Goal: Task Accomplishment & Management: Complete application form

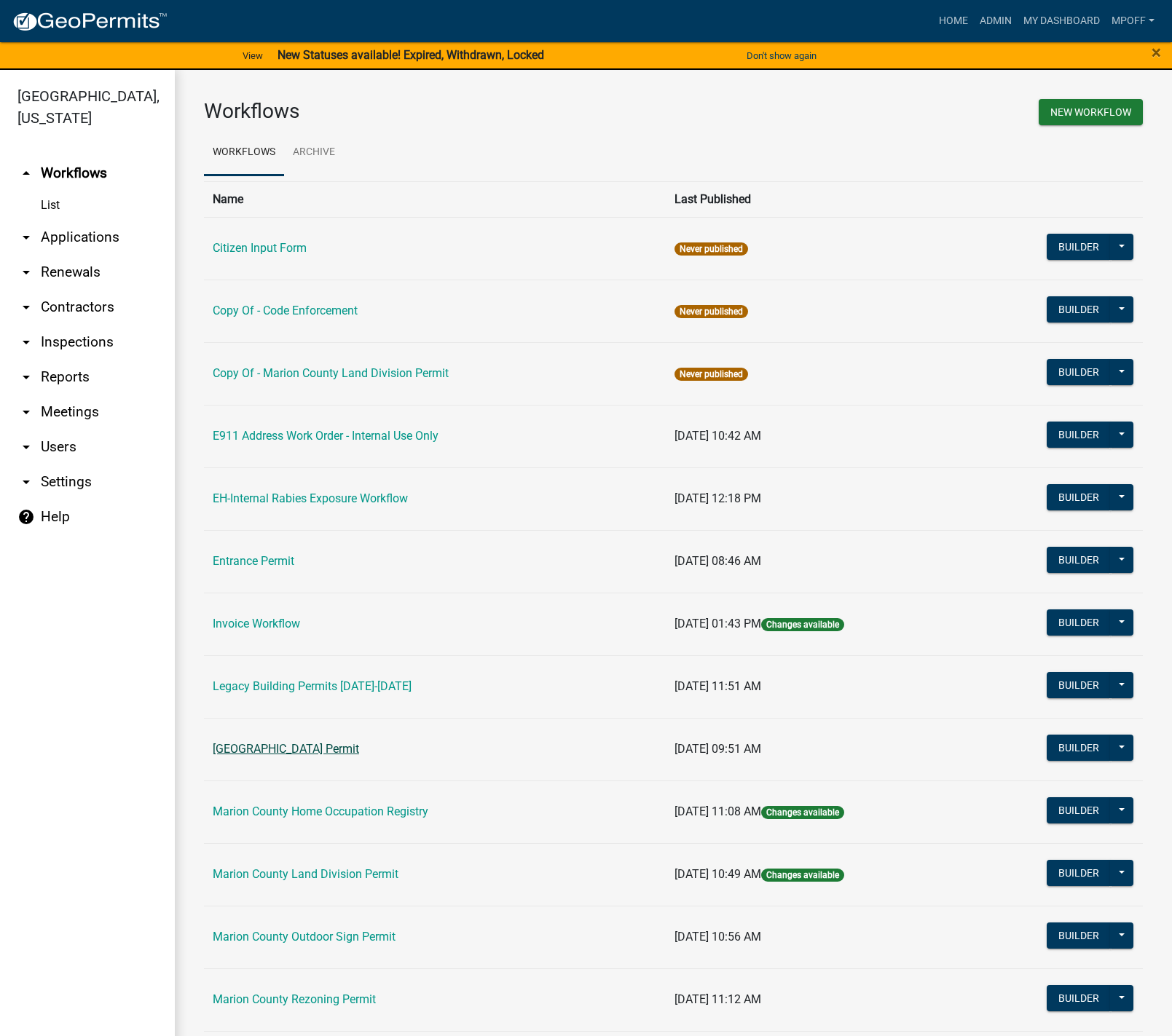
click at [310, 749] on link "[GEOGRAPHIC_DATA] Permit" at bounding box center [286, 749] width 147 height 13
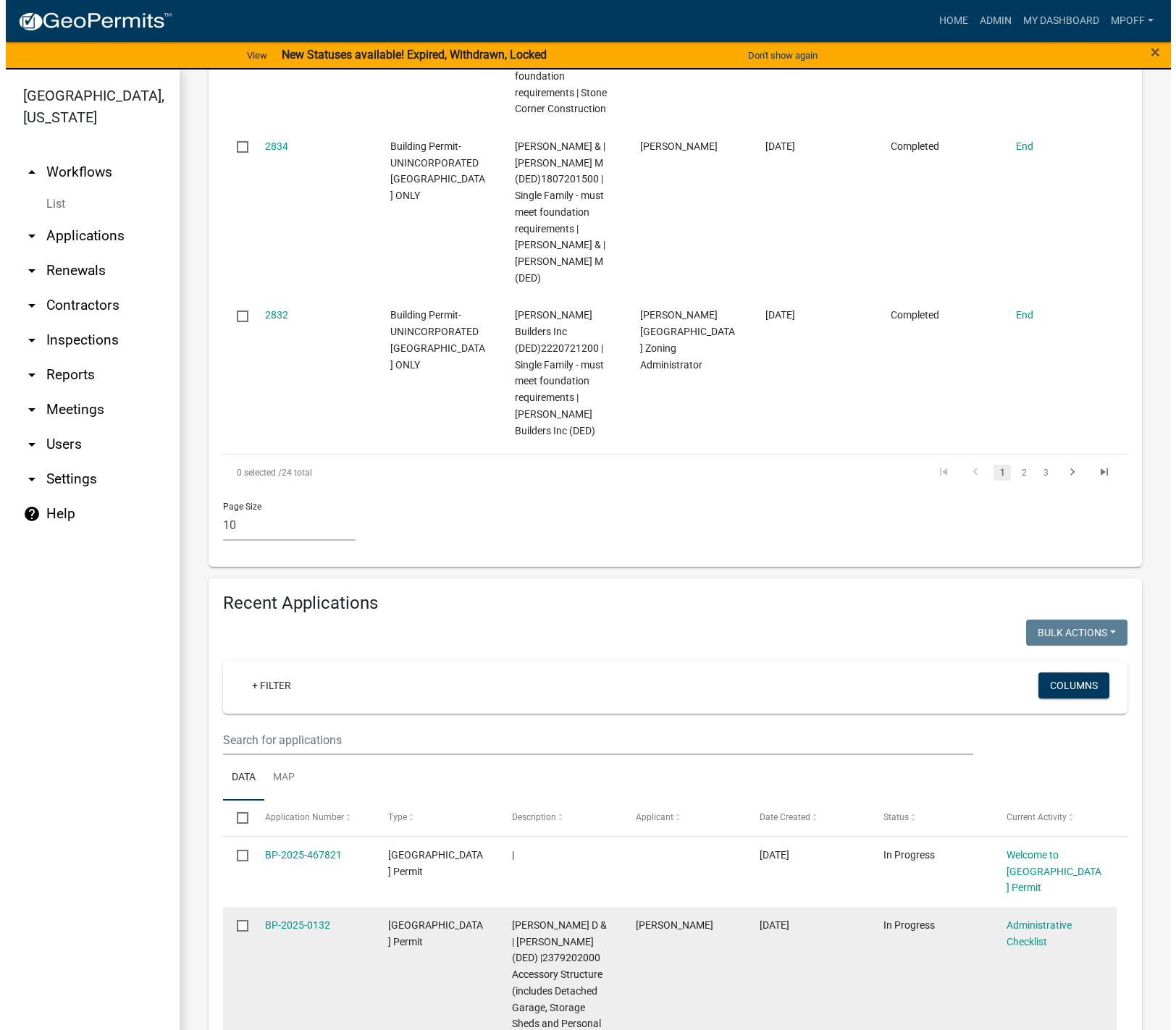
scroll to position [1665, 0]
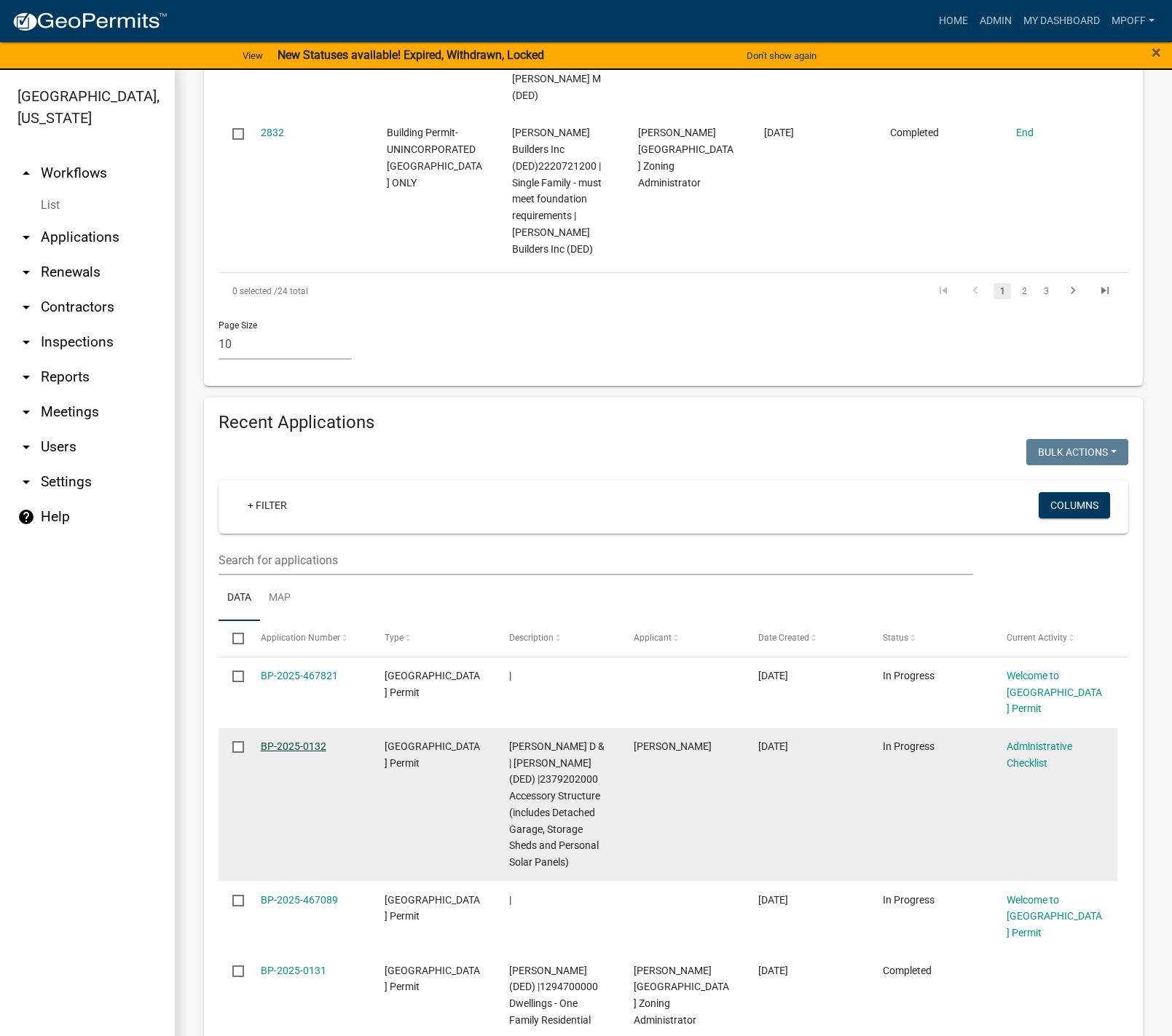
click at [283, 741] on link "BP-2025-0132" at bounding box center [293, 747] width 66 height 12
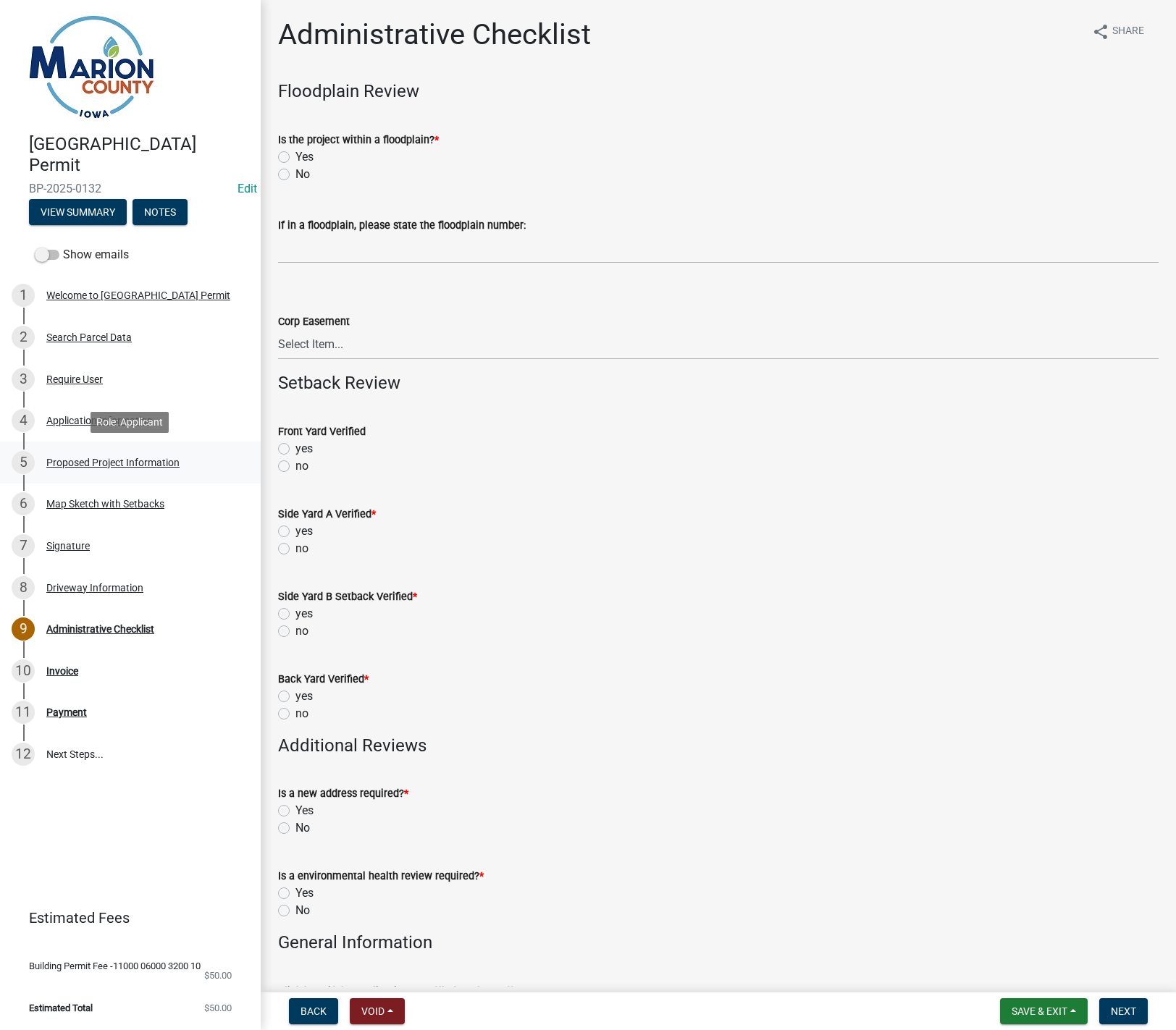
click at [83, 465] on div "Proposed Project Information" at bounding box center [112, 463] width 133 height 10
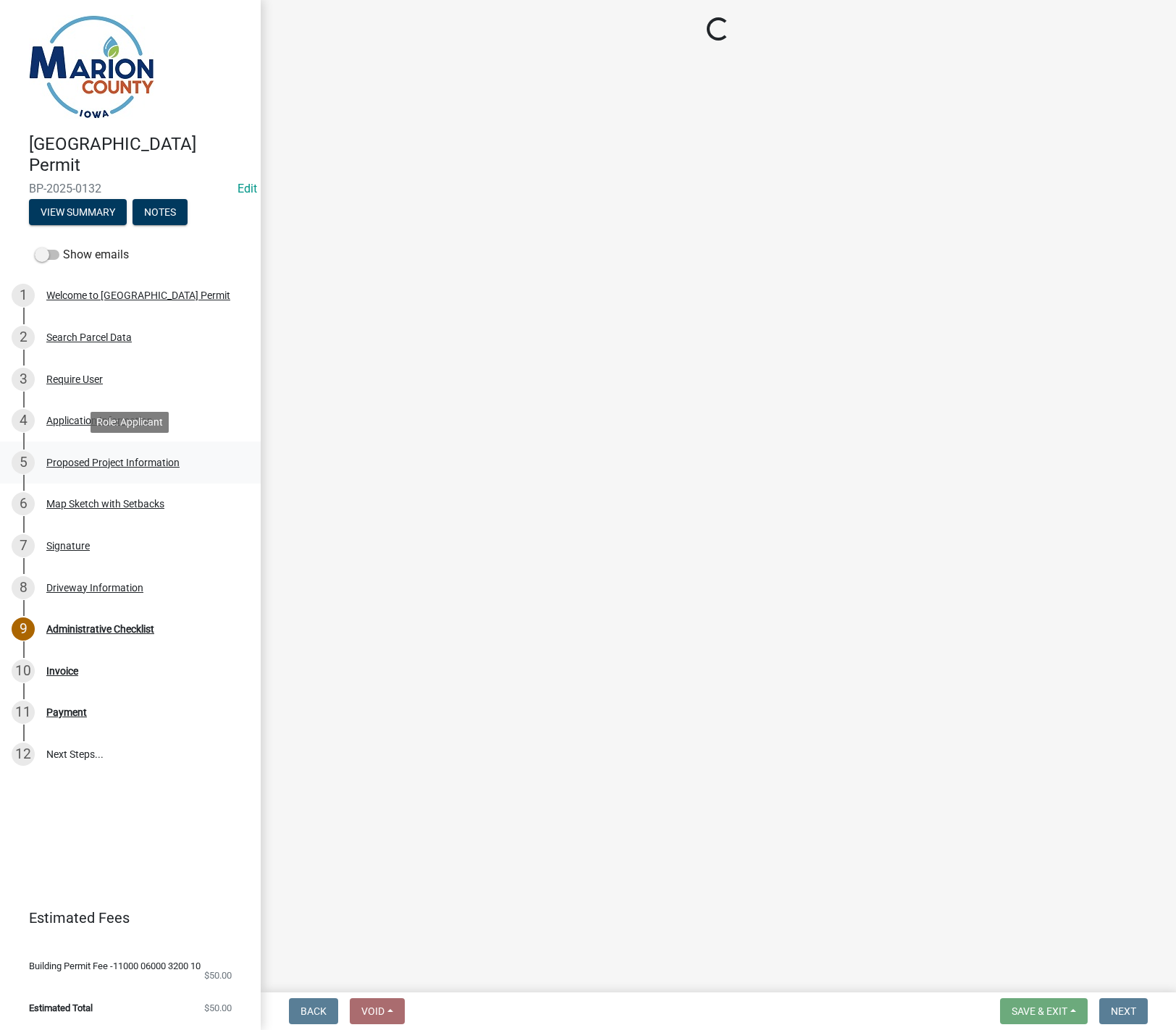
select select "9509a58f-562c-4d9e-8ce4-4edbe22563f5"
select select "7ee9b347-9d60-4880-bc15-13e3f262939b"
select select "c01c0ffe-a9ad-46ba-80d8-07ee8e46f3b2"
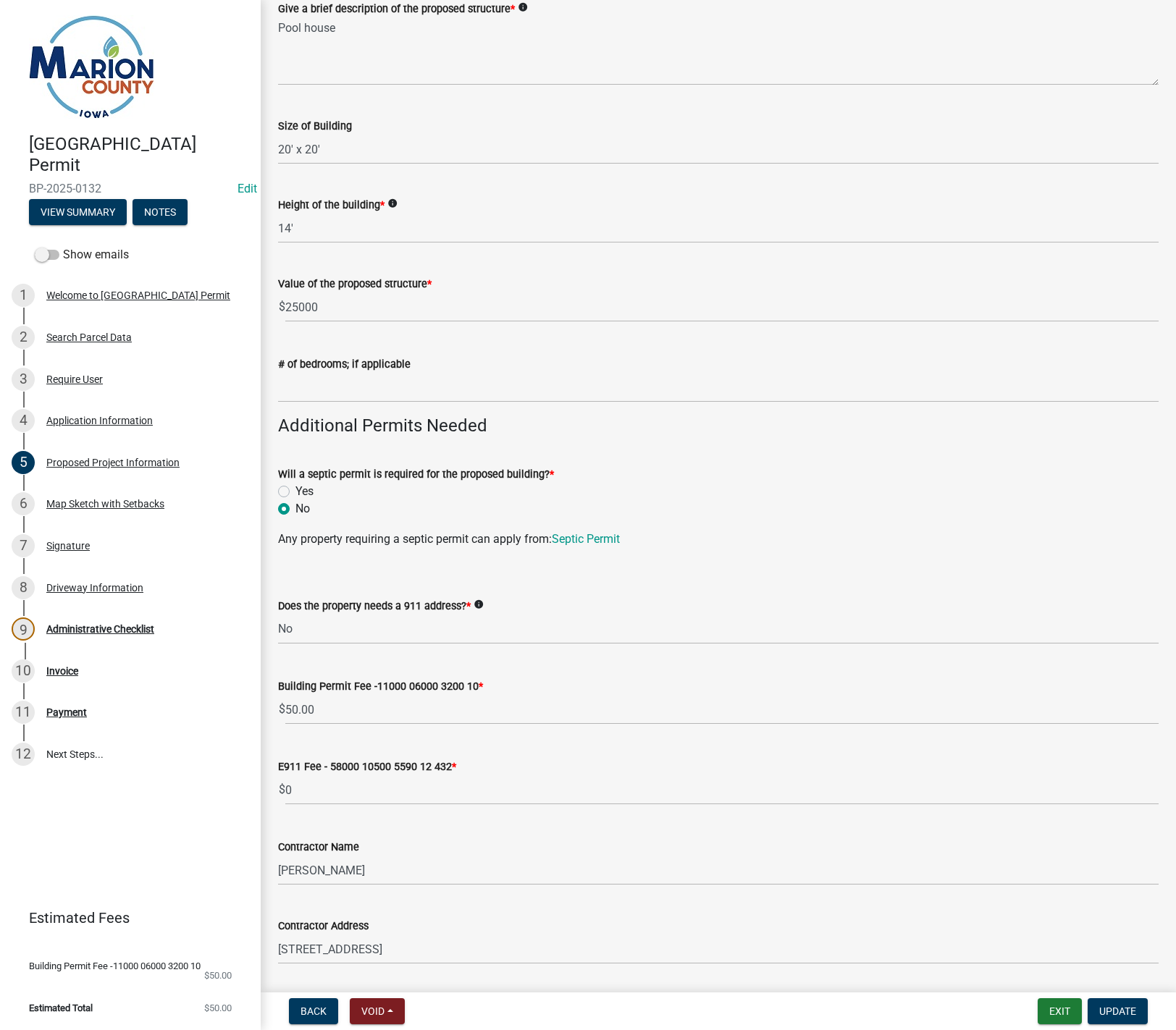
scroll to position [290, 0]
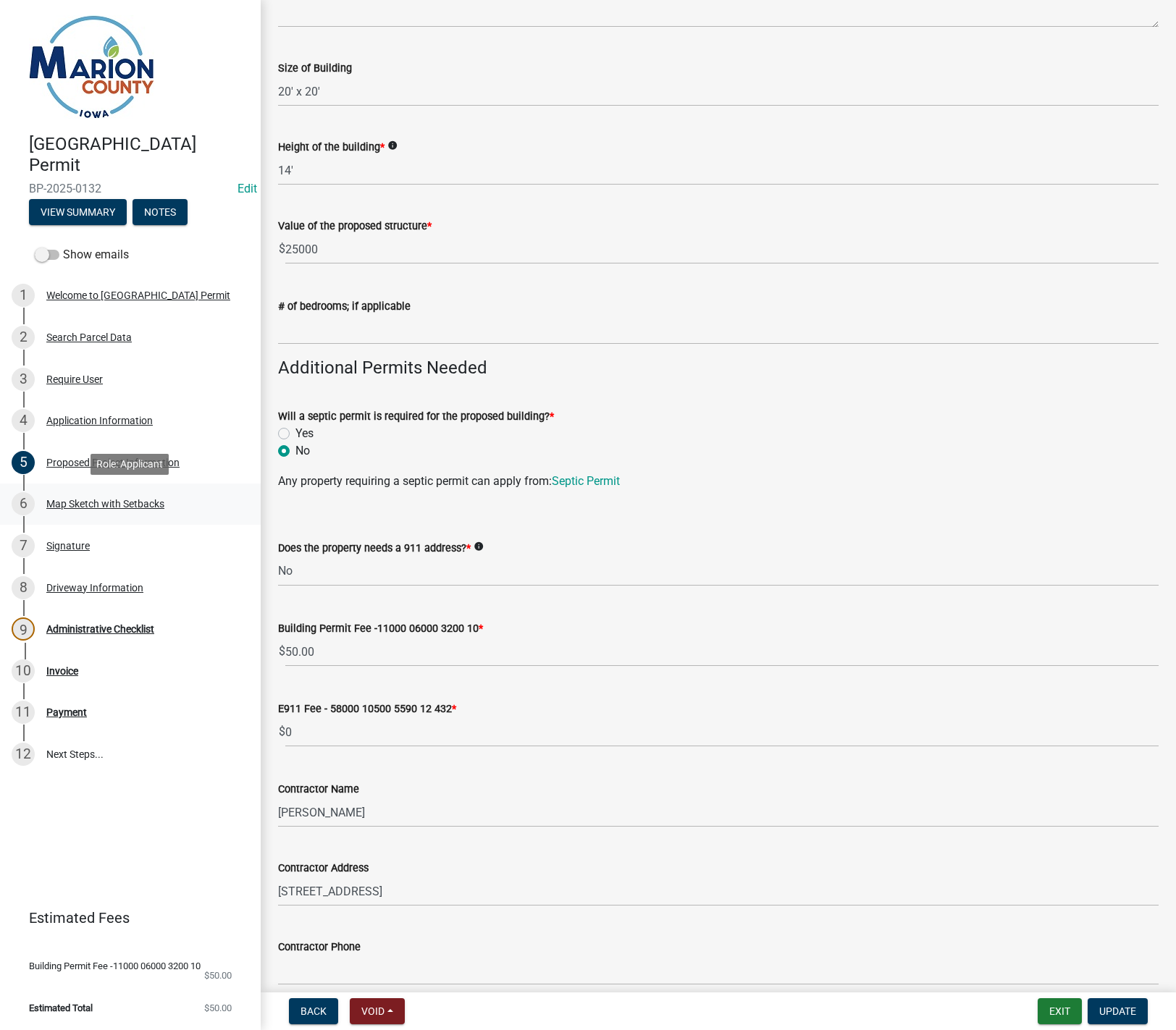
click at [75, 503] on div "Map Sketch with Setbacks" at bounding box center [105, 504] width 118 height 10
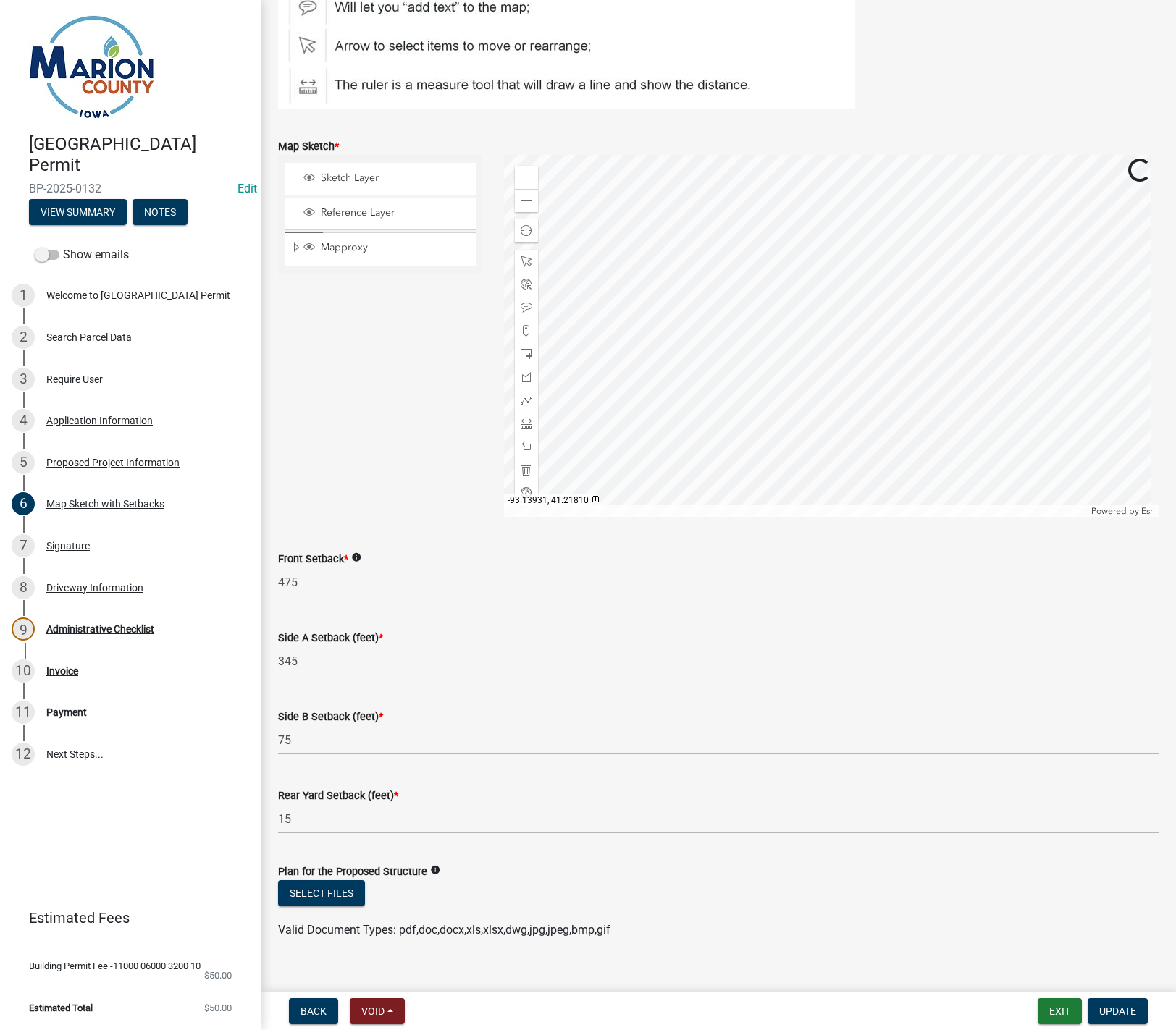
scroll to position [279, 0]
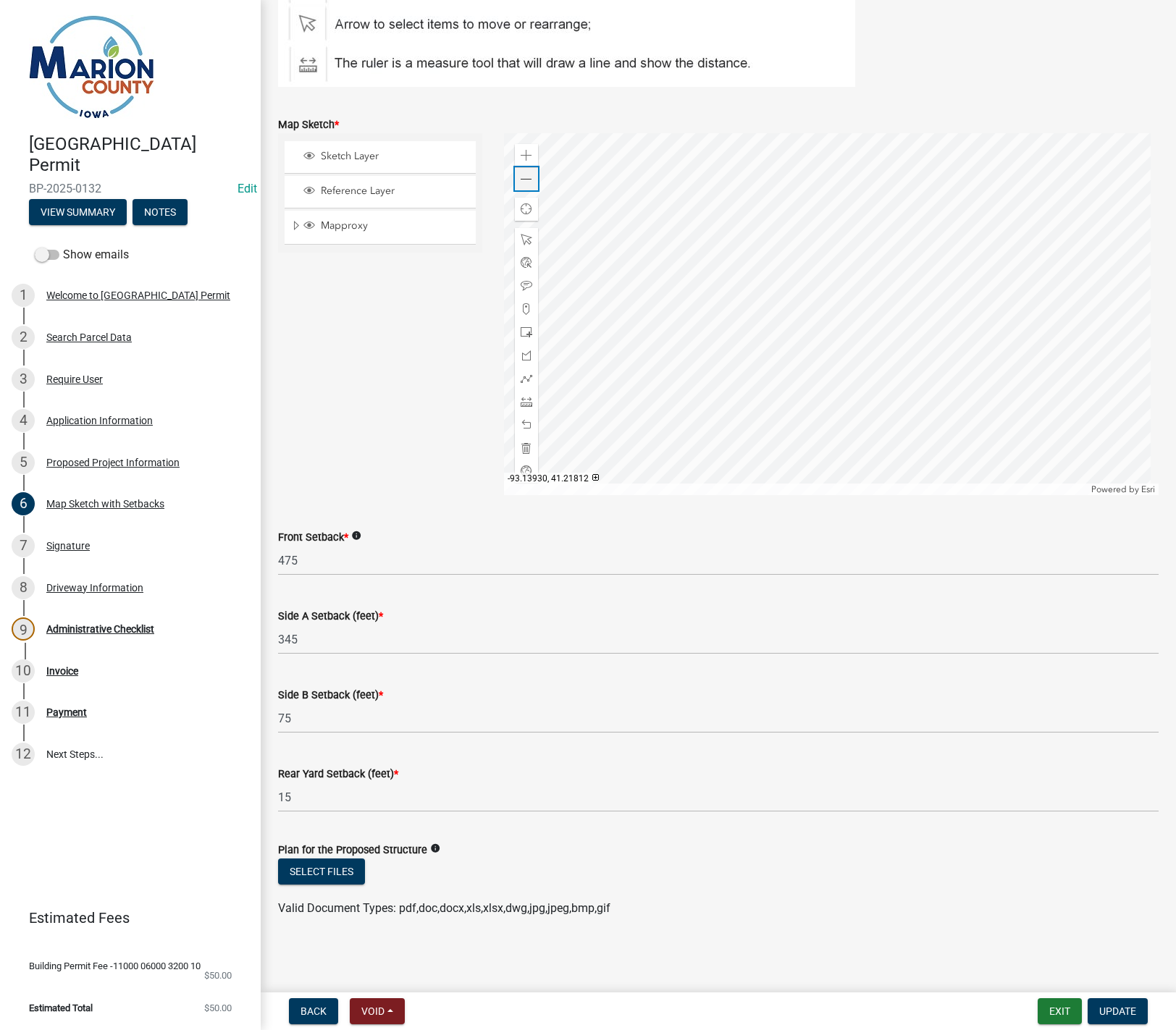
click at [521, 181] on span at bounding box center [526, 179] width 12 height 12
click at [521, 177] on span at bounding box center [526, 179] width 12 height 12
click at [524, 176] on span at bounding box center [526, 179] width 12 height 12
click at [1115, 1016] on span "Update" at bounding box center [1117, 1012] width 37 height 12
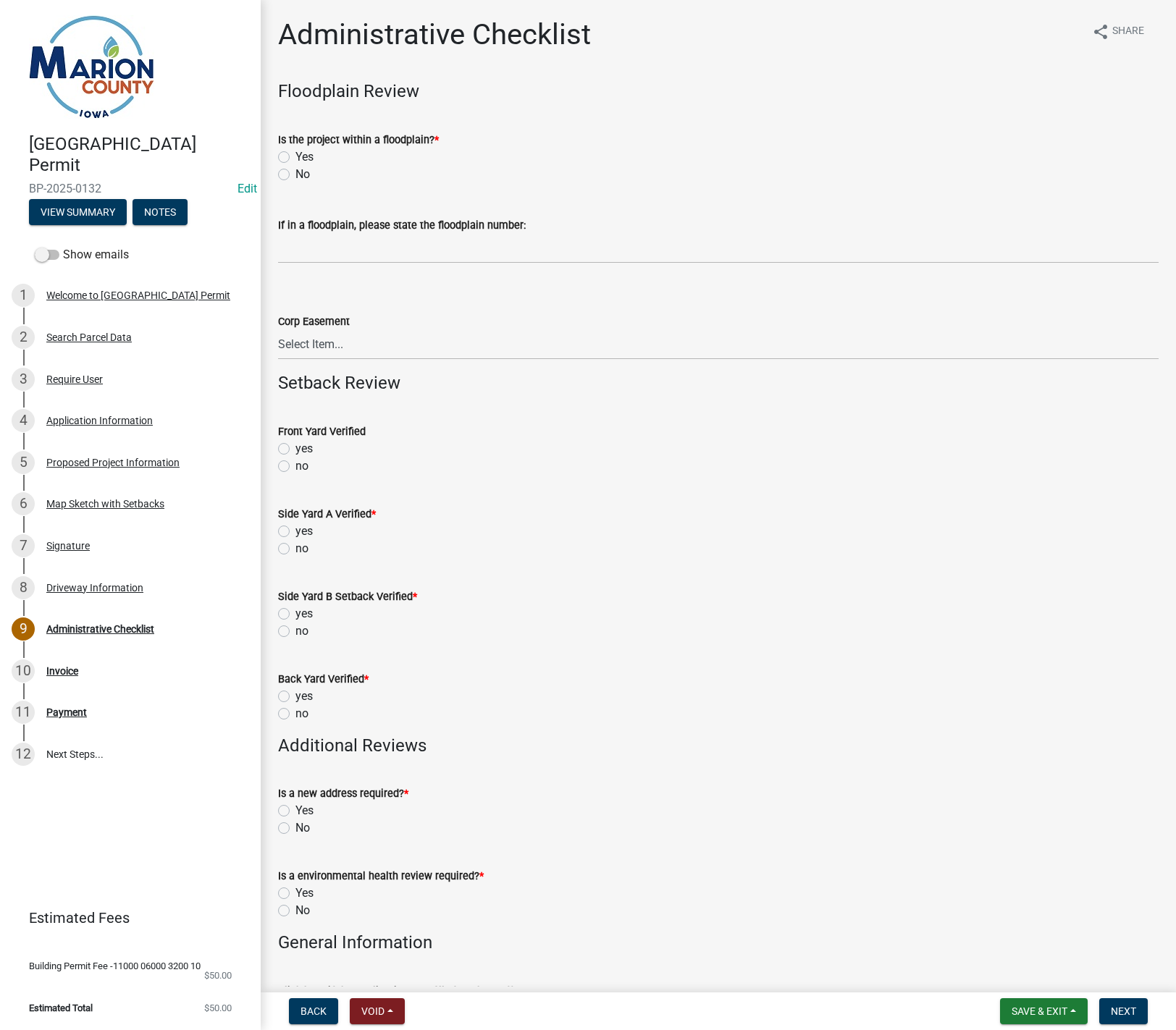
click at [295, 173] on label "No" at bounding box center [302, 174] width 14 height 18
click at [295, 173] on input "No" at bounding box center [299, 170] width 9 height 9
radio input "true"
click at [295, 470] on label "no" at bounding box center [302, 466] width 13 height 18
click at [295, 467] on input "no" at bounding box center [299, 462] width 9 height 9
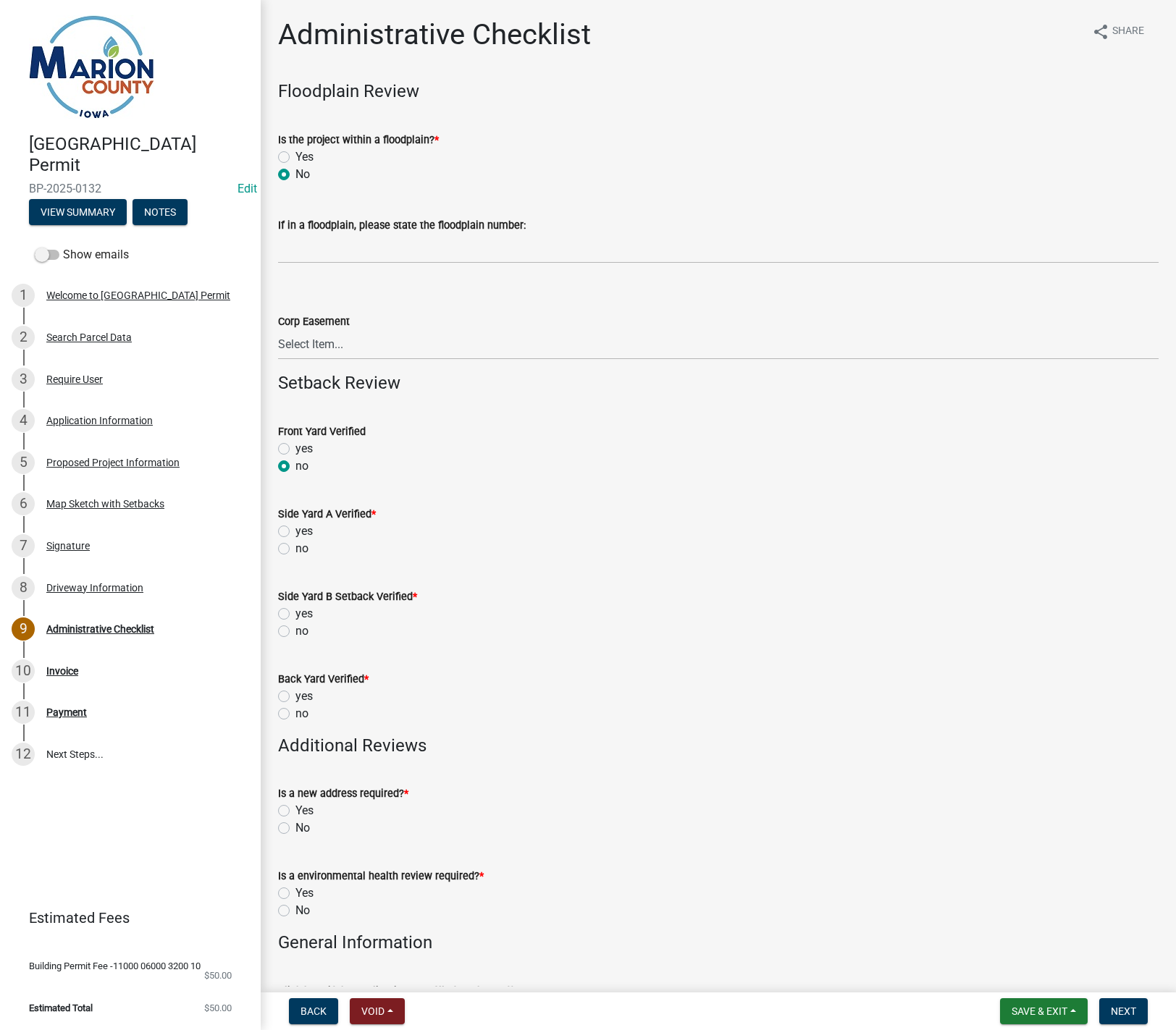
radio input "true"
click at [295, 548] on label "no" at bounding box center [302, 548] width 13 height 18
click at [295, 548] on input "no" at bounding box center [299, 544] width 9 height 9
radio input "true"
click at [295, 634] on label "no" at bounding box center [302, 631] width 13 height 18
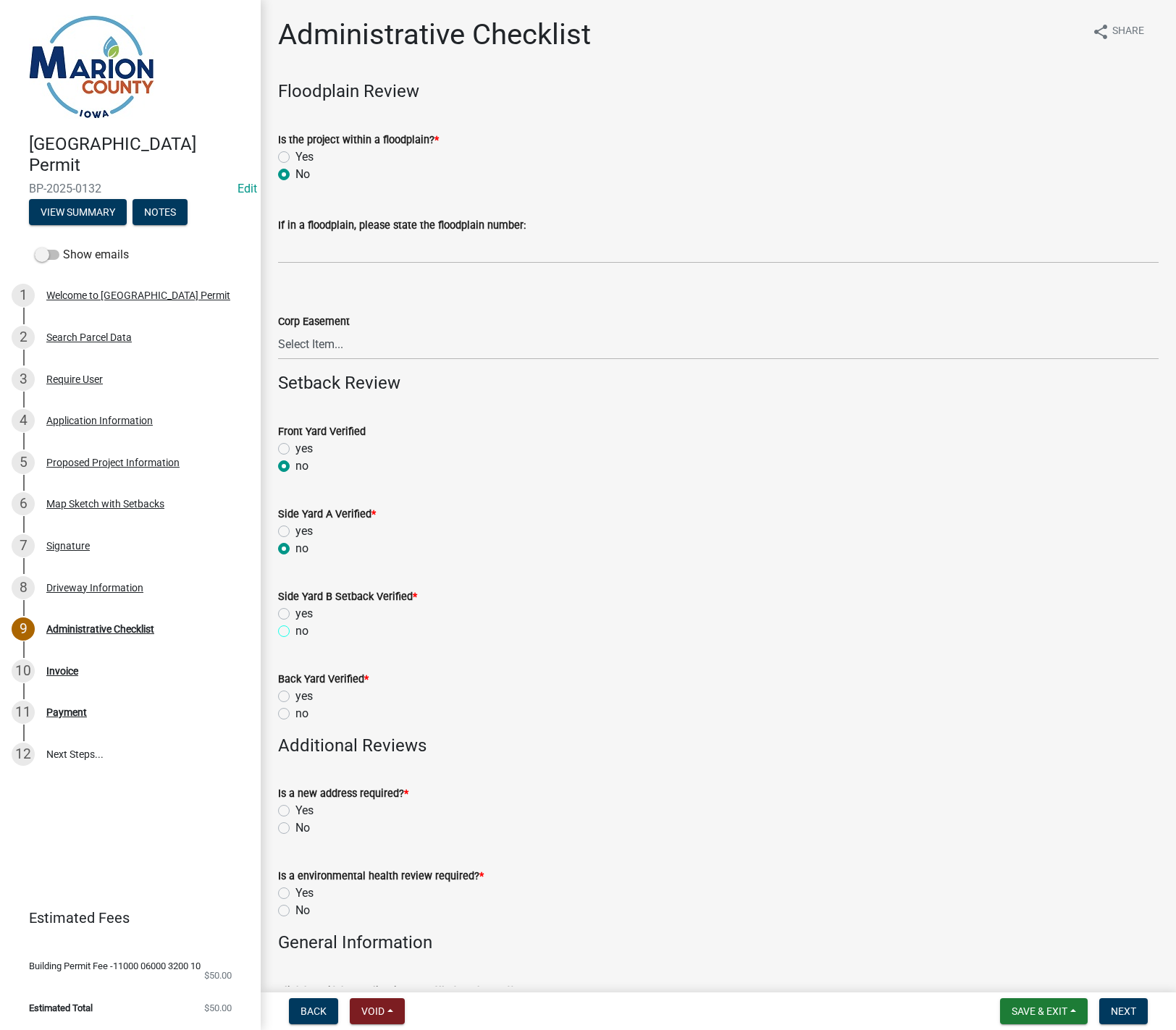
click at [295, 632] on input "no" at bounding box center [299, 627] width 9 height 9
radio input "true"
click at [295, 715] on label "no" at bounding box center [302, 713] width 13 height 18
click at [295, 715] on input "no" at bounding box center [299, 709] width 9 height 9
radio input "true"
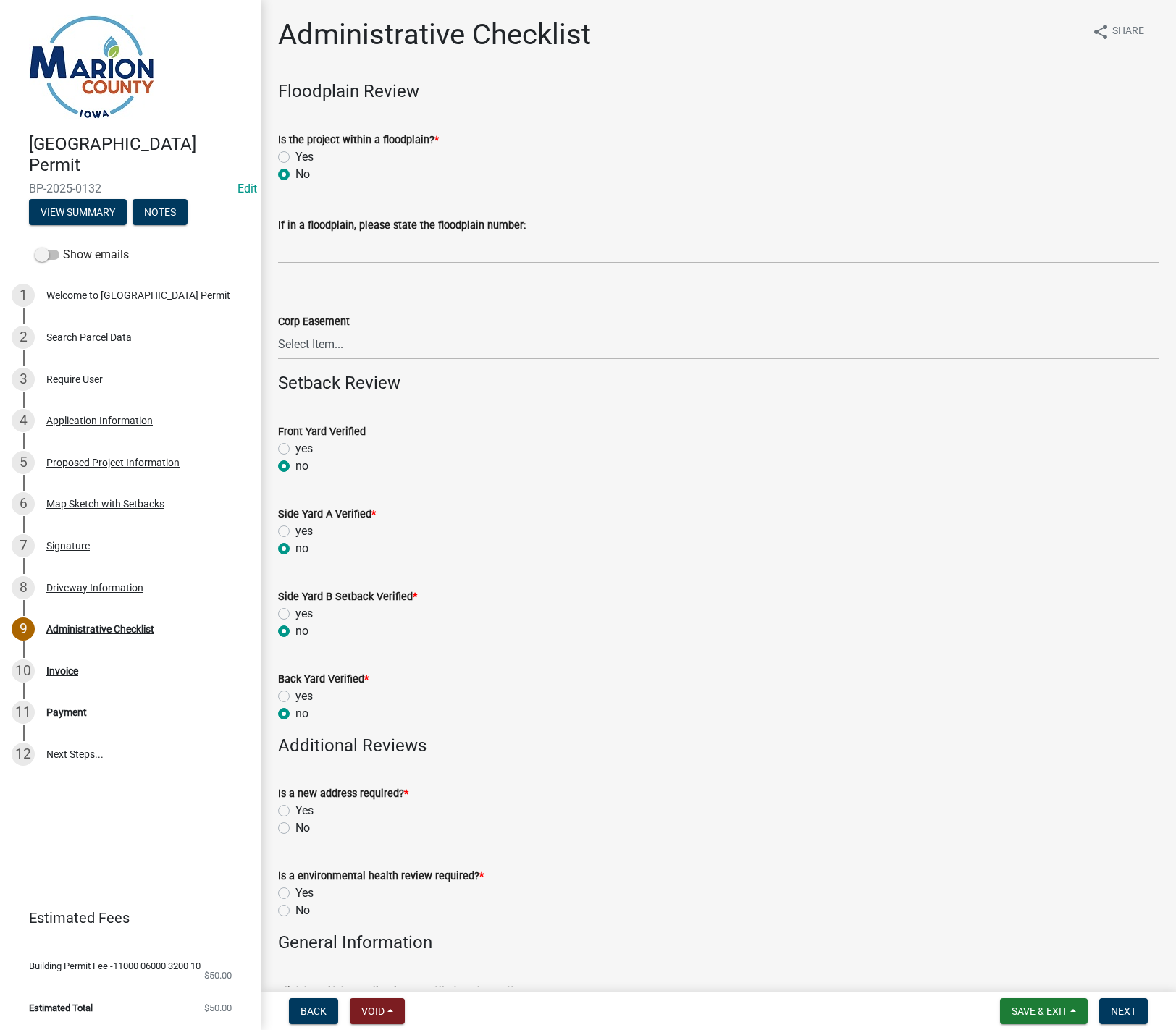
click at [295, 827] on label "No" at bounding box center [302, 828] width 14 height 18
click at [295, 827] on input "No" at bounding box center [299, 824] width 9 height 9
radio input "true"
click at [295, 911] on label "No" at bounding box center [302, 910] width 14 height 18
click at [295, 911] on input "No" at bounding box center [299, 906] width 9 height 9
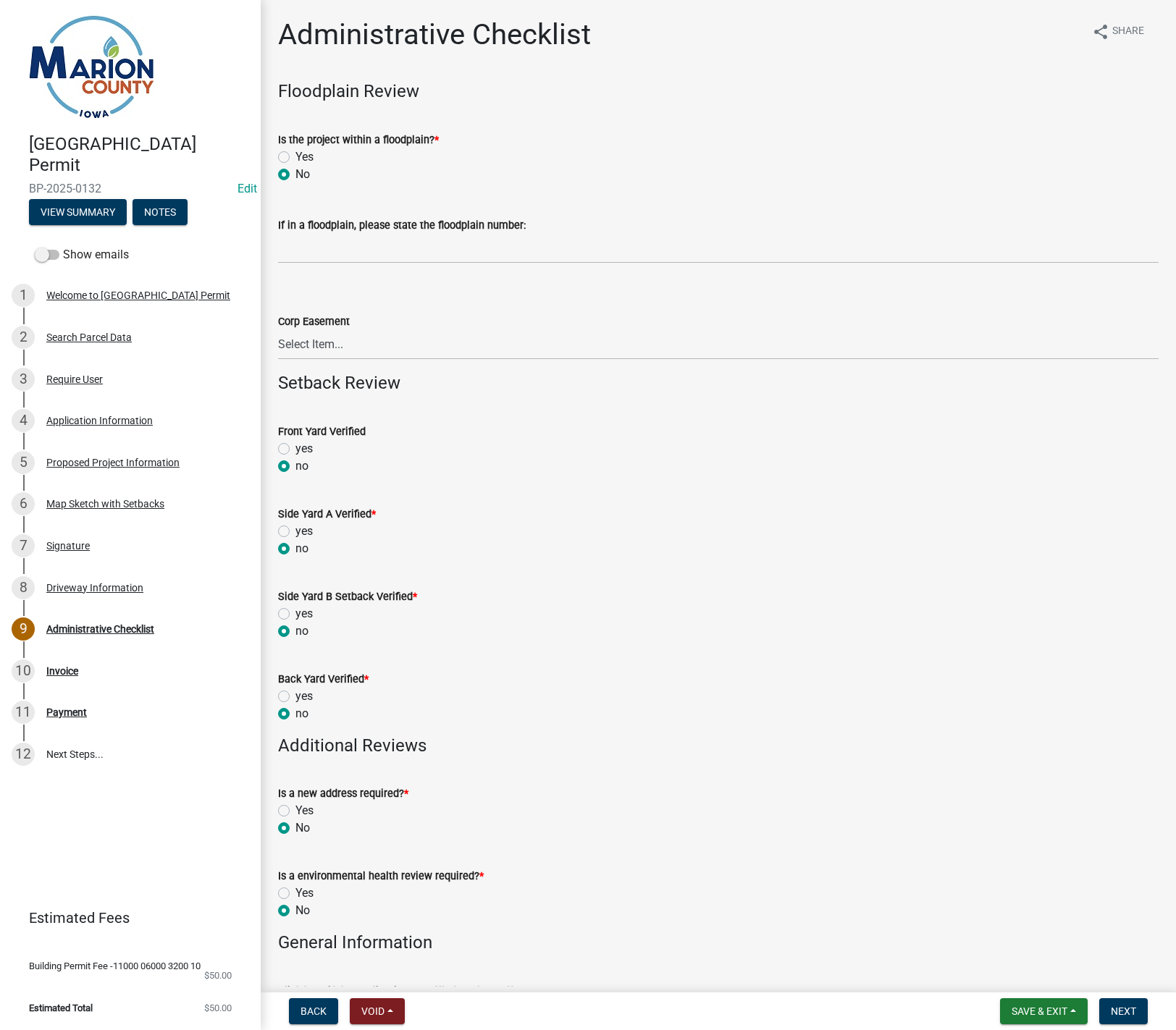
radio input "true"
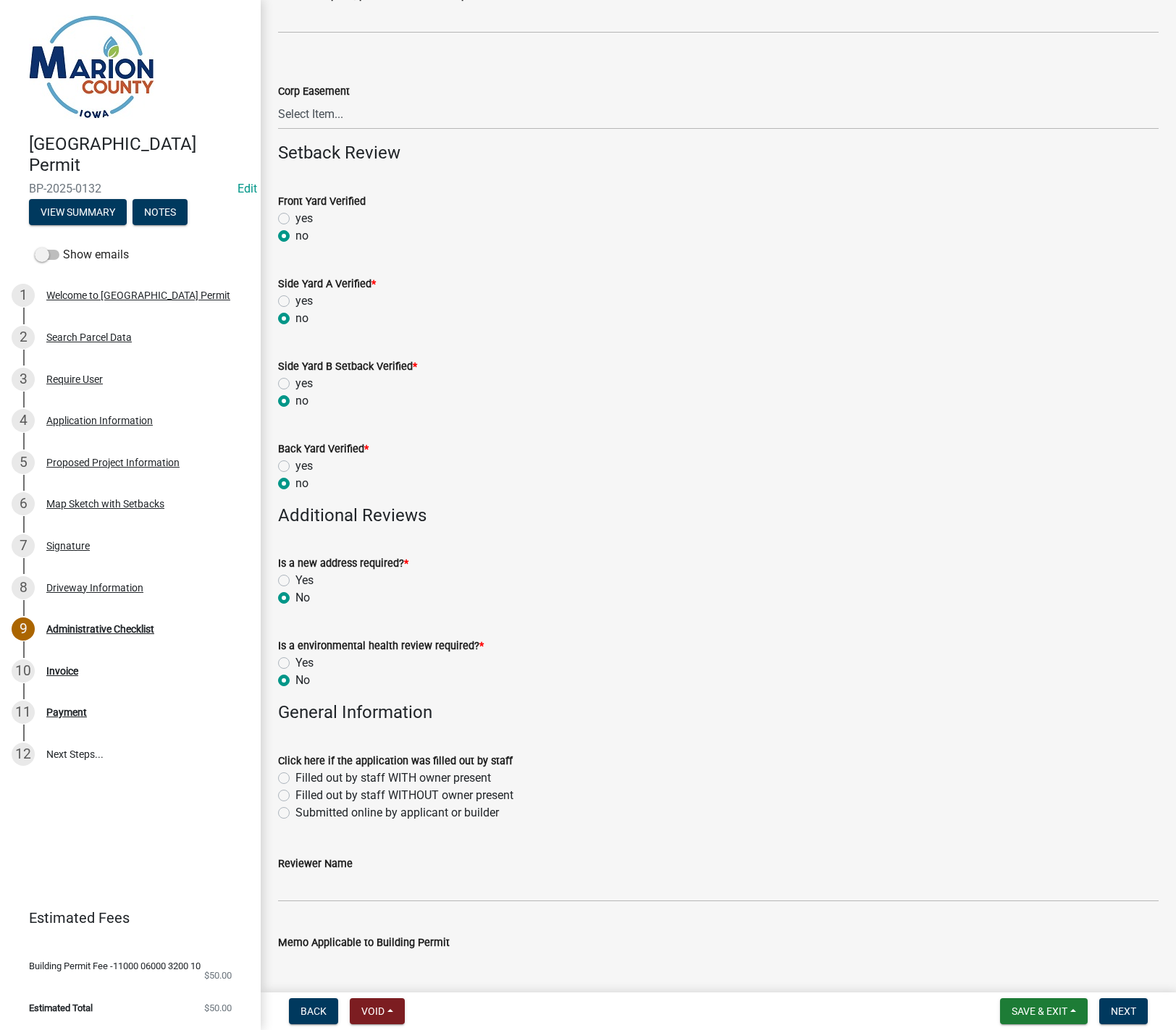
scroll to position [290, 0]
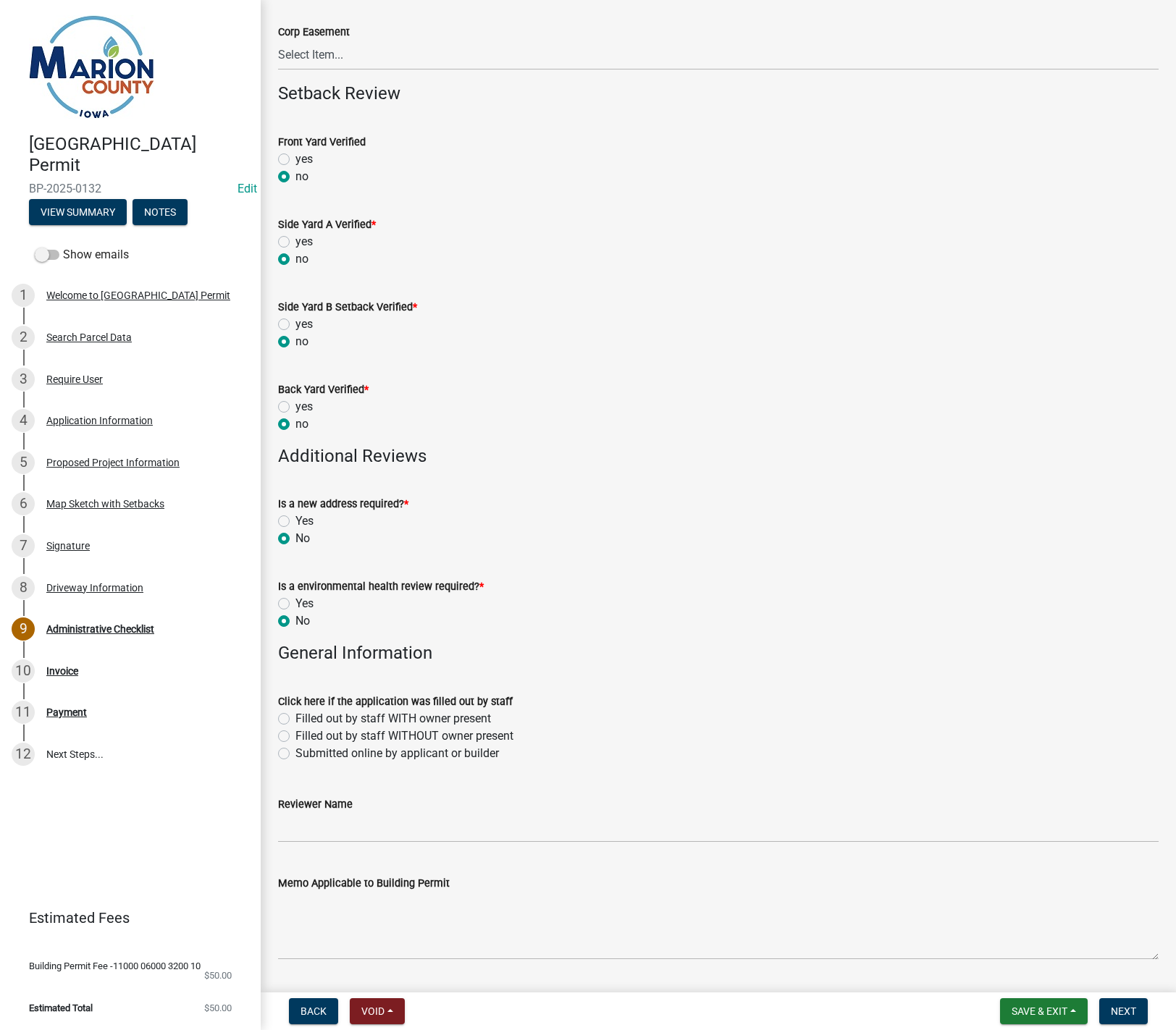
click at [295, 754] on label "Submitted online by applicant or builder" at bounding box center [396, 753] width 204 height 18
click at [295, 754] on input "Submitted online by applicant or builder" at bounding box center [299, 749] width 9 height 9
radio input "true"
click at [295, 813] on div "Reviewer Name" at bounding box center [718, 804] width 880 height 18
click at [295, 820] on input "Reviewer Name" at bounding box center [718, 827] width 880 height 29
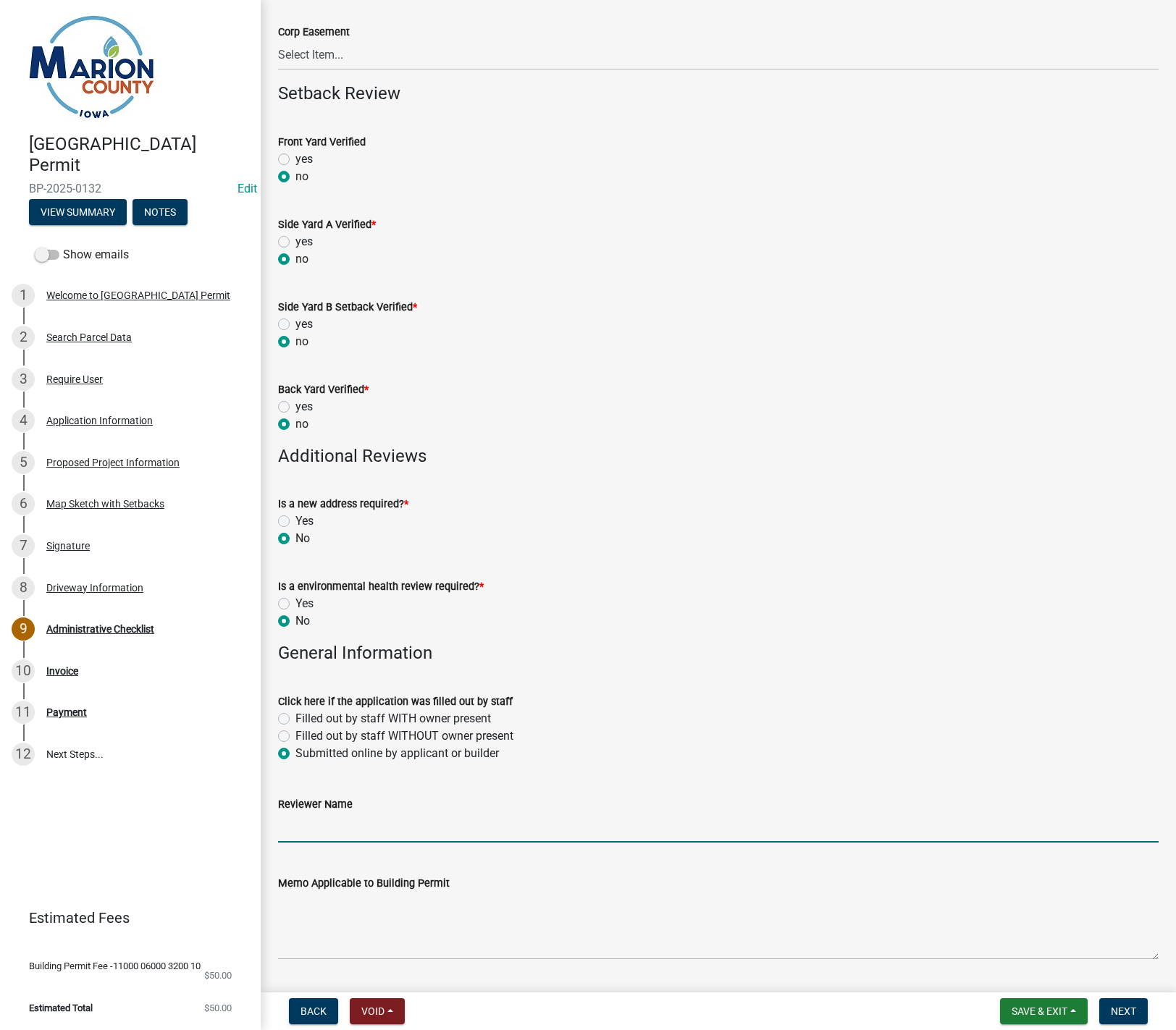
type input "MPoffenbarger"
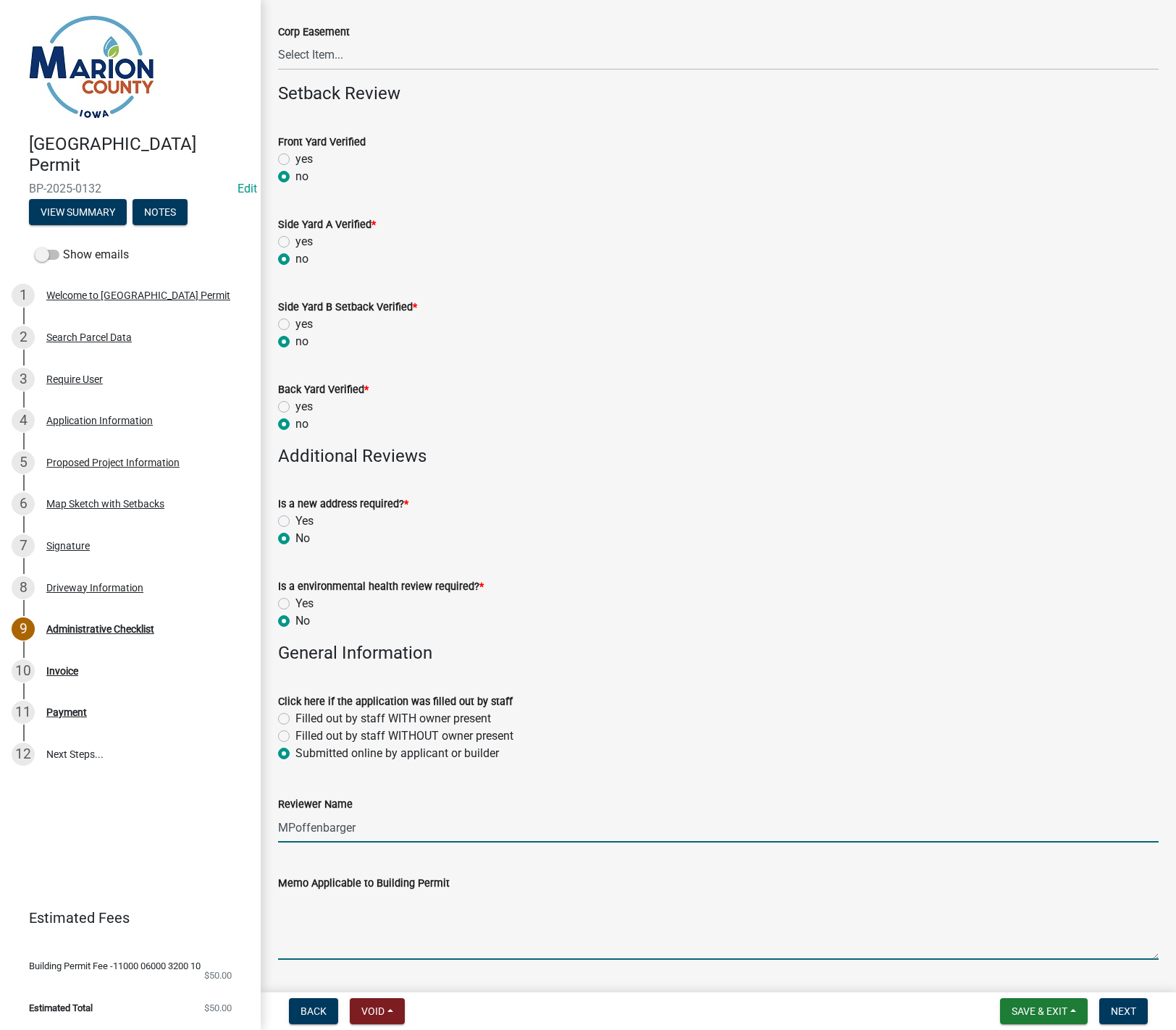
click at [307, 915] on textarea "Memo Applicable to Building Permit" at bounding box center [718, 925] width 880 height 68
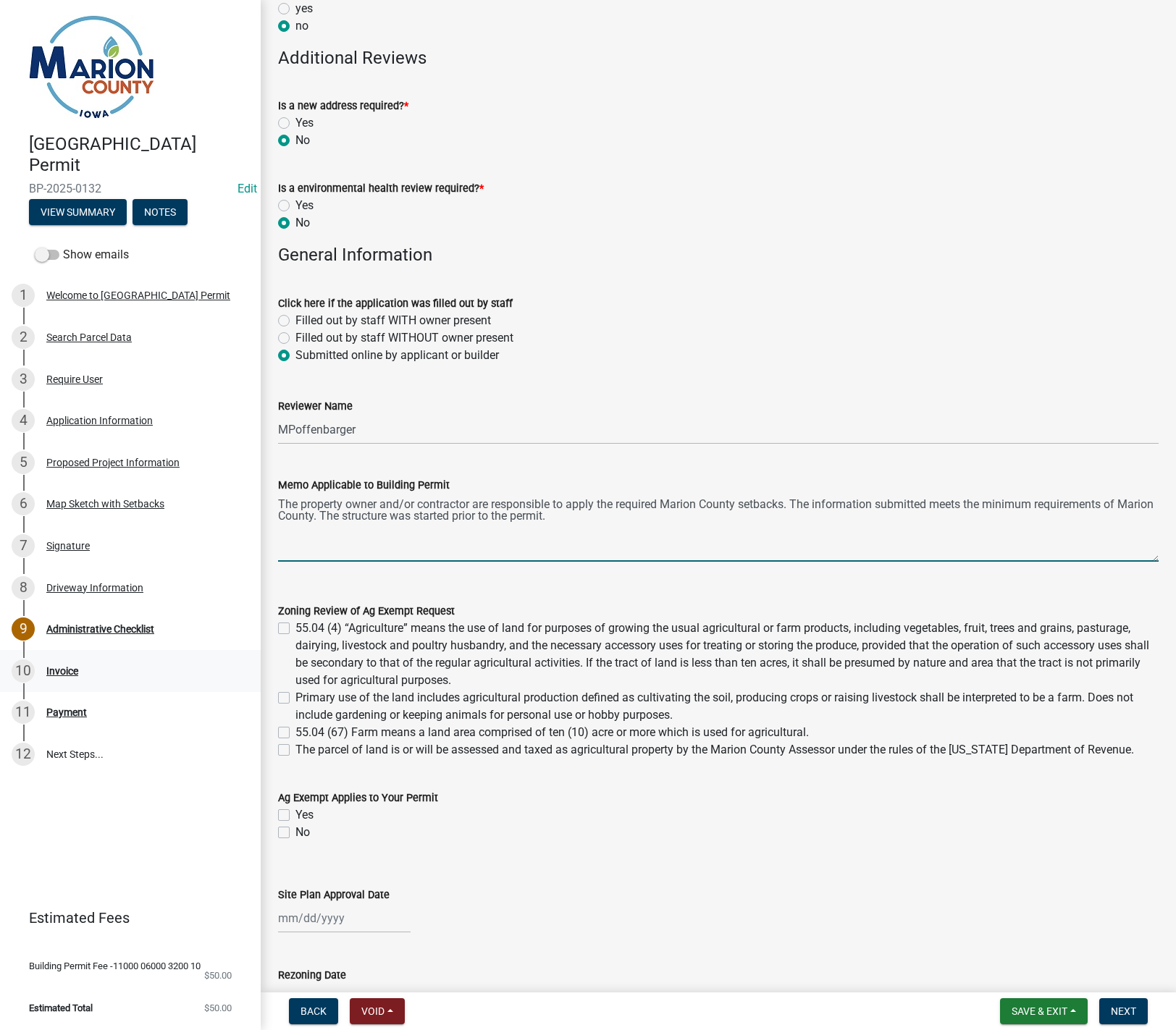
scroll to position [724, 0]
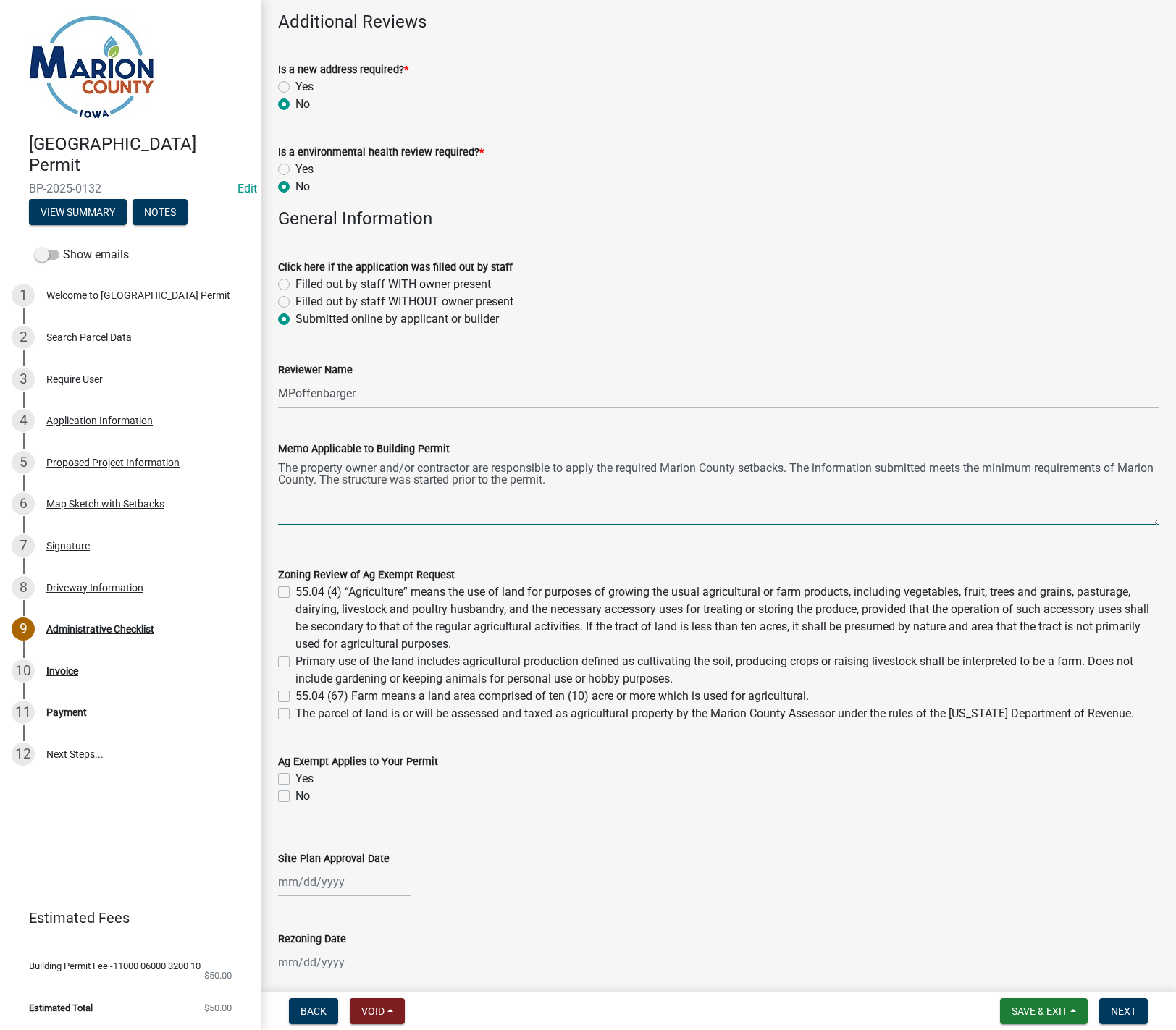
type textarea "The property owner and/or contractor are responsible to apply the required Mari…"
click at [295, 795] on label "No" at bounding box center [302, 796] width 14 height 18
click at [295, 795] on input "No" at bounding box center [299, 792] width 9 height 9
checkbox input "true"
checkbox input "false"
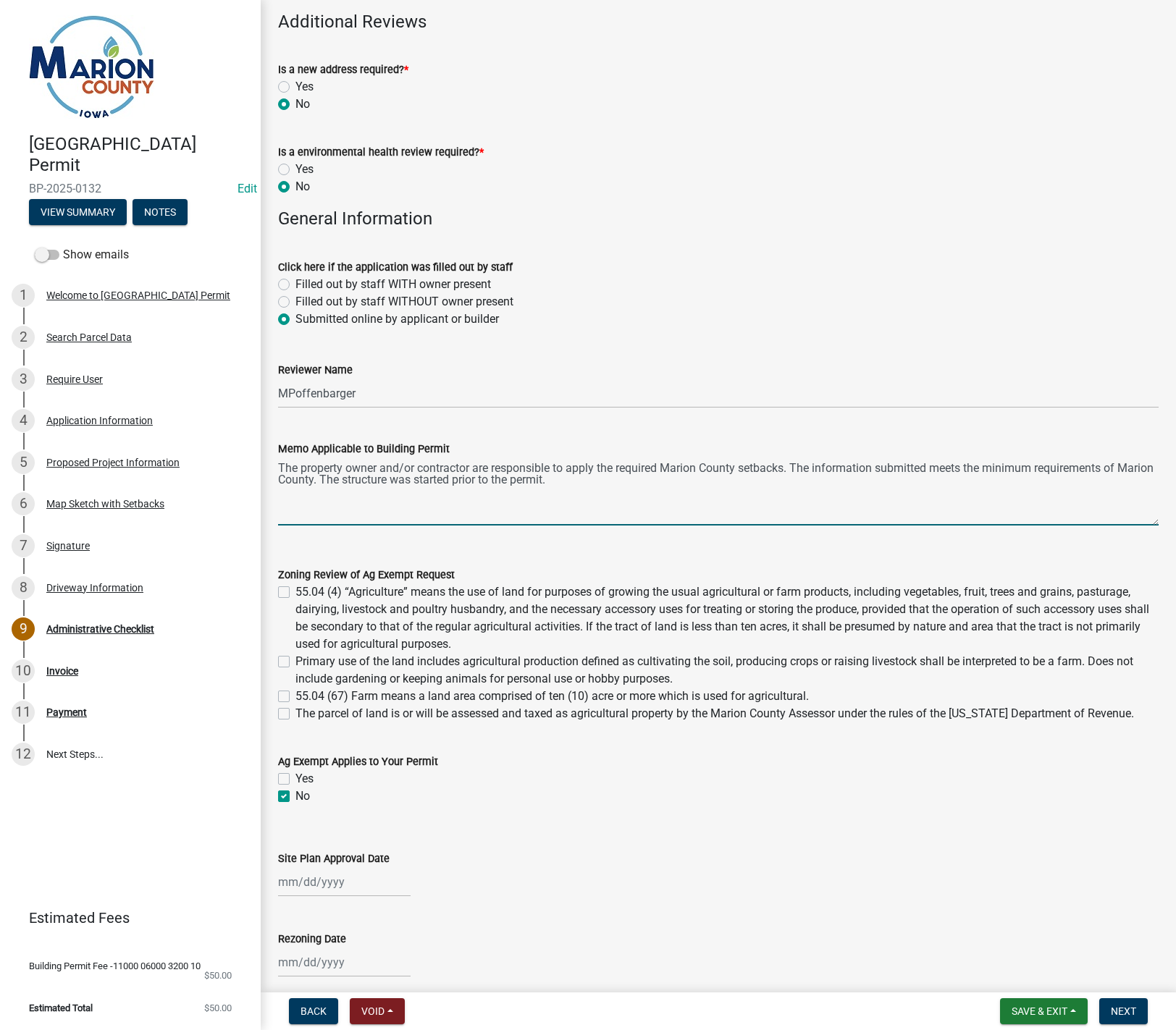
checkbox input "true"
click at [1118, 1017] on span "Next" at bounding box center [1123, 1012] width 25 height 12
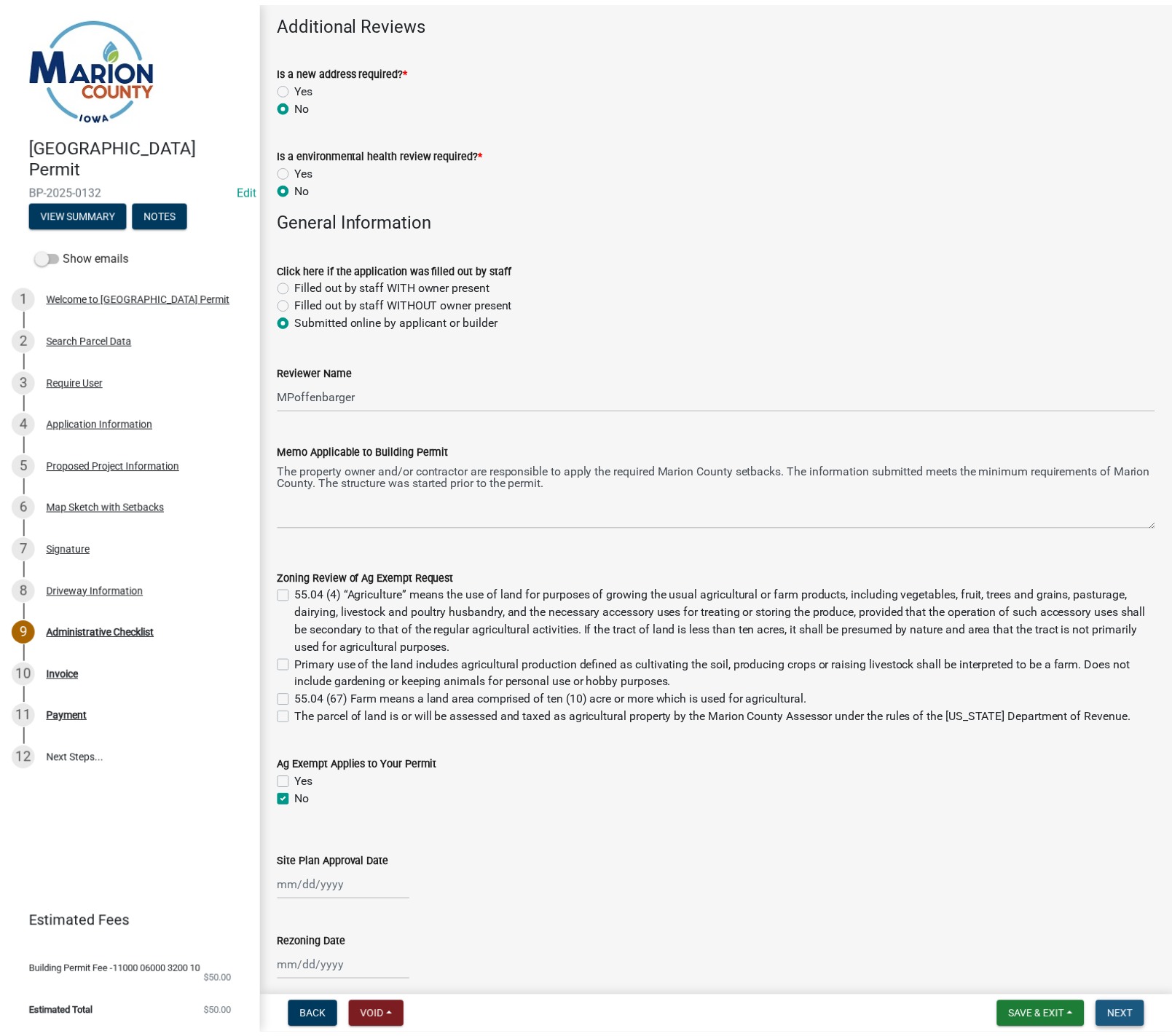
scroll to position [0, 0]
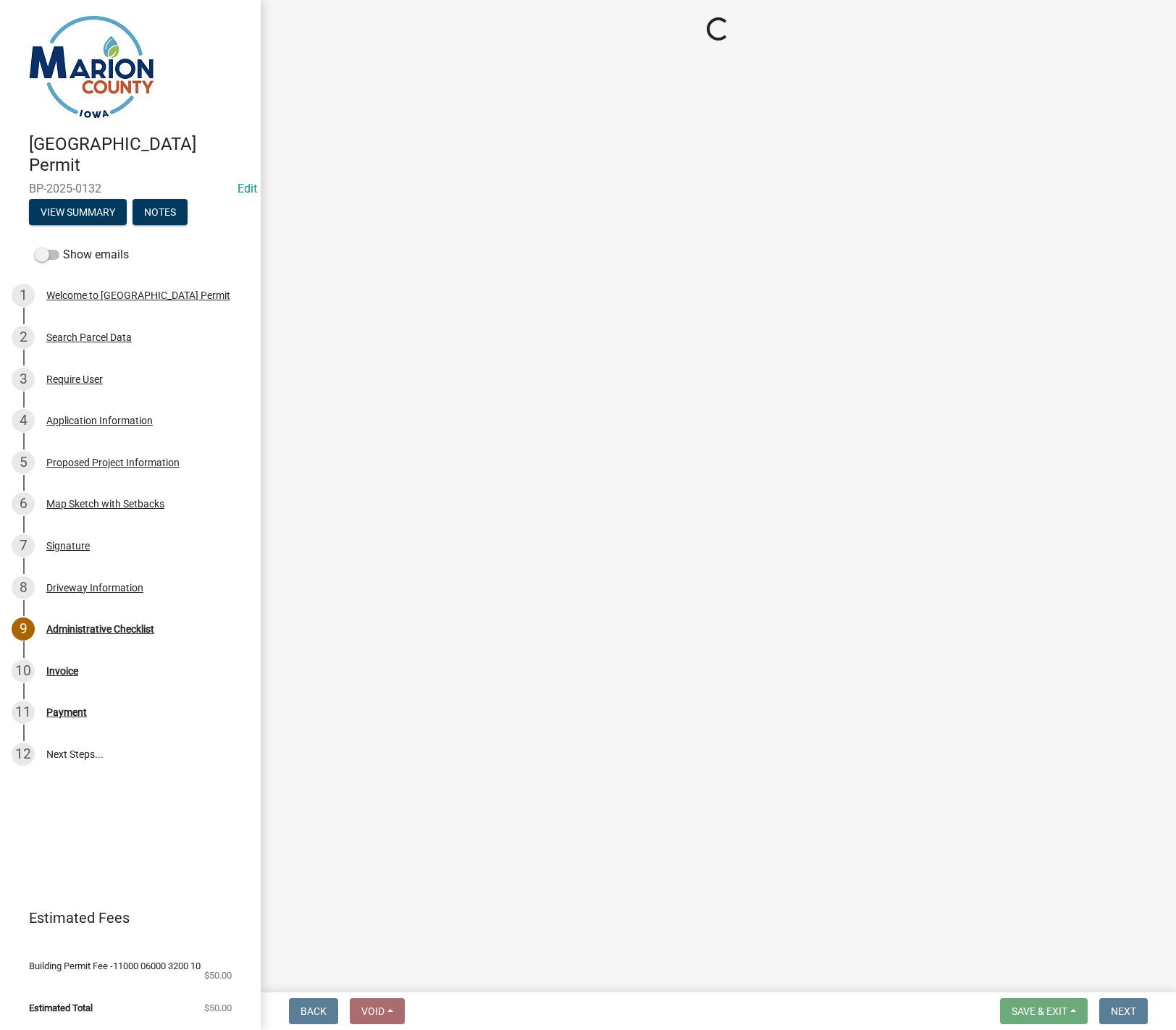
select select "3: 3"
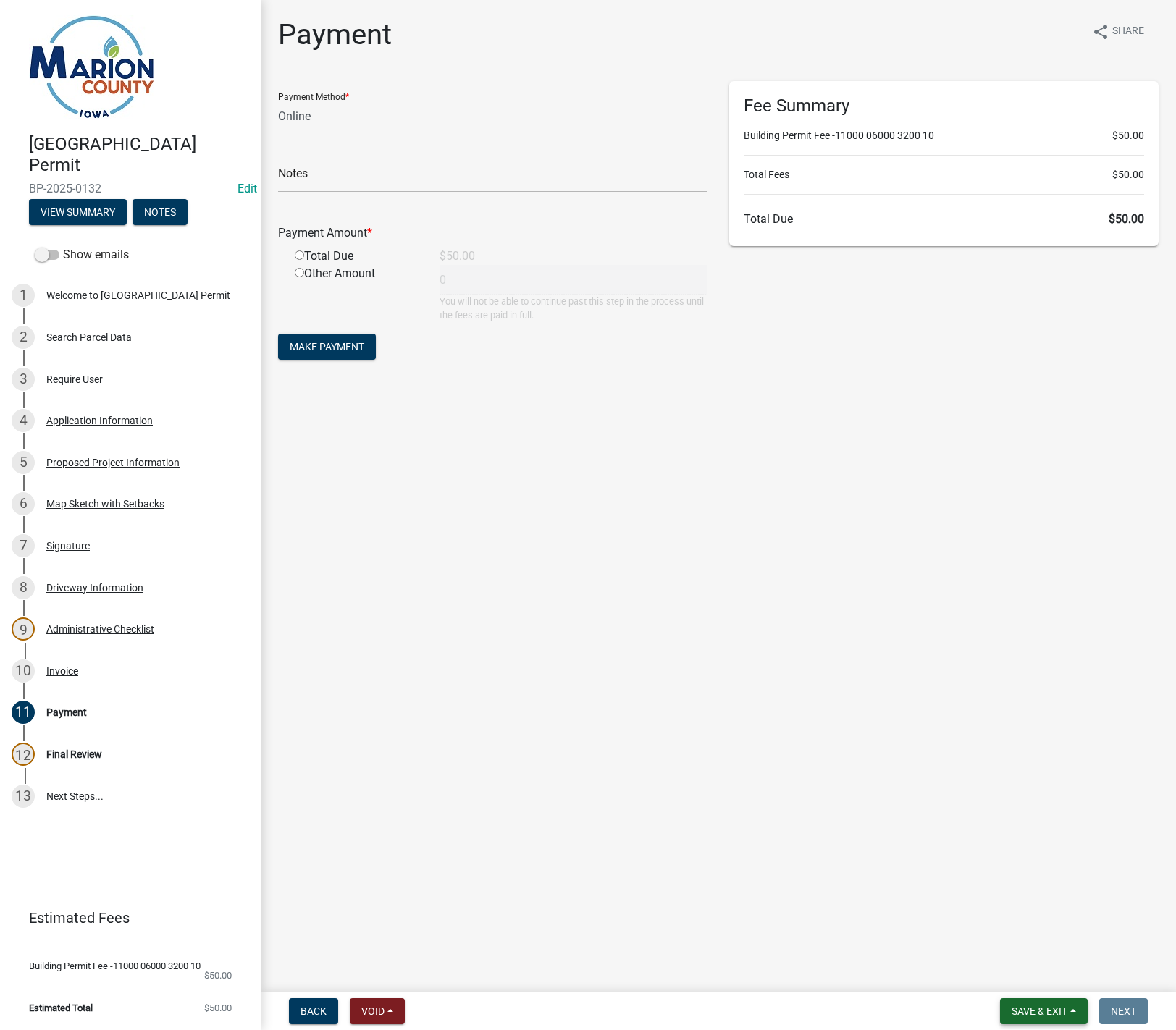
click at [1054, 1018] on button "Save & Exit" at bounding box center [1044, 1011] width 88 height 26
click at [1040, 979] on button "Save & Exit" at bounding box center [1029, 973] width 116 height 34
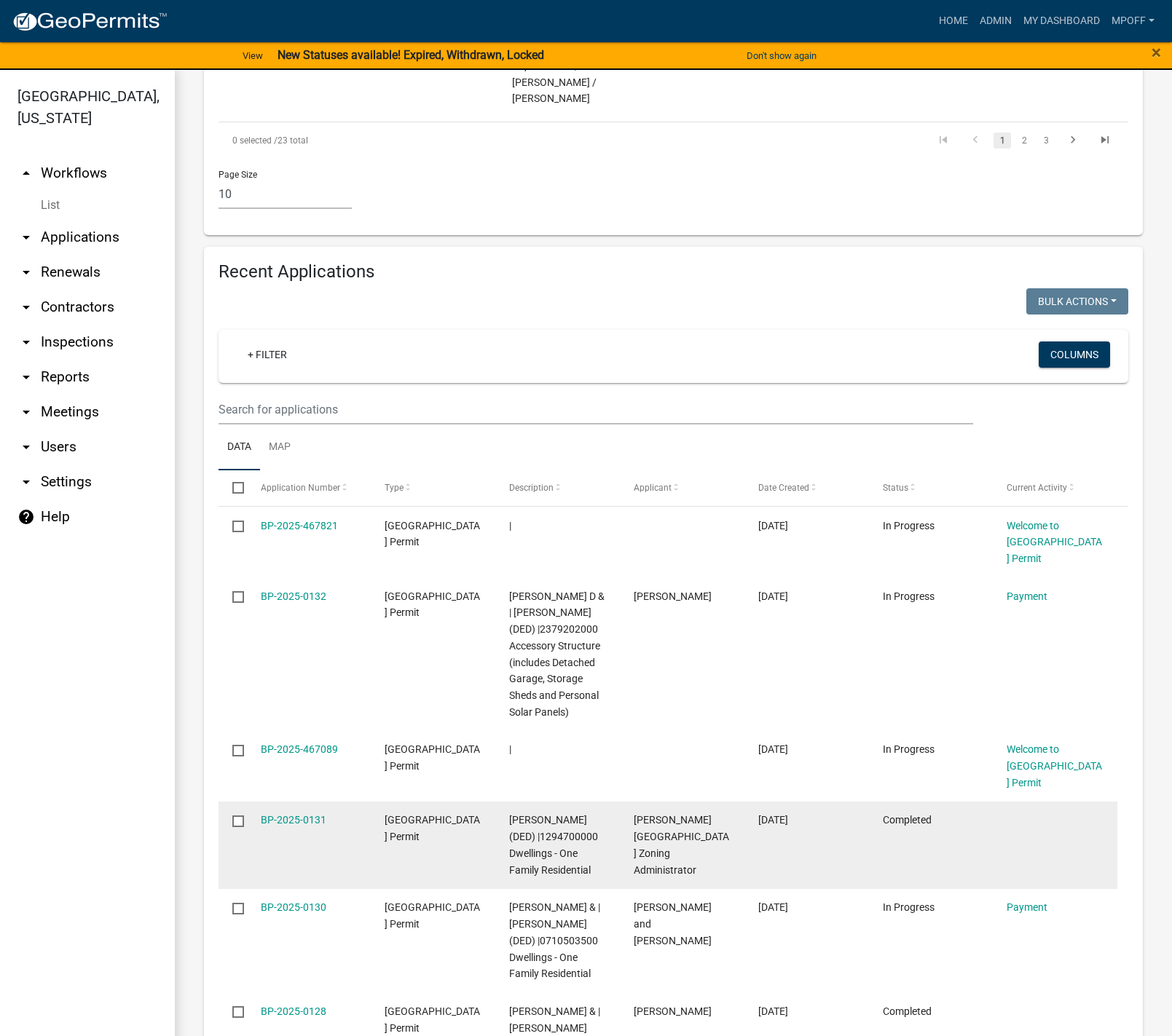
scroll to position [2112, 0]
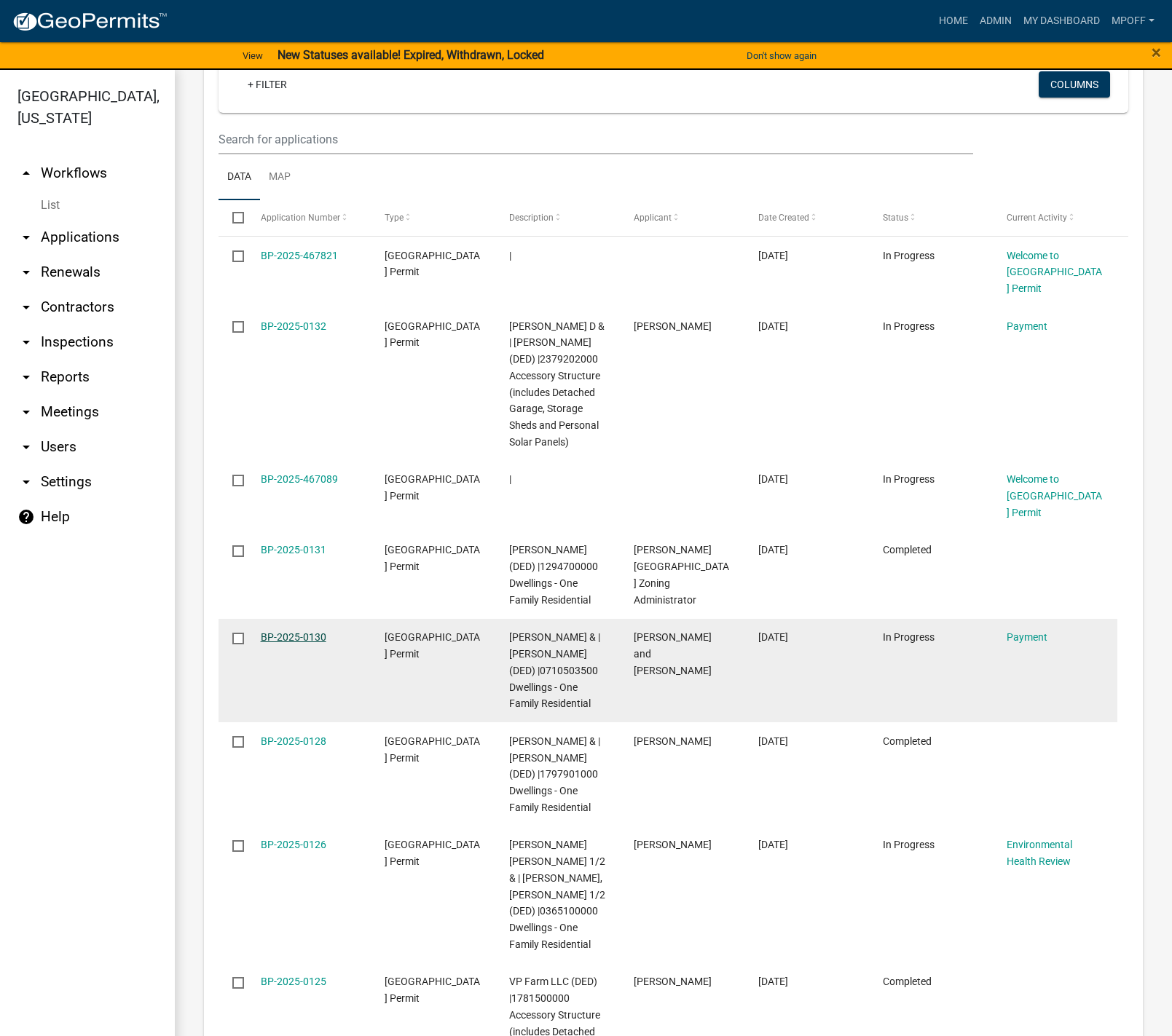
click at [278, 631] on link "BP-2025-0130" at bounding box center [293, 637] width 66 height 12
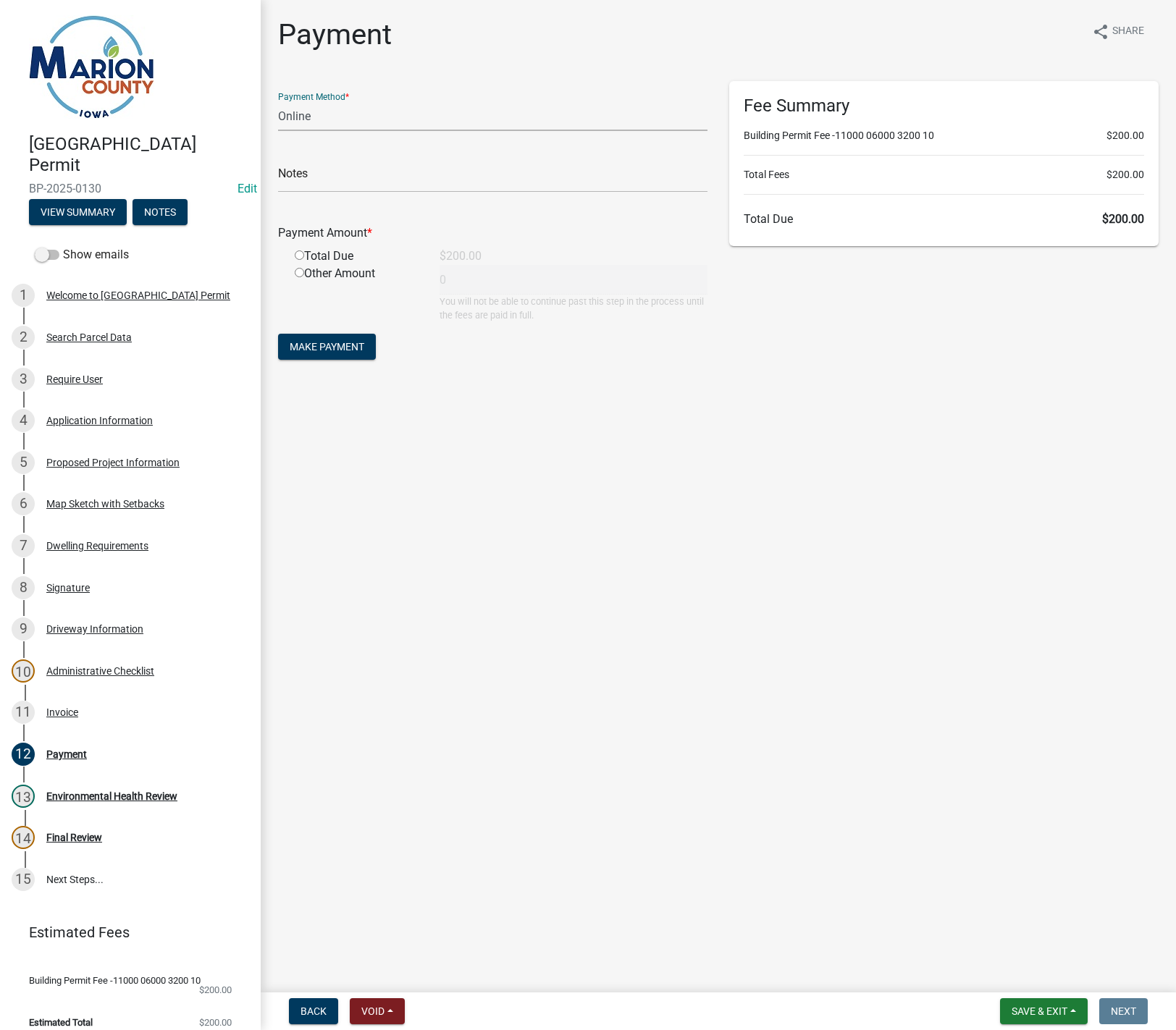
click at [293, 111] on select "Credit Card POS Check Cash Online" at bounding box center [493, 116] width 429 height 29
select select "1: 0"
click at [278, 101] on select "Credit Card POS Check Cash Online" at bounding box center [493, 116] width 429 height 29
click at [305, 173] on input "text" at bounding box center [493, 177] width 429 height 29
type input "6652"
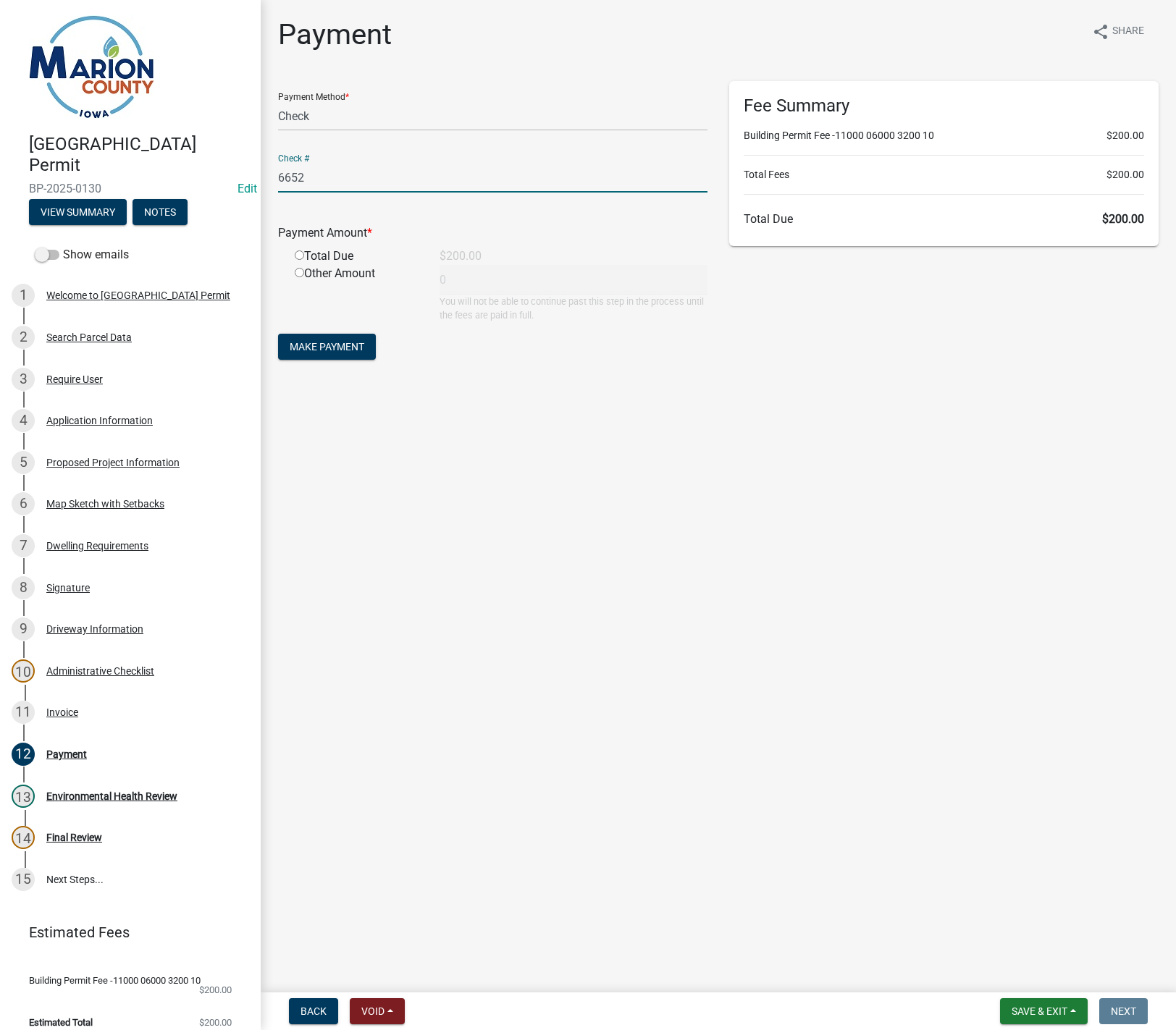
click at [300, 257] on input "radio" at bounding box center [299, 255] width 9 height 9
radio input "true"
type input "200"
click at [316, 344] on span "Make Payment" at bounding box center [327, 347] width 75 height 12
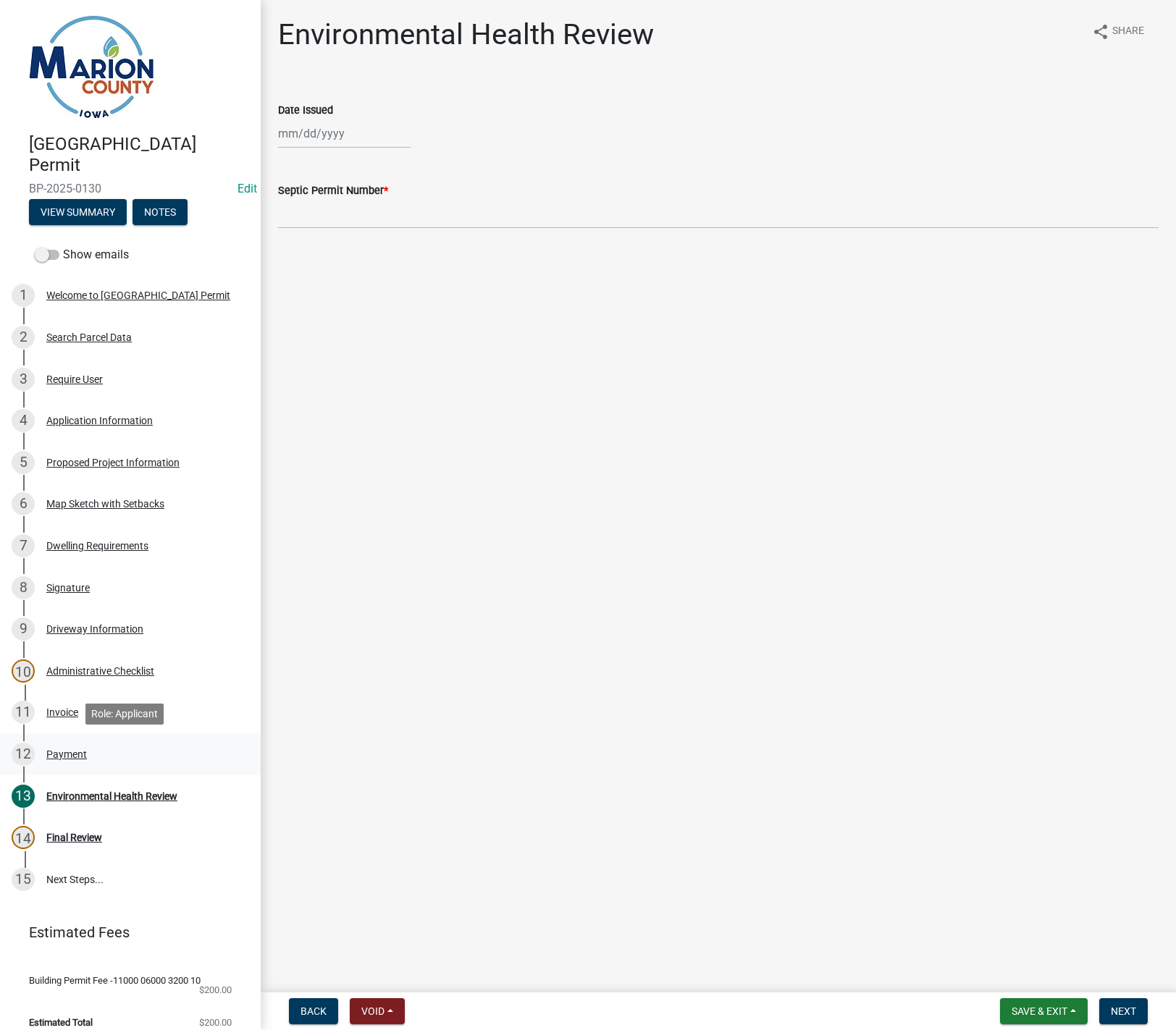
click at [65, 749] on div "Payment" at bounding box center [66, 754] width 40 height 10
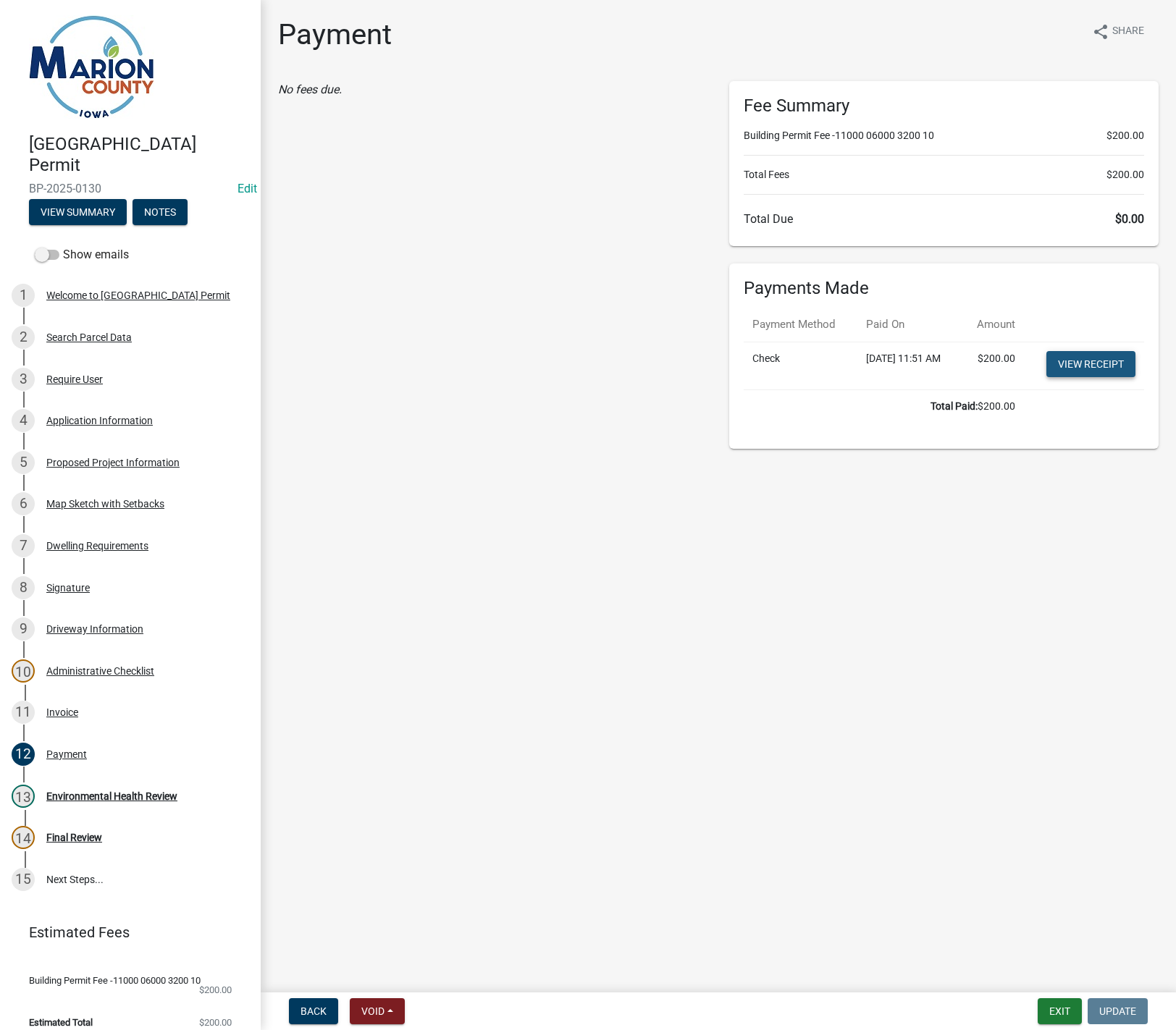
click at [1079, 359] on link "View receipt" at bounding box center [1091, 364] width 89 height 26
click at [1049, 1007] on button "Exit" at bounding box center [1059, 1011] width 44 height 26
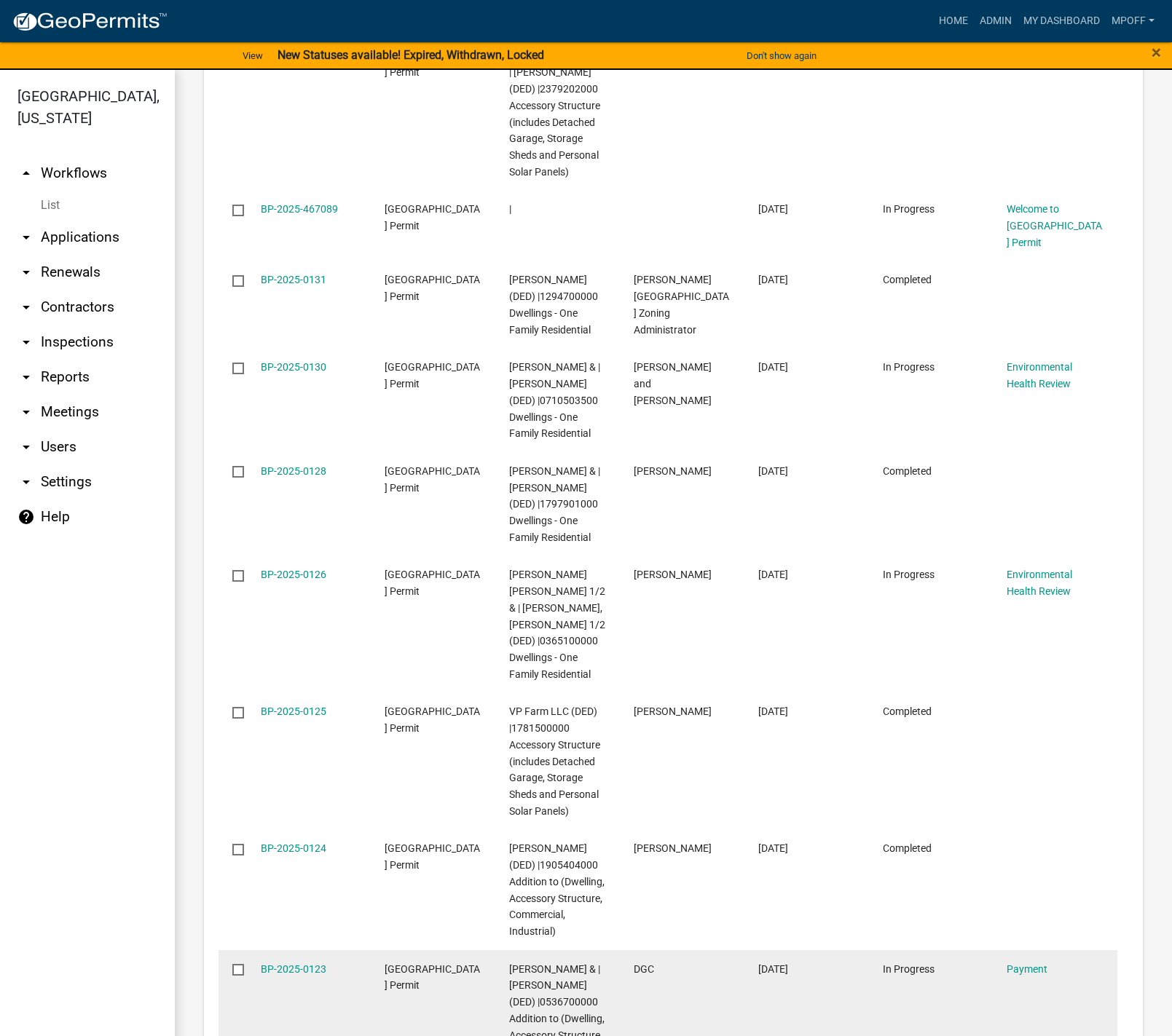
scroll to position [2549, 0]
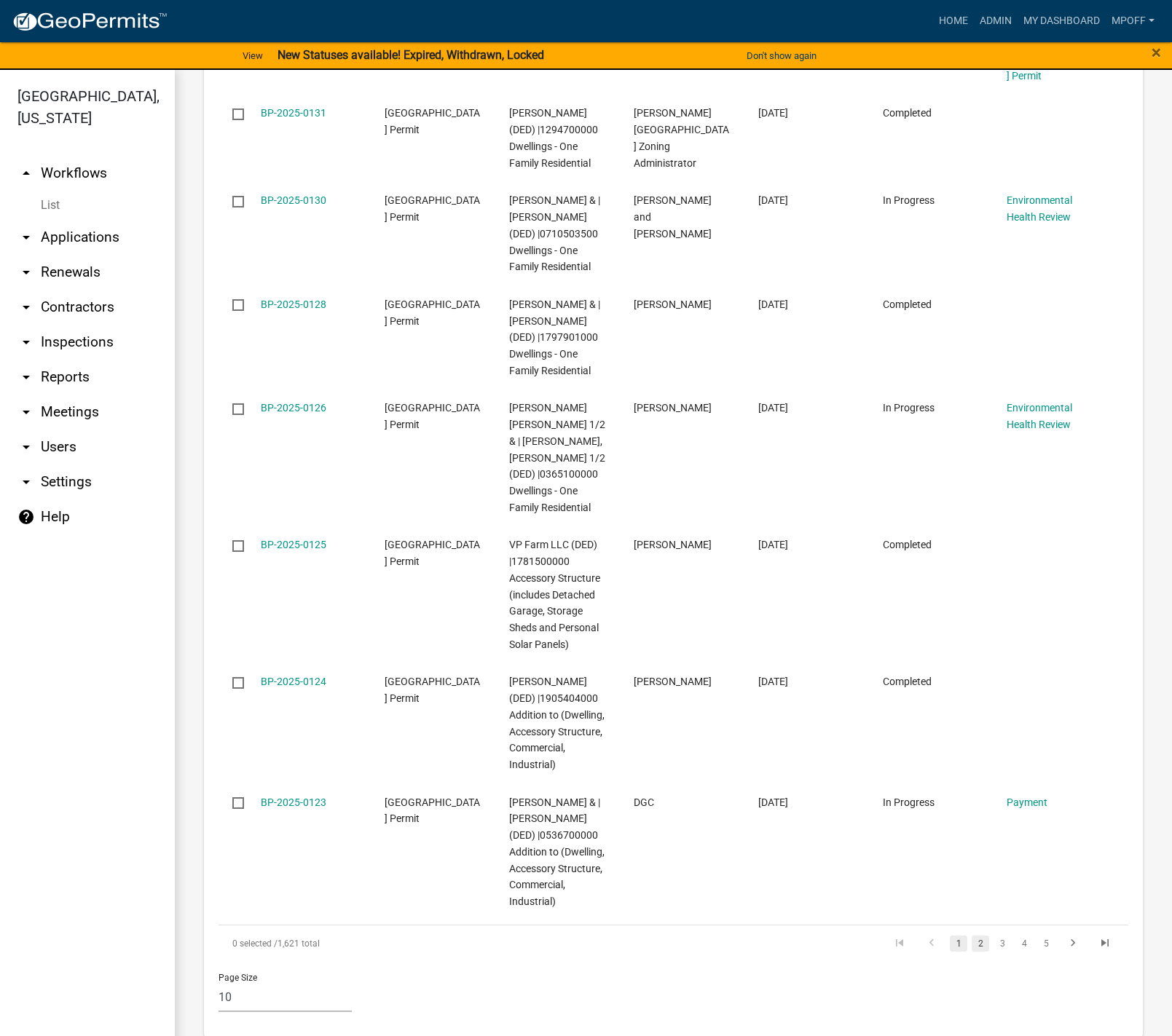
click at [971, 944] on link "2" at bounding box center [980, 943] width 18 height 16
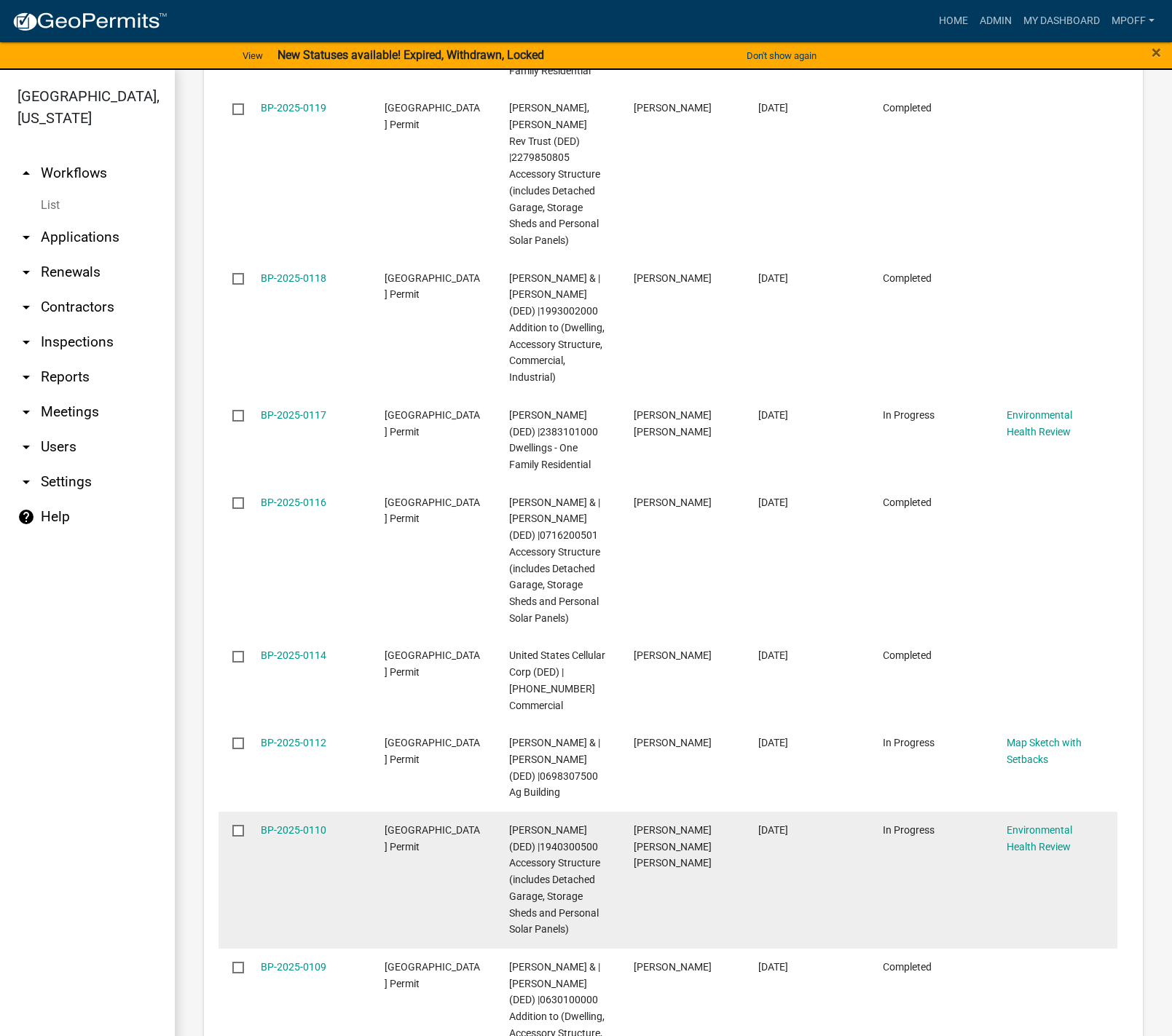
scroll to position [2645, 0]
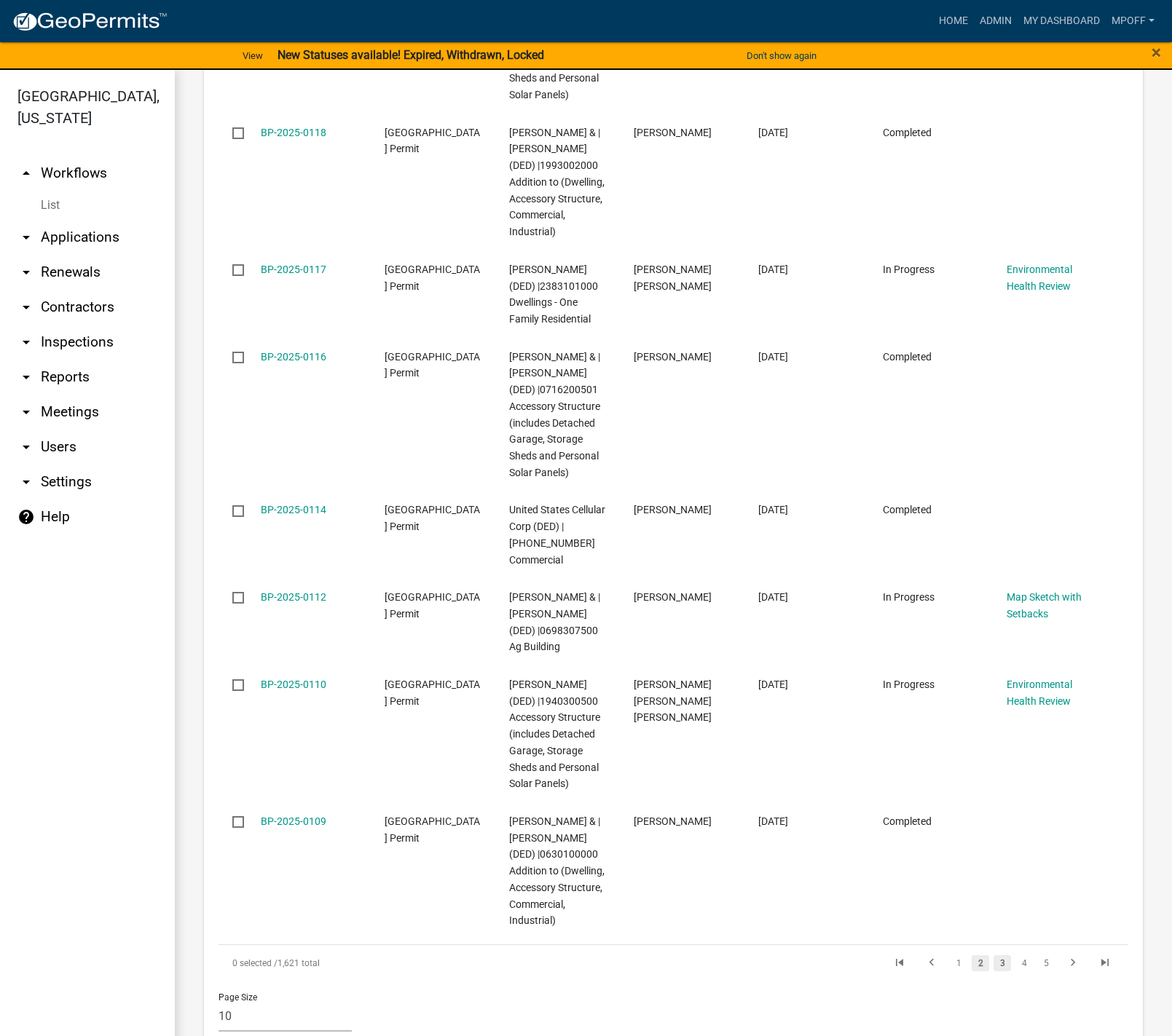
click at [993, 955] on link "3" at bounding box center [1002, 963] width 18 height 16
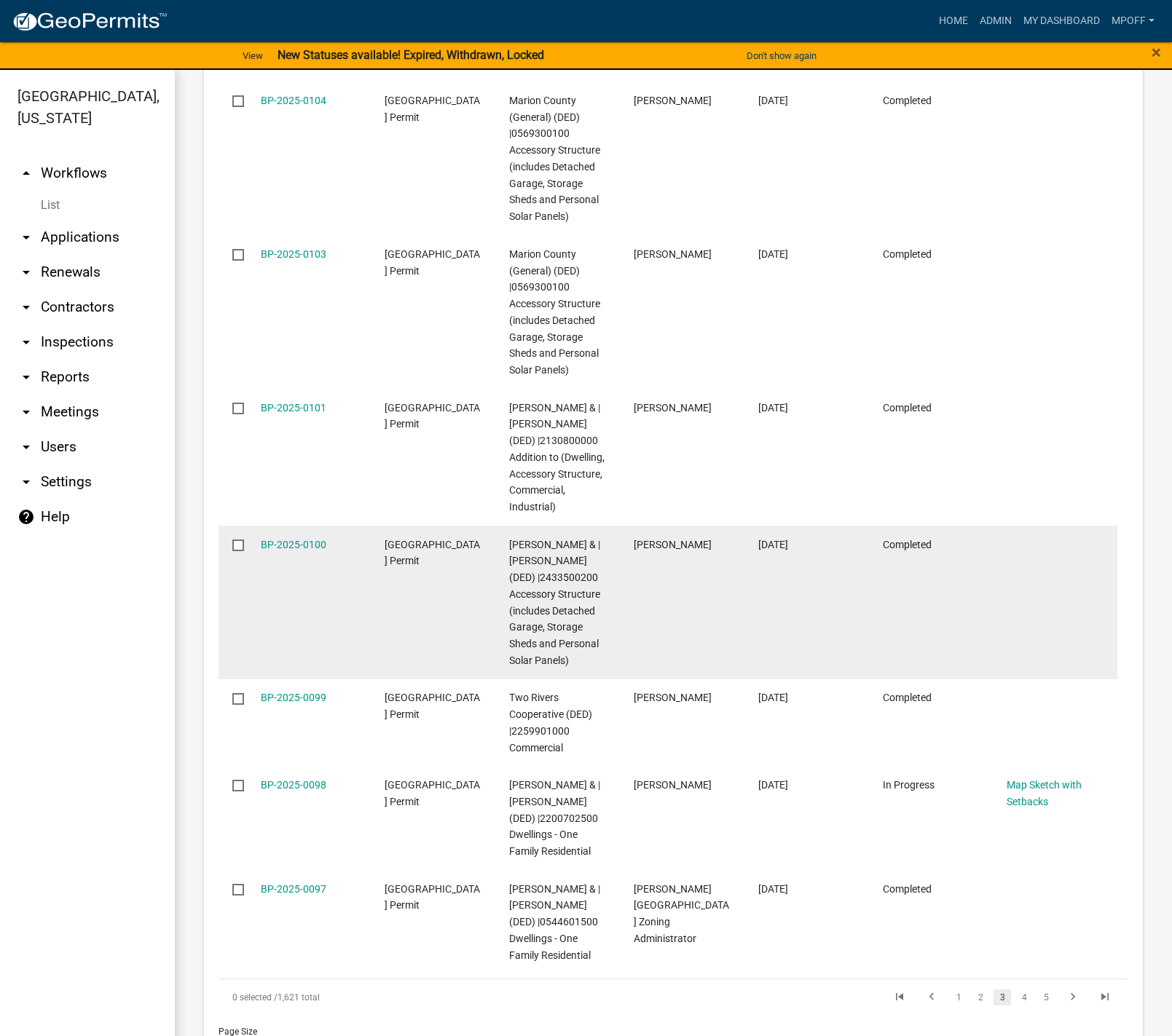
scroll to position [2662, 0]
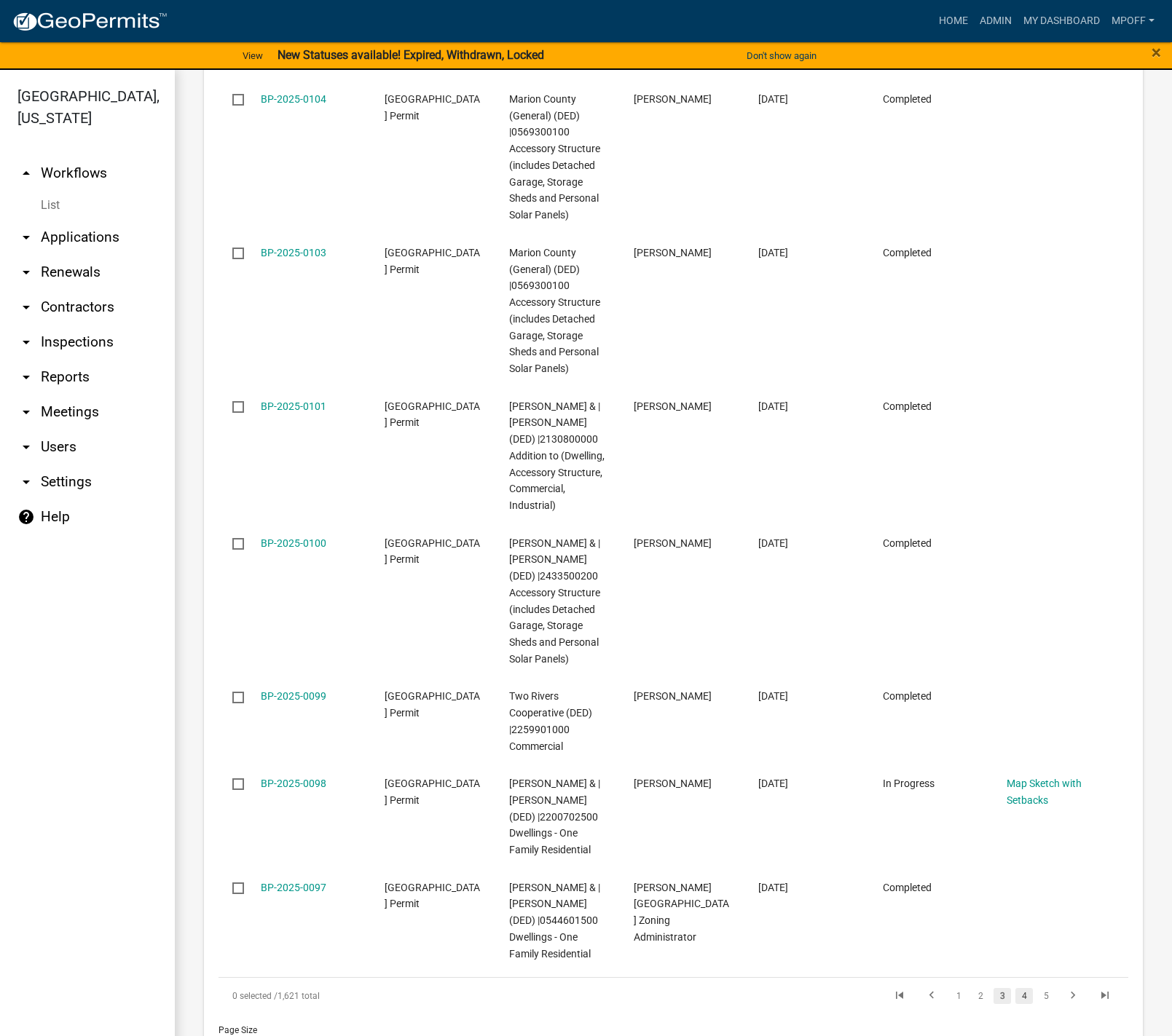
click at [1015, 988] on link "4" at bounding box center [1024, 996] width 18 height 16
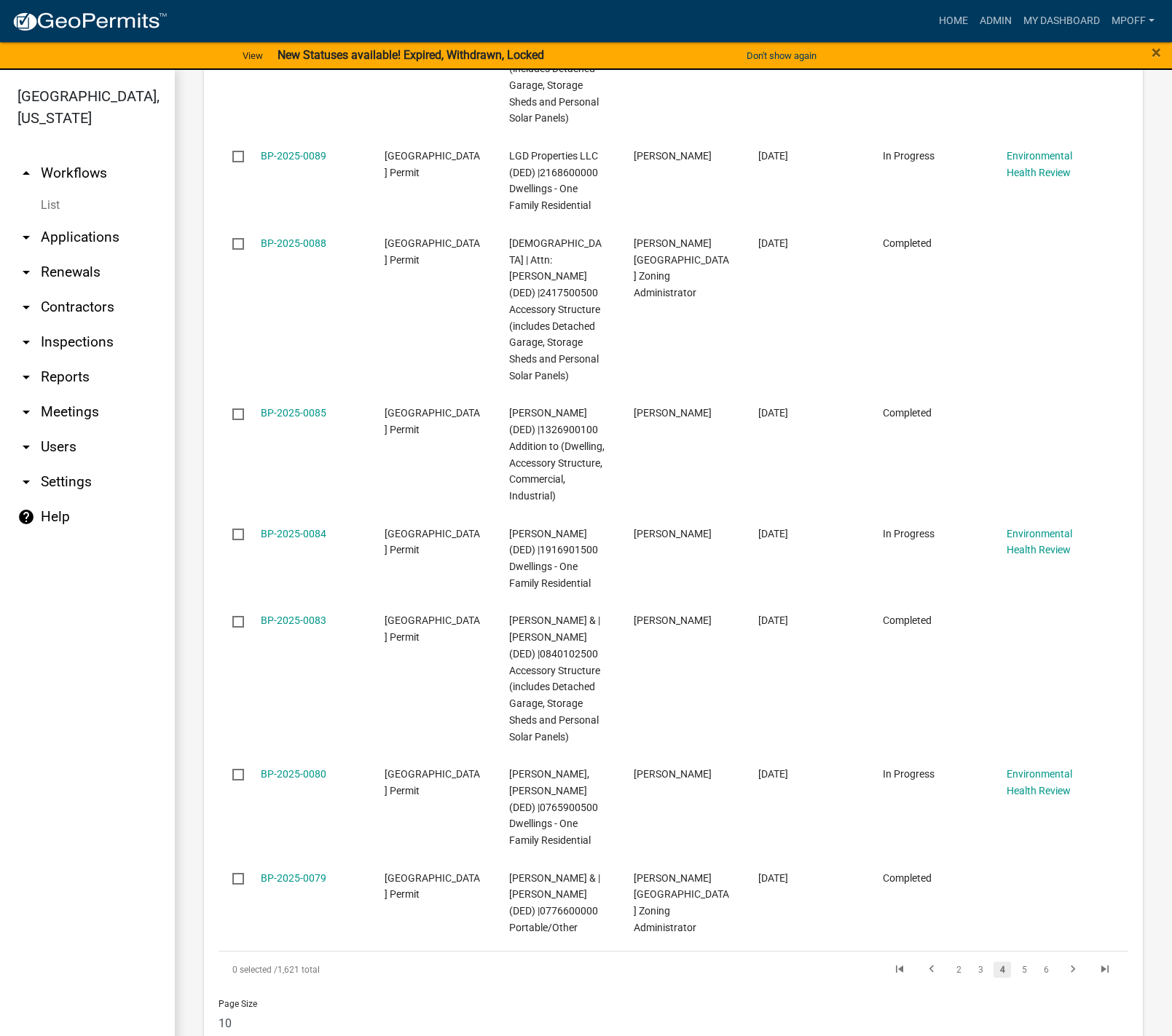
scroll to position [2629, 0]
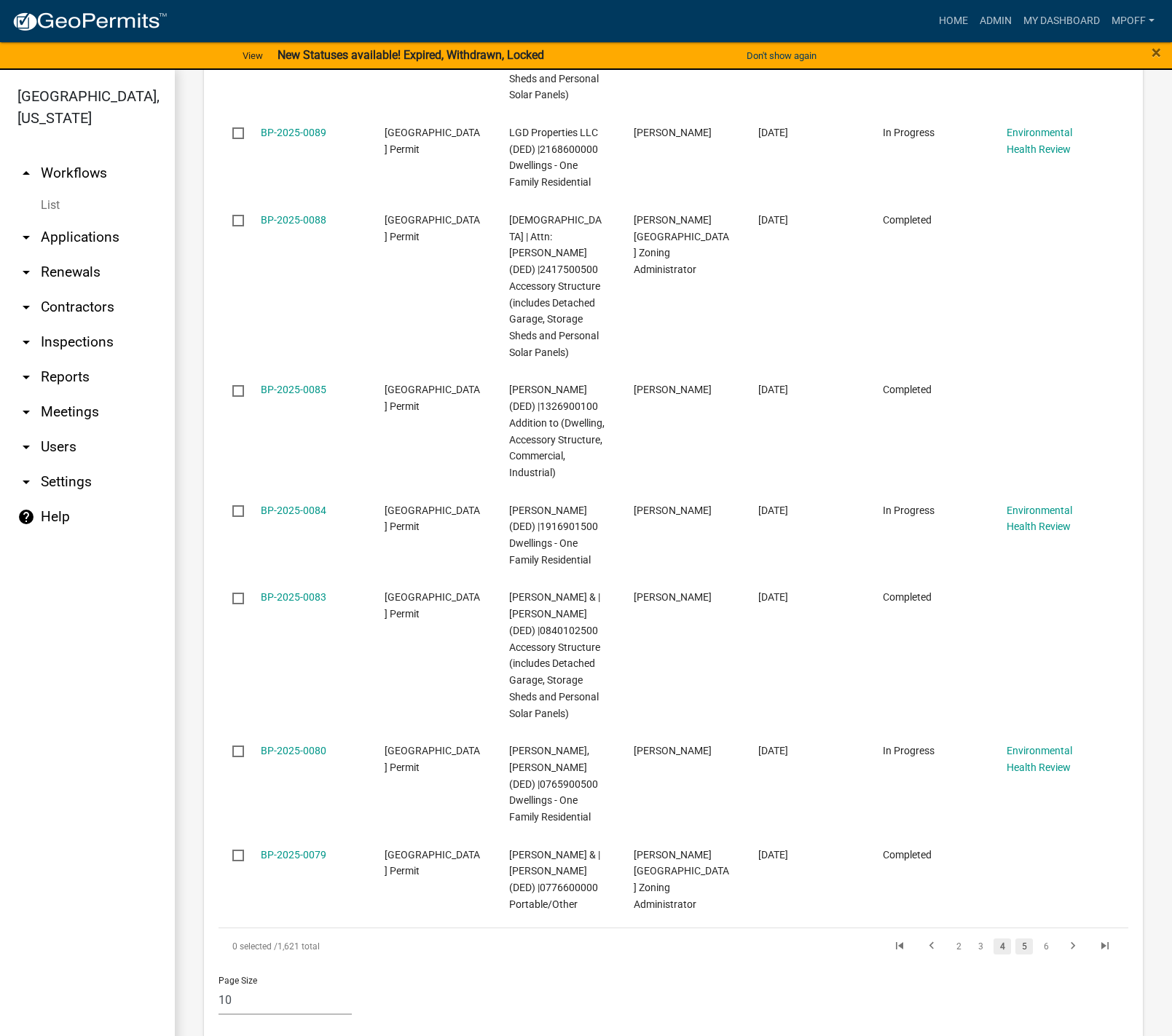
click at [1015, 939] on link "5" at bounding box center [1024, 947] width 18 height 16
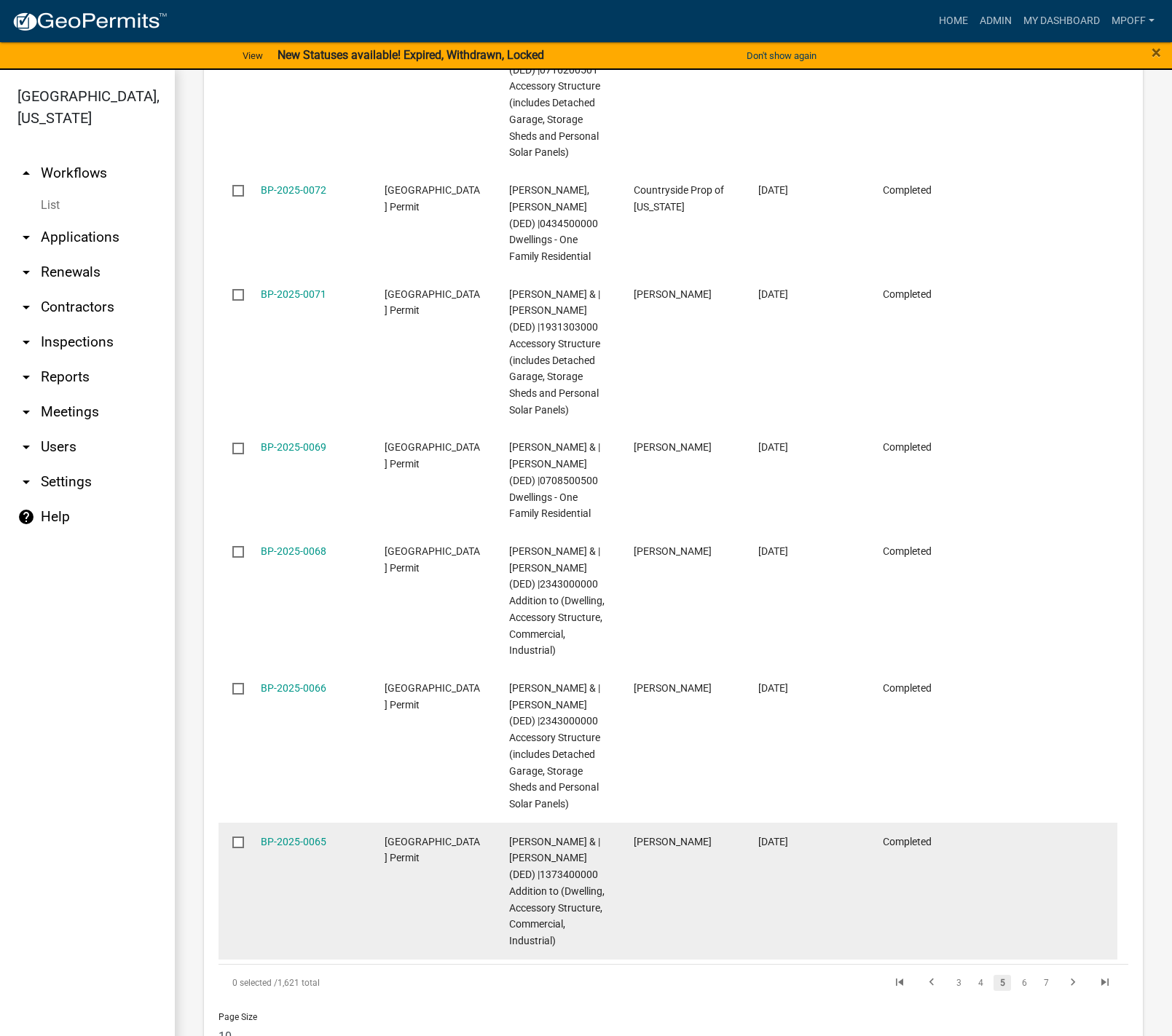
scroll to position [2746, 0]
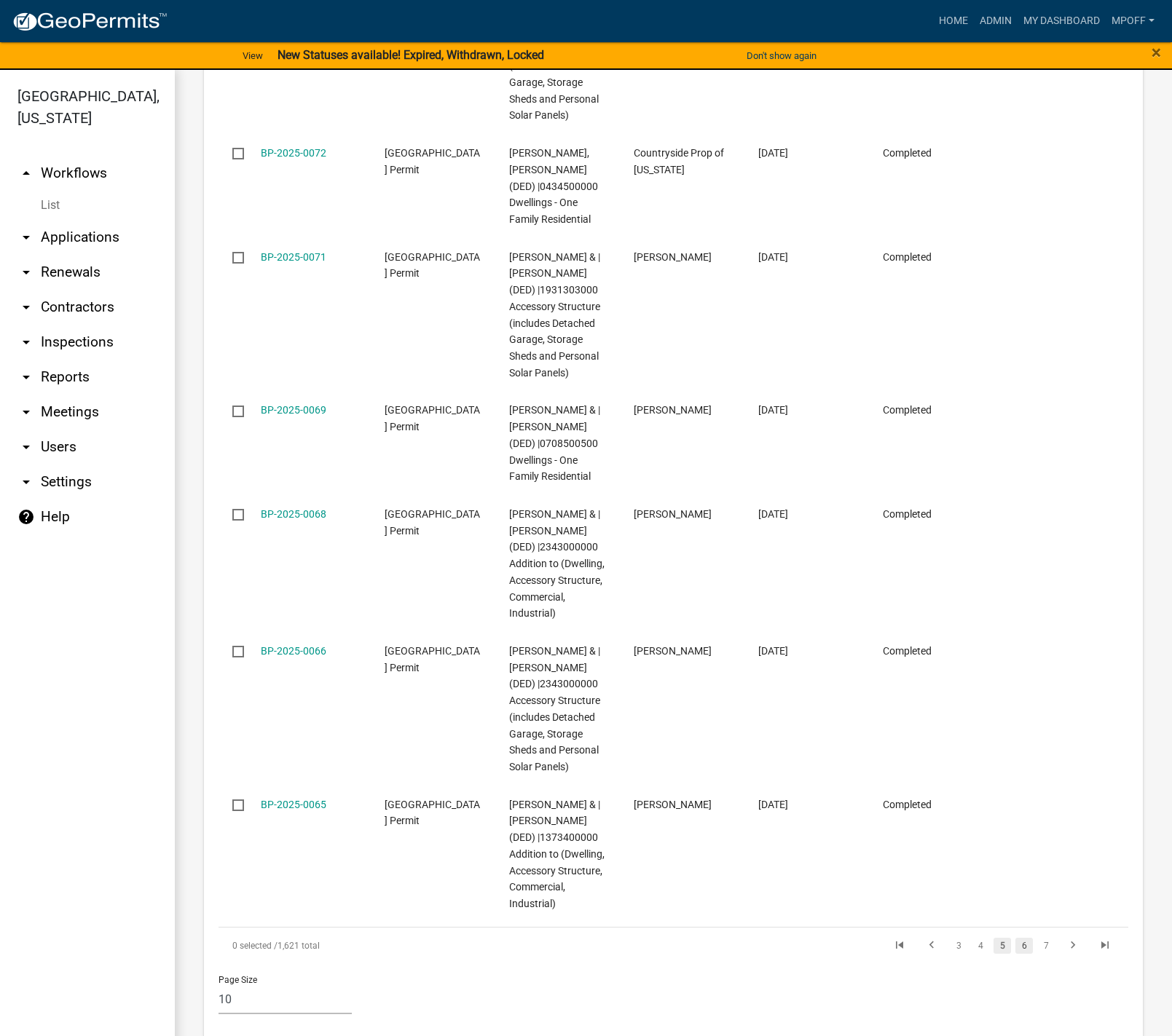
click at [1015, 938] on link "6" at bounding box center [1024, 946] width 18 height 16
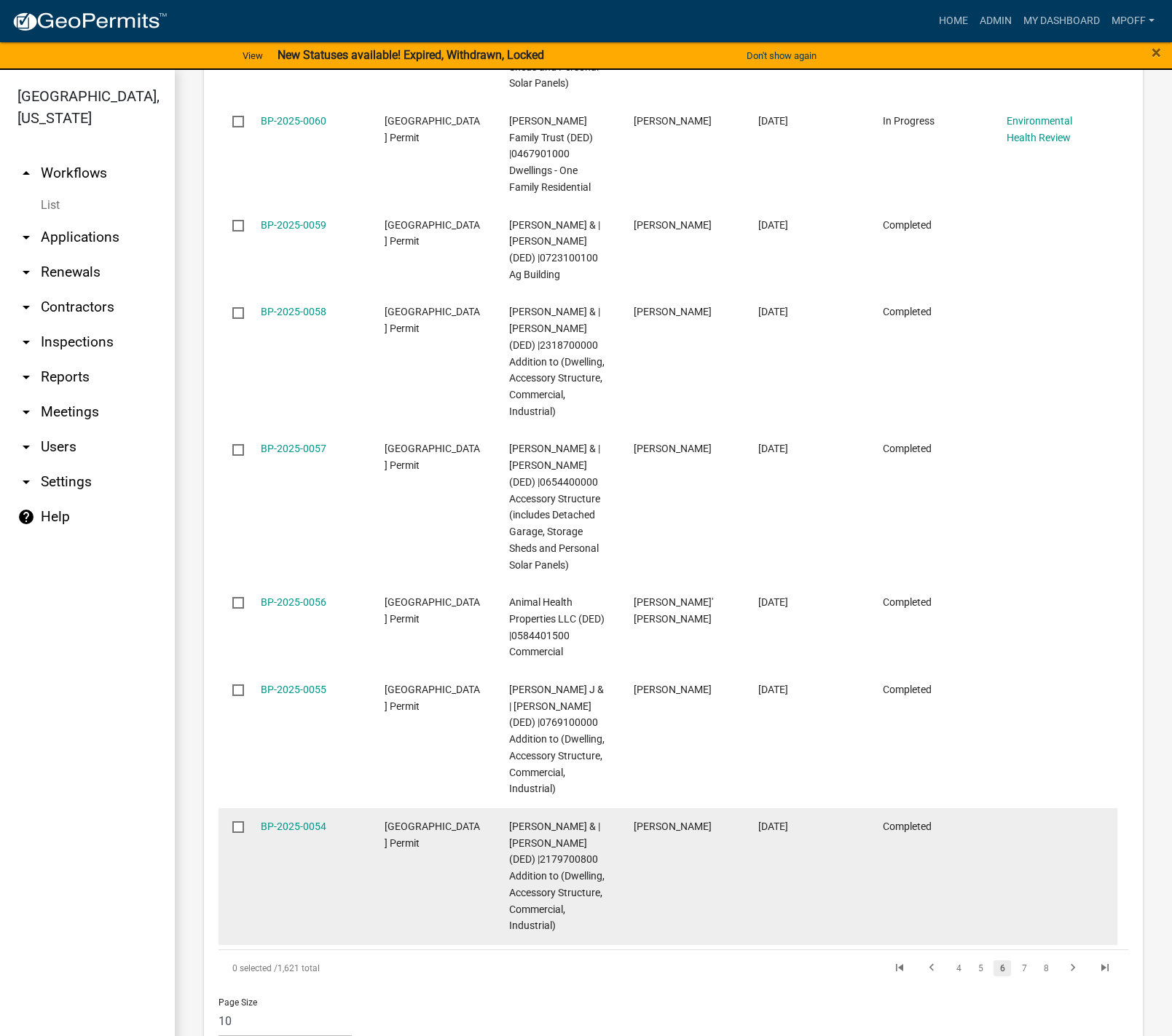
scroll to position [2662, 0]
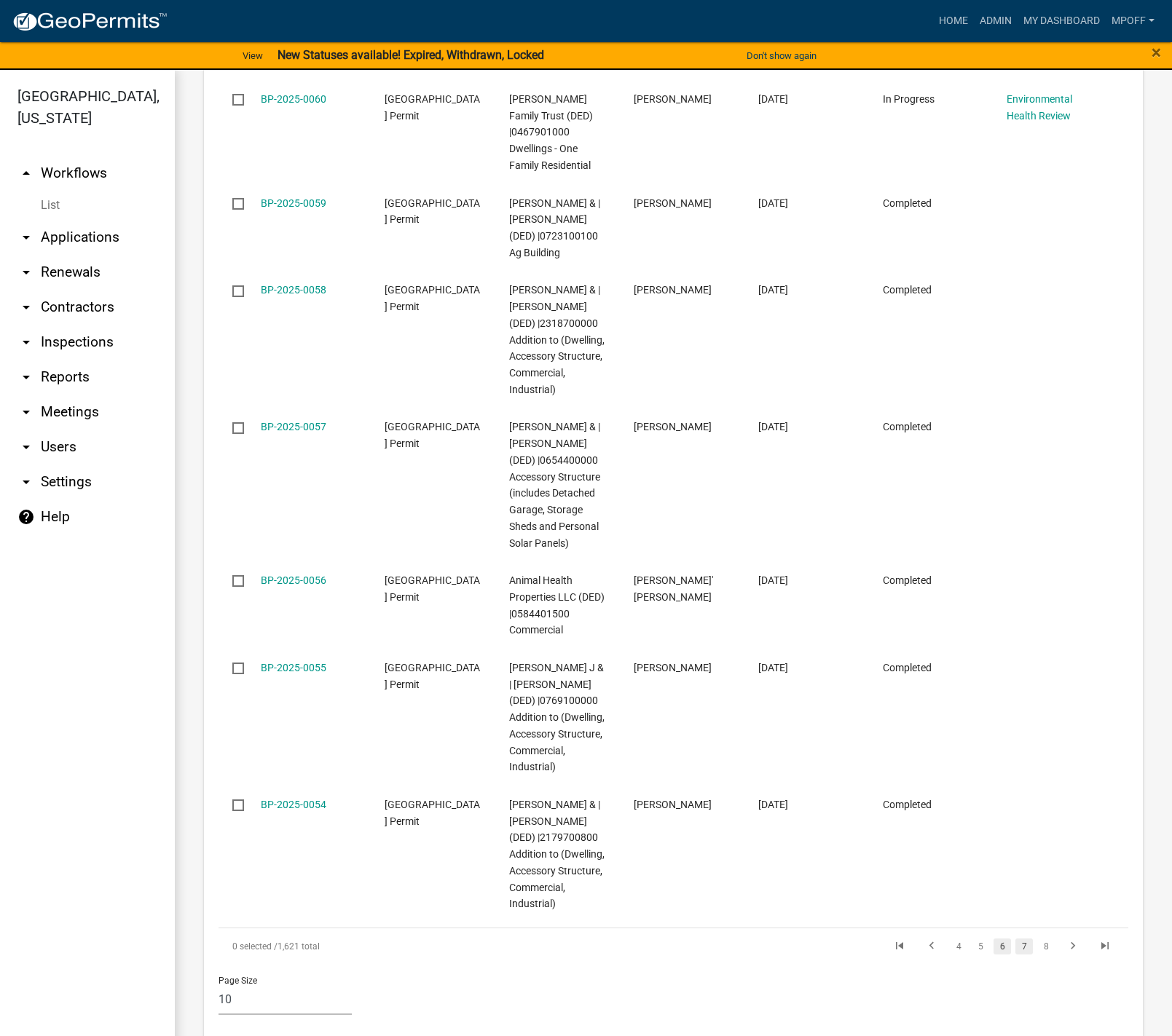
click at [1015, 939] on link "7" at bounding box center [1024, 947] width 18 height 16
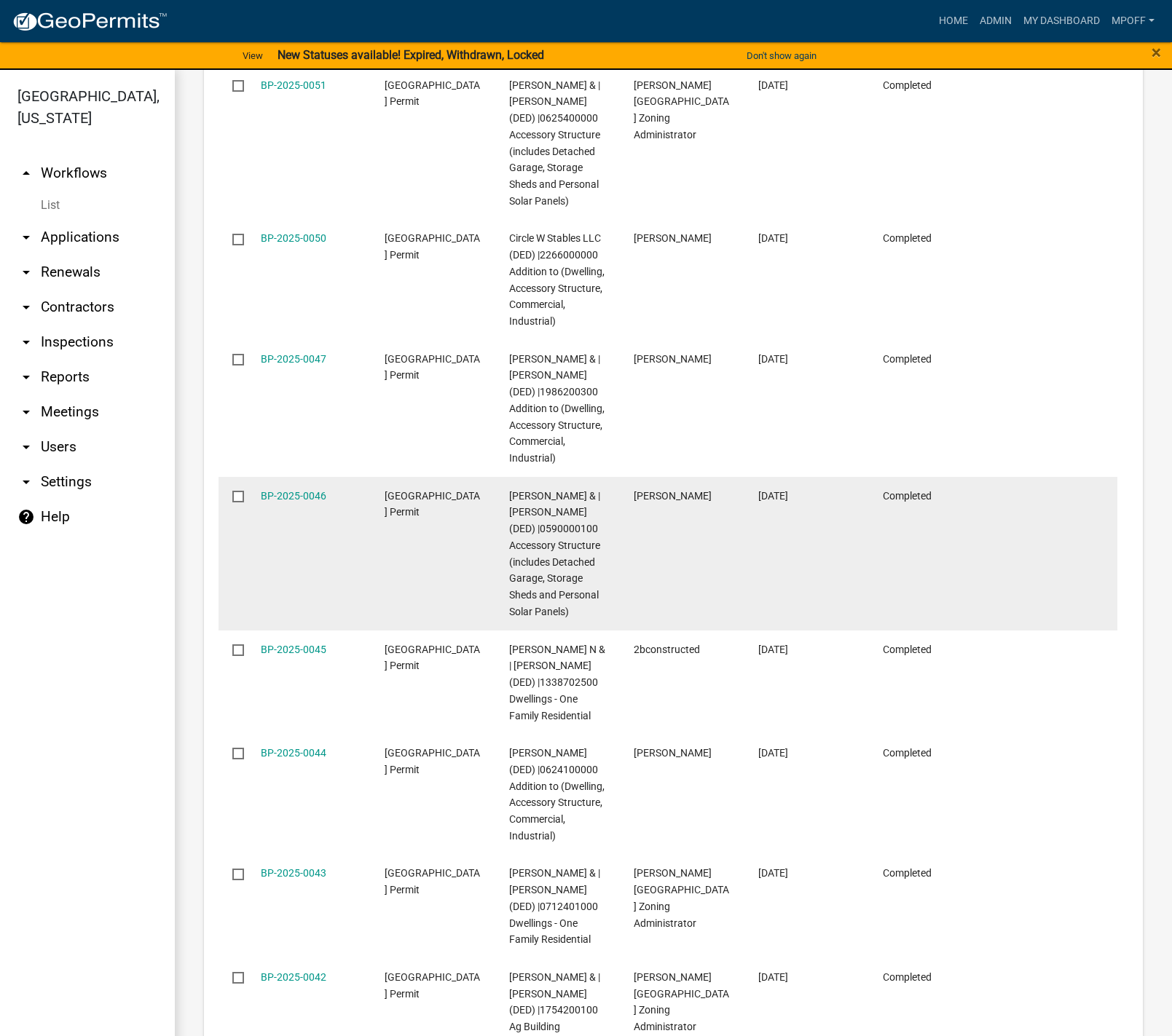
scroll to position [2388, 0]
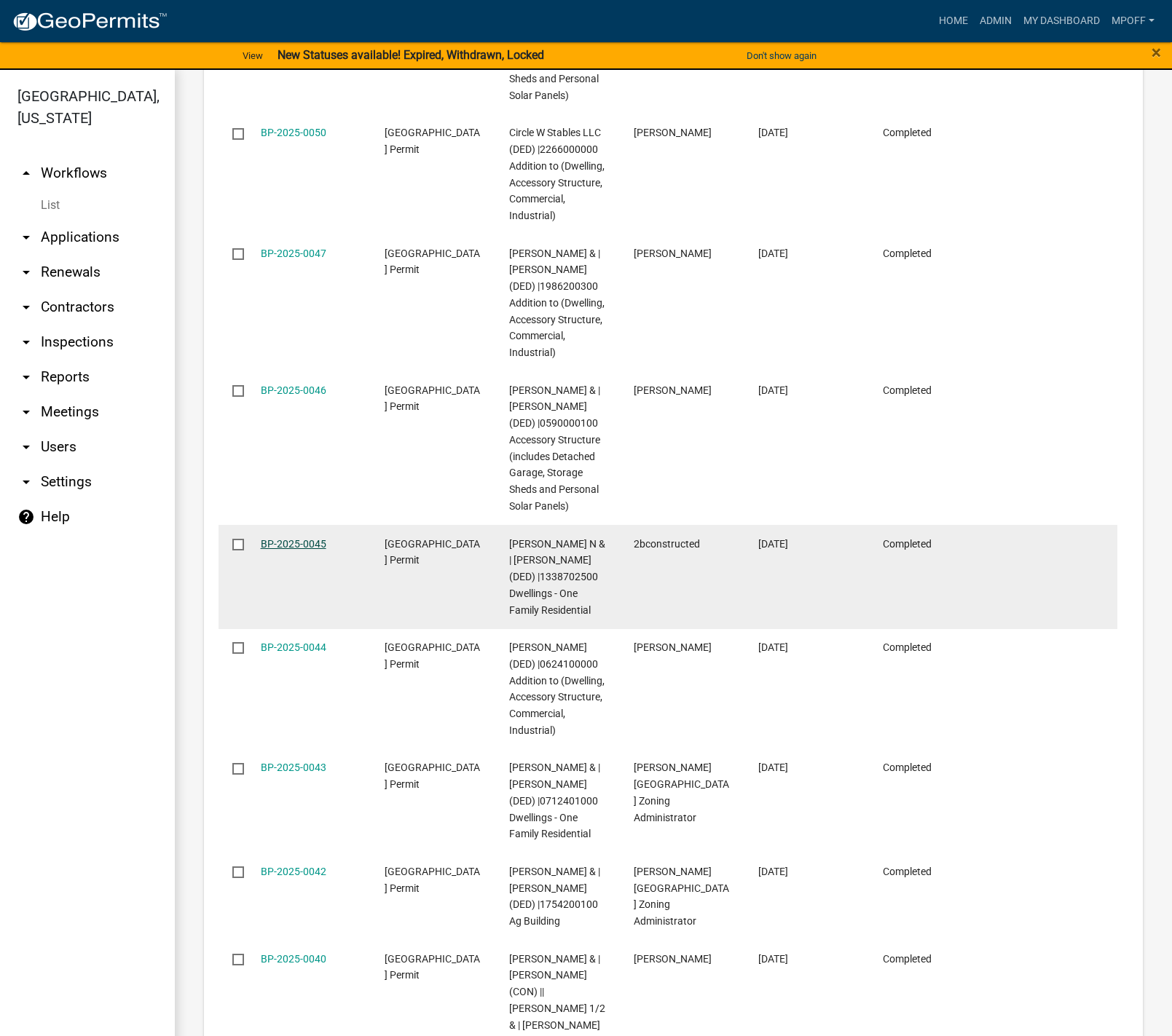
click at [309, 538] on link "BP-2025-0045" at bounding box center [293, 544] width 66 height 12
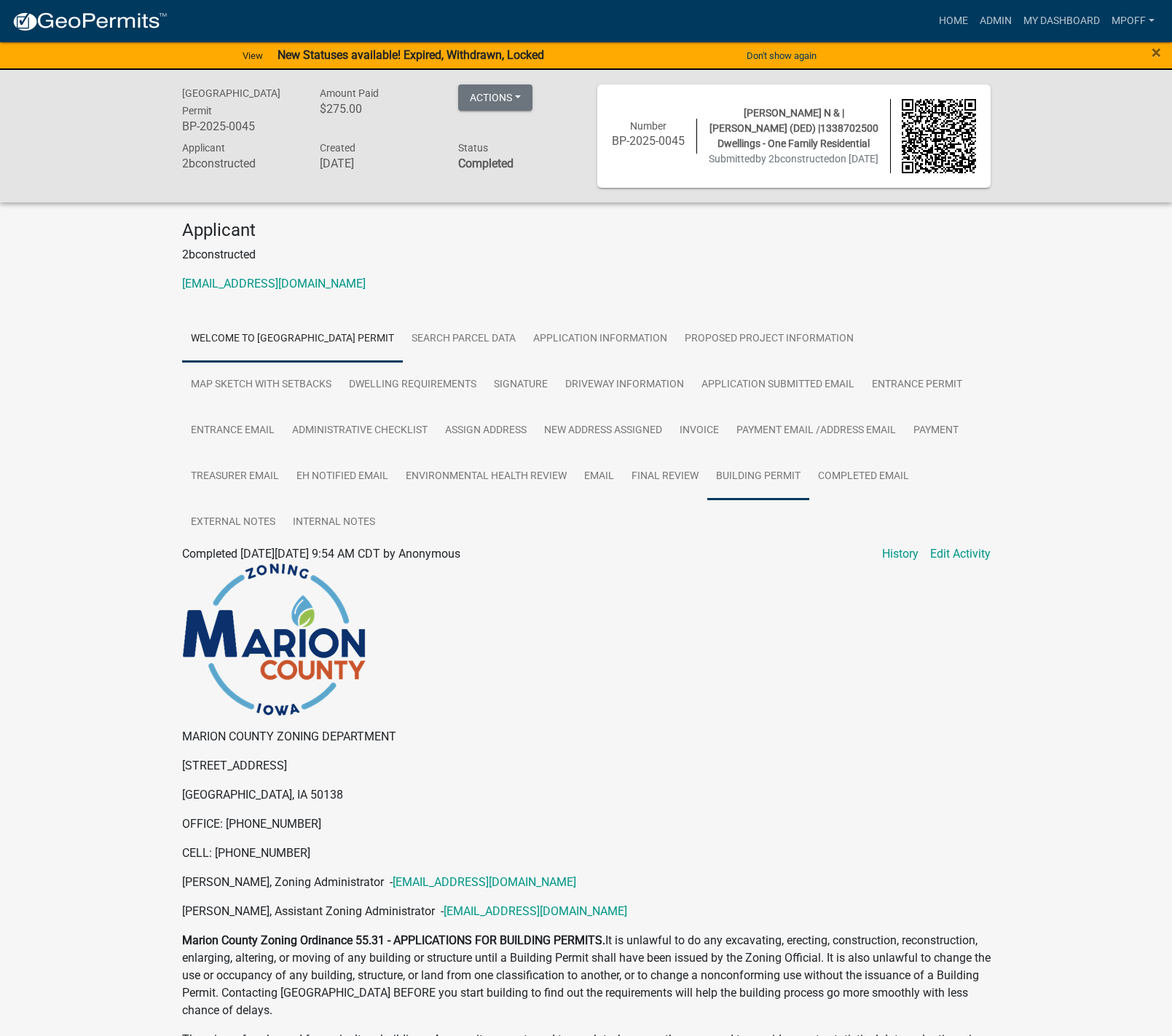
click at [782, 479] on link "Building Permit" at bounding box center [758, 476] width 102 height 46
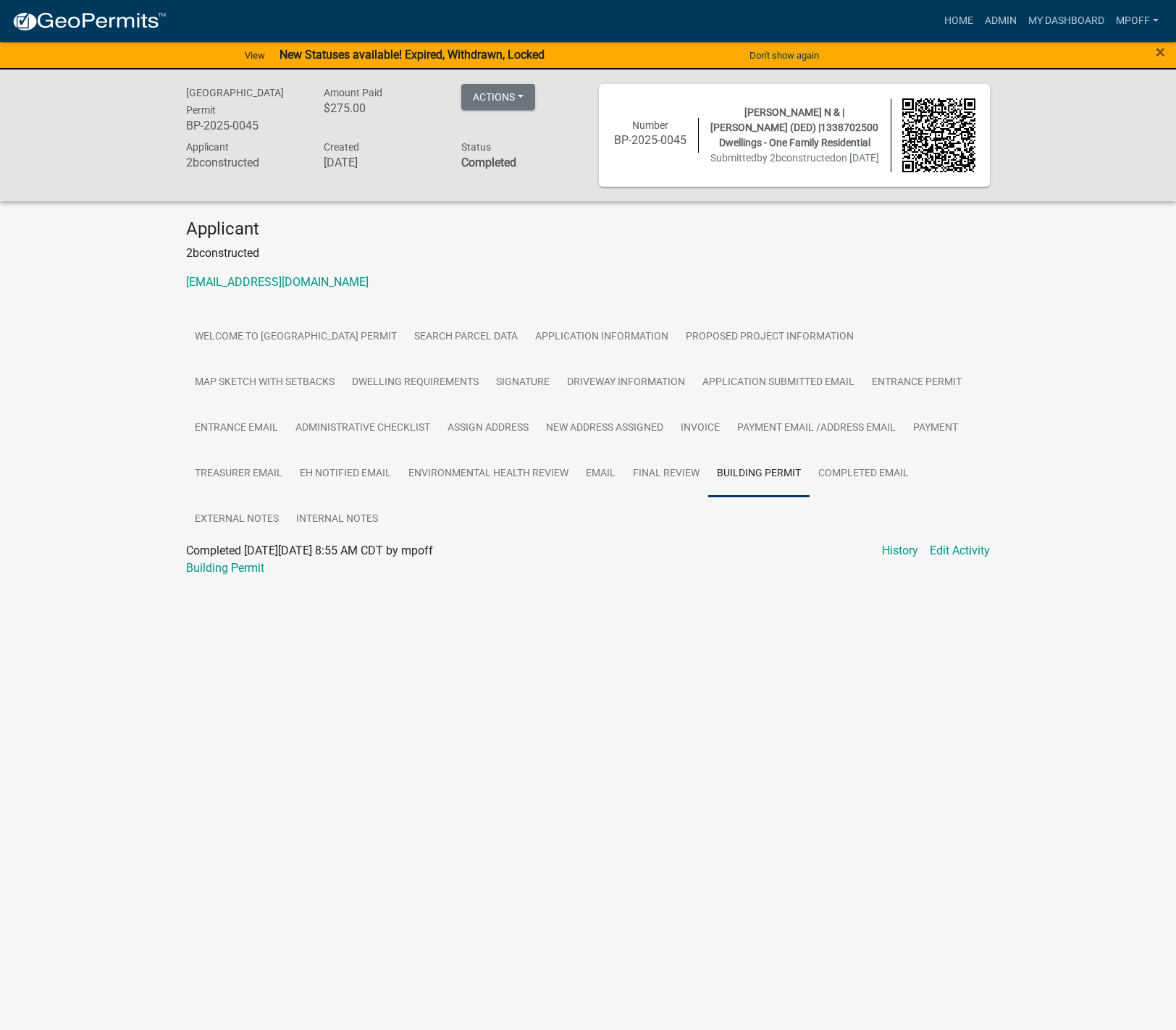
click at [205, 560] on div "Completed On Thursday, August 21, 2025 at 8:55 AM CDT by mpoff Edit Activity Hi…" at bounding box center [588, 551] width 804 height 18
click at [205, 564] on link "Building Permit" at bounding box center [225, 568] width 78 height 13
click at [526, 96] on button "Actions" at bounding box center [498, 96] width 74 height 26
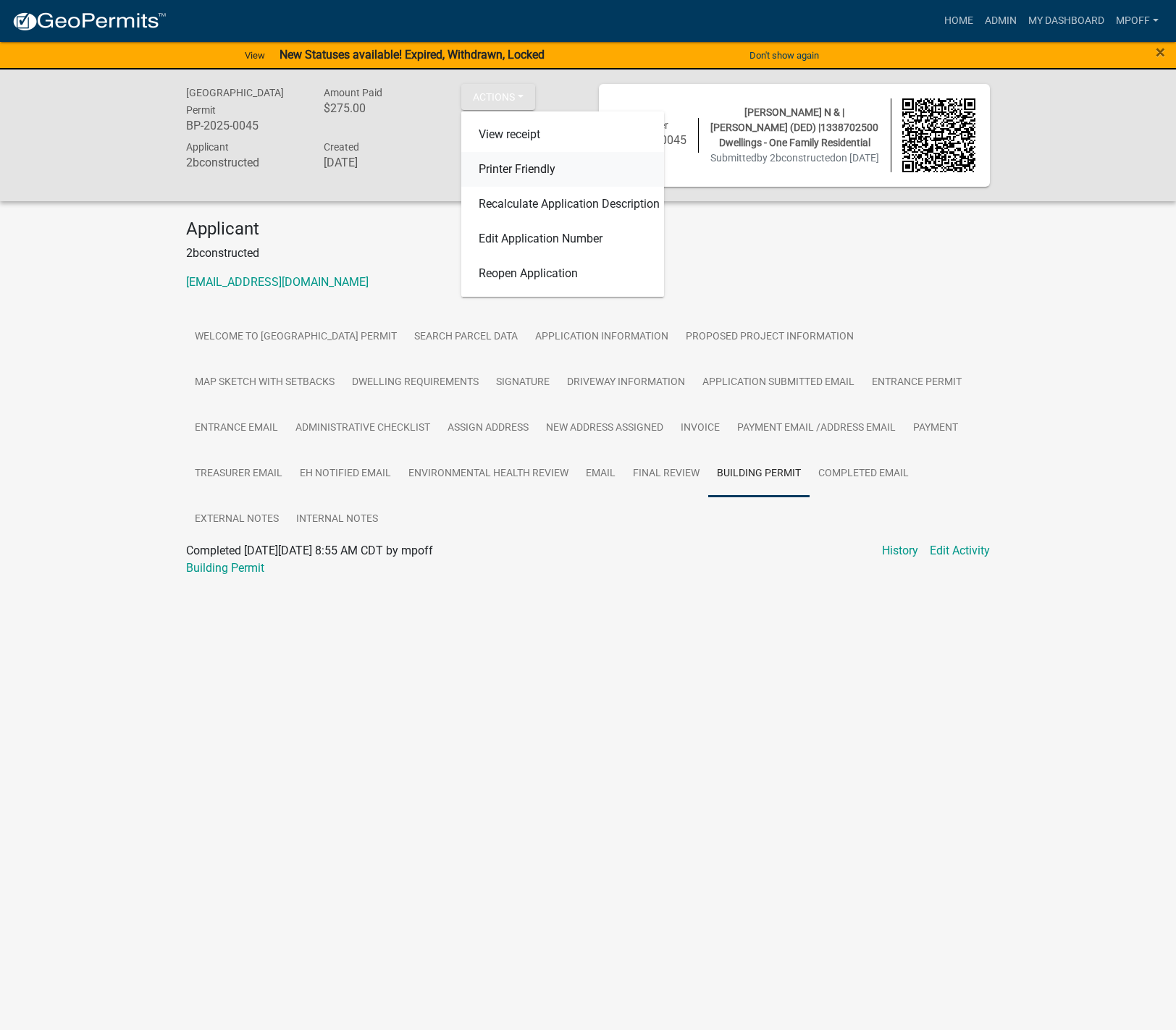
click at [509, 162] on link "Printer Friendly" at bounding box center [562, 168] width 203 height 34
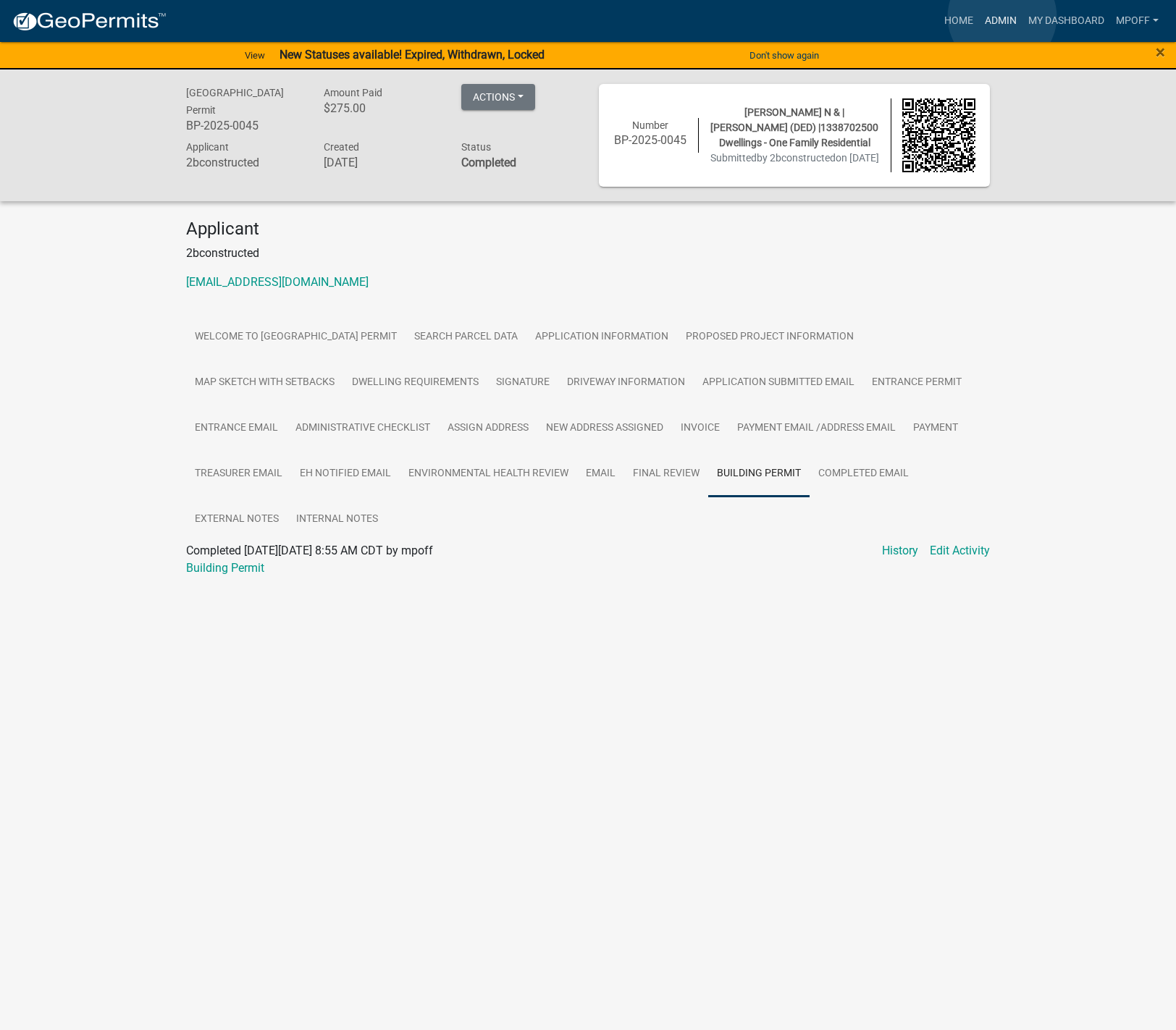
click at [1002, 17] on link "Admin" at bounding box center [1001, 21] width 44 height 28
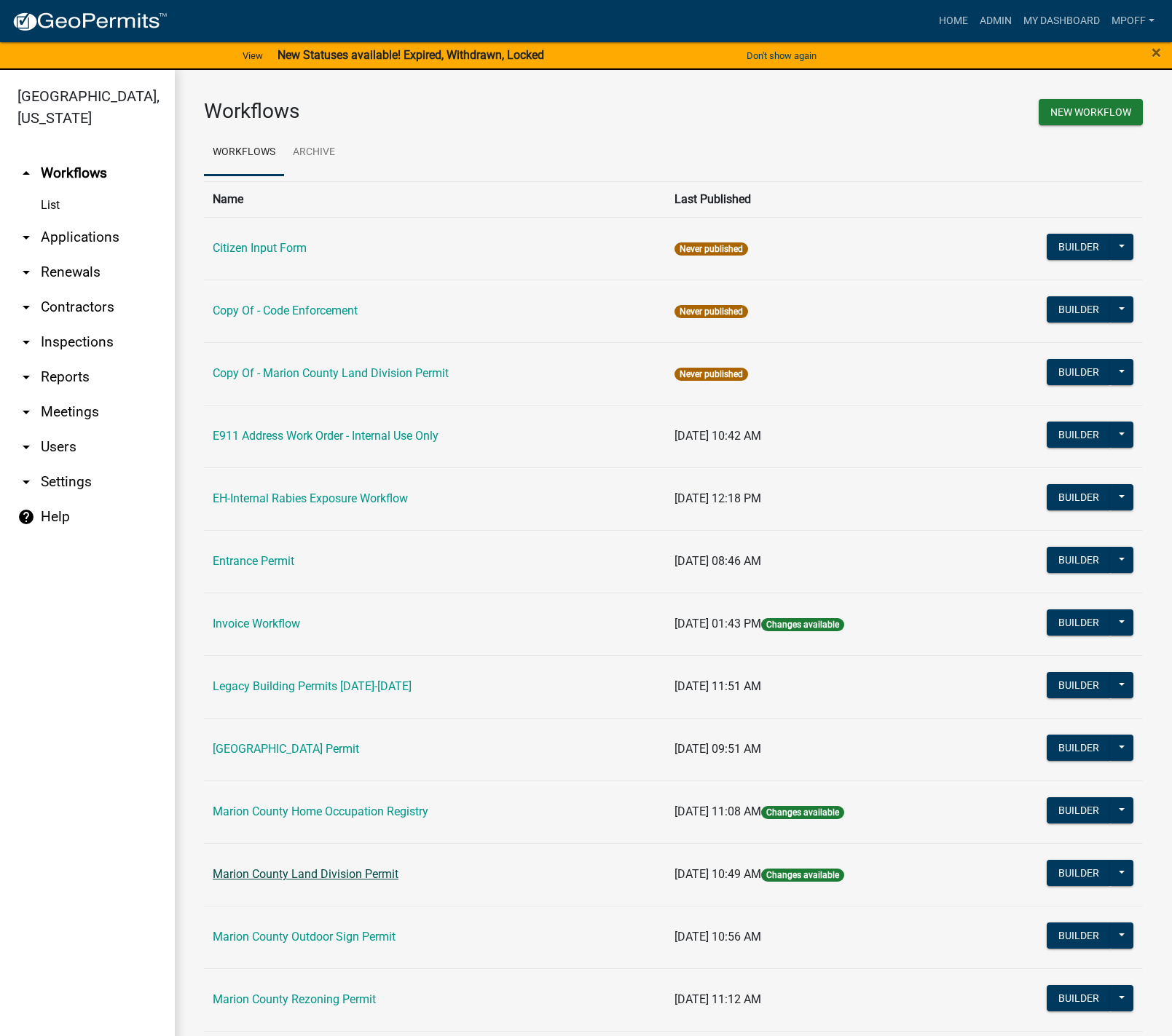
click at [315, 872] on link "Marion County Land Division Permit" at bounding box center [305, 874] width 185 height 13
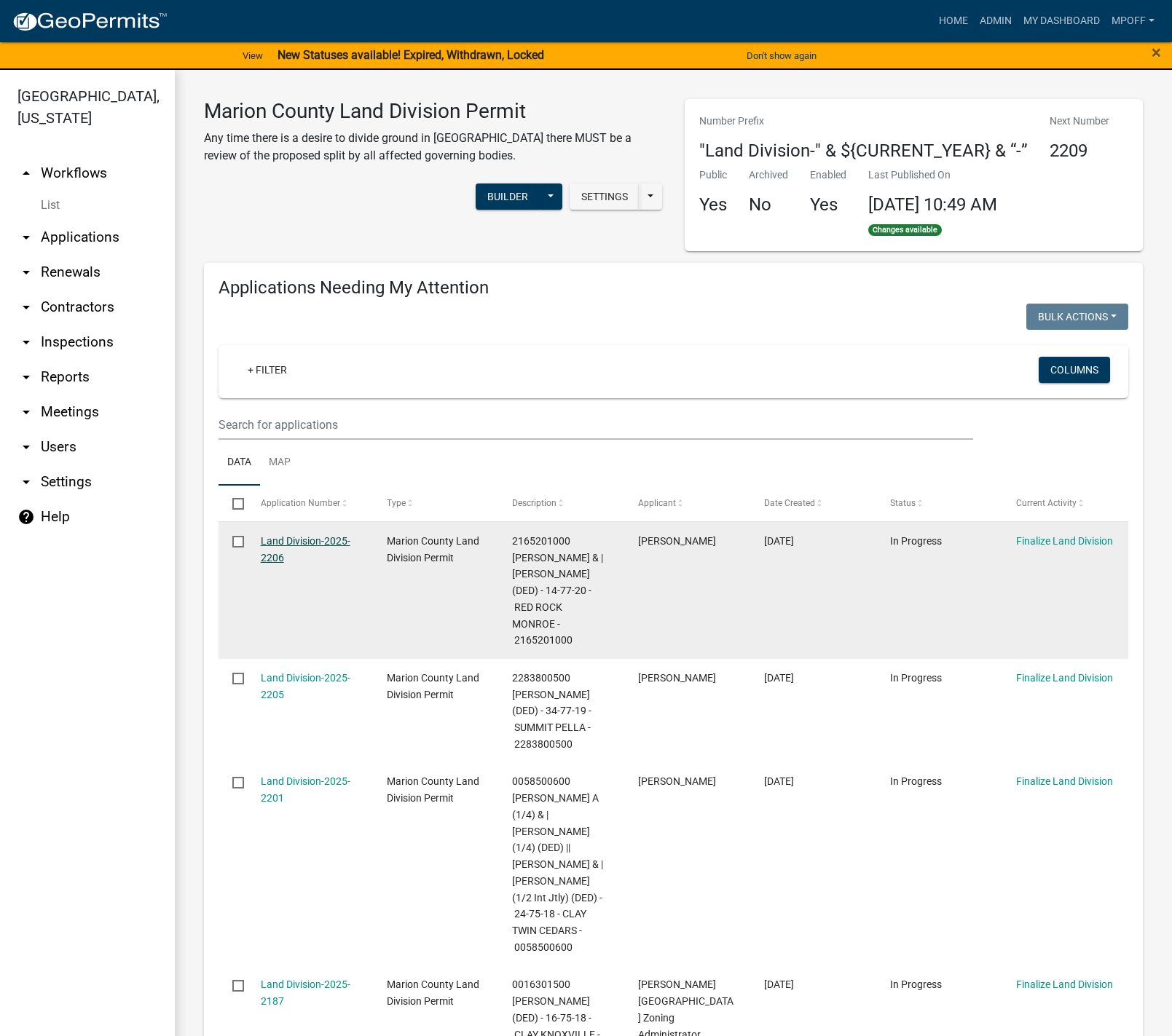
click at [289, 544] on link "Land Division-2025-2206" at bounding box center [305, 550] width 89 height 29
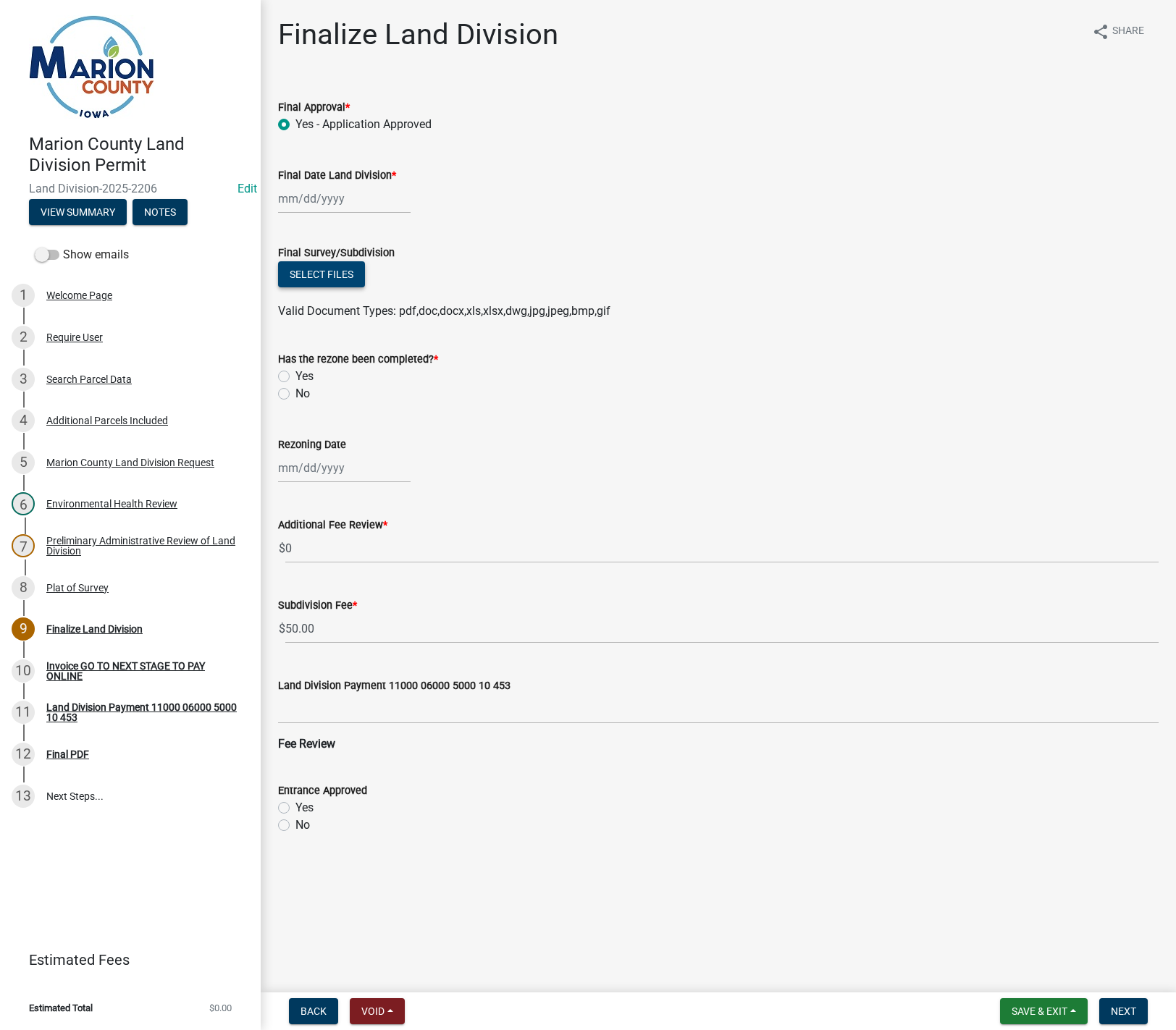
click at [331, 278] on button "Select files" at bounding box center [322, 274] width 87 height 26
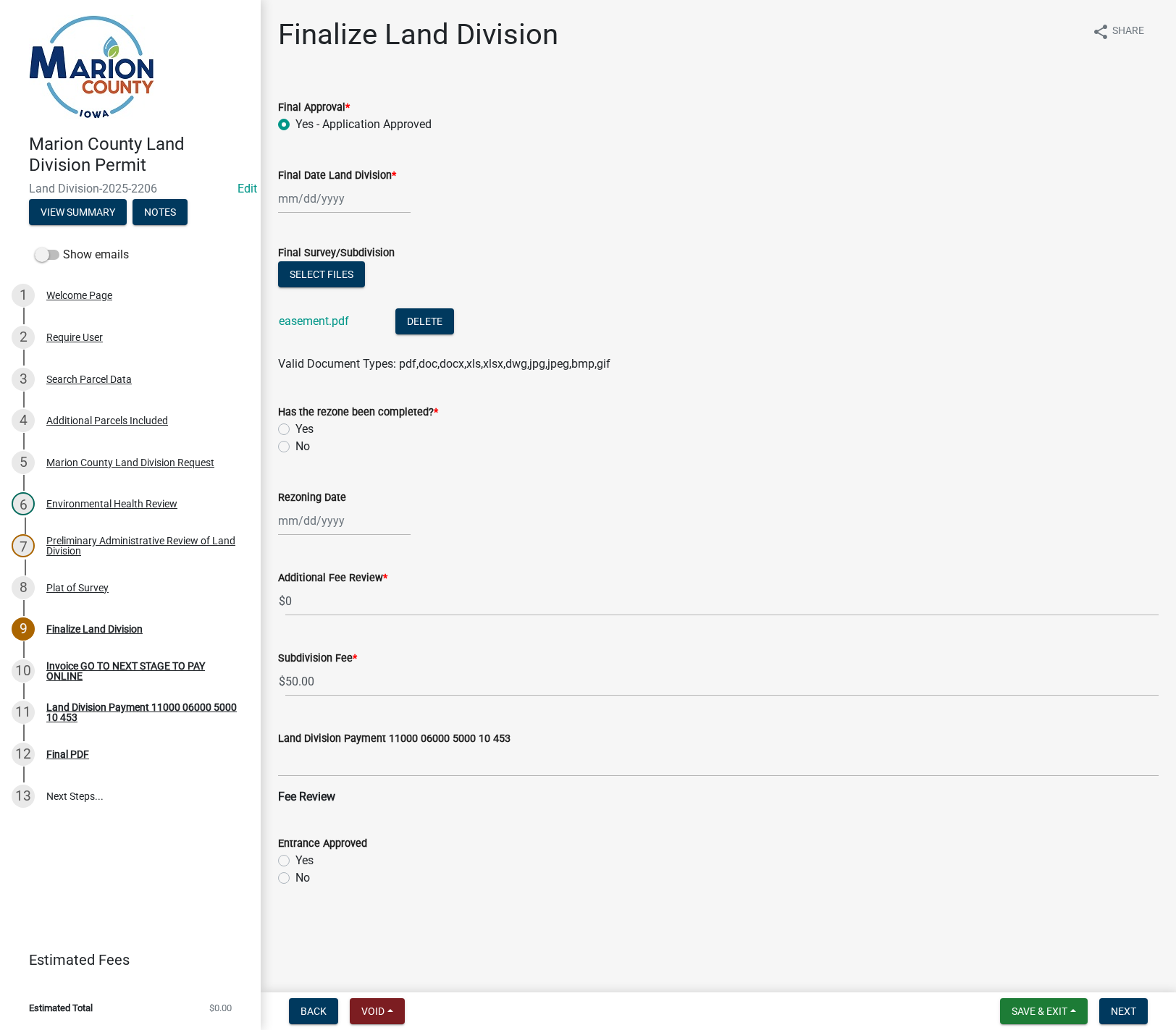
click at [349, 199] on div at bounding box center [345, 198] width 132 height 29
select select "8"
select select "2025"
click at [386, 344] on div "22" at bounding box center [386, 345] width 23 height 23
type input "08/22/2025"
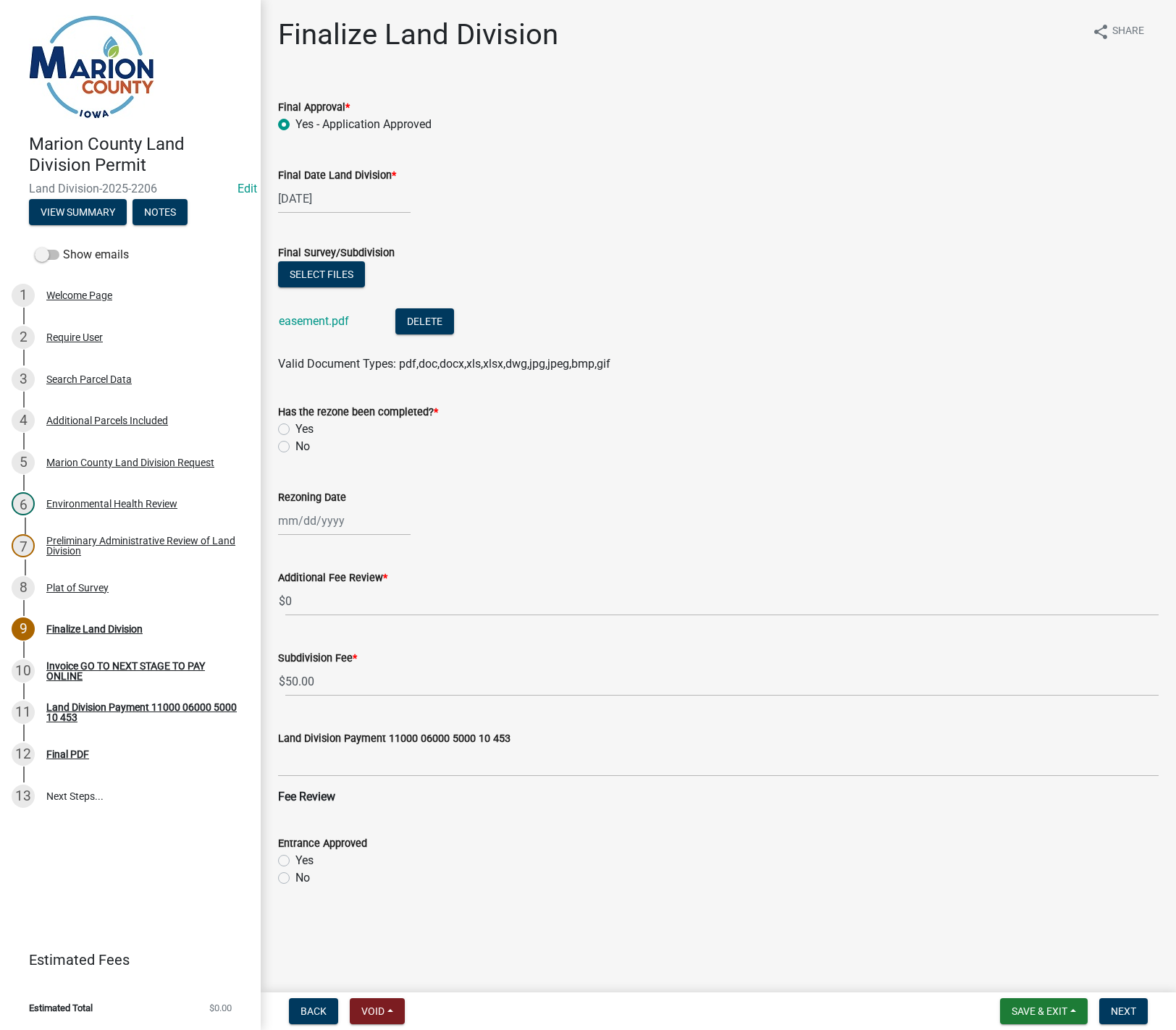
click at [295, 447] on label "No" at bounding box center [302, 447] width 14 height 18
click at [295, 447] on input "No" at bounding box center [299, 443] width 9 height 9
radio input "true"
click at [1125, 1017] on span "Next" at bounding box center [1123, 1012] width 25 height 12
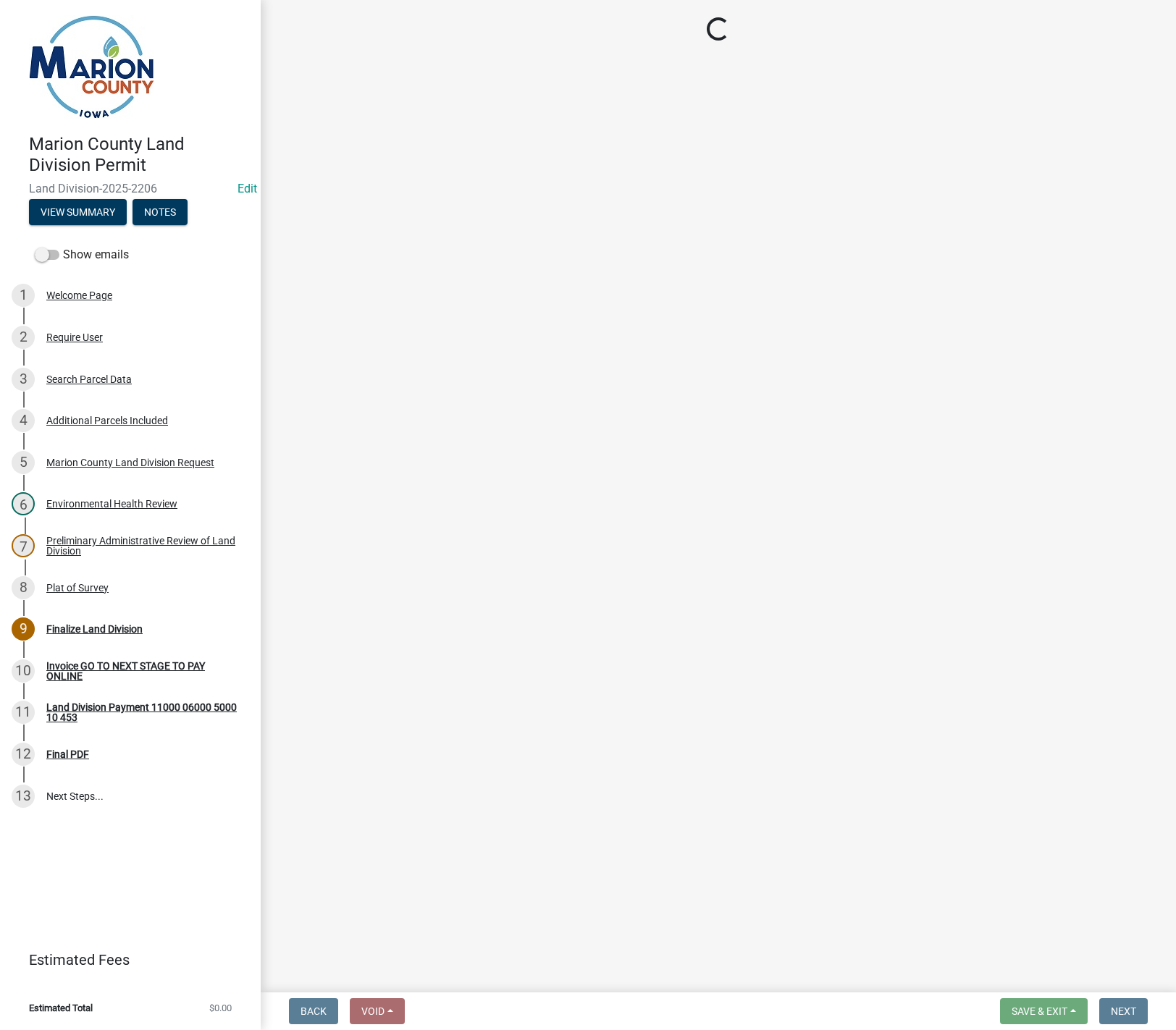
select select "3: 3"
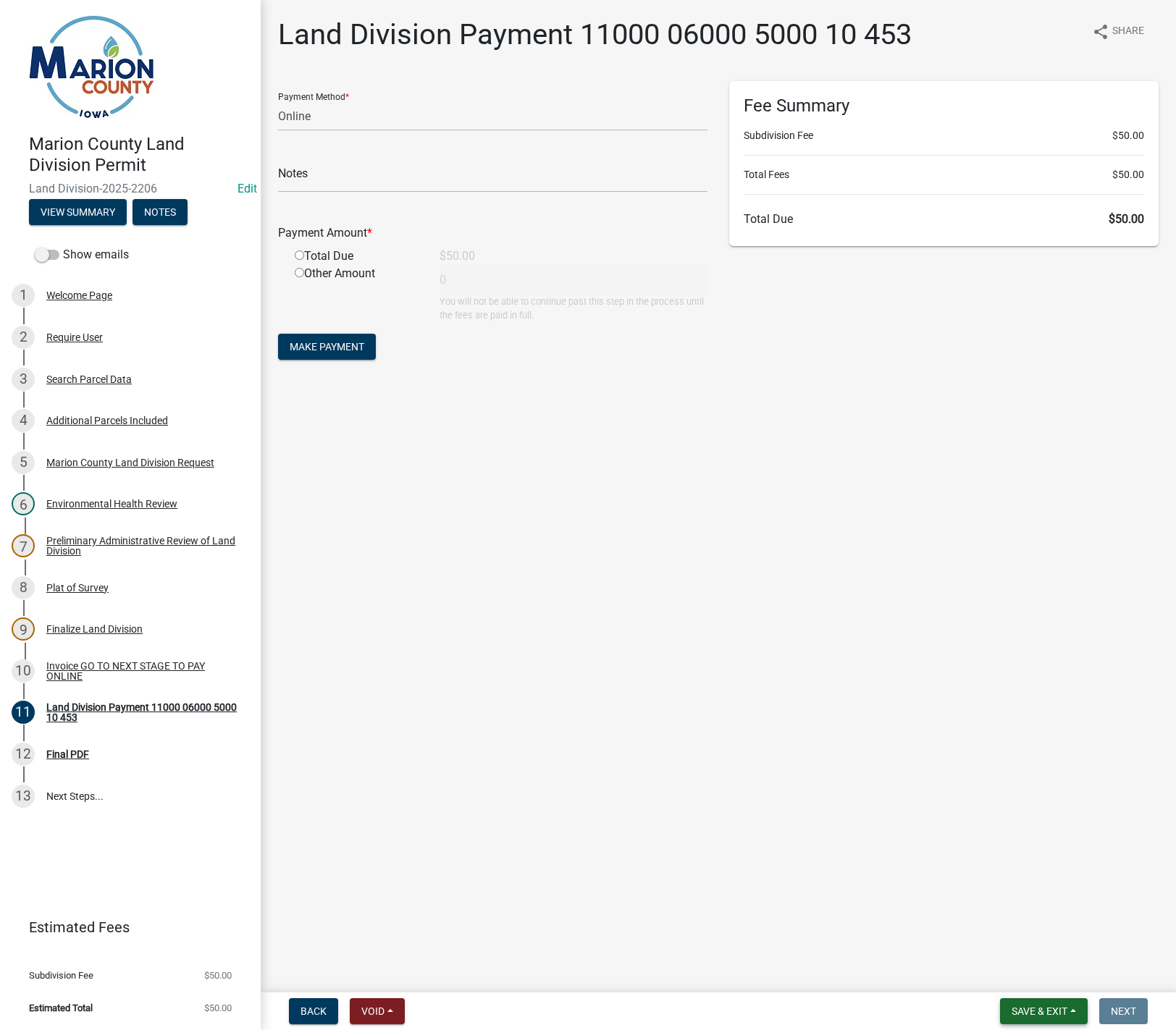
click at [1076, 1008] on button "Save & Exit" at bounding box center [1044, 1011] width 88 height 26
click at [1042, 973] on button "Save & Exit" at bounding box center [1029, 973] width 116 height 34
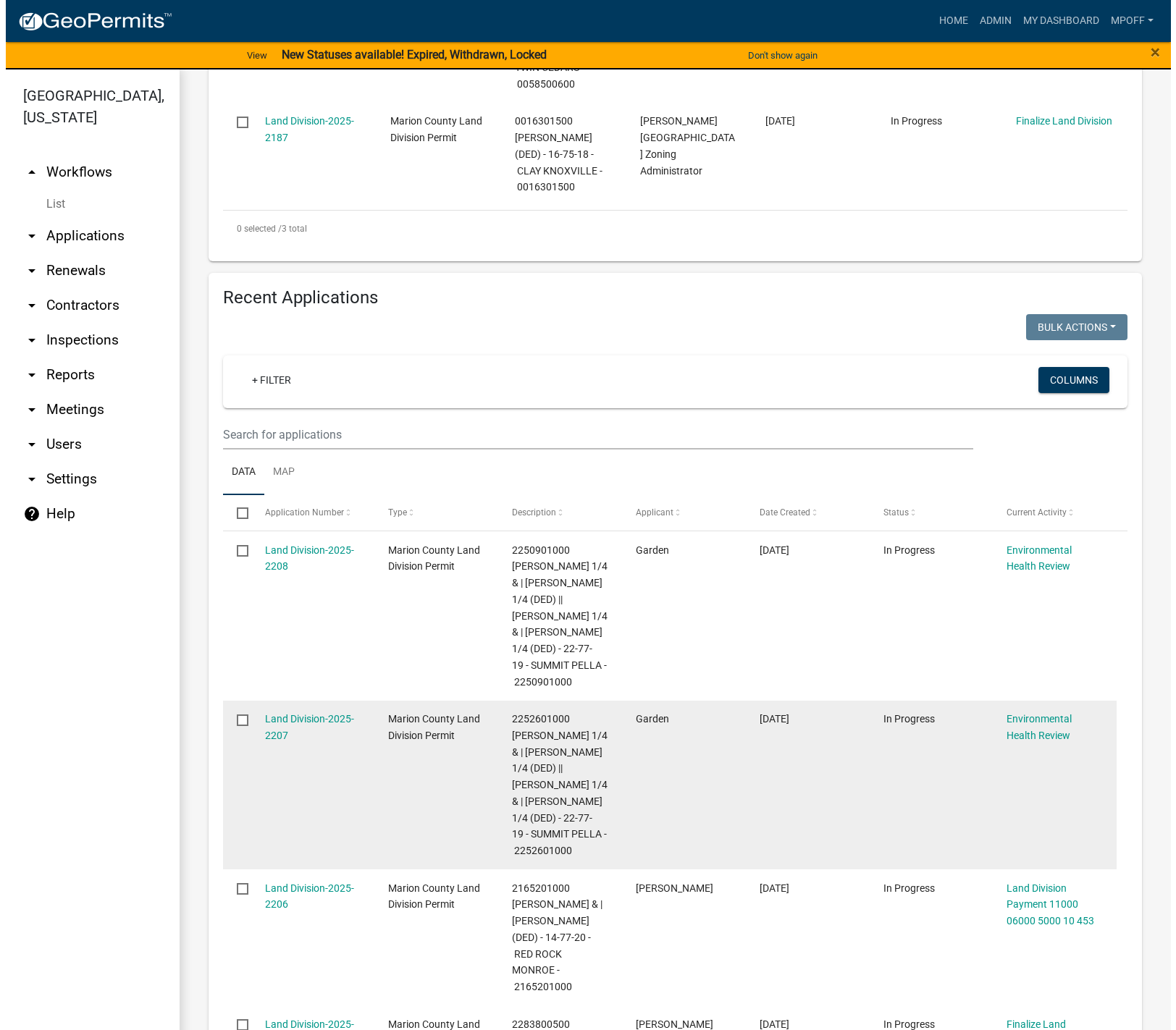
scroll to position [724, 0]
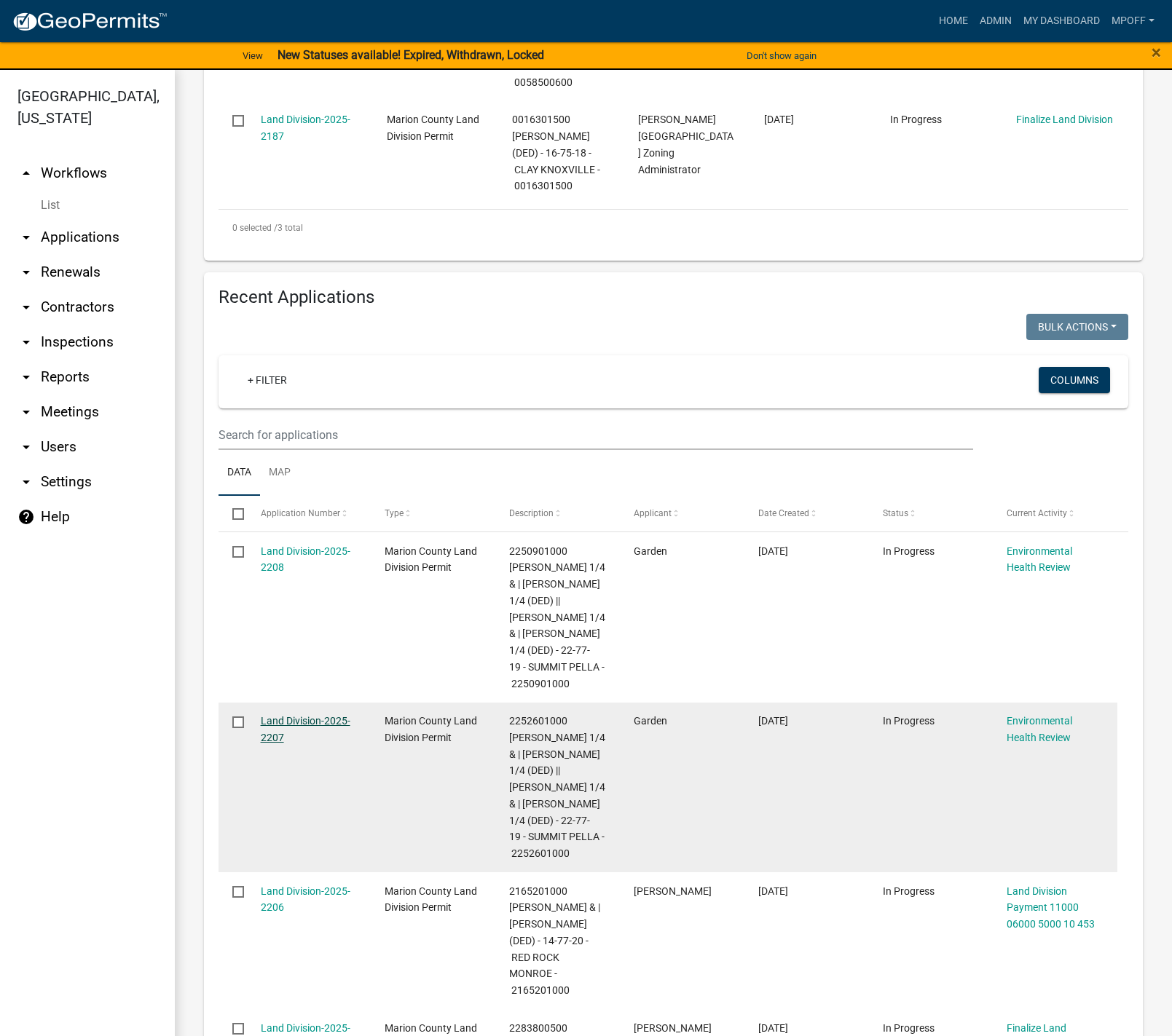
click at [304, 715] on link "Land Division-2025-2207" at bounding box center [305, 729] width 89 height 29
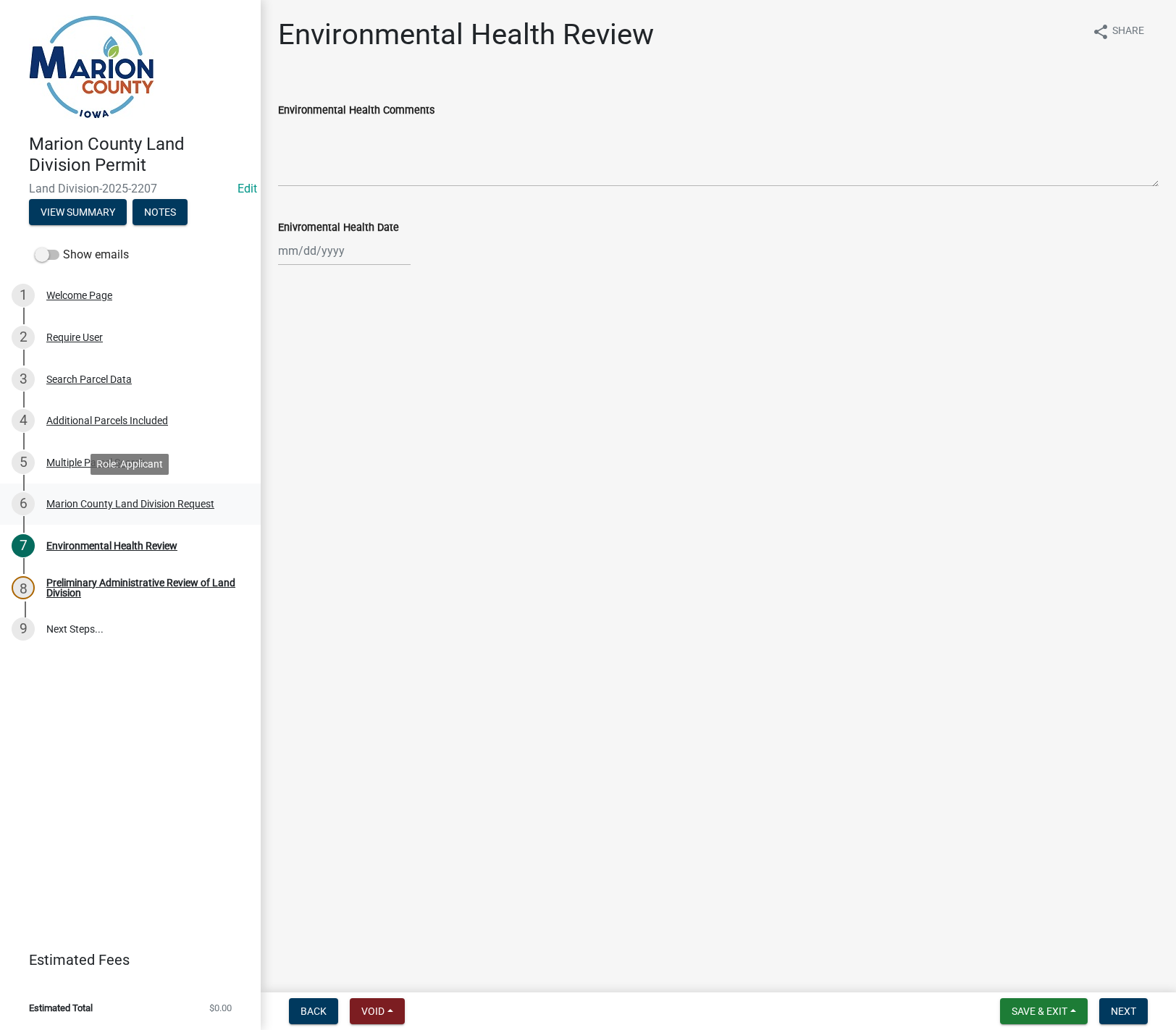
click at [110, 502] on div "Marion County Land Division Request" at bounding box center [130, 504] width 168 height 10
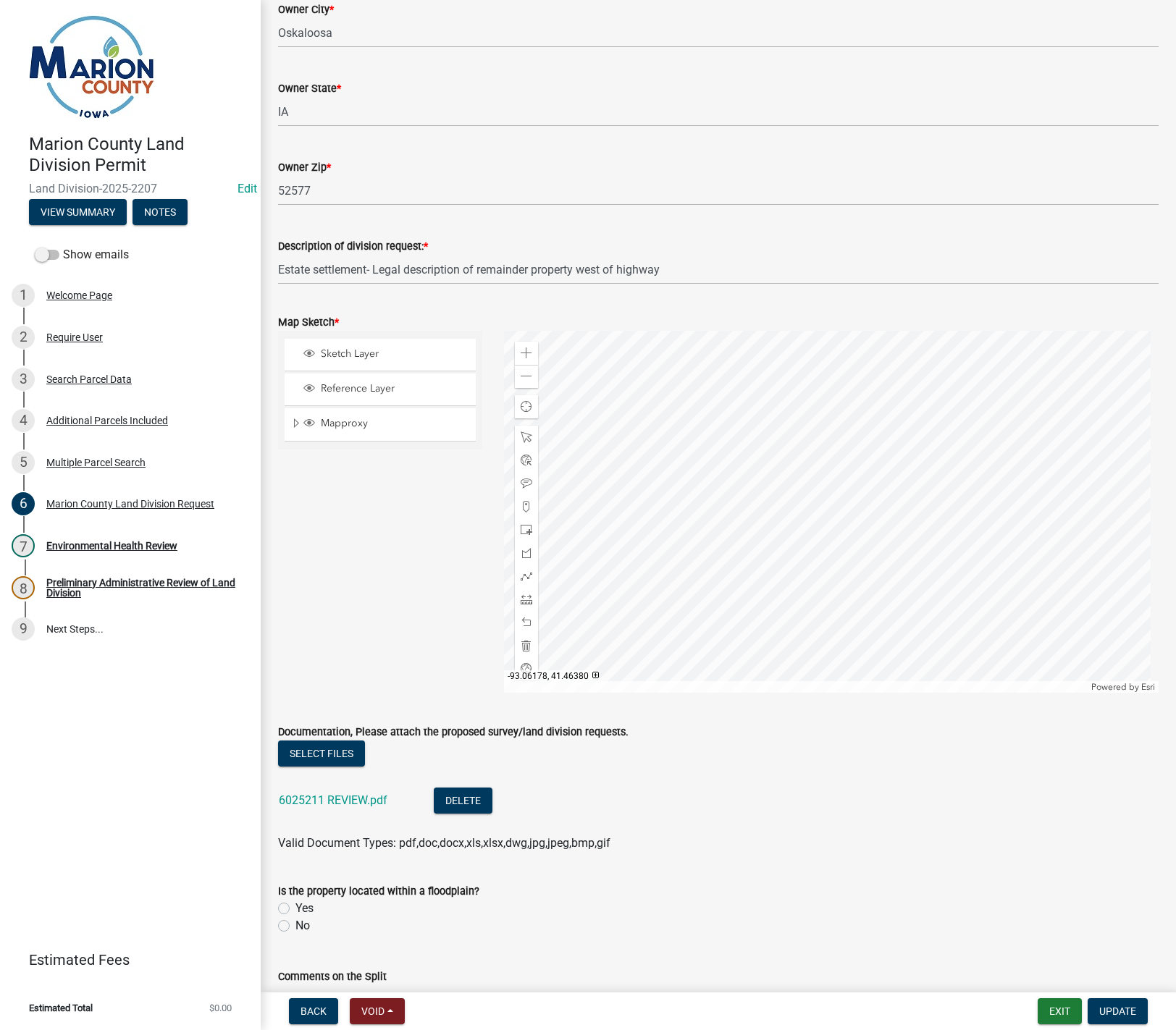
scroll to position [1448, 0]
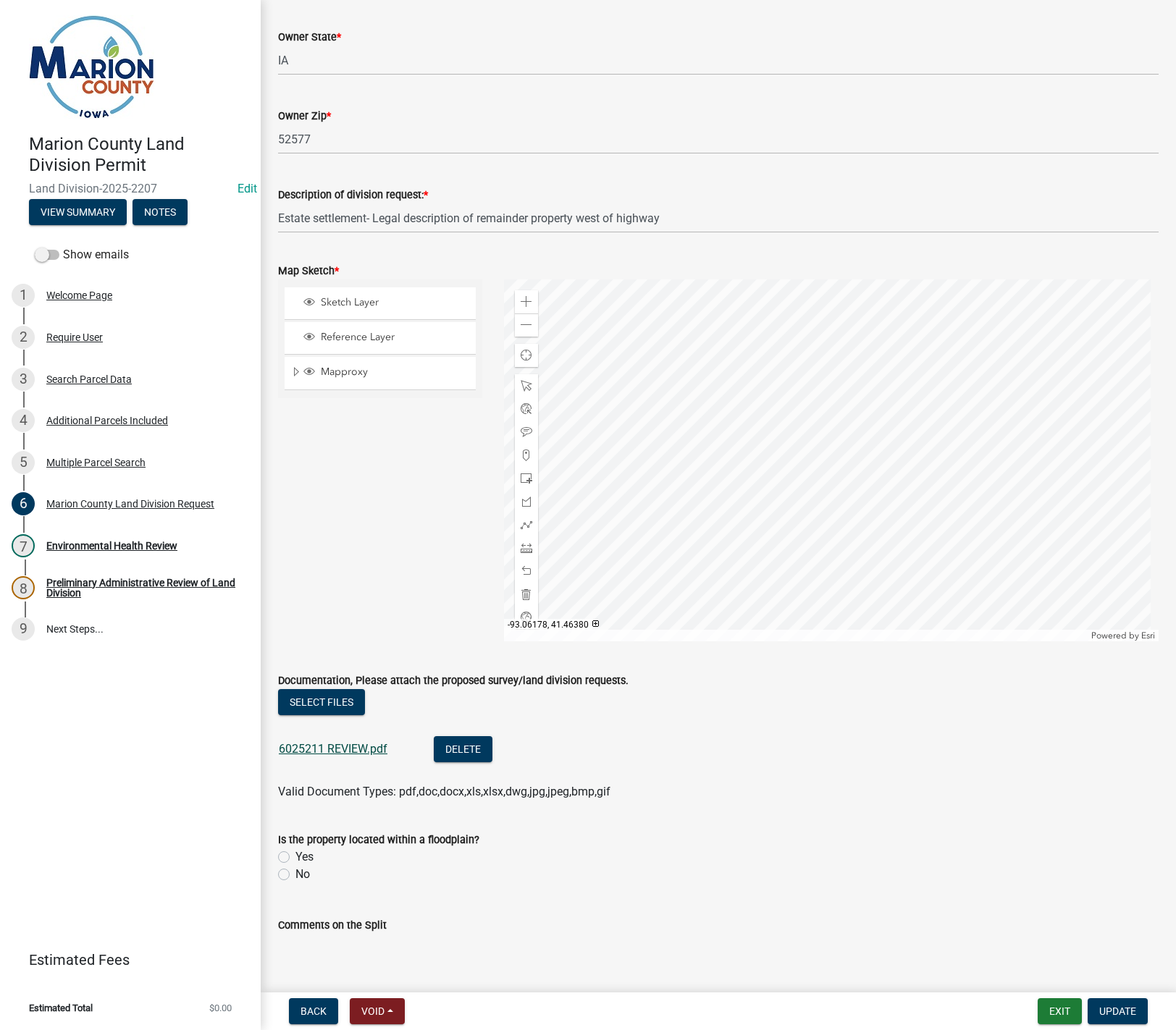
click at [350, 743] on link "6025211 REVIEW.pdf" at bounding box center [334, 748] width 109 height 13
click at [1116, 1012] on span "Update" at bounding box center [1117, 1012] width 37 height 12
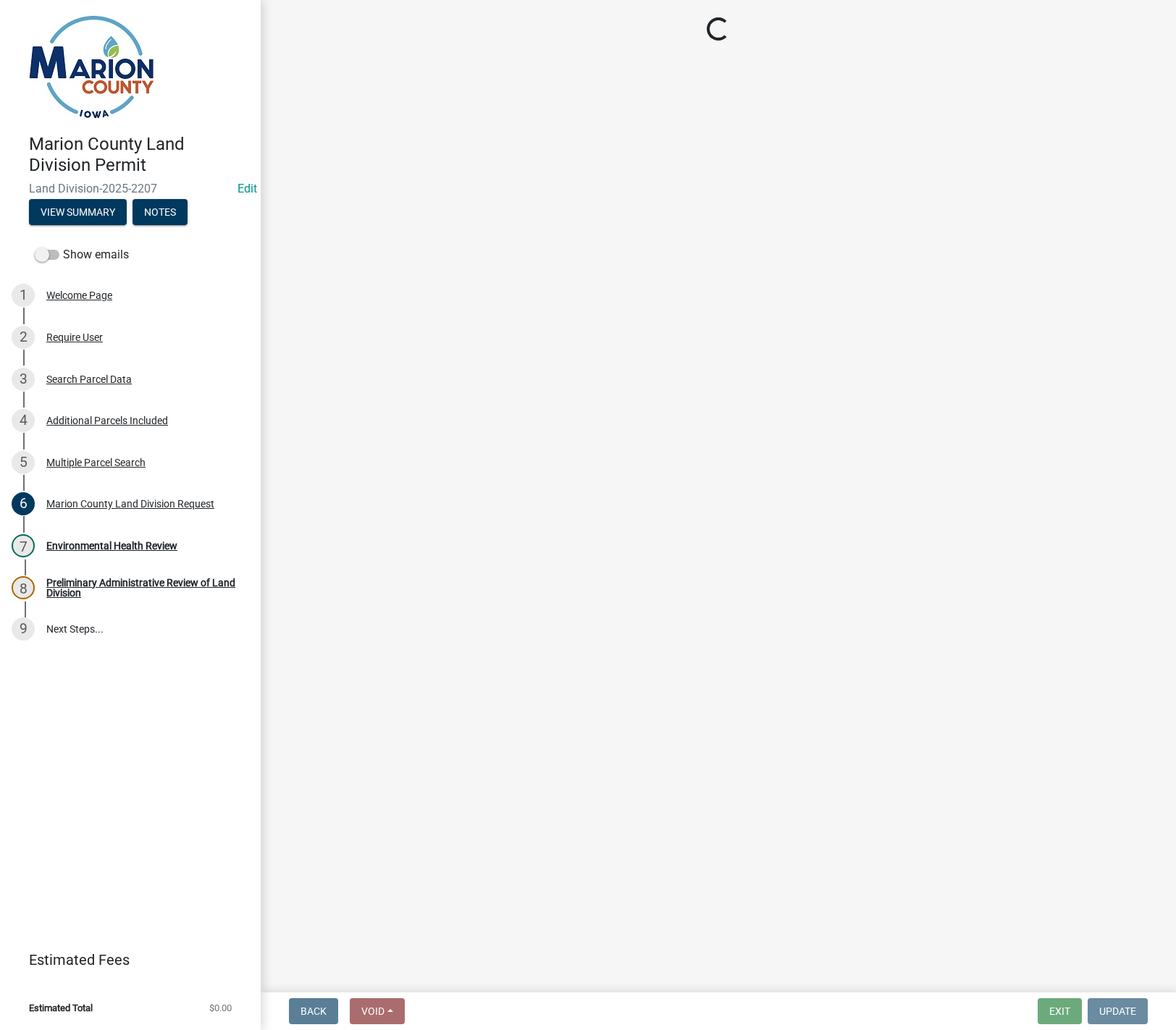
scroll to position [0, 0]
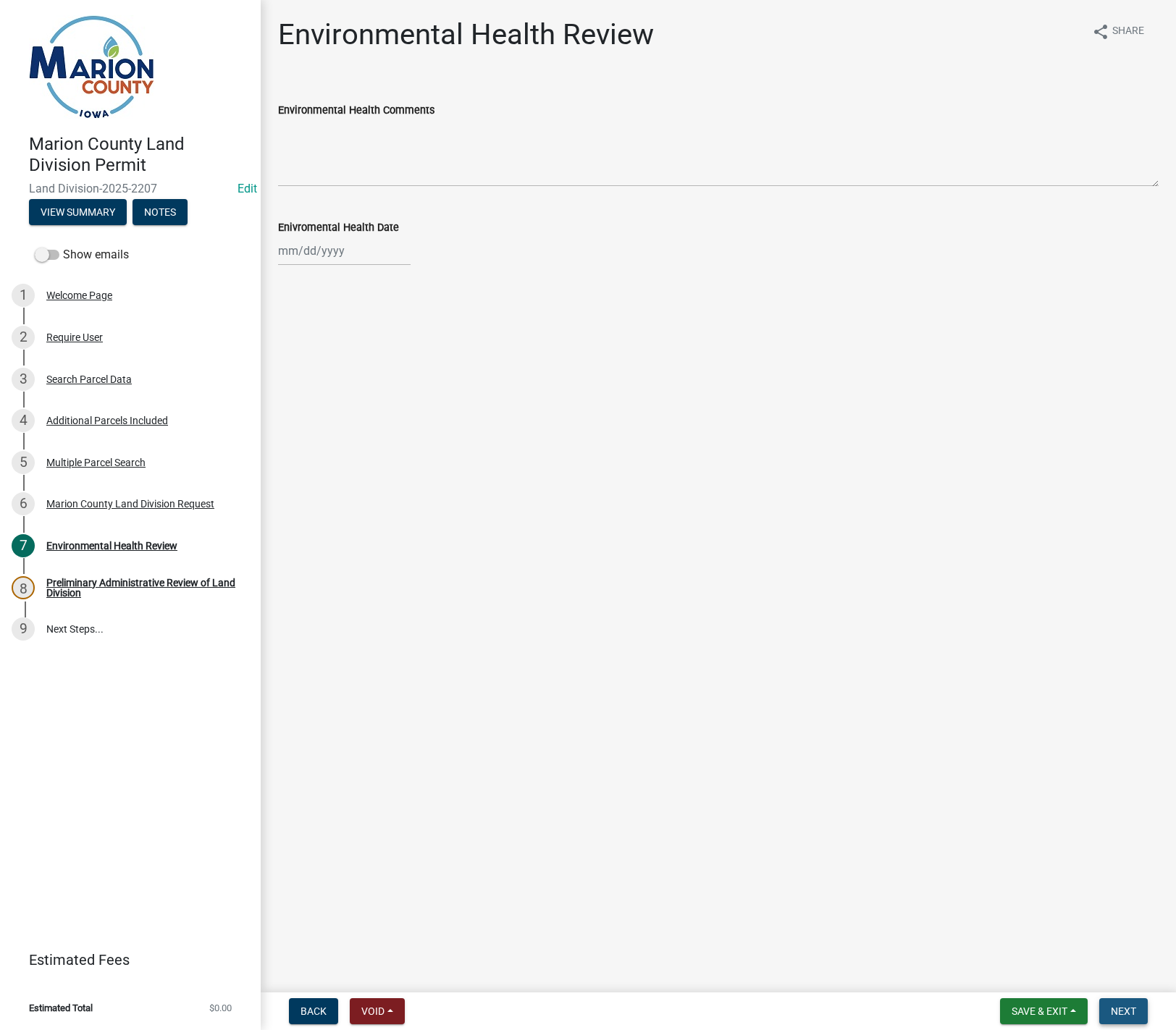
click at [1138, 1014] on button "Next" at bounding box center [1123, 1011] width 49 height 26
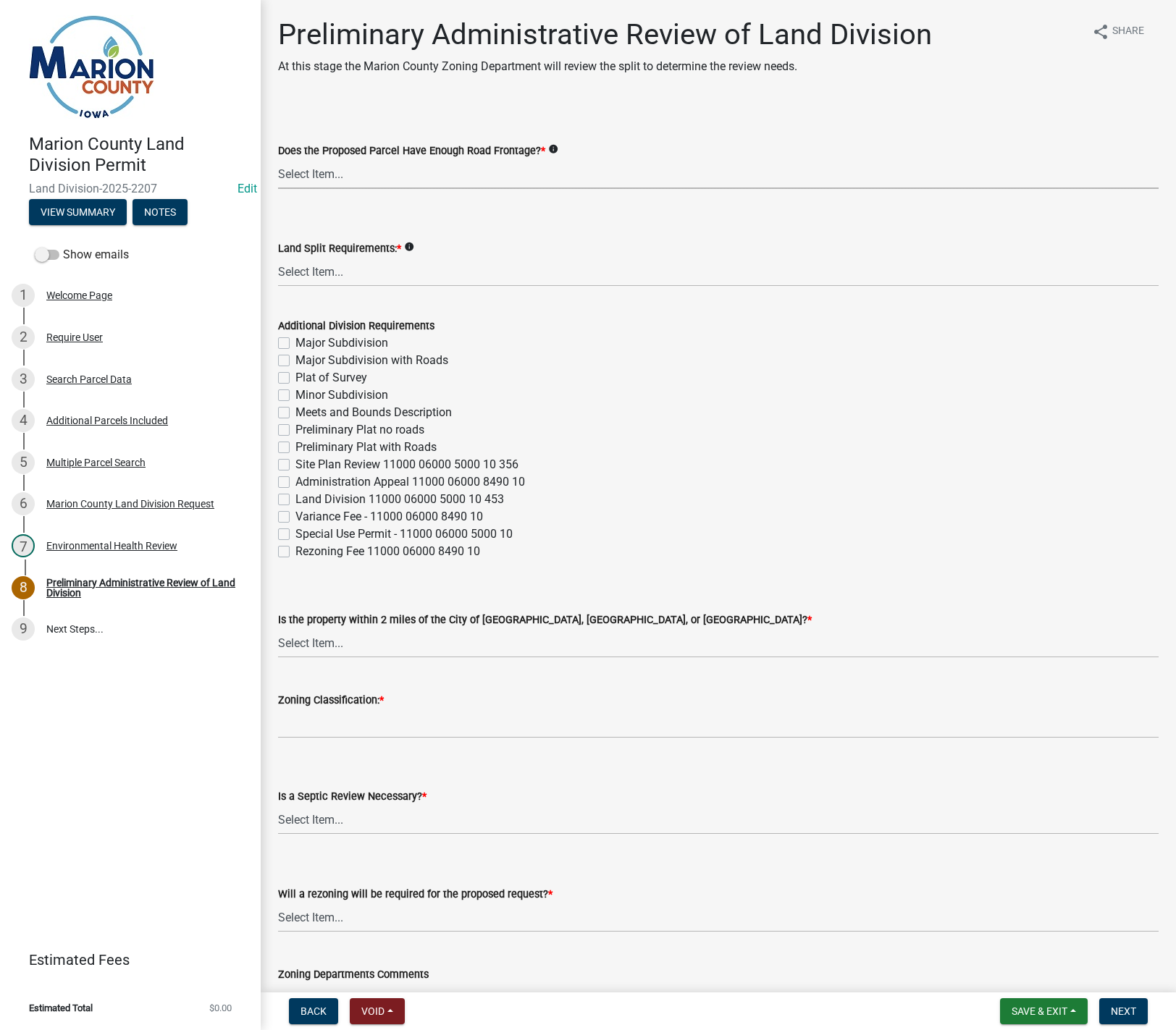
click at [295, 167] on select "Select Item... Yes No" at bounding box center [718, 173] width 880 height 29
click at [278, 159] on select "Select Item... Yes No" at bounding box center [718, 173] width 880 height 29
select select "43319d02-a412-4412-95a1-37ac20288b72"
click at [286, 271] on select "Select Item... Major Subdivision Major Subdivision with Roads Ag Only/None Mino…" at bounding box center [718, 272] width 880 height 29
click at [278, 257] on select "Select Item... Major Subdivision Major Subdivision with Roads Ag Only/None Mino…" at bounding box center [718, 272] width 880 height 29
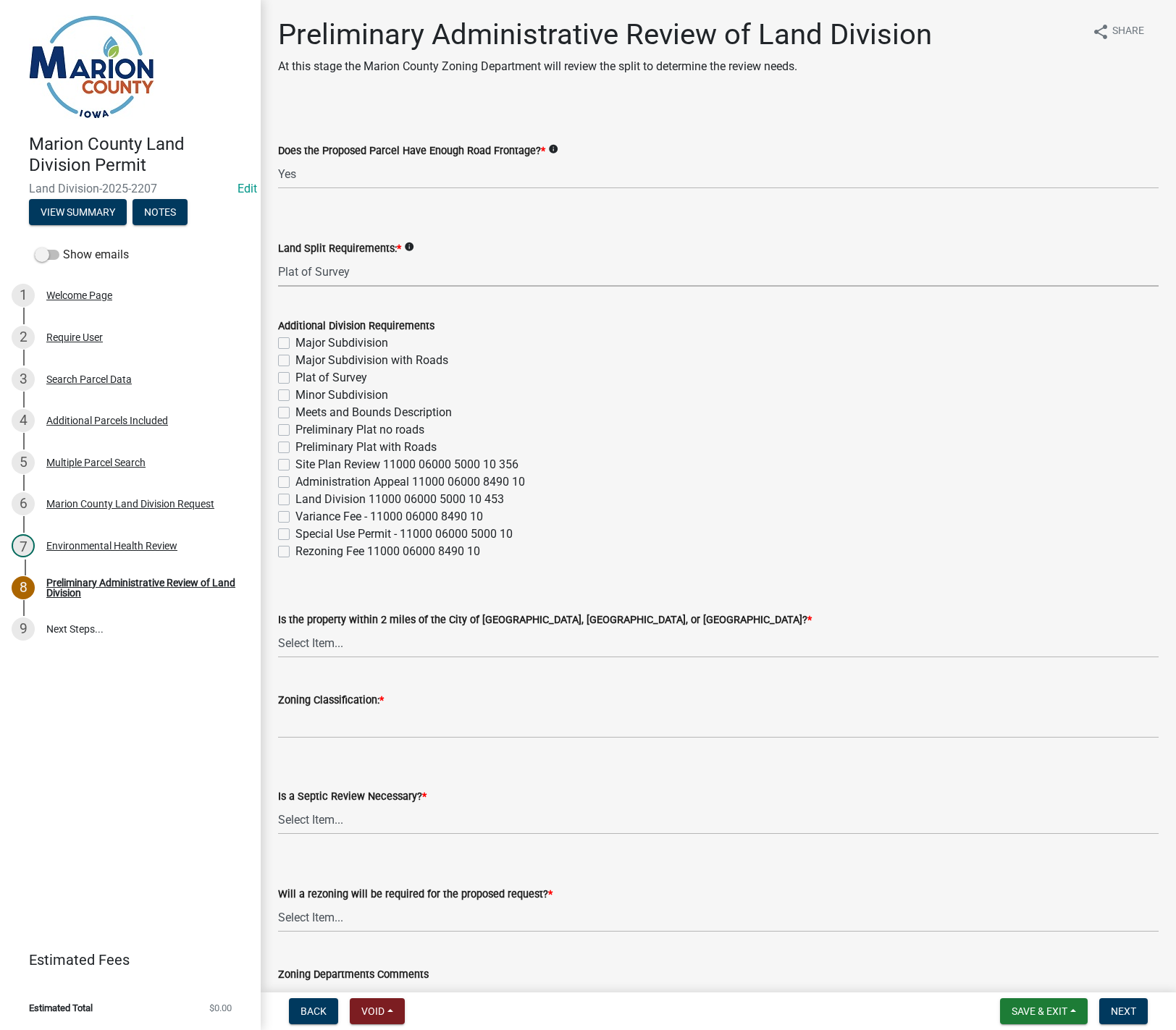
select select "adef8808-bd54-441f-b8ae-6556701ca10c"
click at [291, 641] on select "Select Item... Knoxville Pella Pleasantville Not Required" at bounding box center [718, 643] width 880 height 29
click at [278, 629] on select "Select Item... Knoxville Pella Pleasantville Not Required" at bounding box center [718, 643] width 880 height 29
select select "a5a811e1-1883-458e-a0e5-603d251b0610"
click at [306, 732] on input "Zoning Classification: *" at bounding box center [718, 723] width 880 height 29
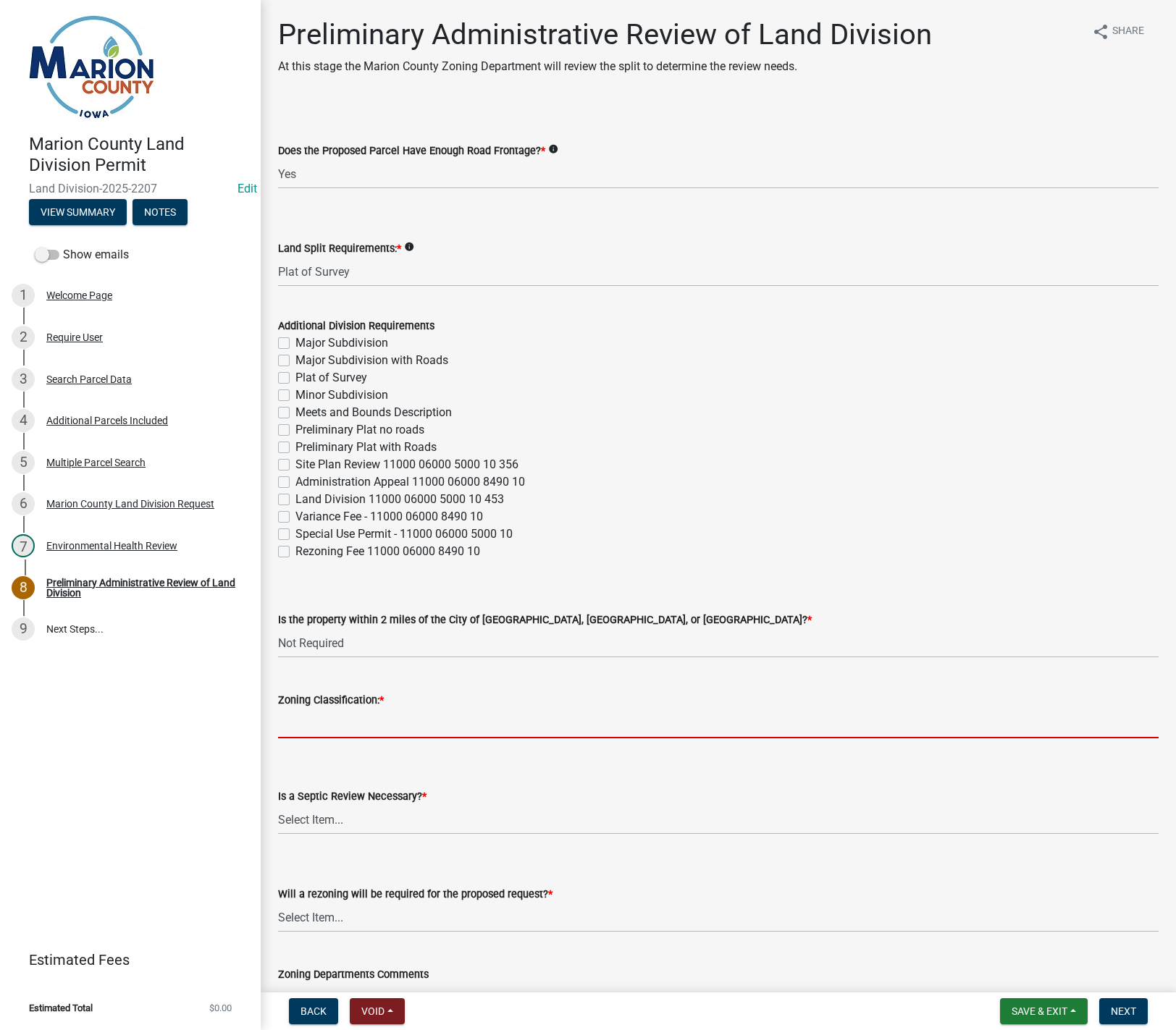
type input "A-1"
click at [308, 820] on select "Select Item... Yes No" at bounding box center [718, 820] width 880 height 29
click at [278, 805] on select "Select Item... Yes No" at bounding box center [718, 820] width 880 height 29
select select "fb24c959-e9cd-4888-bdf9-14b73a21e59f"
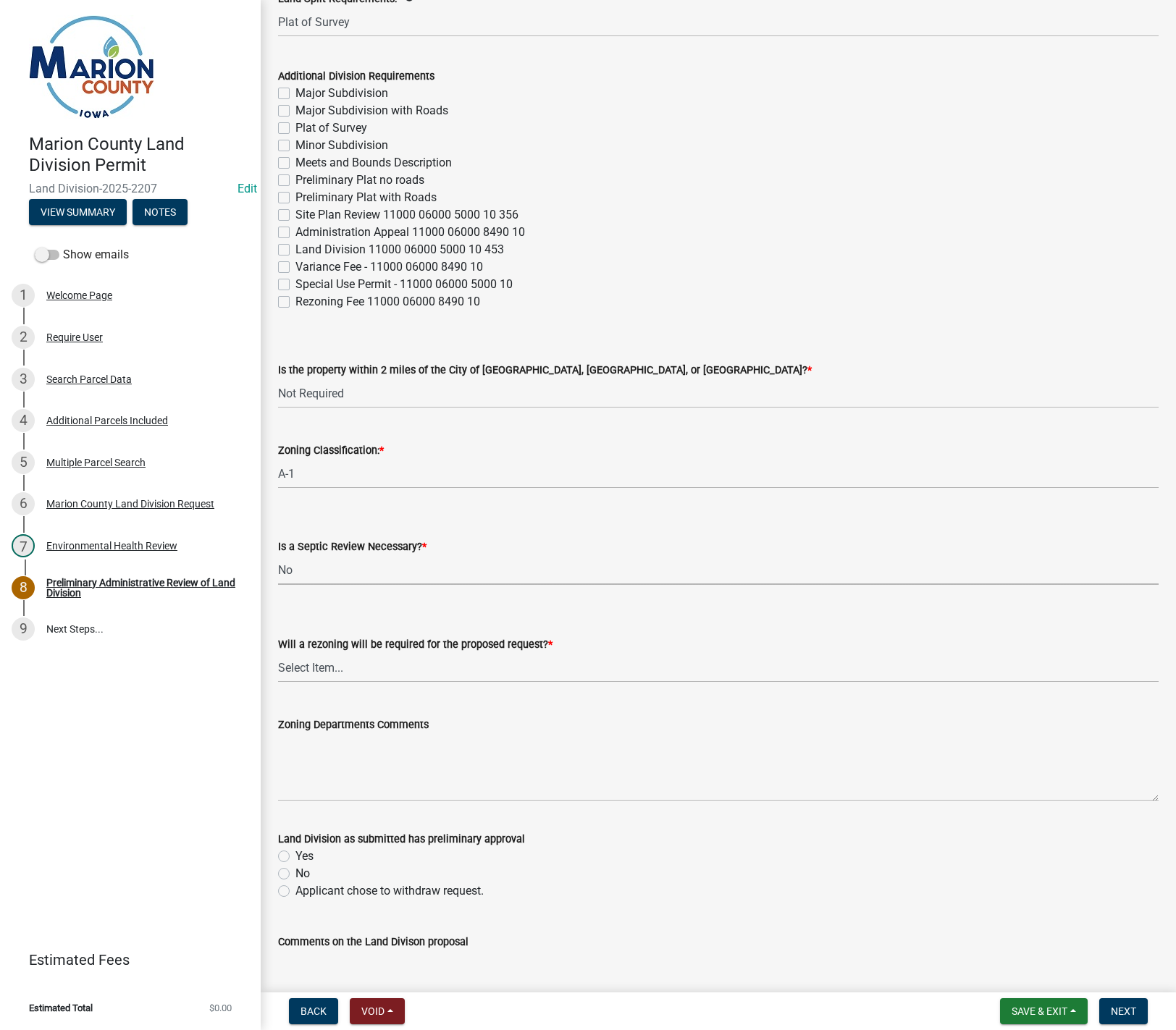
scroll to position [290, 0]
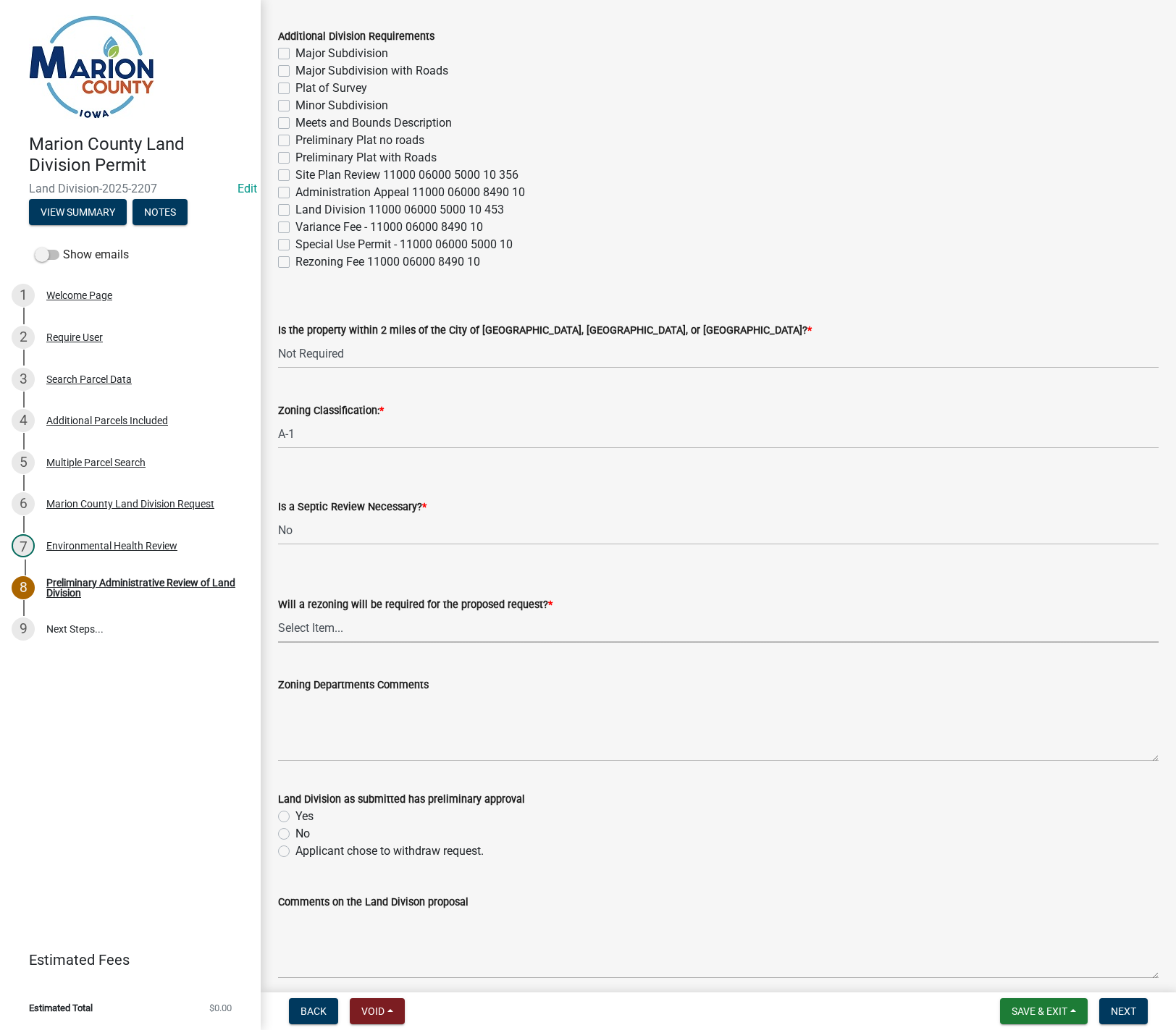
click at [318, 619] on select "Select Item... Yes No" at bounding box center [718, 628] width 880 height 29
click at [278, 613] on select "Select Item... Yes No" at bounding box center [718, 628] width 880 height 29
select select "c44cf09b-9a6e-4b49-8fa4-564df1708437"
click at [295, 820] on label "Yes" at bounding box center [304, 816] width 18 height 18
click at [295, 817] on input "Yes" at bounding box center [299, 812] width 9 height 9
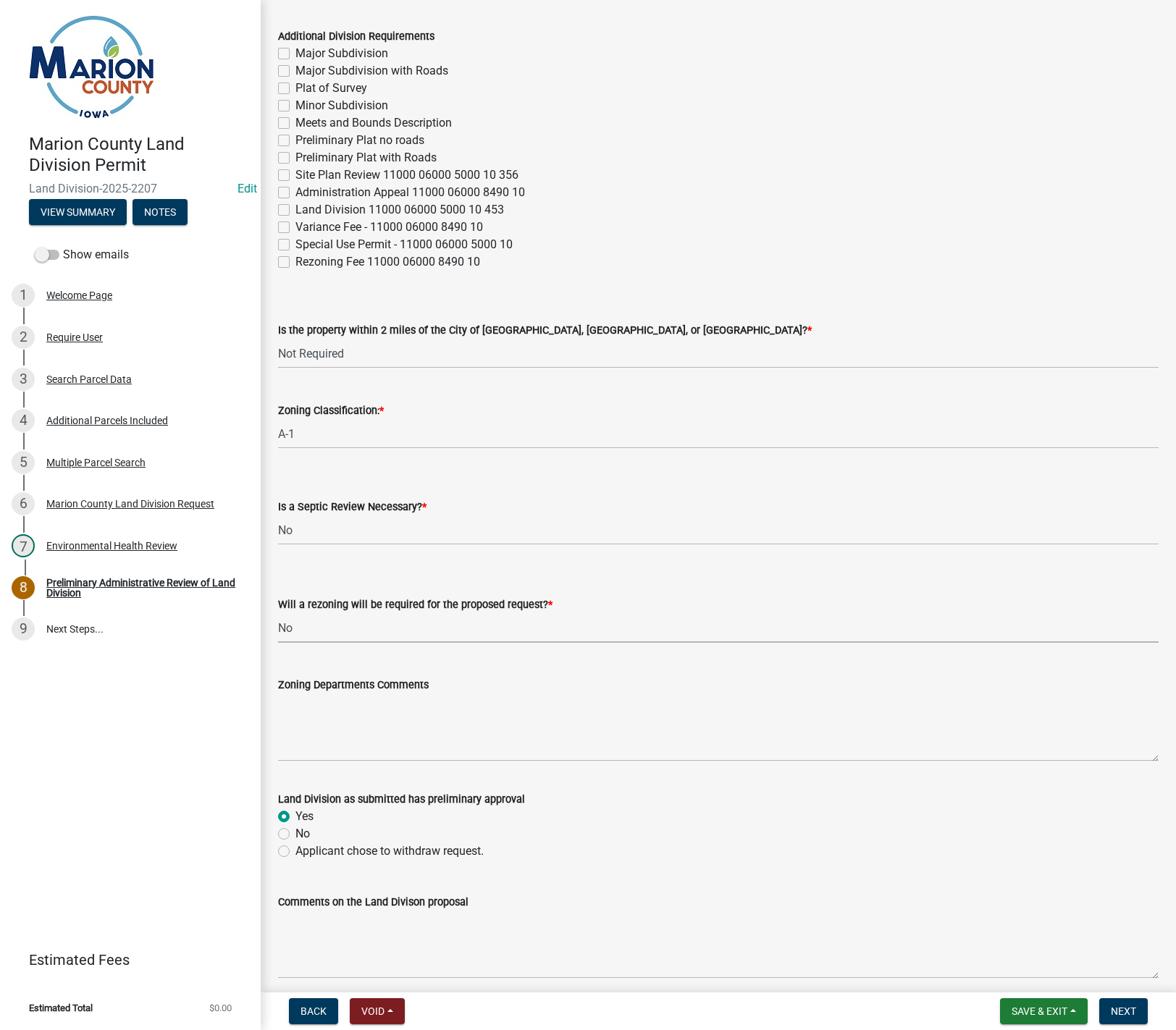
radio input "true"
click at [1131, 1018] on button "Next" at bounding box center [1123, 1011] width 49 height 26
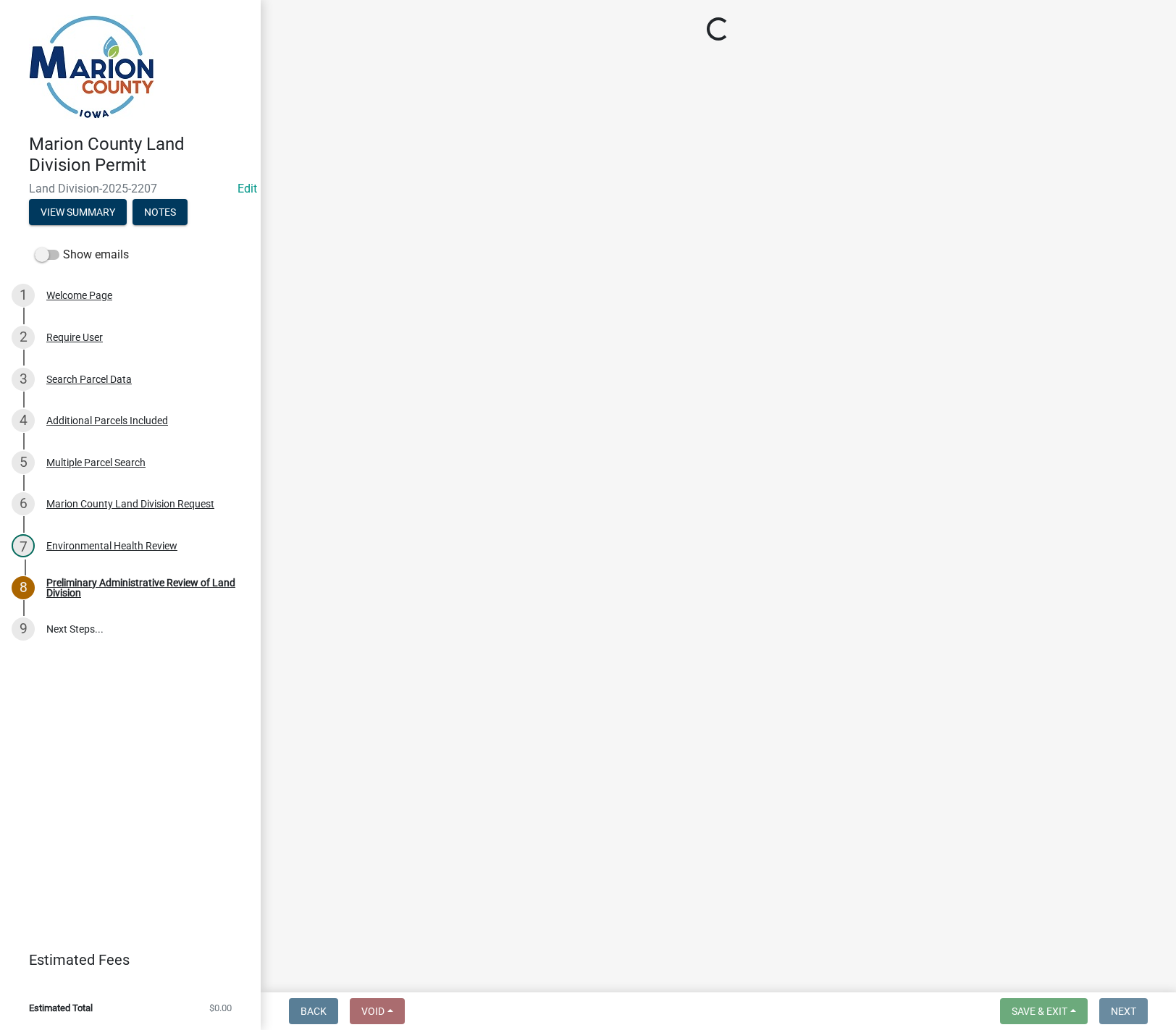
scroll to position [0, 0]
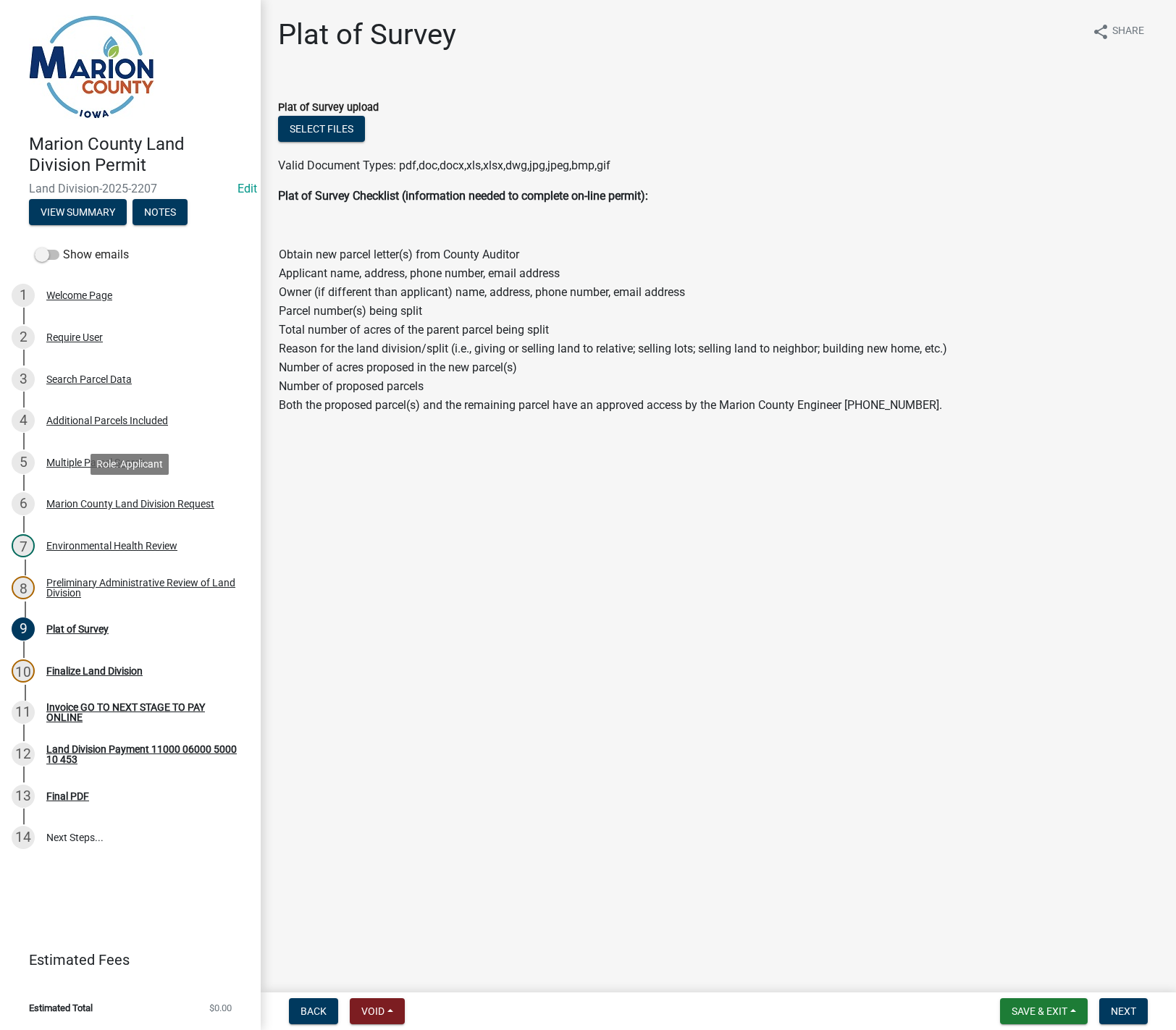
click at [86, 499] on div "Marion County Land Division Request" at bounding box center [130, 504] width 168 height 10
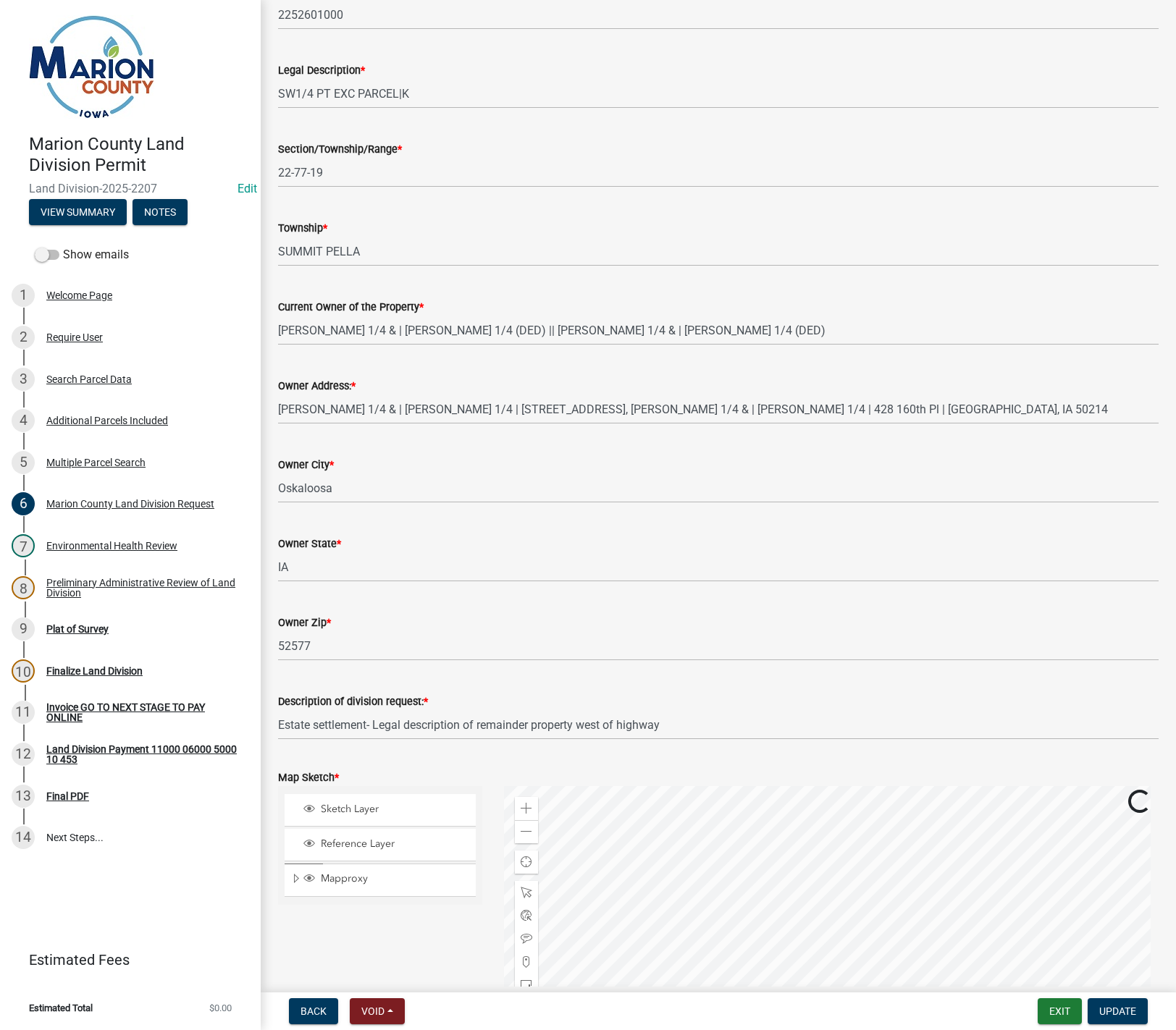
scroll to position [1375, 0]
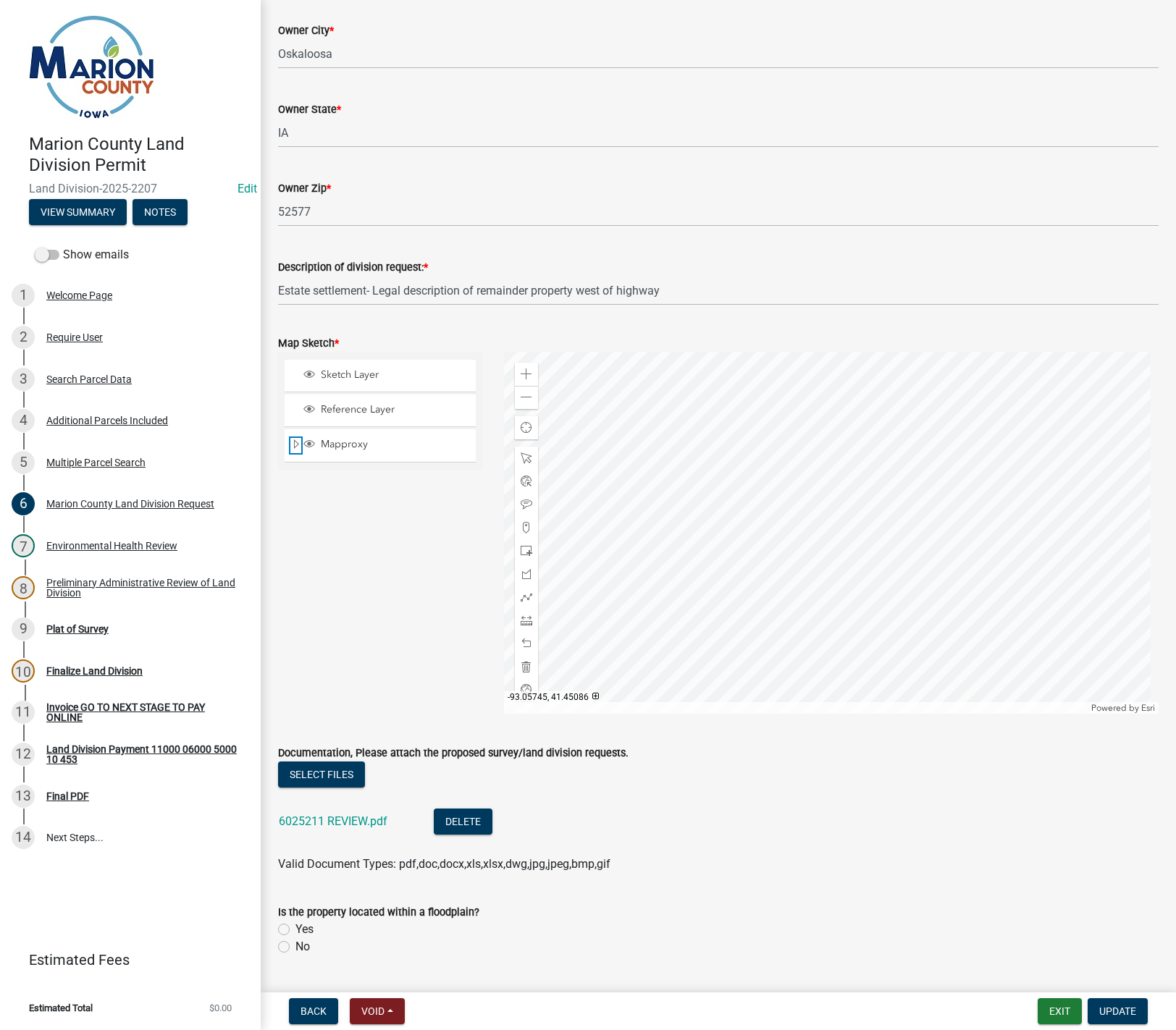
click at [294, 438] on span "Expand" at bounding box center [296, 445] width 12 height 13
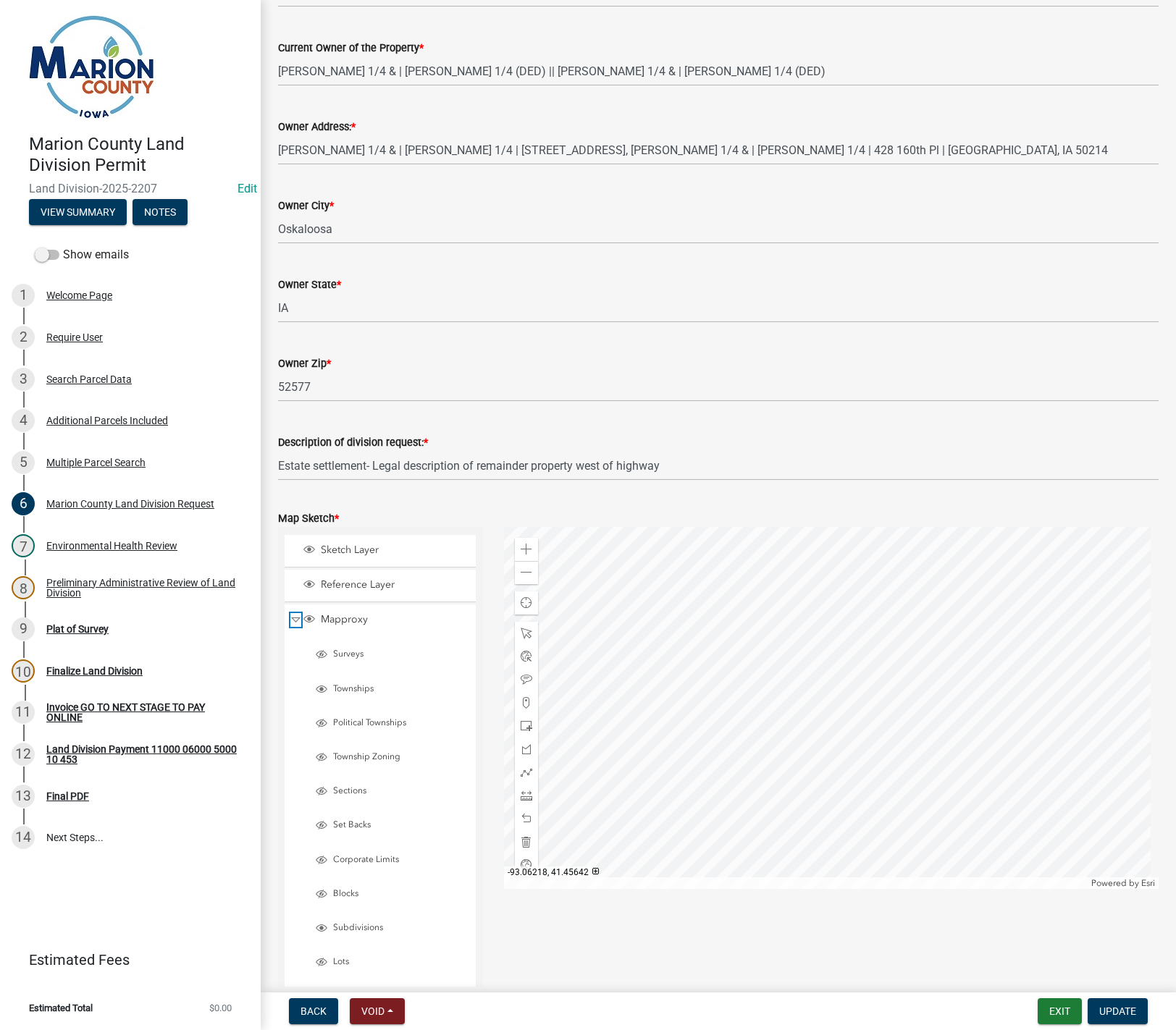
scroll to position [1158, 0]
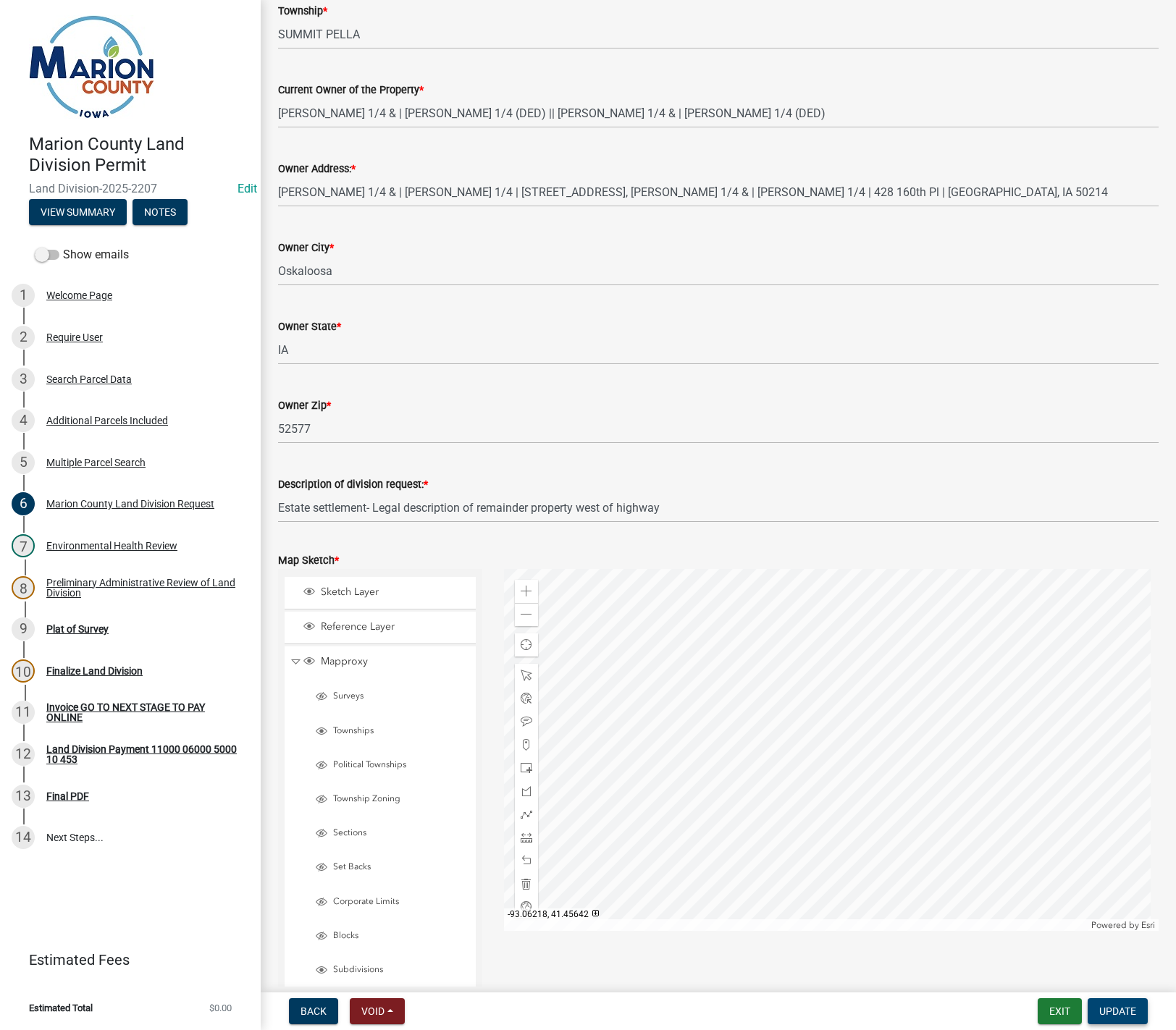
click at [1111, 1012] on span "Update" at bounding box center [1117, 1012] width 37 height 12
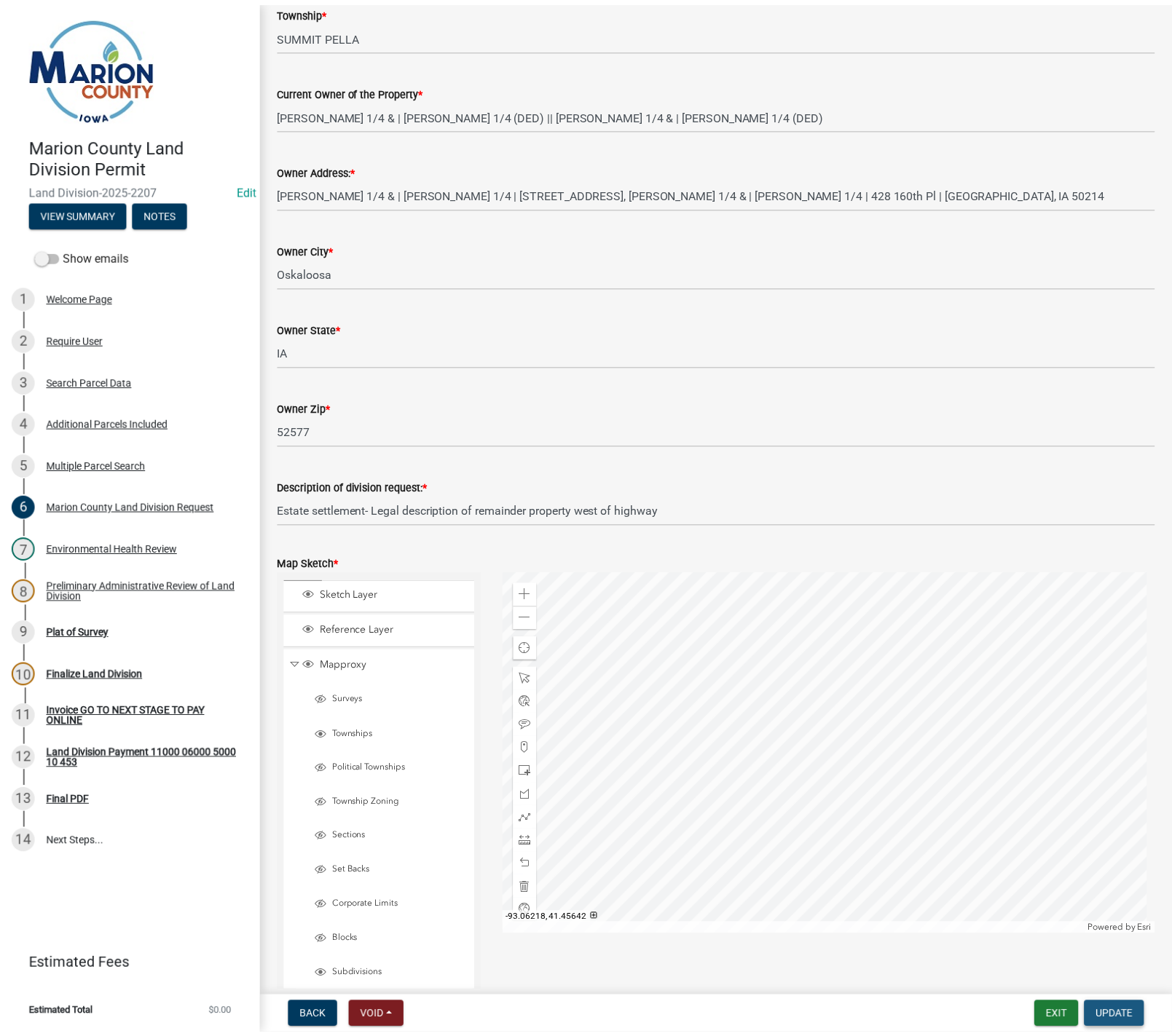
scroll to position [0, 0]
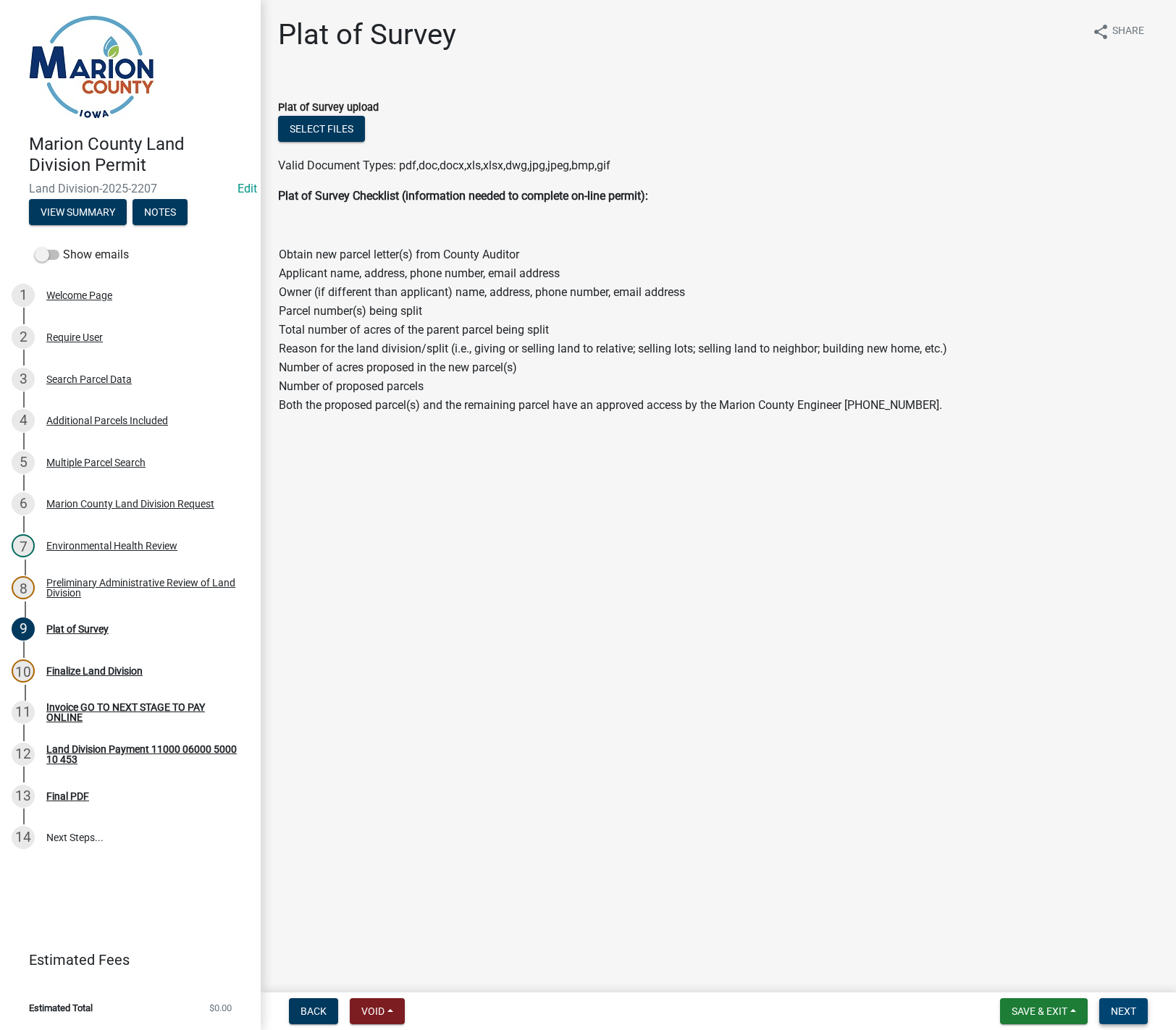
click at [1120, 1004] on button "Next" at bounding box center [1123, 1011] width 49 height 26
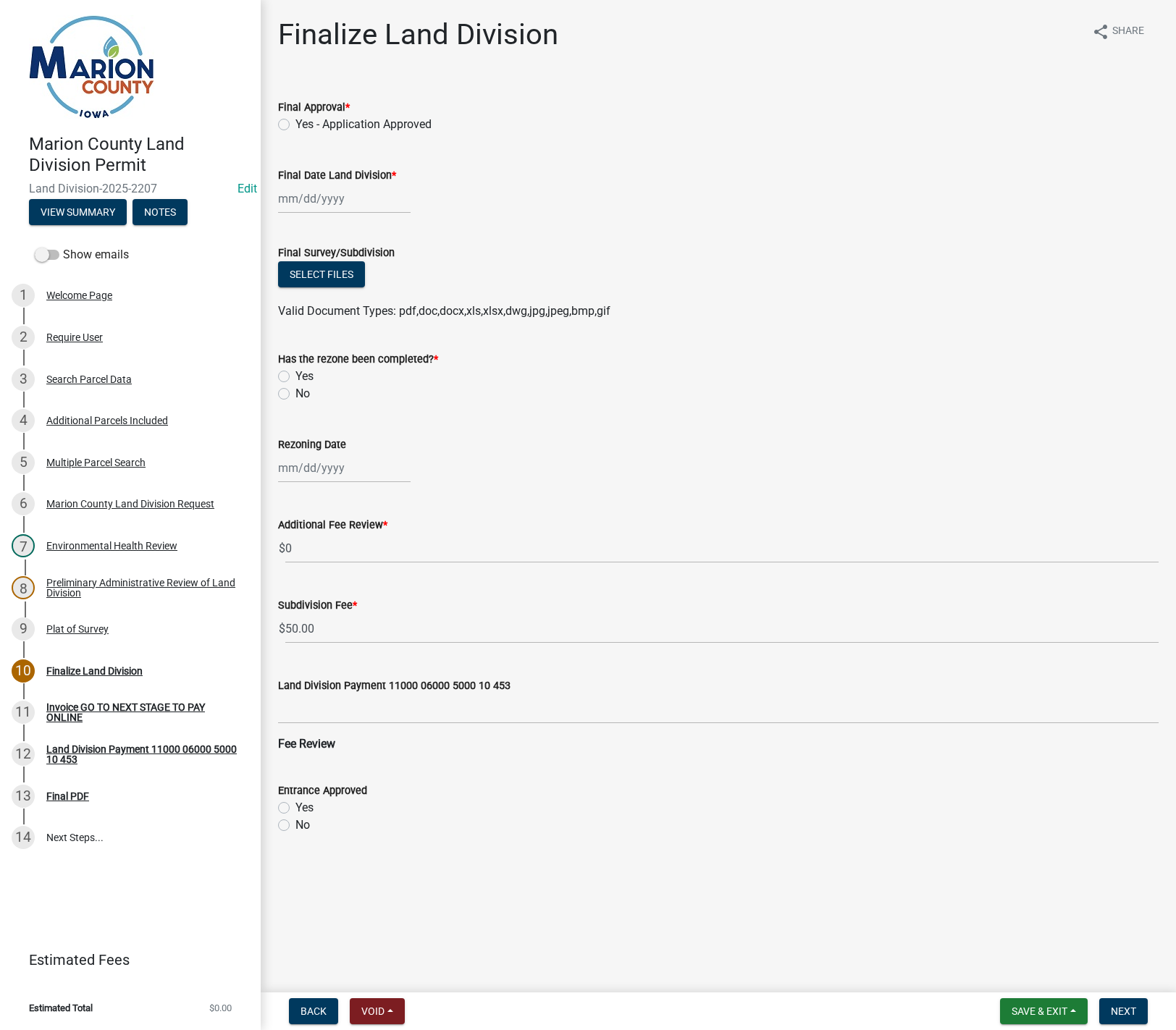
click at [295, 125] on label "Yes - Application Approved" at bounding box center [363, 124] width 136 height 18
click at [295, 125] on input "Yes - Application Approved" at bounding box center [299, 120] width 9 height 9
radio input "true"
click at [300, 202] on div at bounding box center [345, 198] width 132 height 29
select select "8"
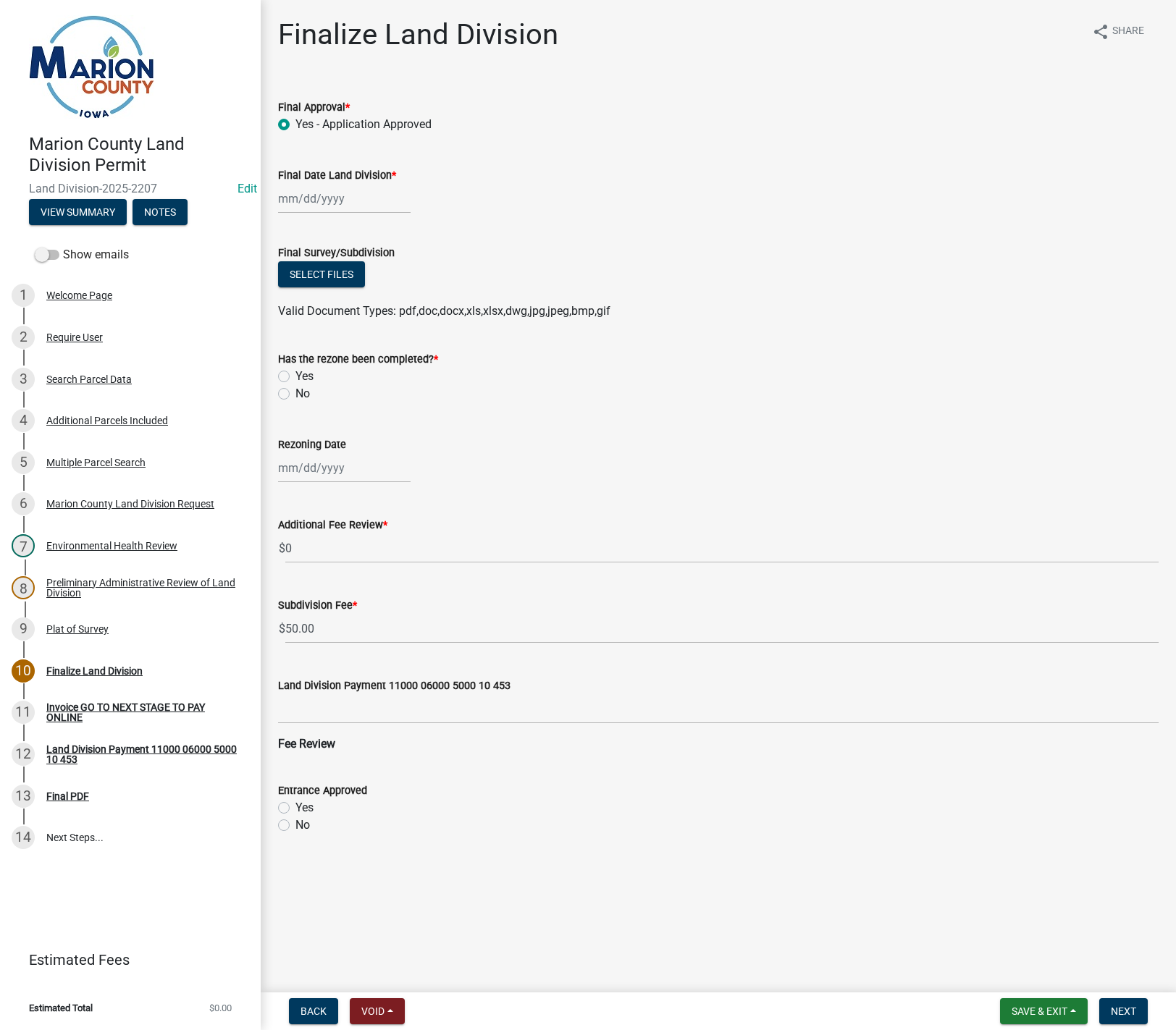
select select "2025"
click at [392, 343] on div "22" at bounding box center [386, 345] width 23 height 23
type input "08/22/2025"
click at [295, 394] on label "No" at bounding box center [302, 394] width 14 height 18
click at [295, 394] on input "No" at bounding box center [299, 390] width 9 height 9
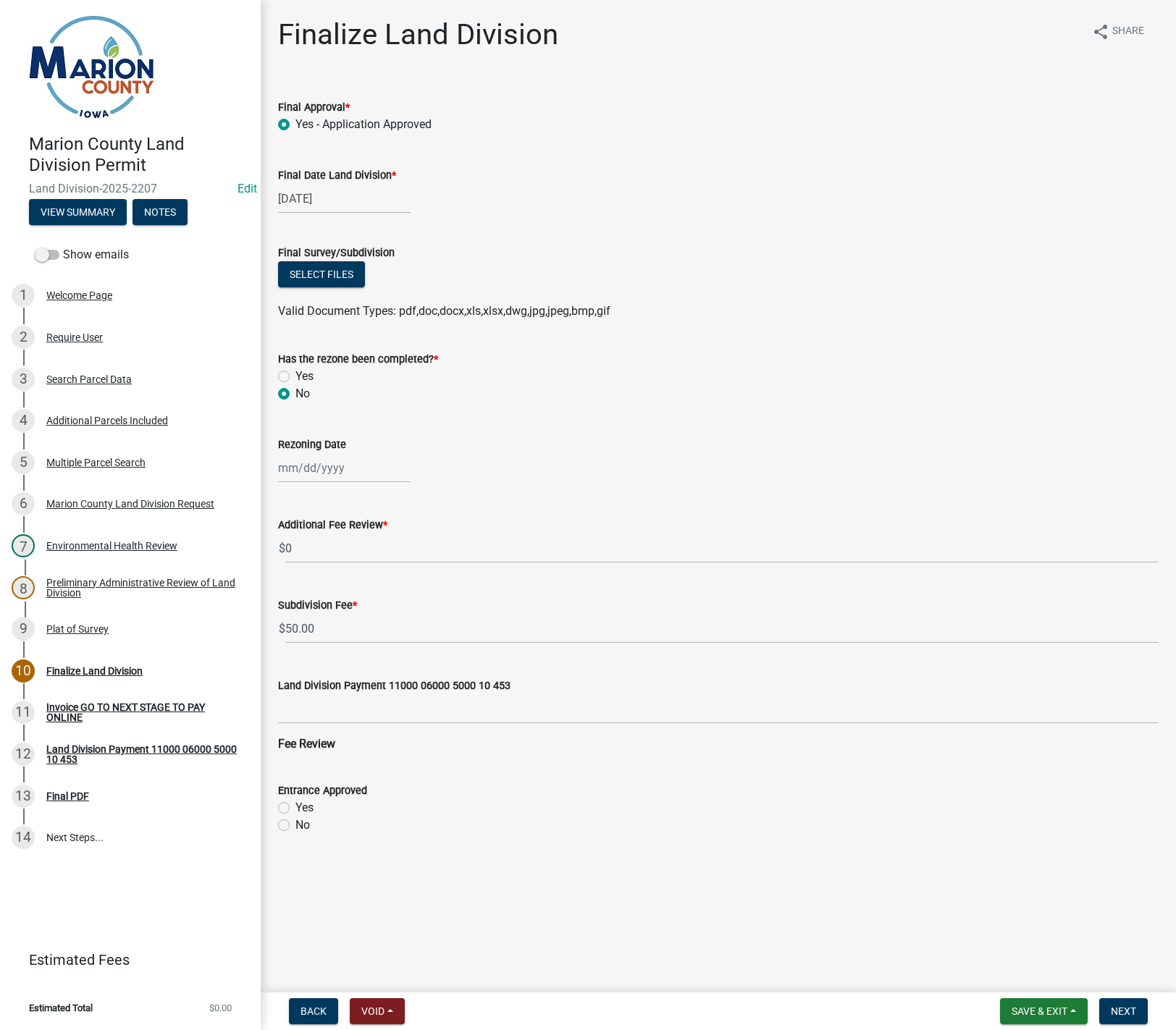
radio input "true"
click at [1116, 1008] on span "Next" at bounding box center [1123, 1012] width 25 height 12
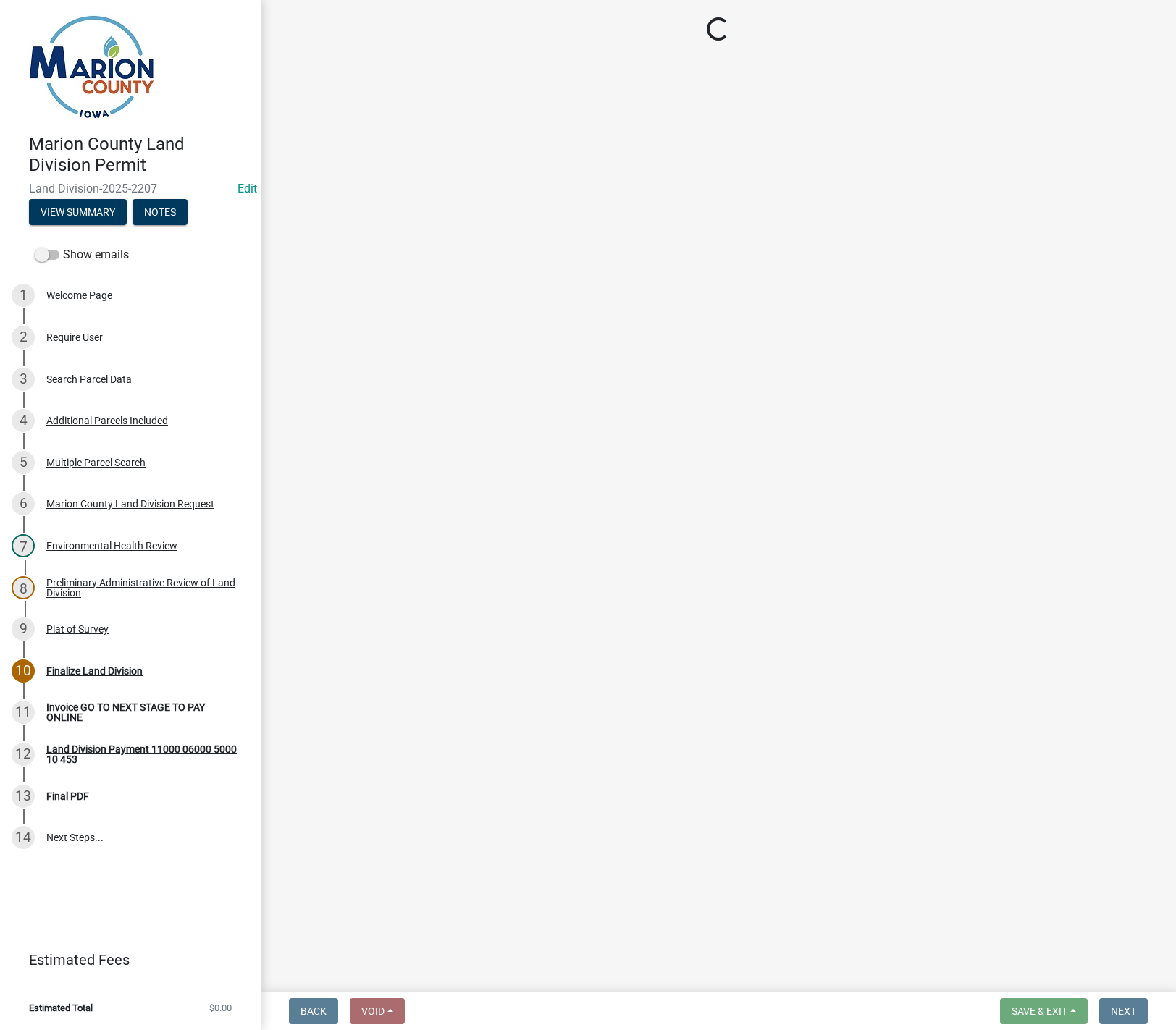
select select "3: 3"
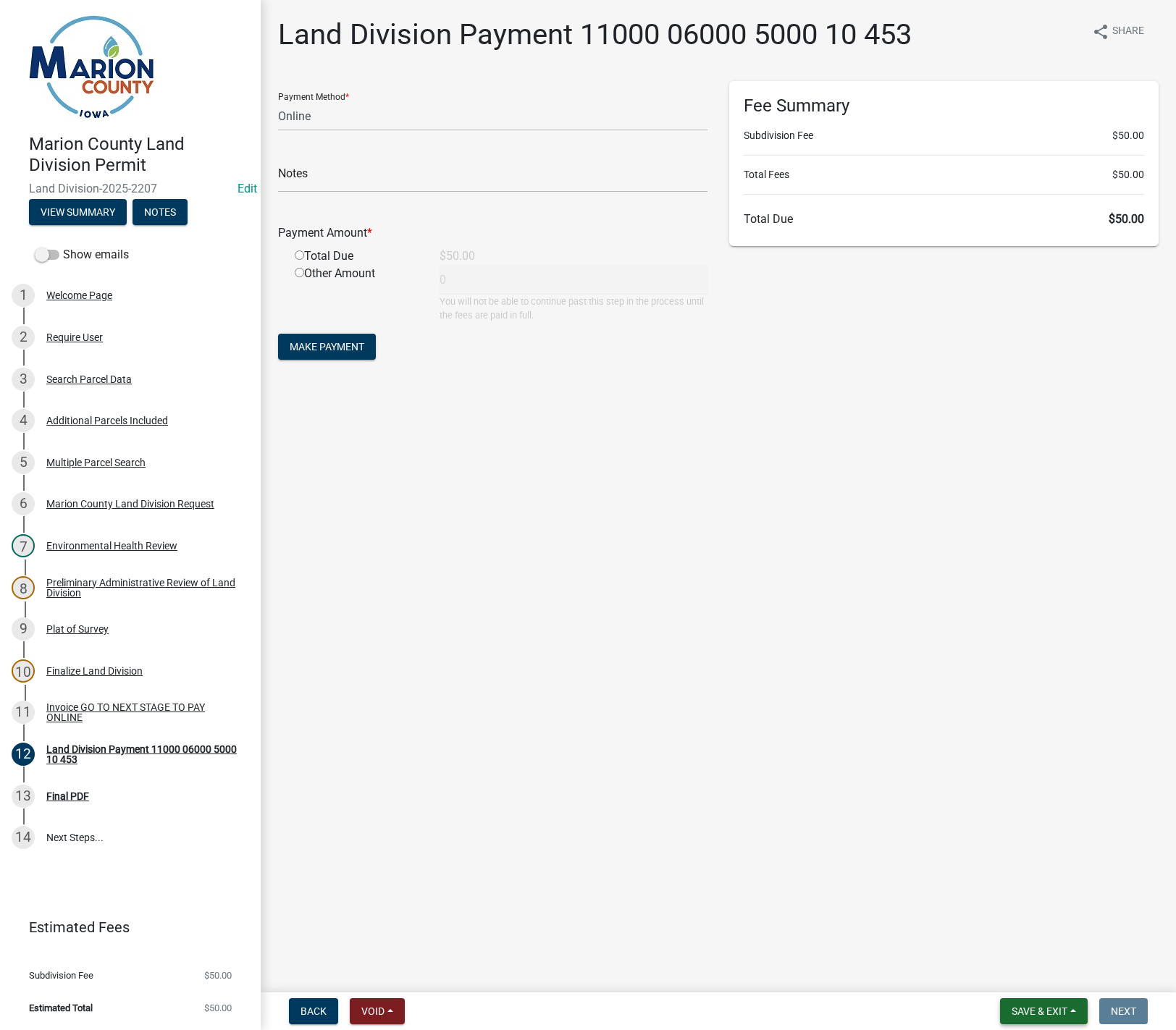
click at [1032, 1021] on button "Save & Exit" at bounding box center [1044, 1011] width 88 height 26
click at [1024, 972] on button "Save & Exit" at bounding box center [1029, 973] width 116 height 34
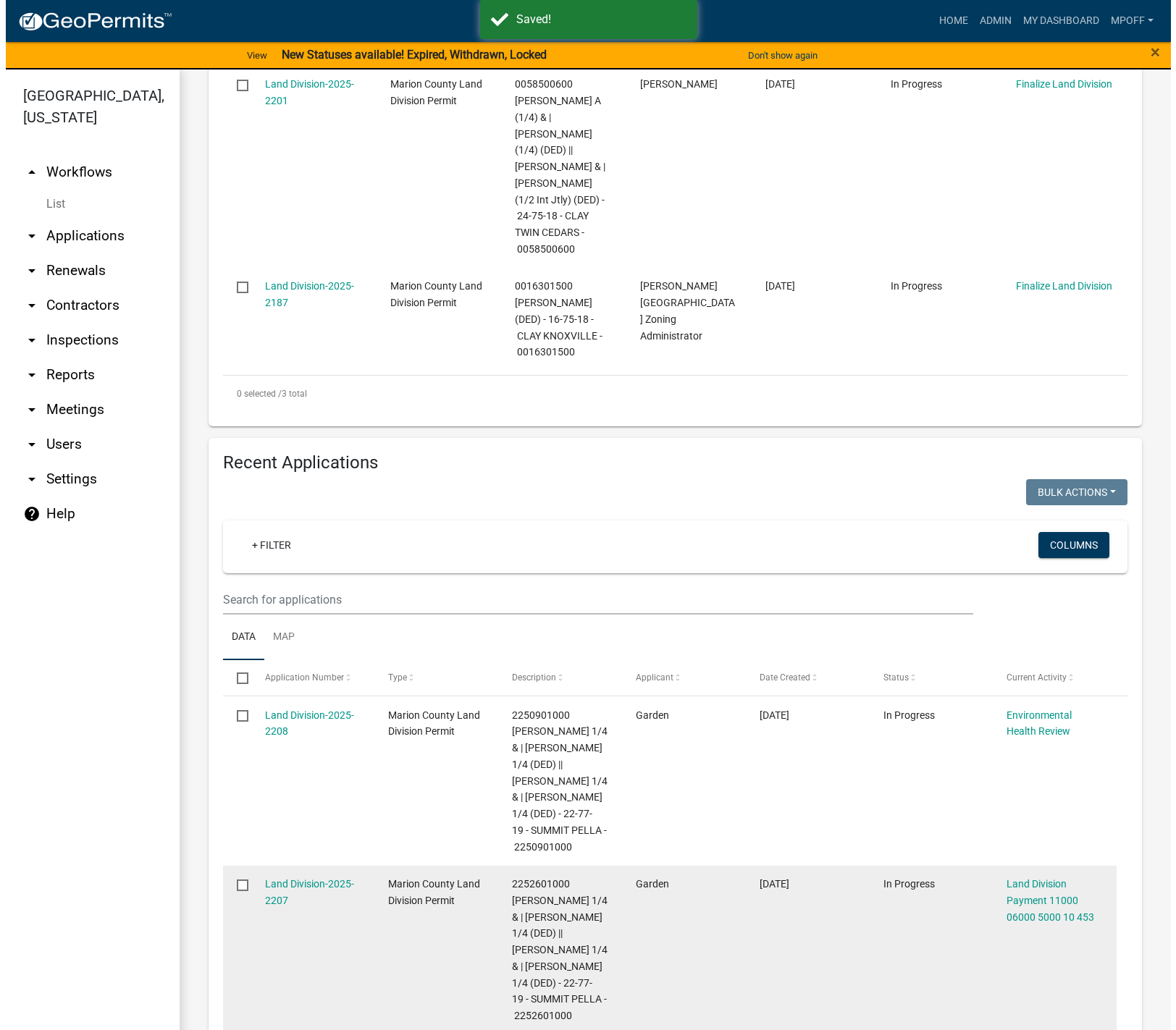
scroll to position [579, 0]
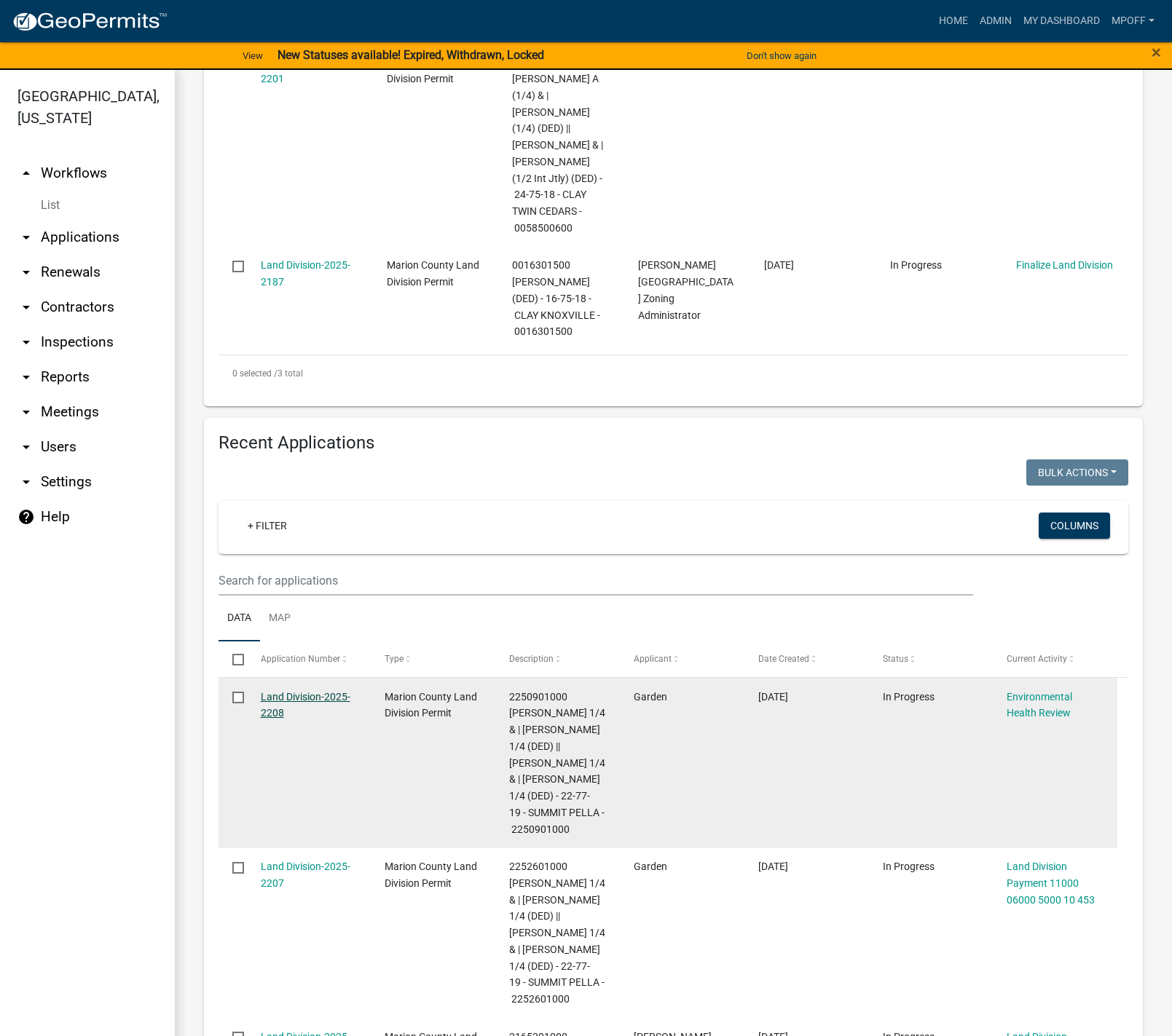
click at [303, 691] on link "Land Division-2025-2208" at bounding box center [305, 706] width 89 height 29
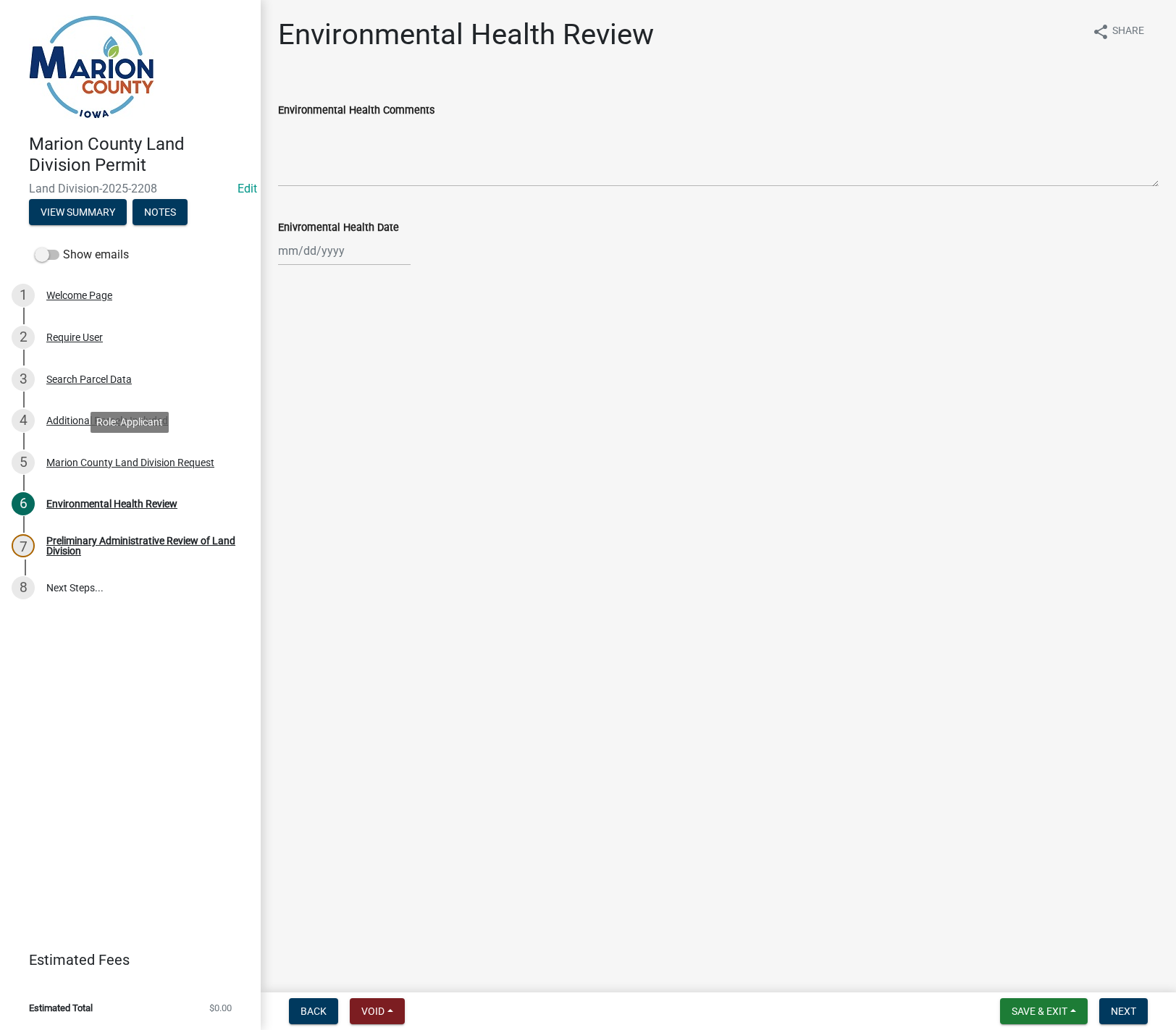
click at [99, 463] on div "Marion County Land Division Request" at bounding box center [130, 463] width 168 height 10
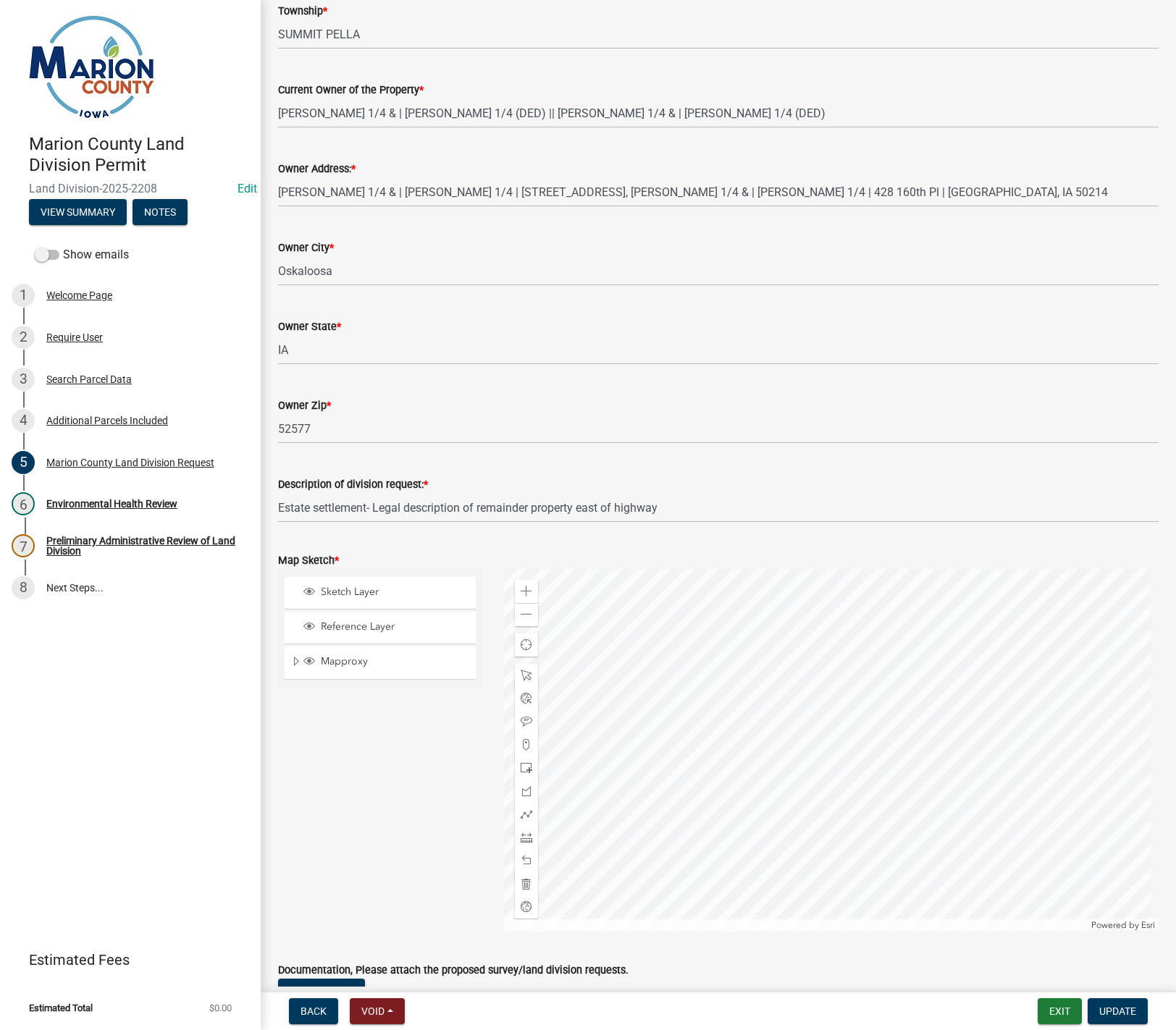
scroll to position [1520, 0]
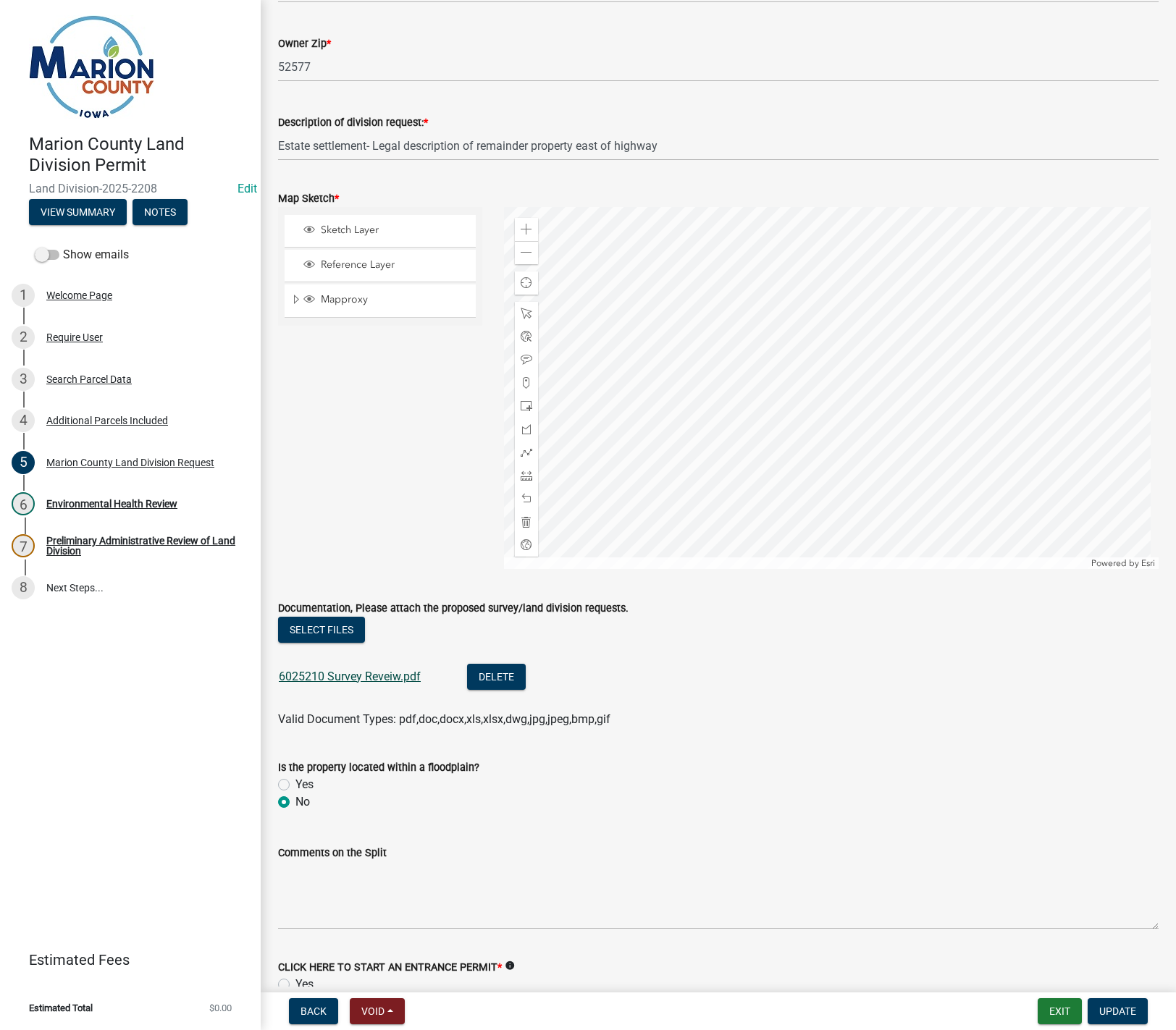
click at [355, 670] on link "6025210 Survey Reveiw.pdf" at bounding box center [350, 676] width 142 height 13
drag, startPoint x: 373, startPoint y: 886, endPoint x: 381, endPoint y: 875, distance: 13.6
click at [376, 882] on textarea "Comments on the Split" at bounding box center [718, 895] width 880 height 68
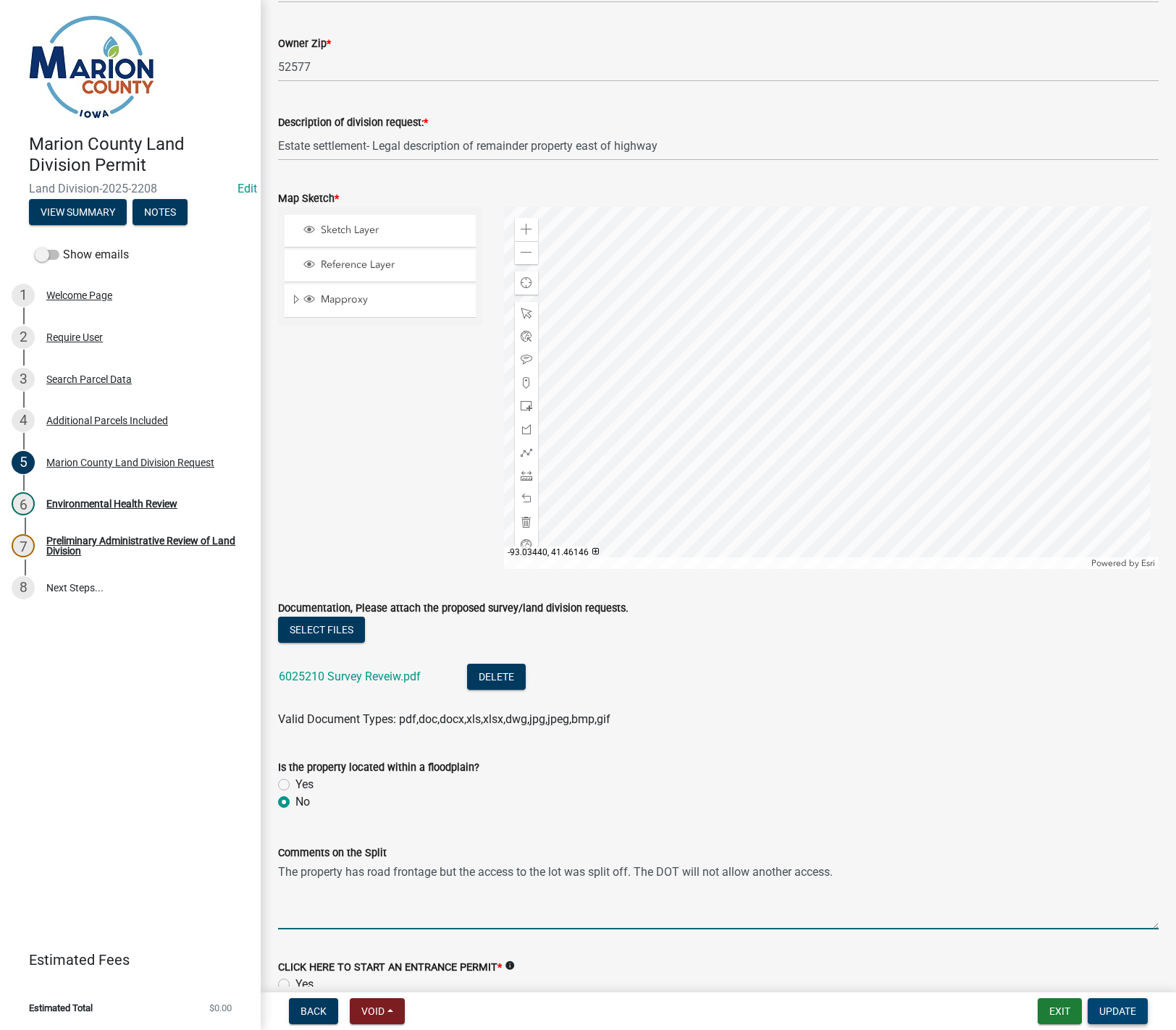
type textarea "The property has road frontage but the access to the lot was split off. The DOT…"
click at [1122, 1009] on span "Update" at bounding box center [1117, 1012] width 37 height 12
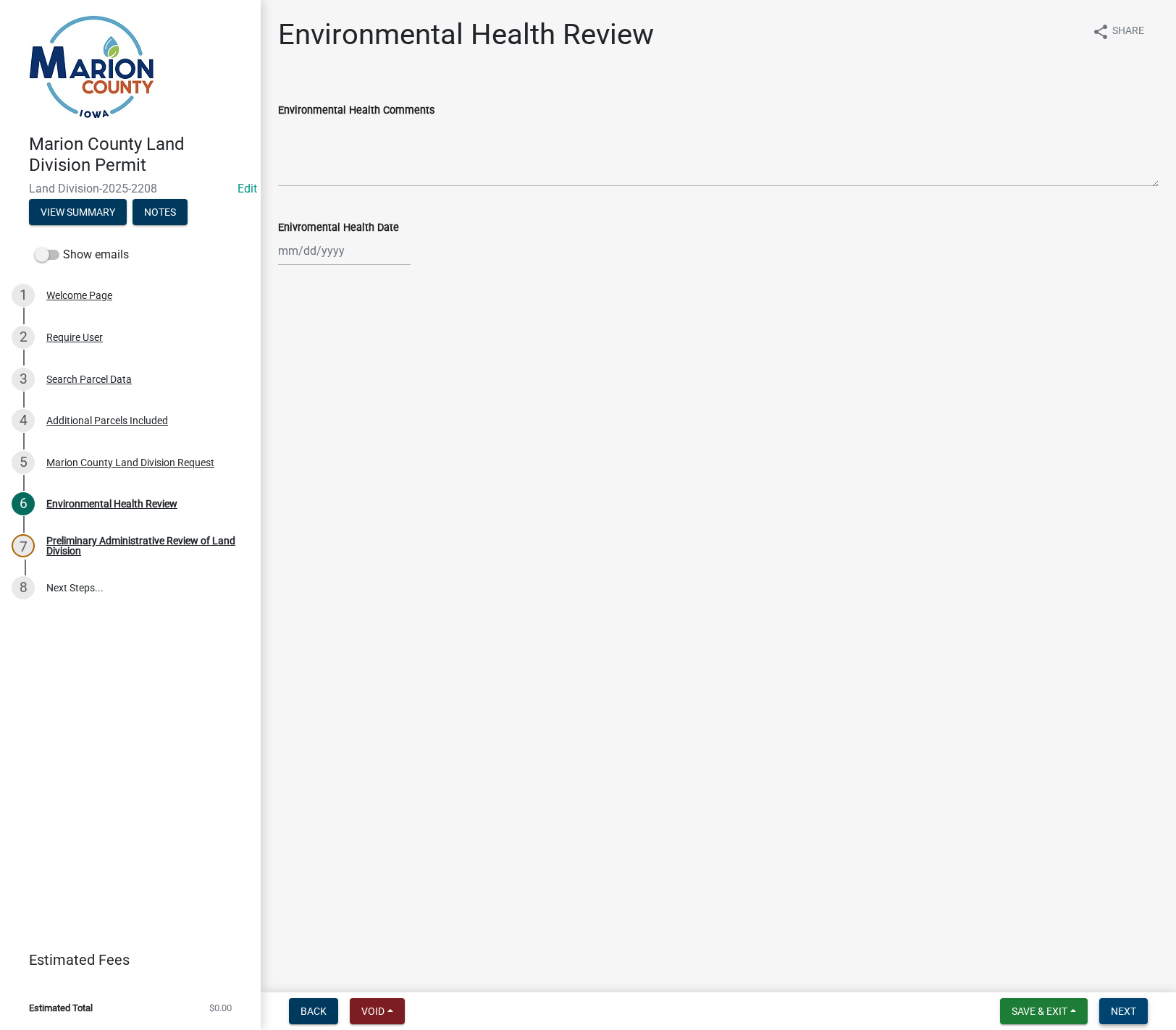
click at [1137, 1008] on button "Next" at bounding box center [1123, 1011] width 49 height 26
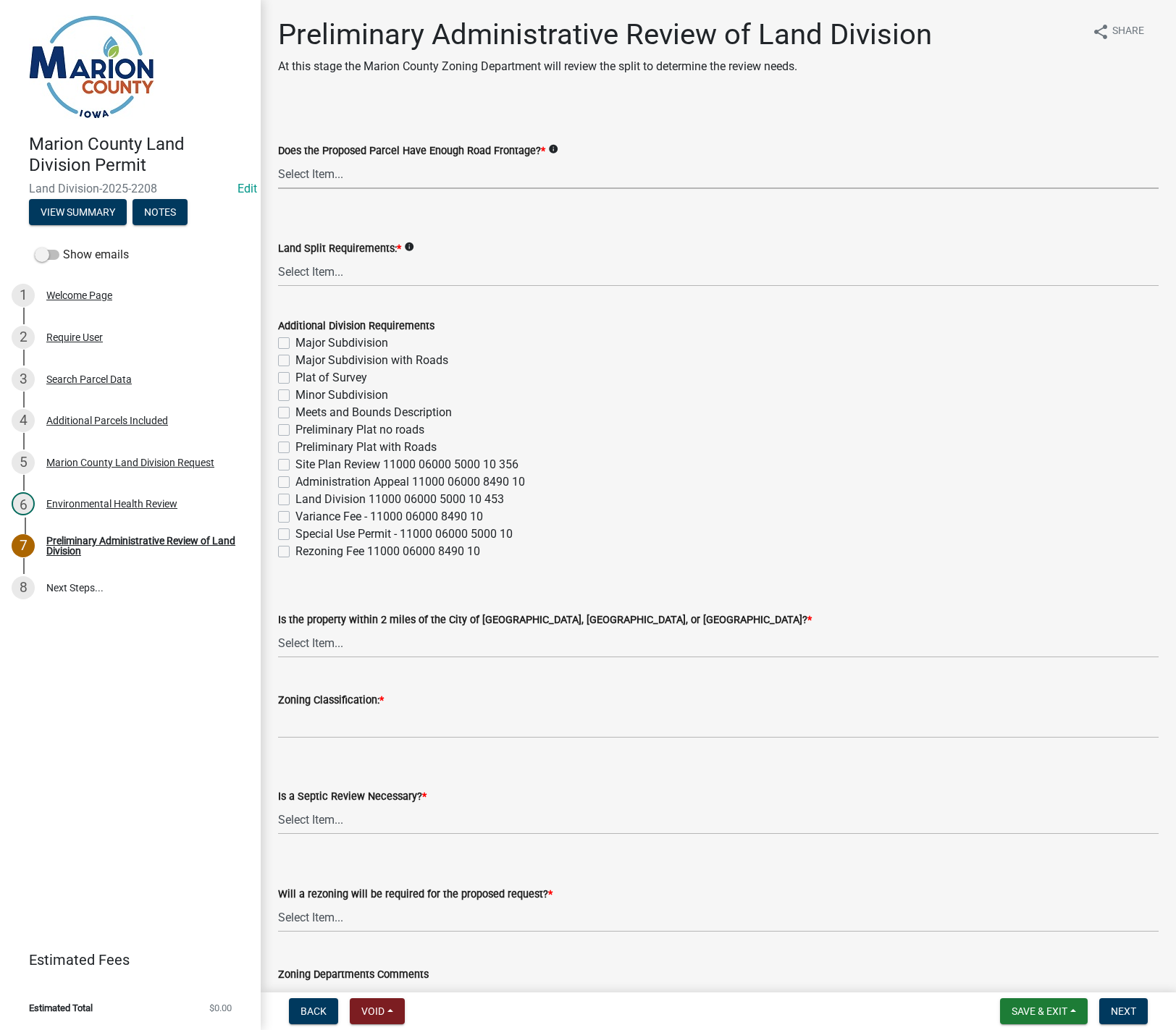
click at [317, 179] on select "Select Item... Yes No" at bounding box center [718, 173] width 880 height 29
click at [278, 159] on select "Select Item... Yes No" at bounding box center [718, 173] width 880 height 29
select select "43319d02-a412-4412-95a1-37ac20288b72"
click at [304, 270] on select "Select Item... Major Subdivision Major Subdivision with Roads Ag Only/None Mino…" at bounding box center [718, 272] width 880 height 29
click at [278, 257] on select "Select Item... Major Subdivision Major Subdivision with Roads Ag Only/None Mino…" at bounding box center [718, 272] width 880 height 29
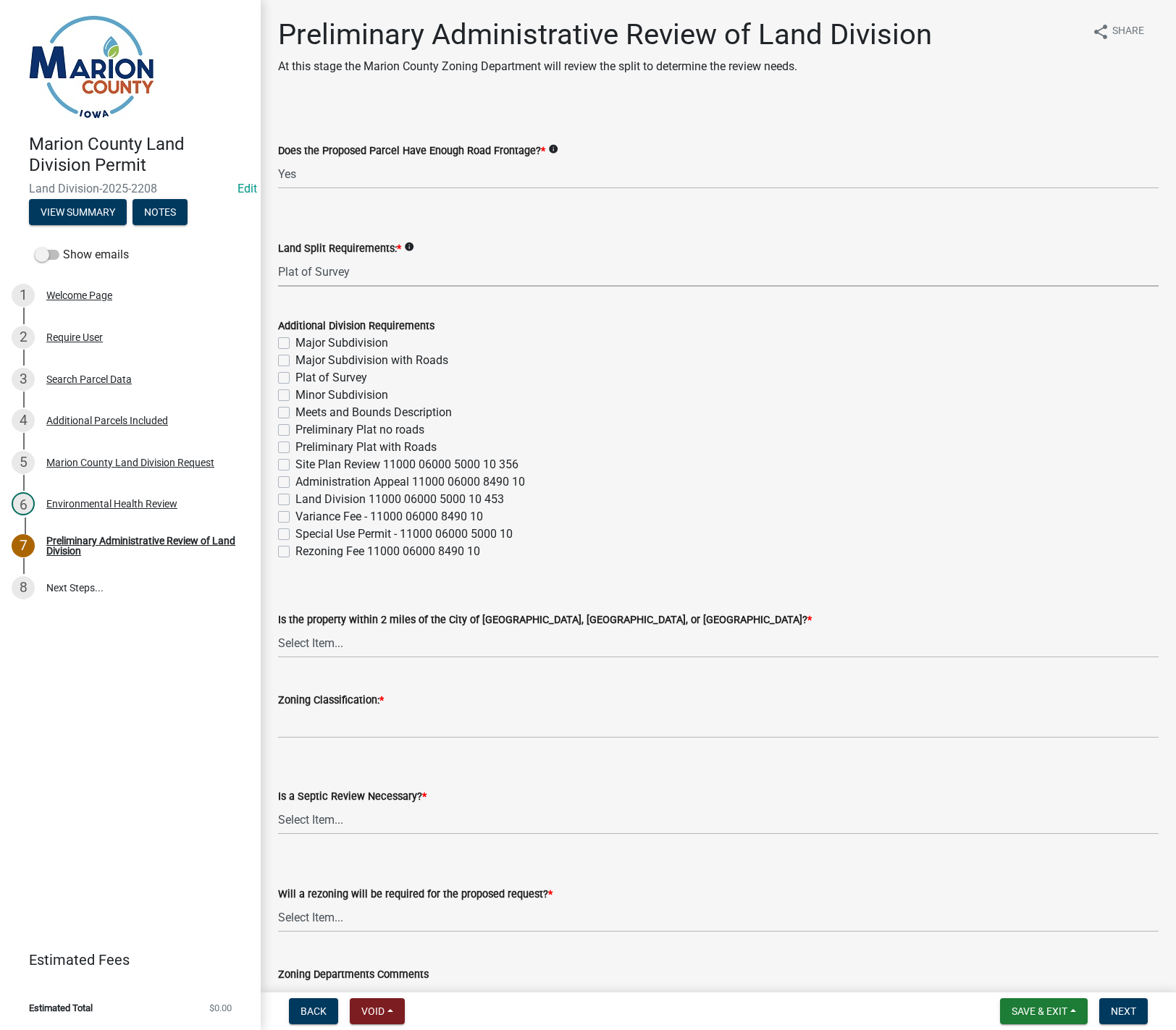
select select "adef8808-bd54-441f-b8ae-6556701ca10c"
click at [311, 172] on select "Select Item... Yes No" at bounding box center [718, 173] width 880 height 29
click at [278, 159] on select "Select Item... Yes No" at bounding box center [718, 173] width 880 height 29
select select "a7f9cd2d-d5d4-4070-9ba4-42a568cda733"
click at [320, 718] on input "Zoning Classification: *" at bounding box center [718, 723] width 880 height 29
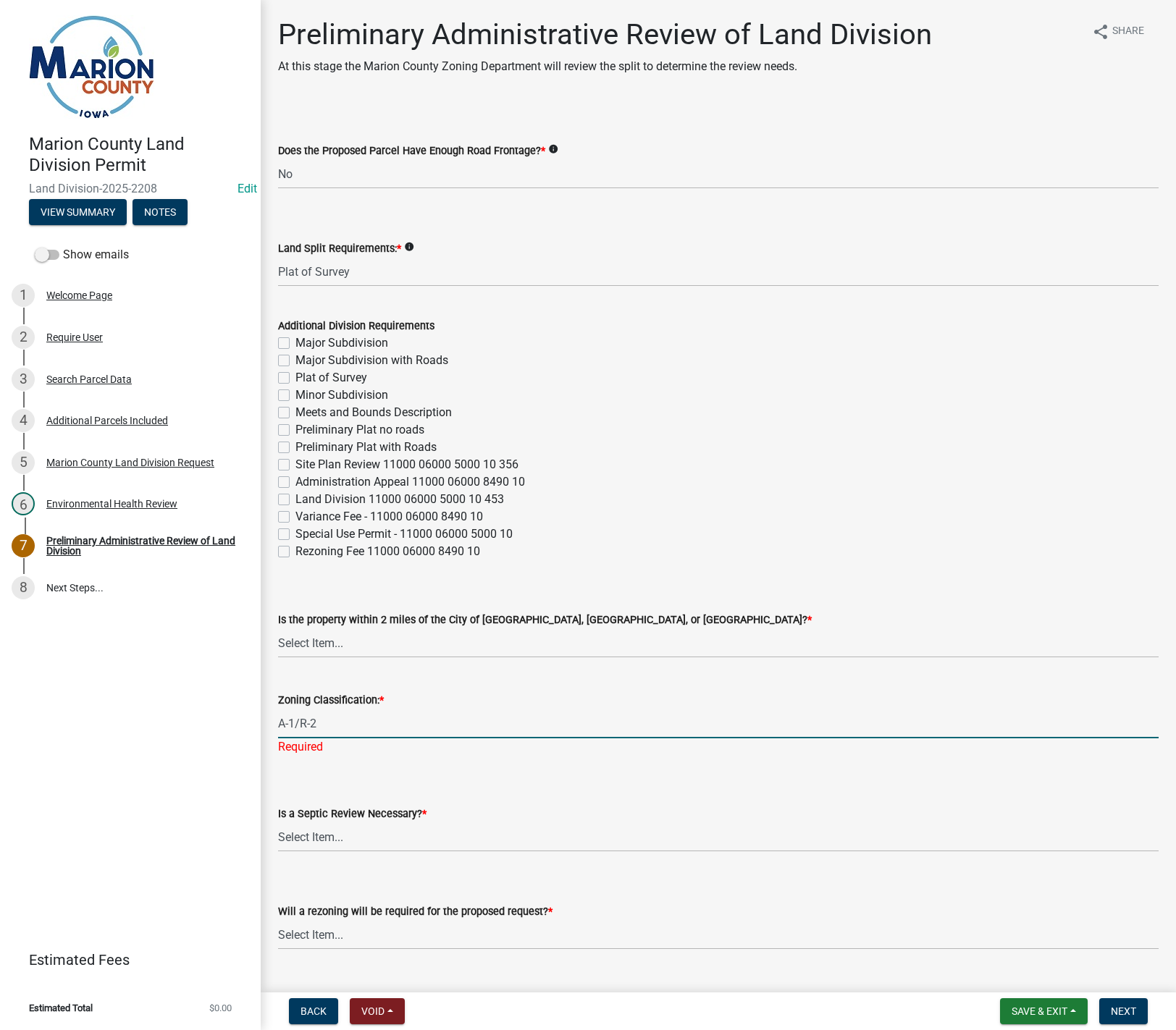
type input "A-1/R-2"
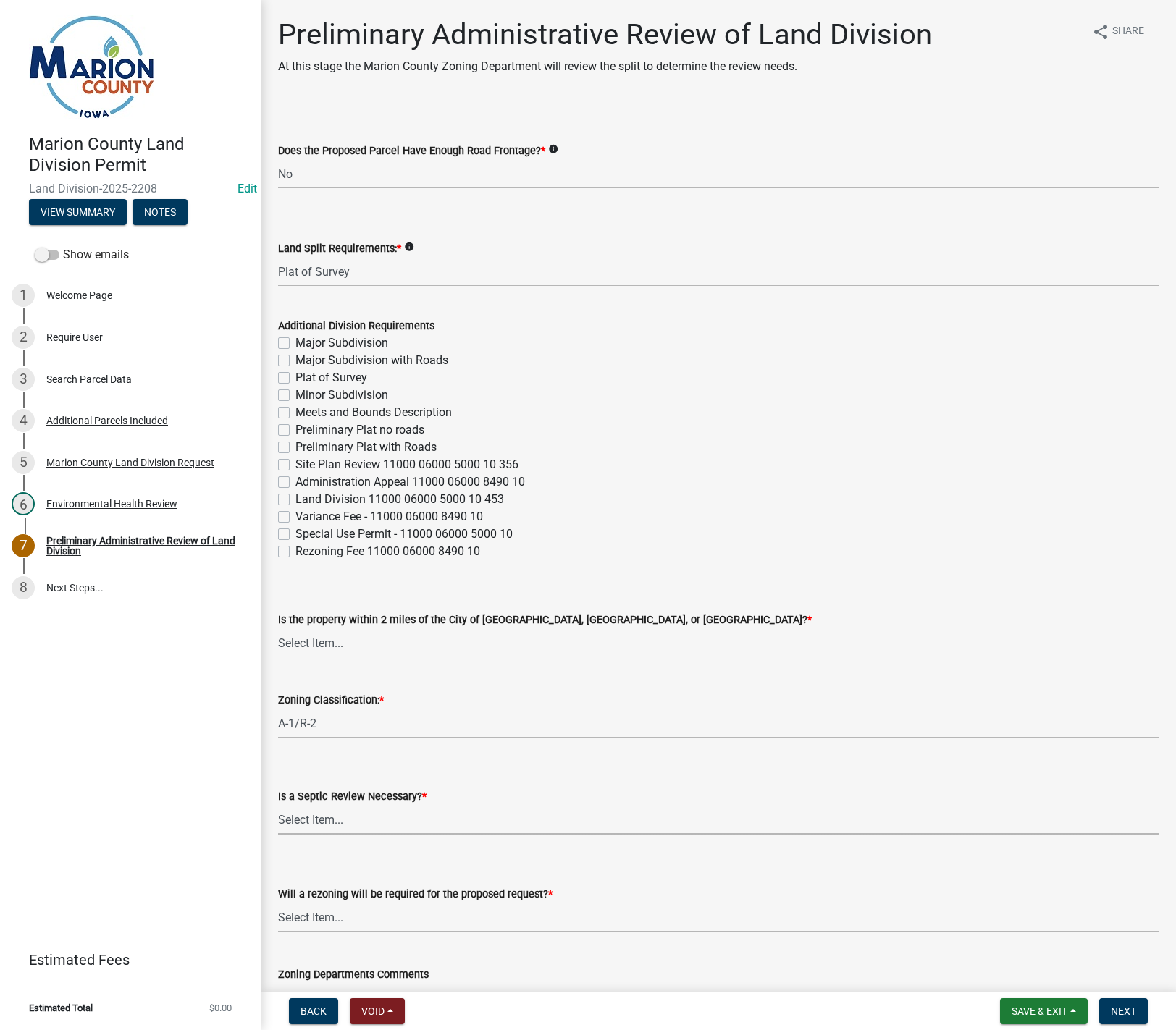
click at [303, 831] on select "Select Item... Yes No" at bounding box center [718, 820] width 880 height 29
click at [278, 805] on select "Select Item... Yes No" at bounding box center [718, 820] width 880 height 29
select select "fb24c959-e9cd-4888-bdf9-14b73a21e59f"
click at [327, 921] on select "Select Item... Yes No" at bounding box center [718, 917] width 880 height 29
click at [278, 903] on select "Select Item... Yes No" at bounding box center [718, 917] width 880 height 29
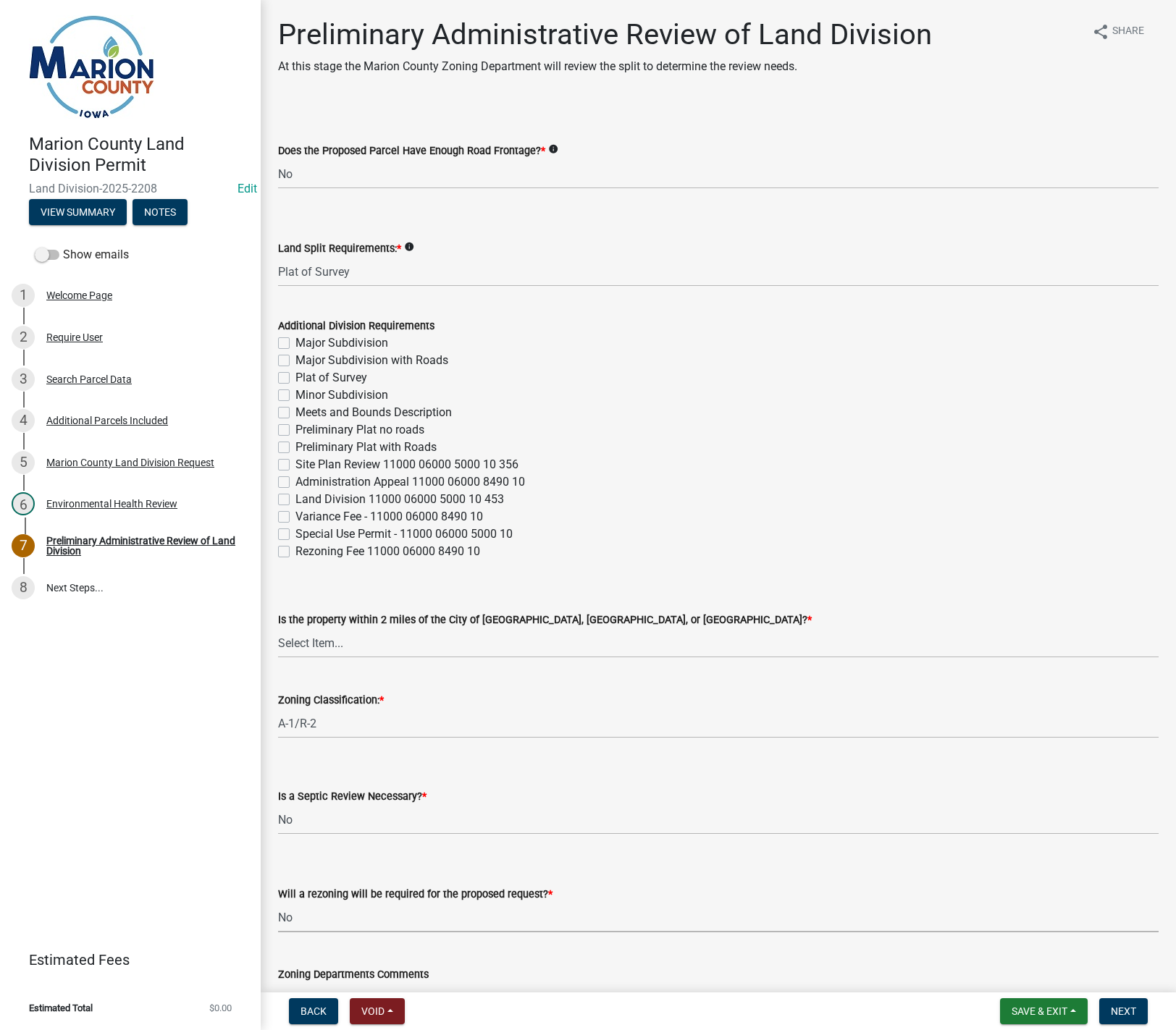
select select "c44cf09b-9a6e-4b49-8fa4-564df1708437"
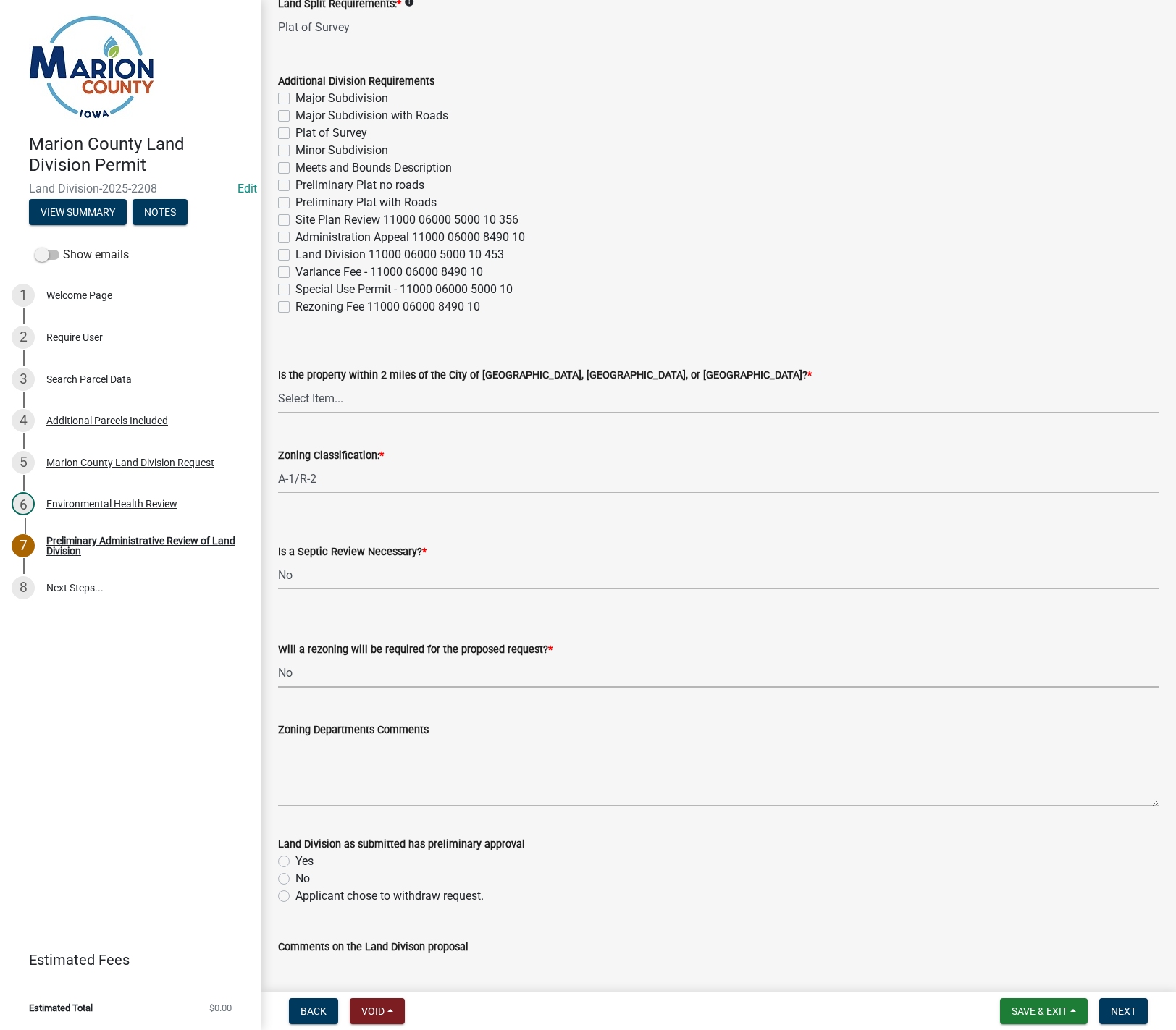
scroll to position [290, 0]
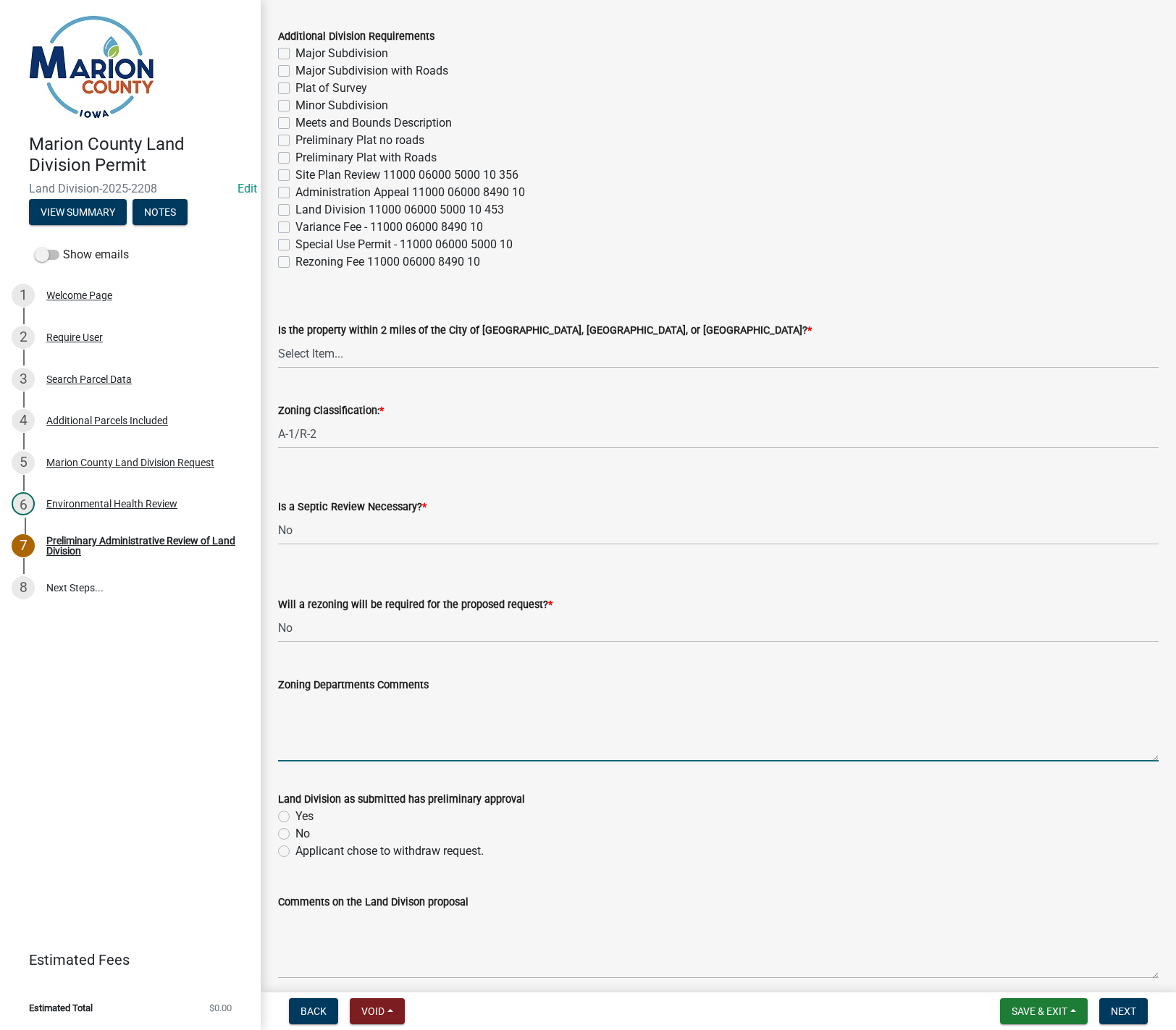
click at [327, 714] on textarea "Zoning Departments Comments" at bounding box center [718, 727] width 880 height 68
type textarea "The parcel is being combined with an adjoining parcel. There is no official acc…"
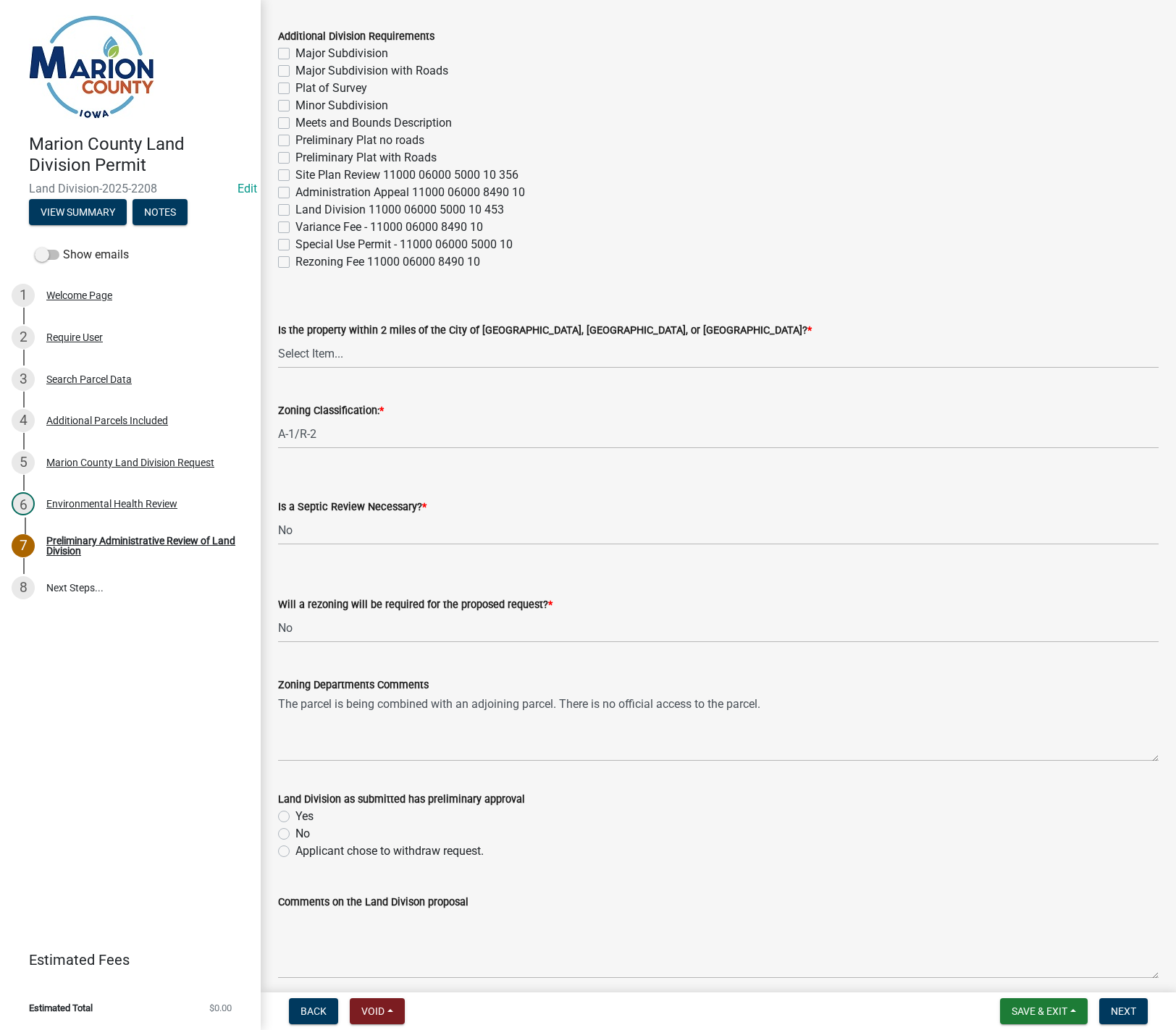
click at [295, 816] on label "Yes" at bounding box center [304, 816] width 18 height 18
click at [295, 816] on input "Yes" at bounding box center [299, 812] width 9 height 9
radio input "true"
click at [1130, 1012] on span "Next" at bounding box center [1123, 1012] width 25 height 12
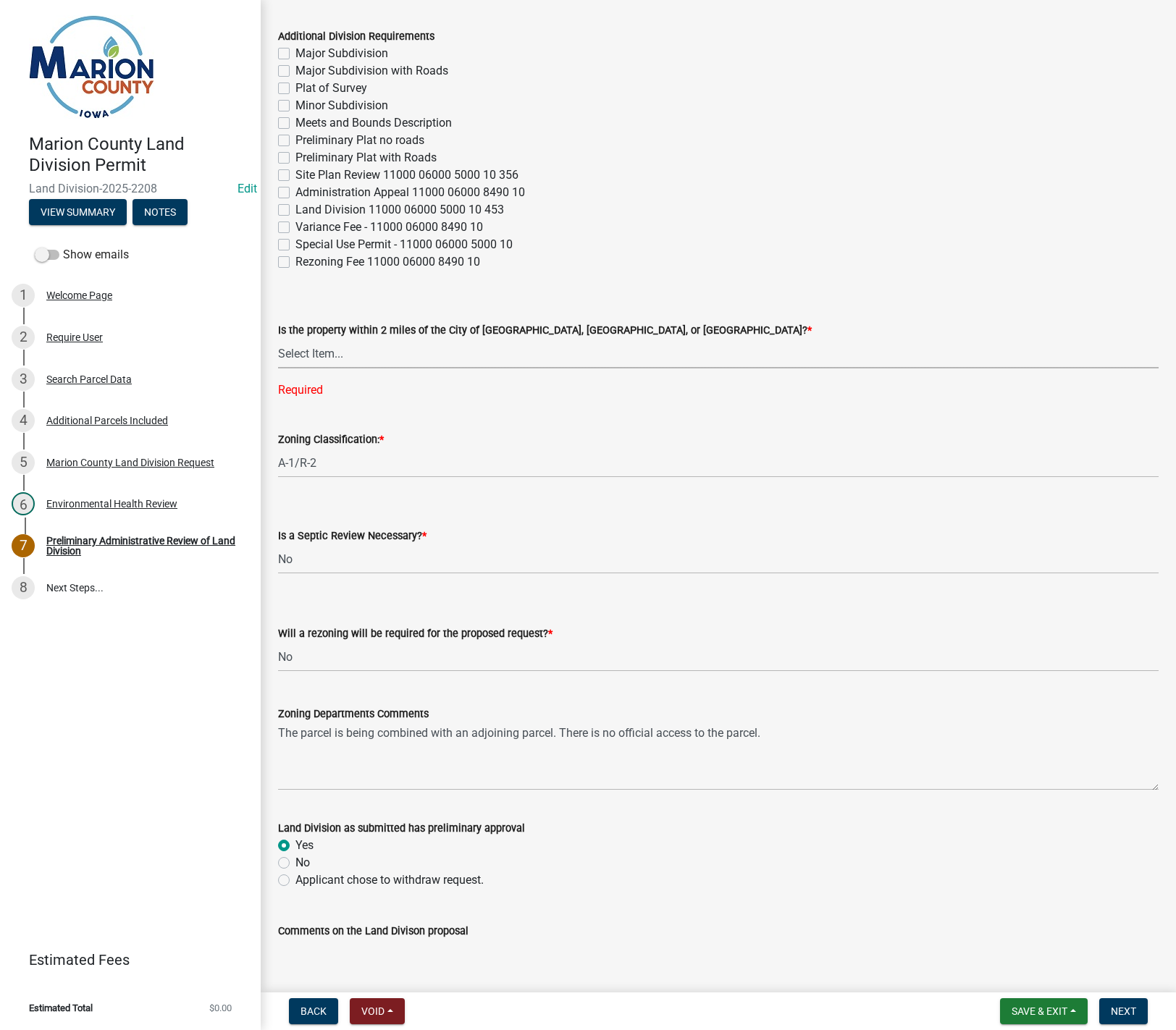
click at [346, 364] on select "Select Item... Knoxville Pella Pleasantville Not Required" at bounding box center [718, 353] width 880 height 29
click at [278, 339] on select "Select Item... Knoxville Pella Pleasantville Not Required" at bounding box center [718, 353] width 880 height 29
select select "a5a811e1-1883-458e-a0e5-603d251b0610"
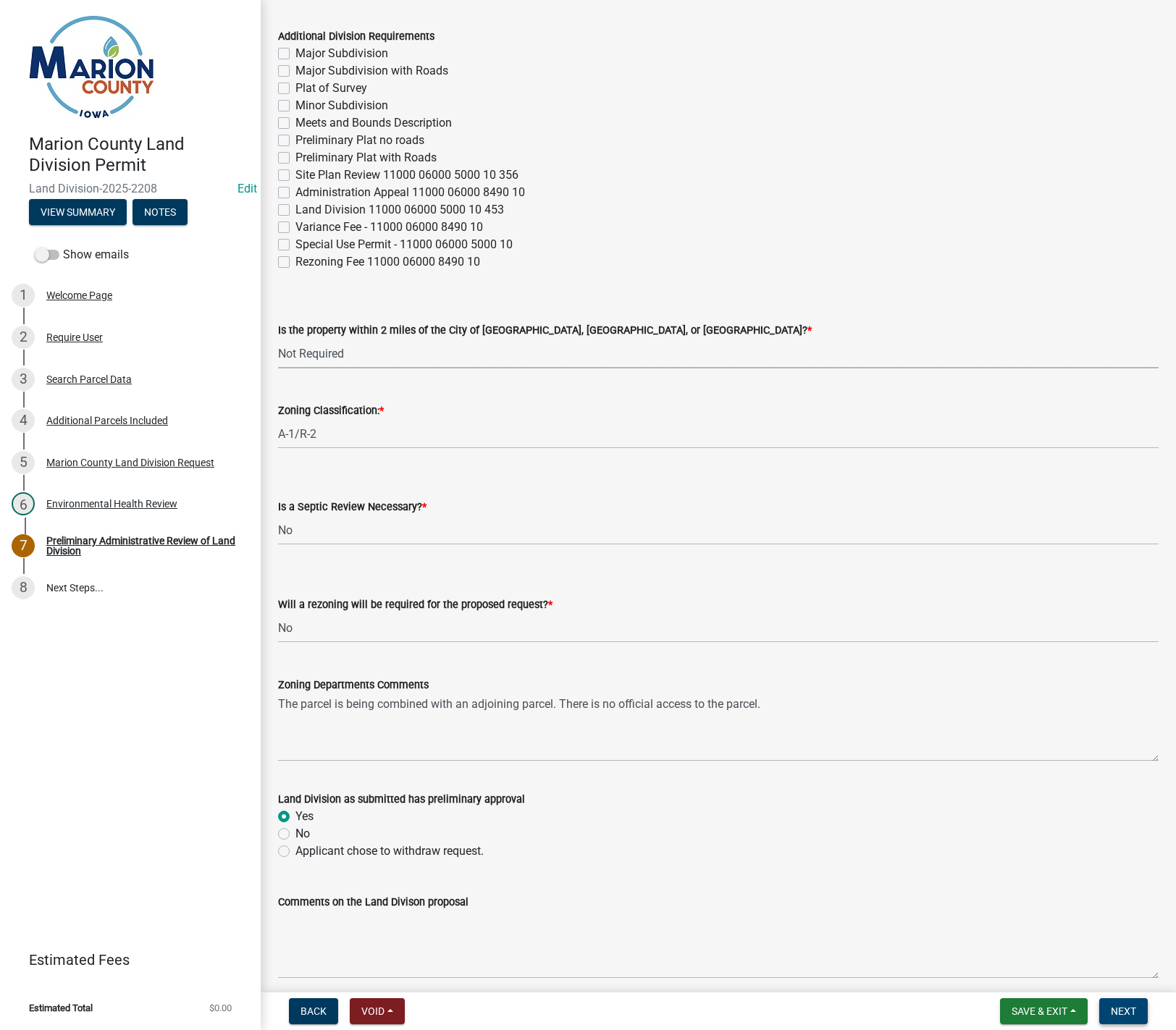
click at [1115, 1013] on span "Next" at bounding box center [1123, 1012] width 25 height 12
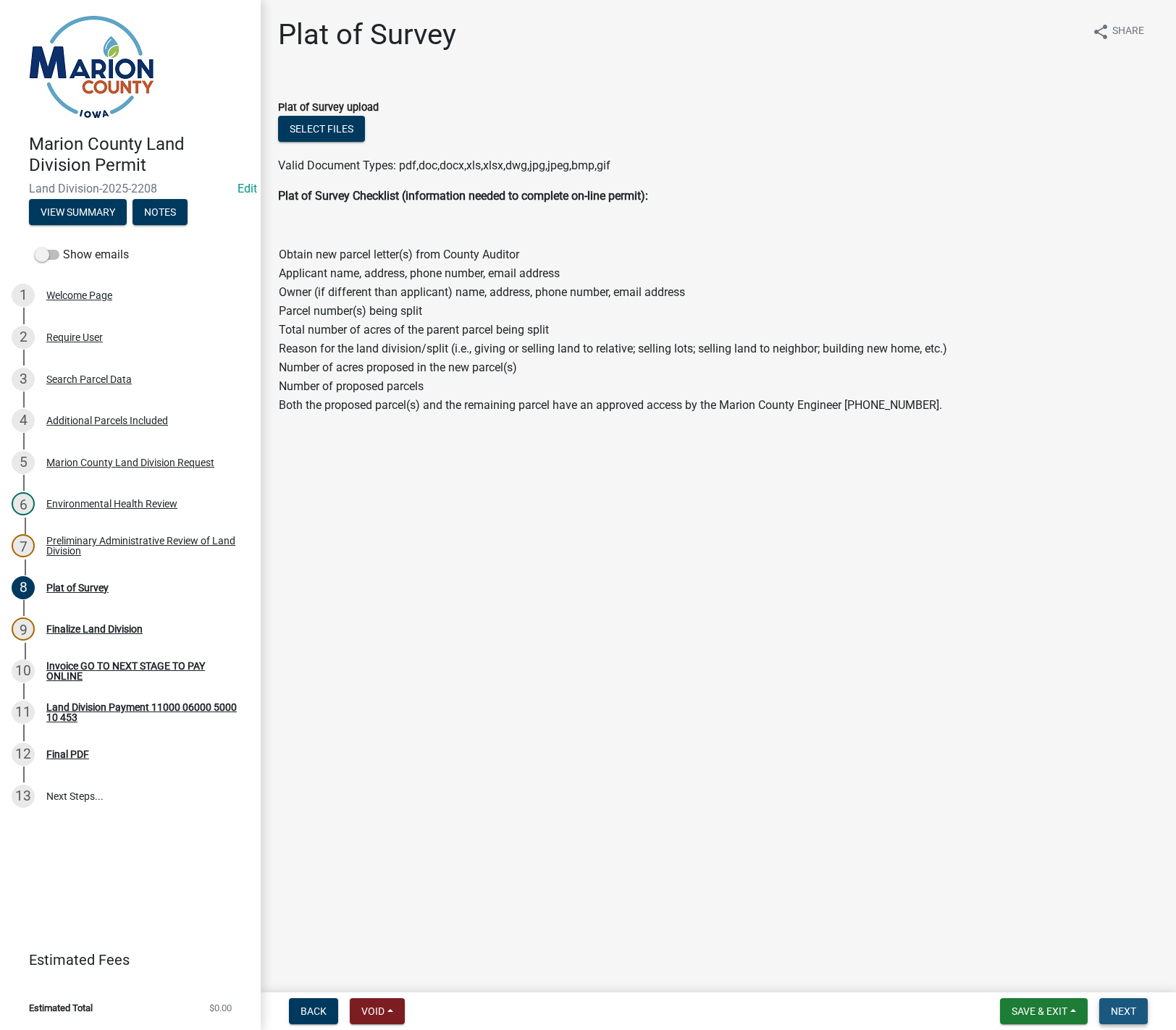
click at [1111, 1017] on span "Next" at bounding box center [1123, 1012] width 25 height 12
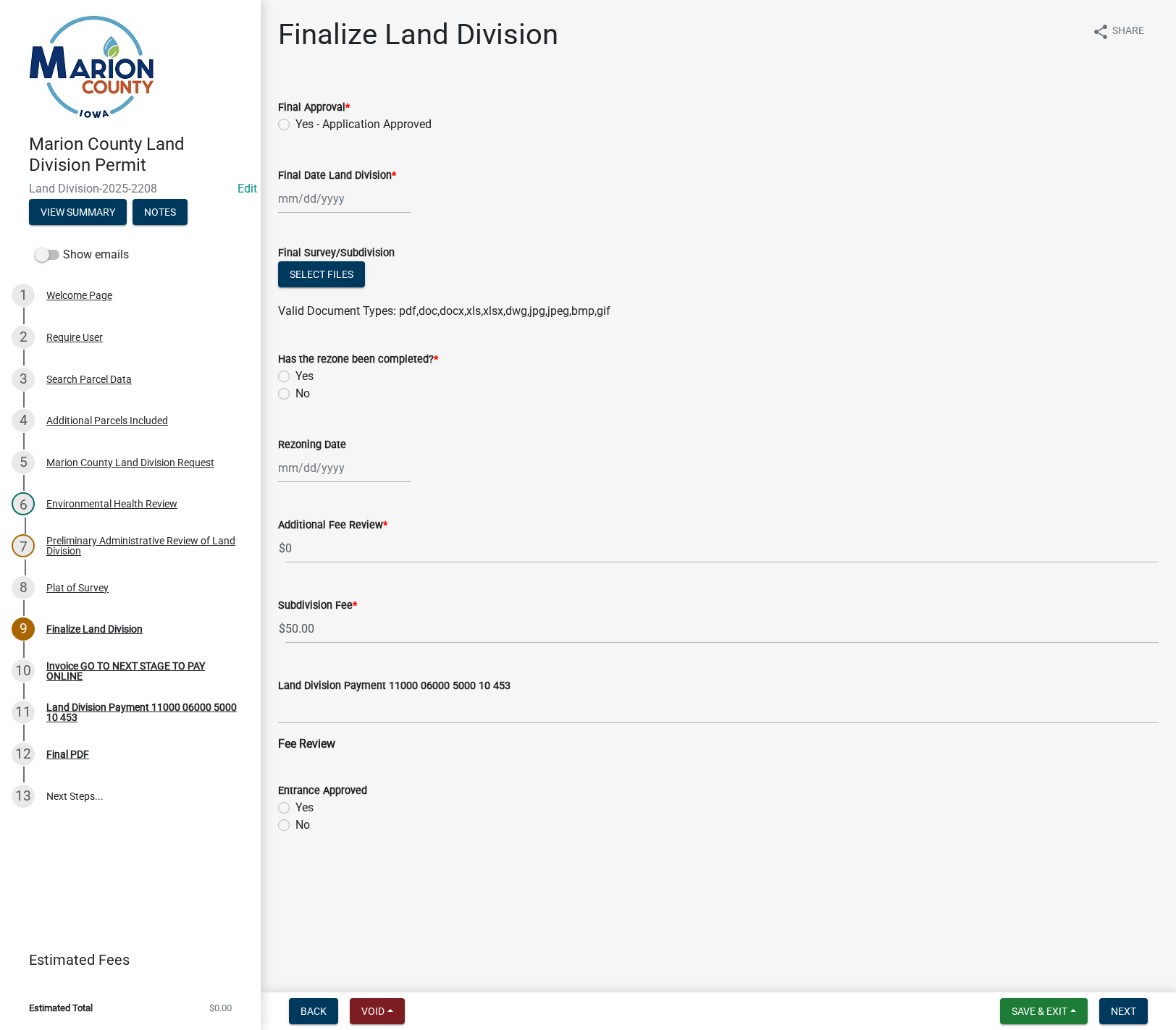
click at [295, 125] on label "Yes - Application Approved" at bounding box center [363, 124] width 136 height 18
click at [295, 125] on input "Yes - Application Approved" at bounding box center [299, 120] width 9 height 9
radio input "true"
select select "8"
select select "2025"
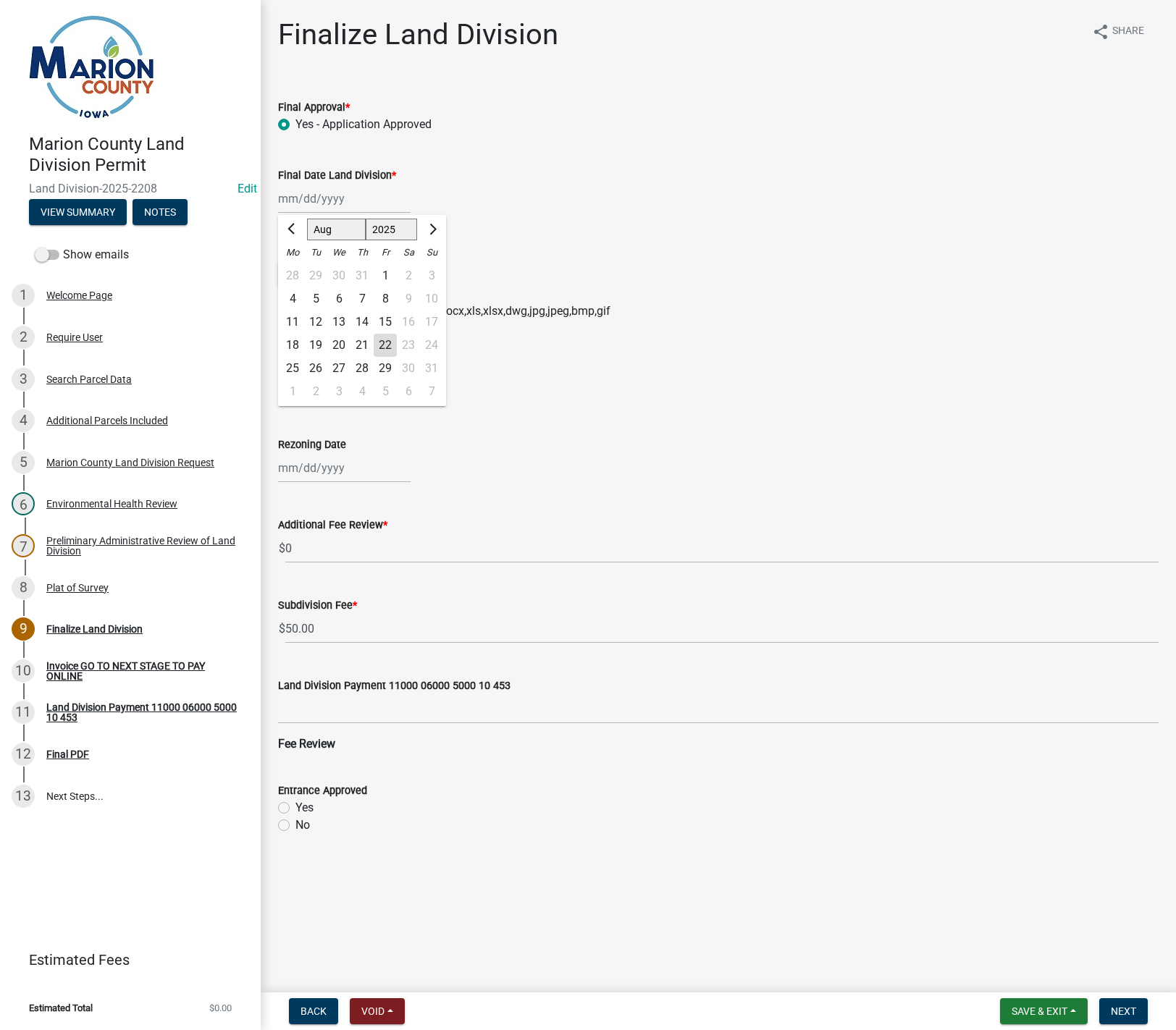
click at [291, 195] on div "Jan Feb Mar Apr May Jun Jul Aug Sep Oct Nov Dec 1525 1526 1527 1528 1529 1530 1…" at bounding box center [345, 198] width 132 height 29
click at [381, 347] on div "22" at bounding box center [386, 345] width 23 height 23
type input "08/22/2025"
click at [295, 394] on label "No" at bounding box center [302, 394] width 14 height 18
click at [295, 394] on input "No" at bounding box center [299, 390] width 9 height 9
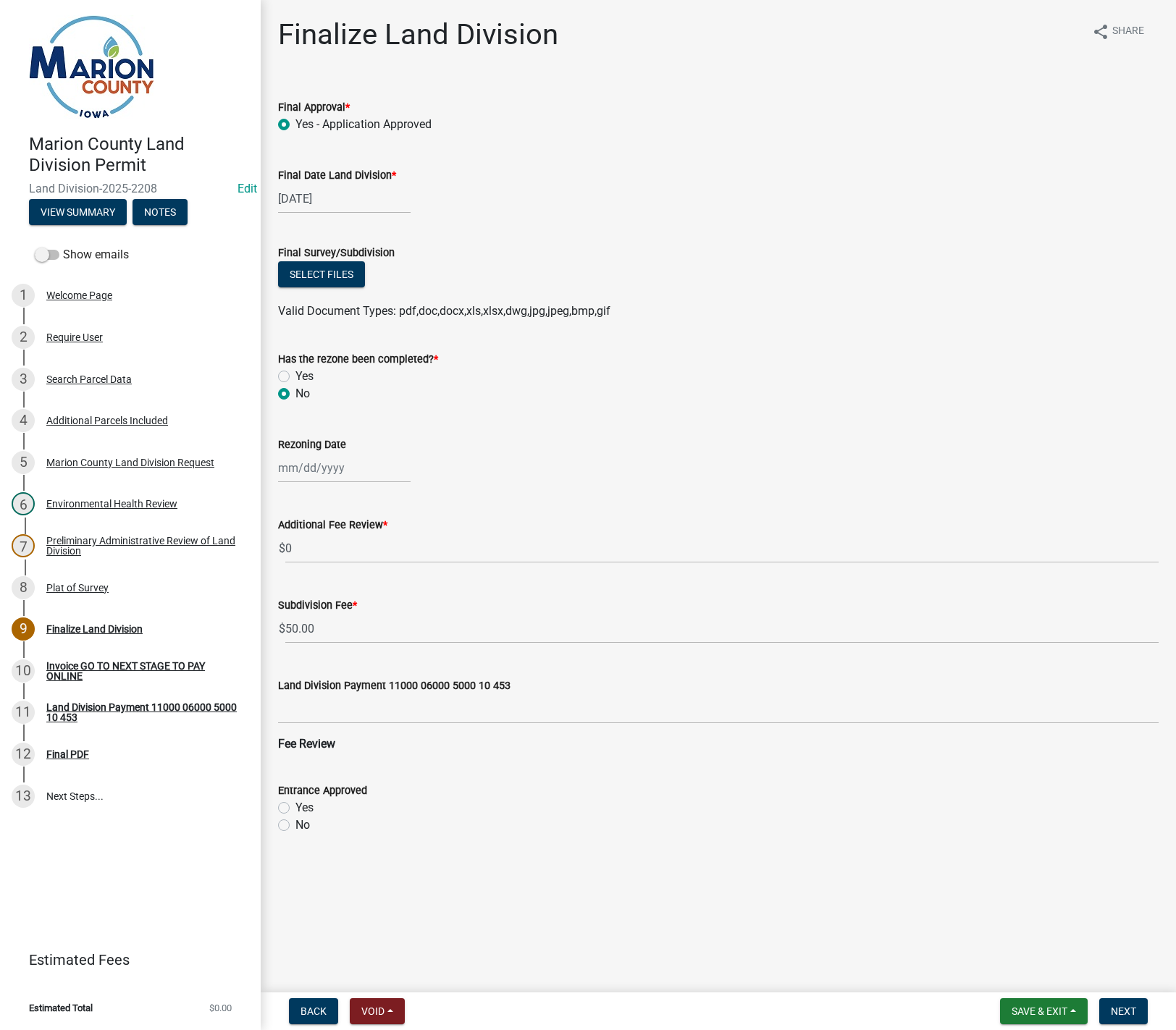
radio input "true"
click at [1130, 1010] on span "Next" at bounding box center [1123, 1012] width 25 height 12
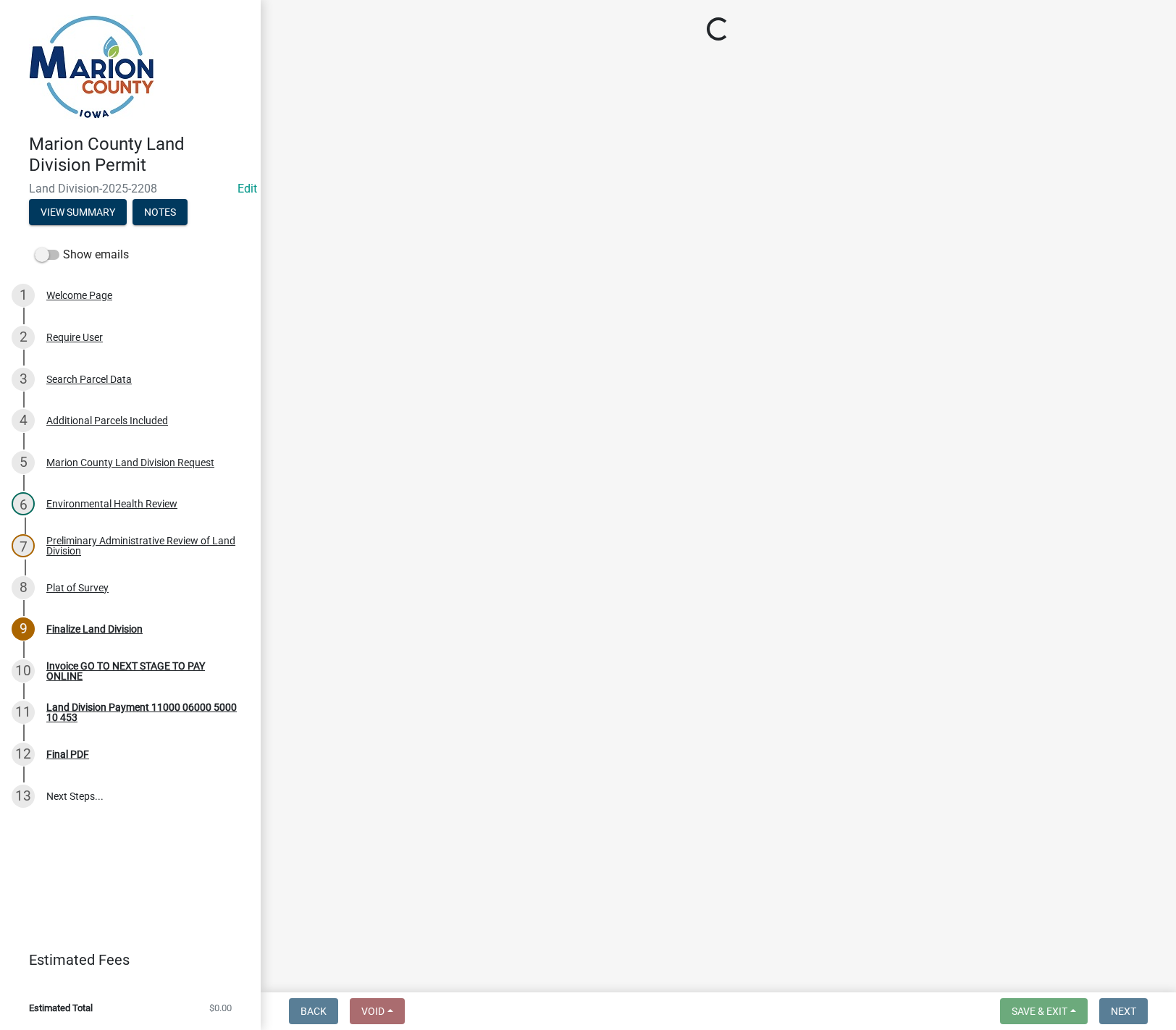
select select "3: 3"
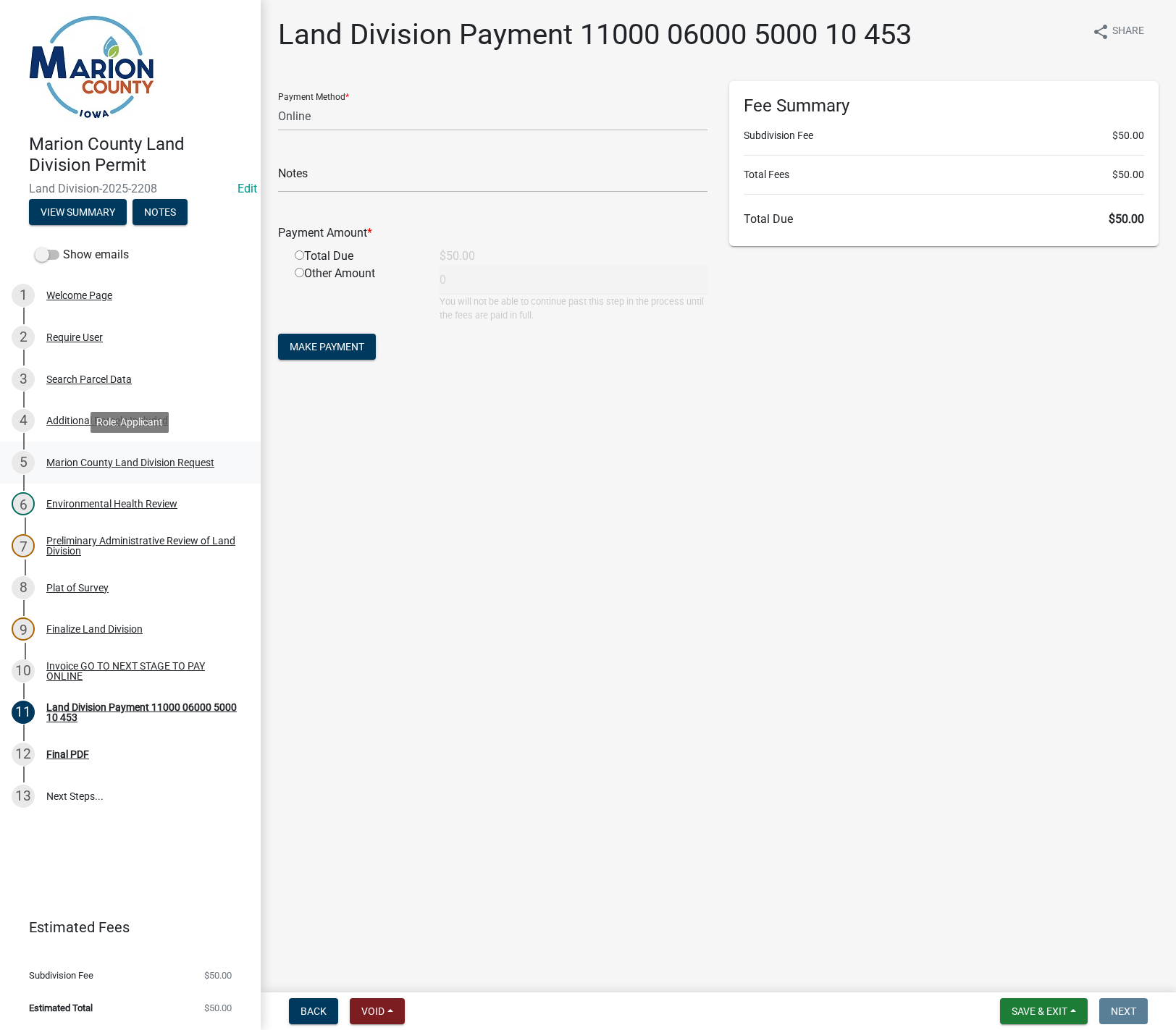
click at [153, 471] on div "5 Marion County Land Division Request" at bounding box center [125, 463] width 226 height 23
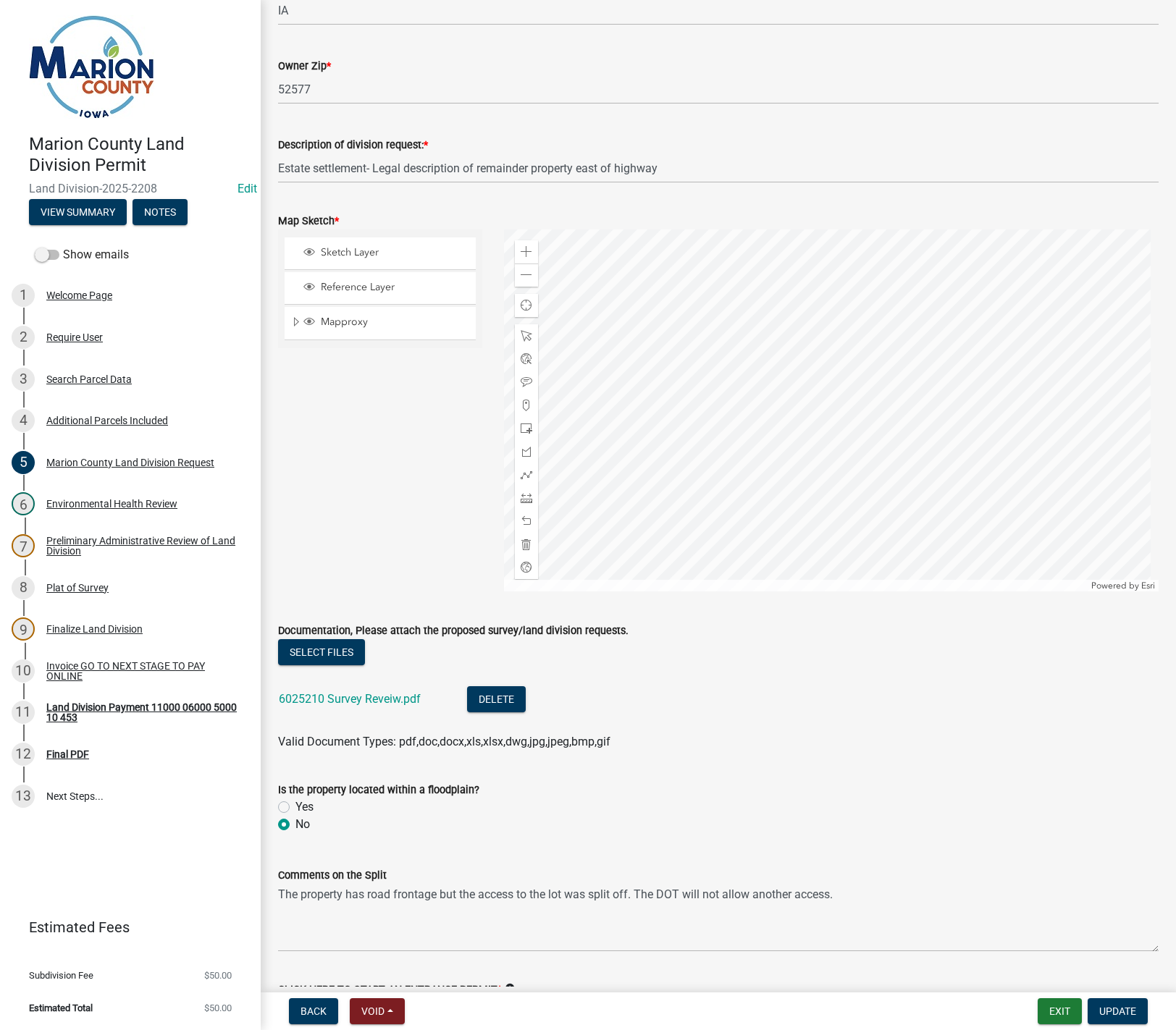
scroll to position [1520, 0]
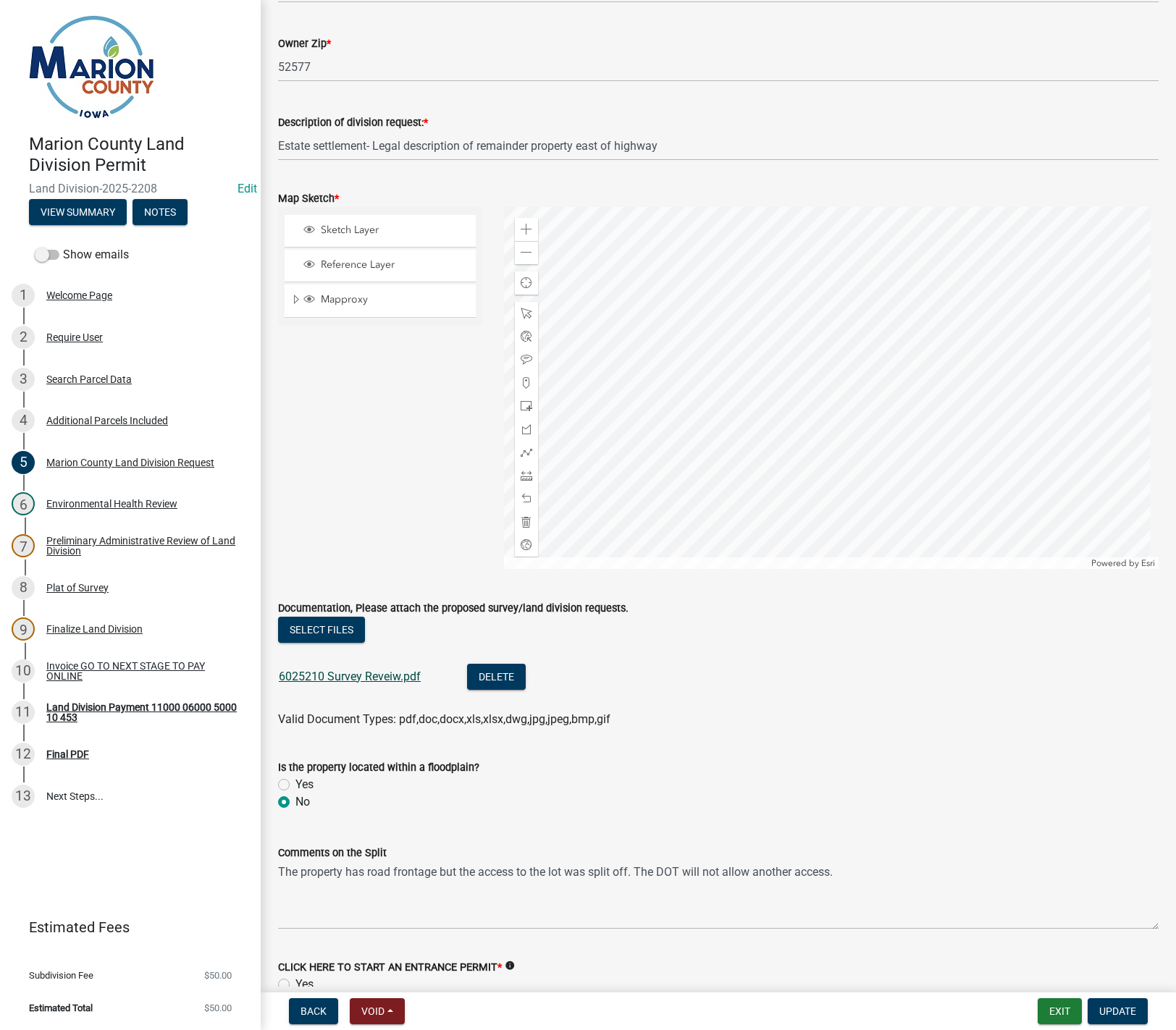
click at [317, 670] on link "6025210 Survey Reveiw.pdf" at bounding box center [350, 676] width 142 height 13
click at [1130, 1017] on span "Update" at bounding box center [1117, 1012] width 37 height 12
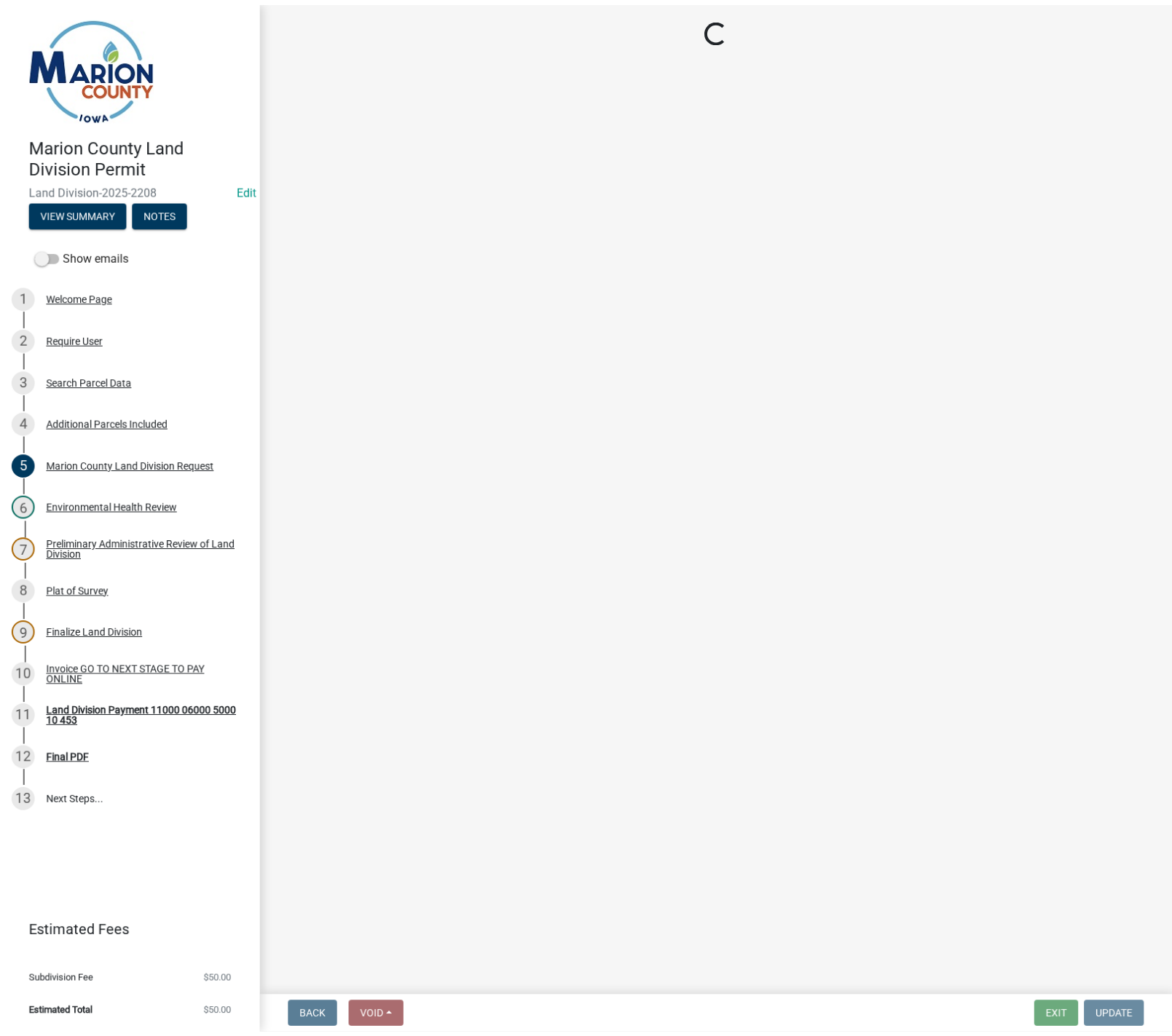
scroll to position [0, 0]
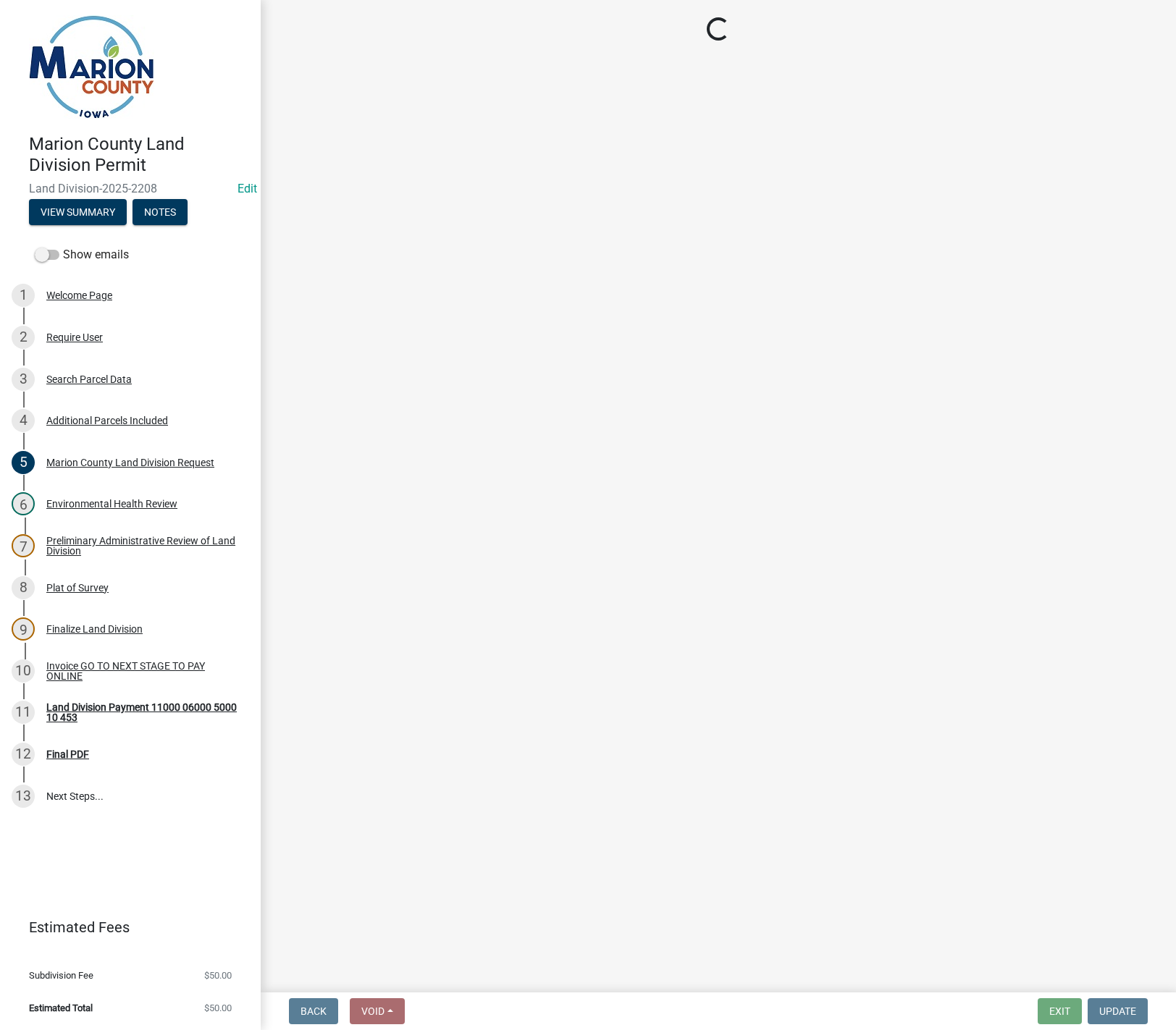
select select "3: 3"
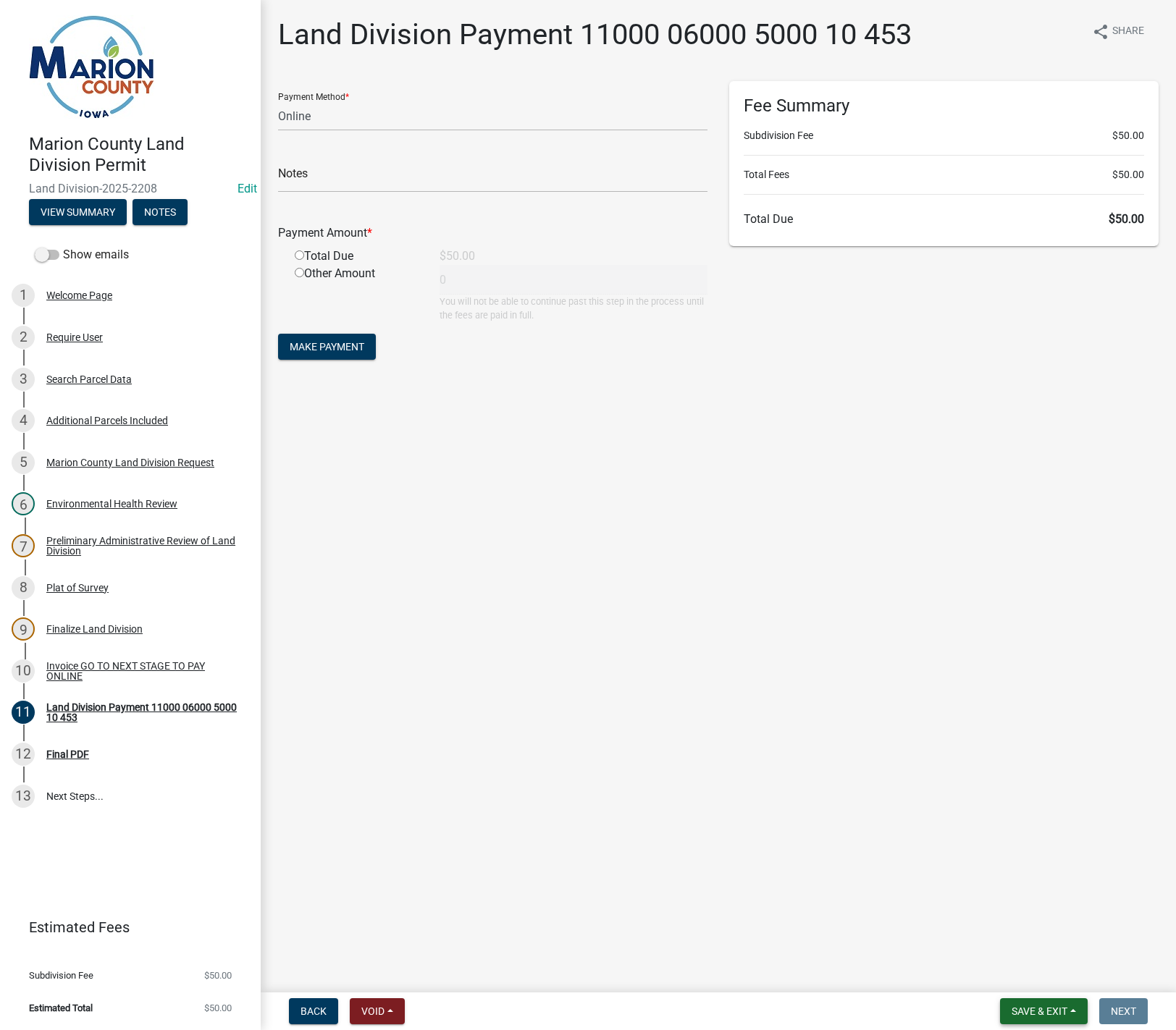
click at [1072, 1021] on button "Save & Exit" at bounding box center [1044, 1011] width 88 height 26
click at [1059, 991] on button "Save & Exit" at bounding box center [1029, 973] width 116 height 34
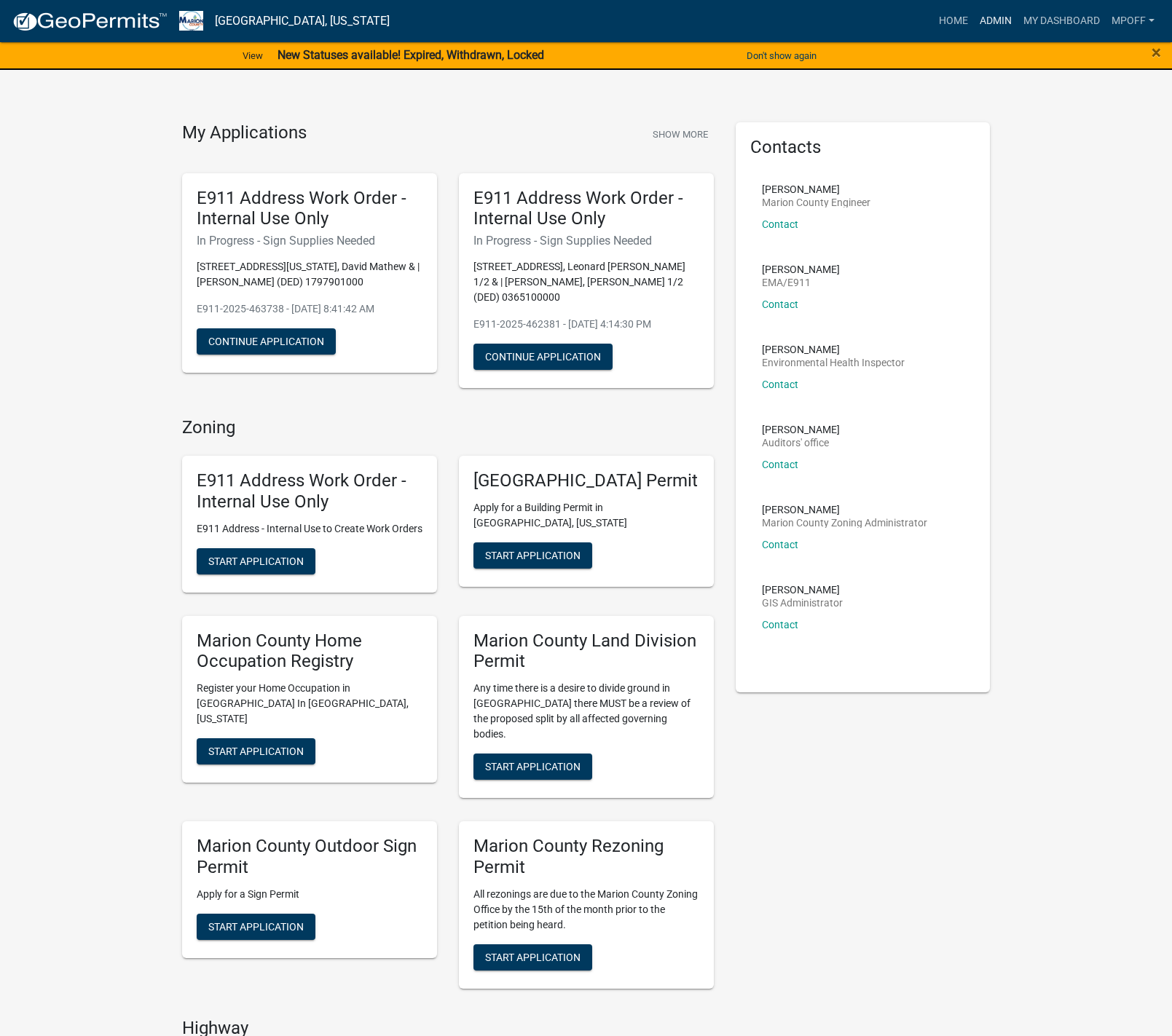
click at [992, 17] on link "Admin" at bounding box center [996, 21] width 44 height 28
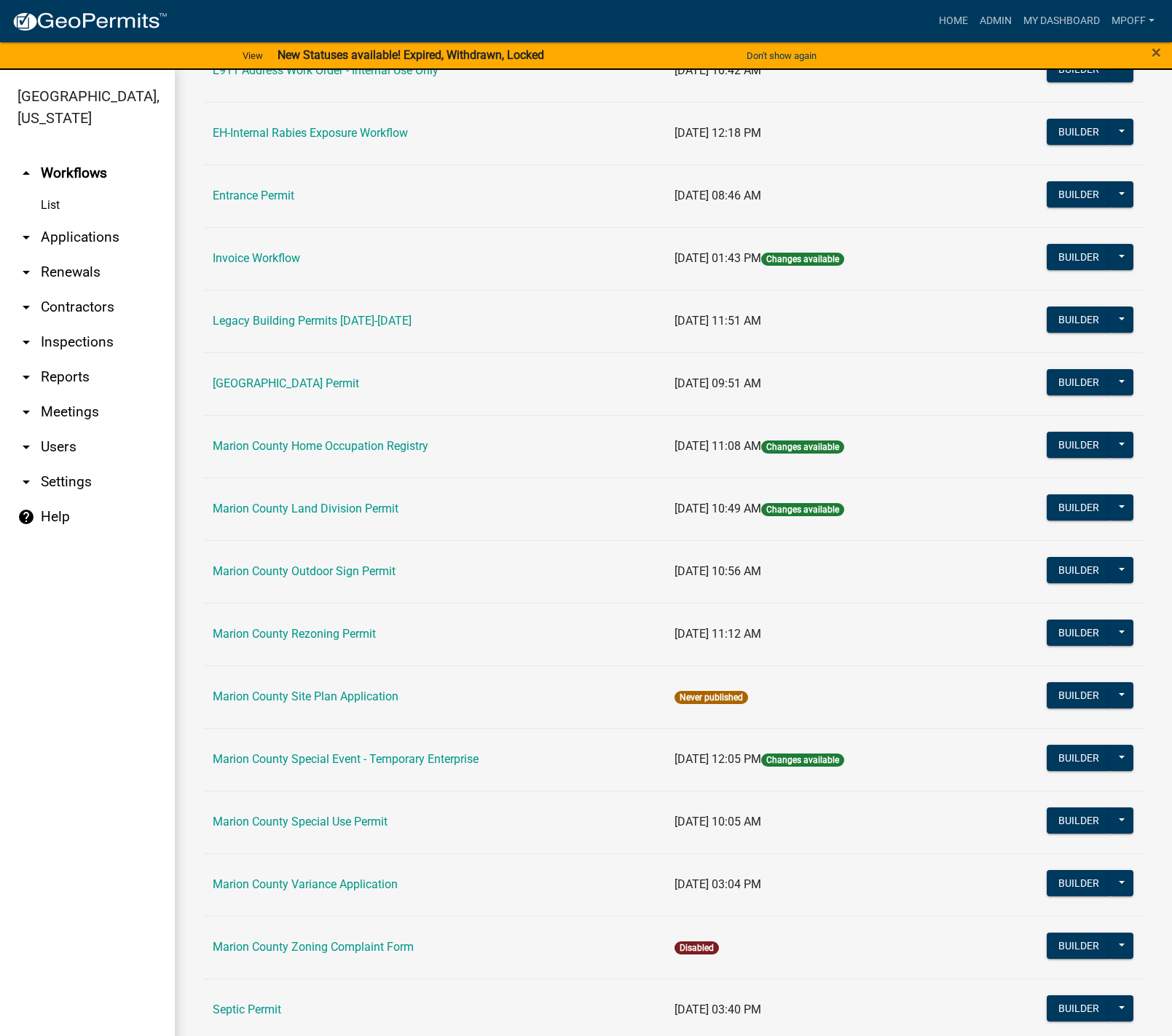
scroll to position [437, 0]
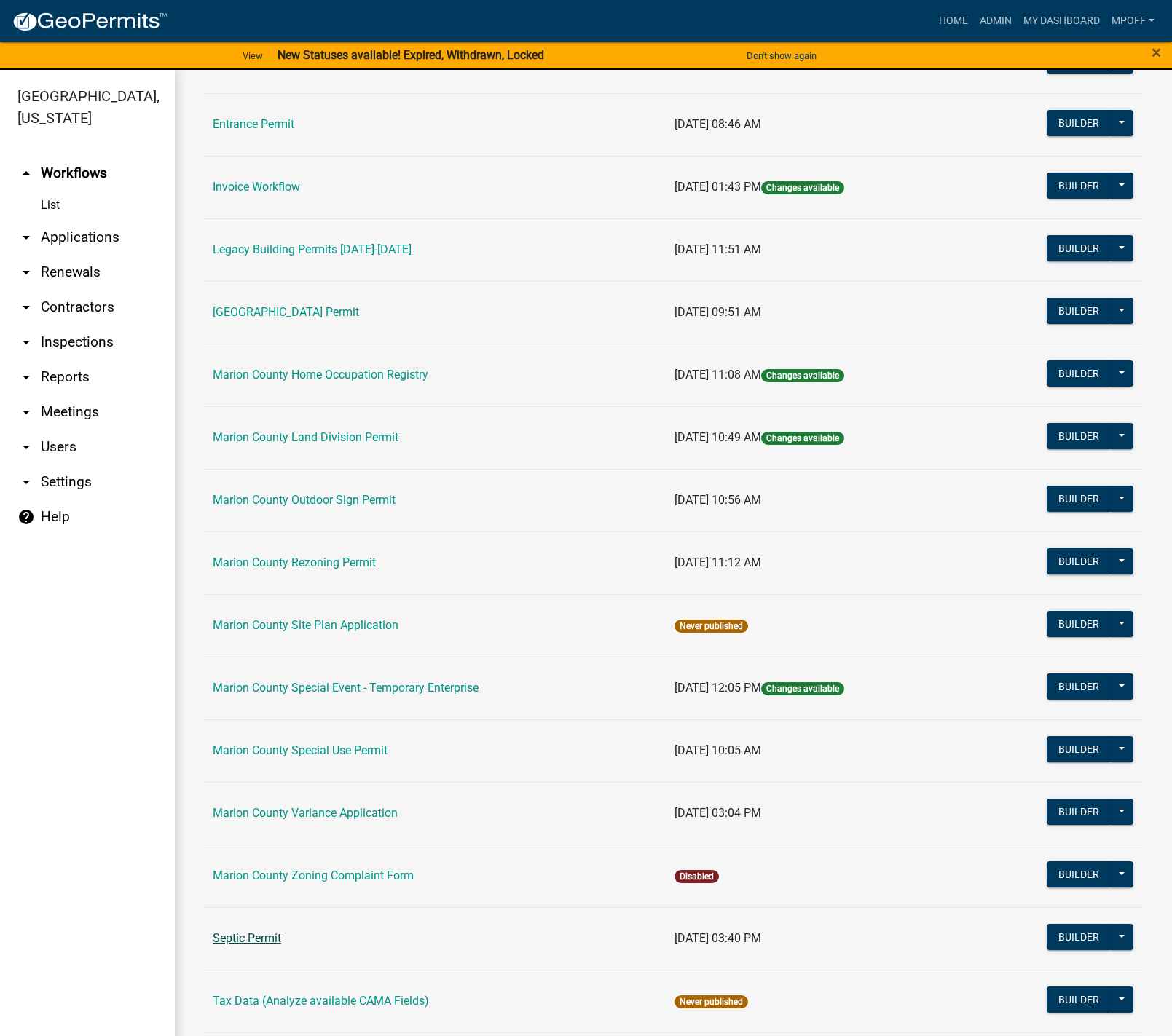
click at [258, 942] on link "Septic Permit" at bounding box center [246, 938] width 68 height 13
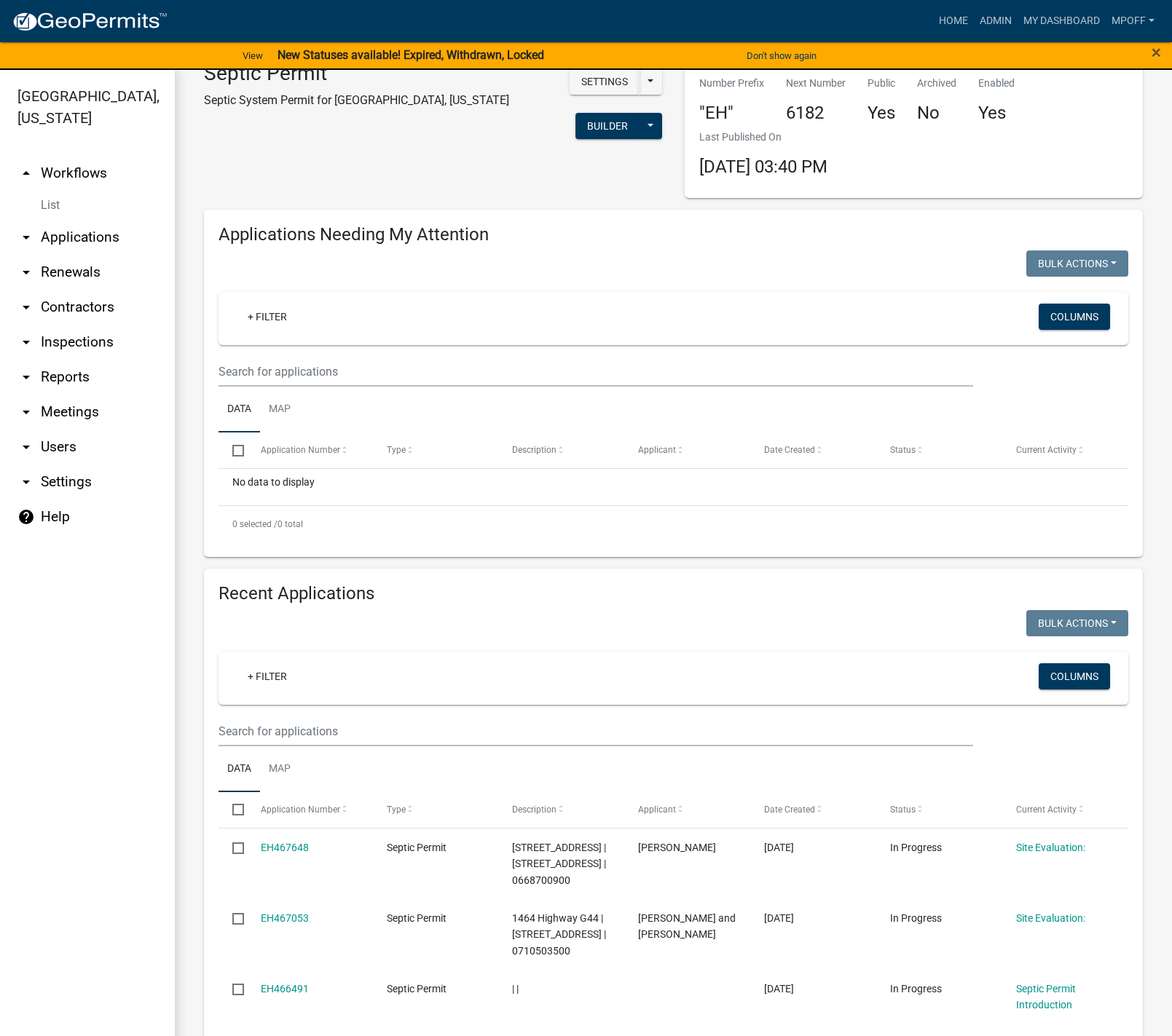
scroll to position [72, 0]
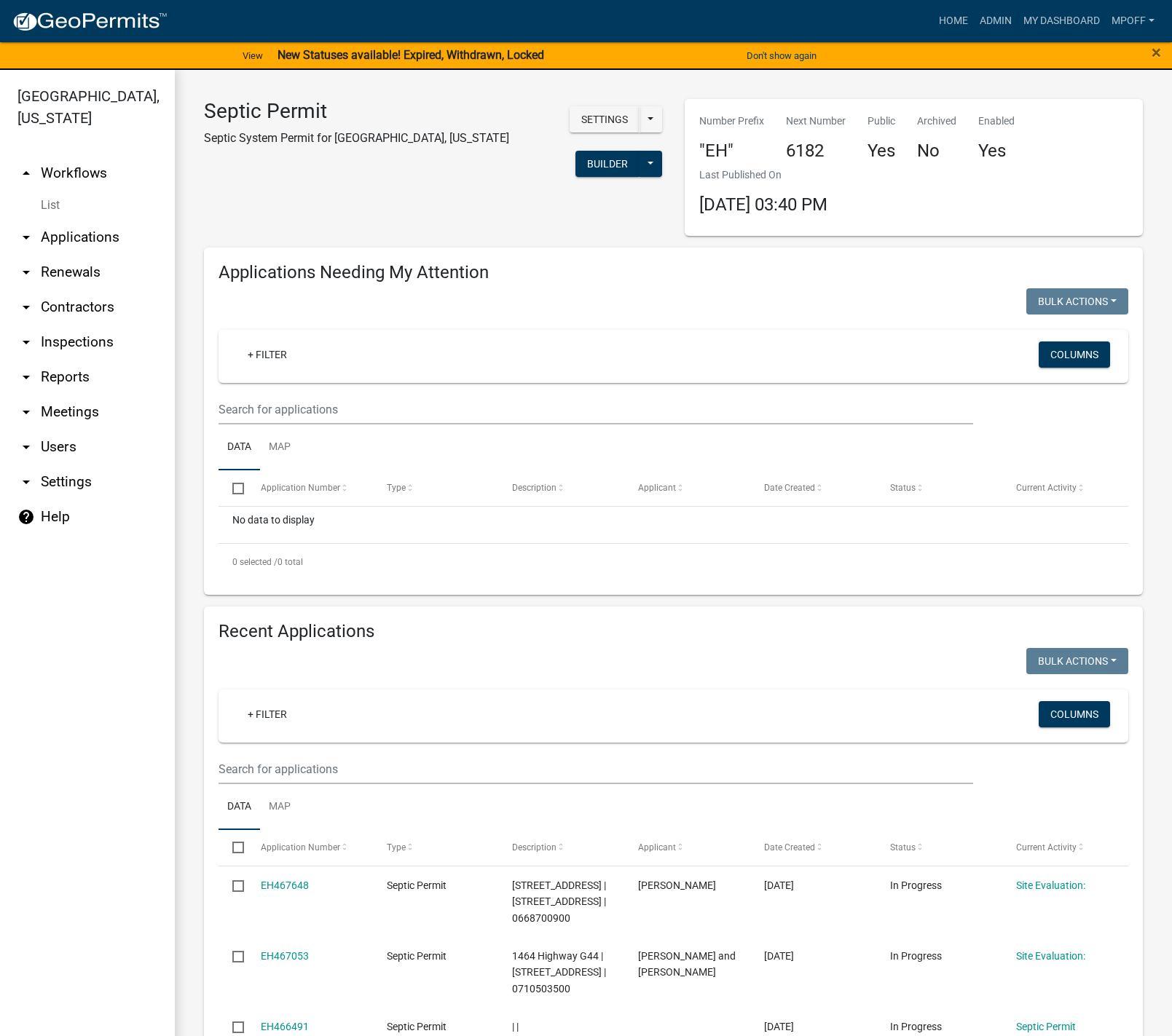
scroll to position [72, 0]
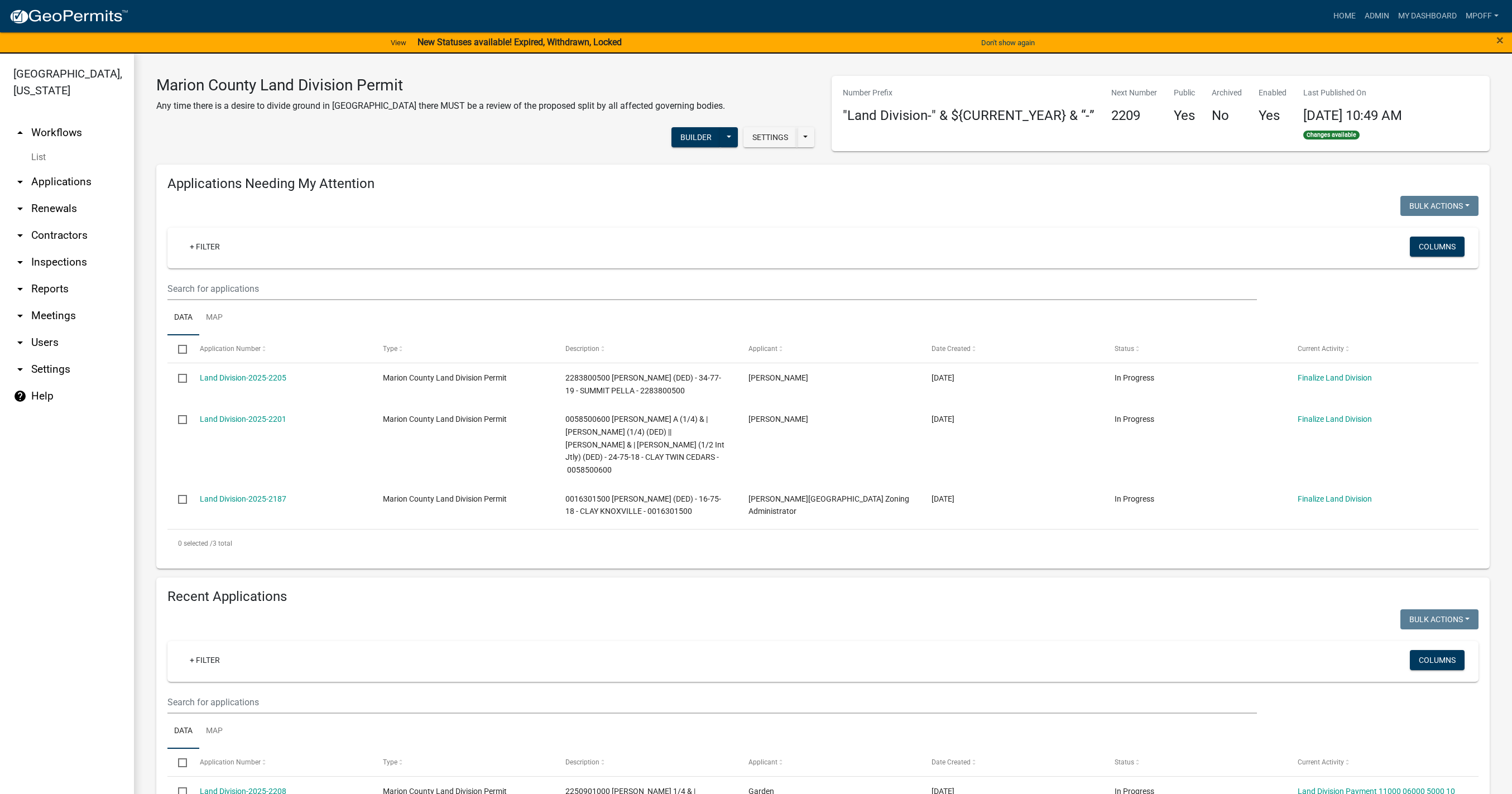
click at [39, 146] on link "List" at bounding box center [67, 157] width 134 height 23
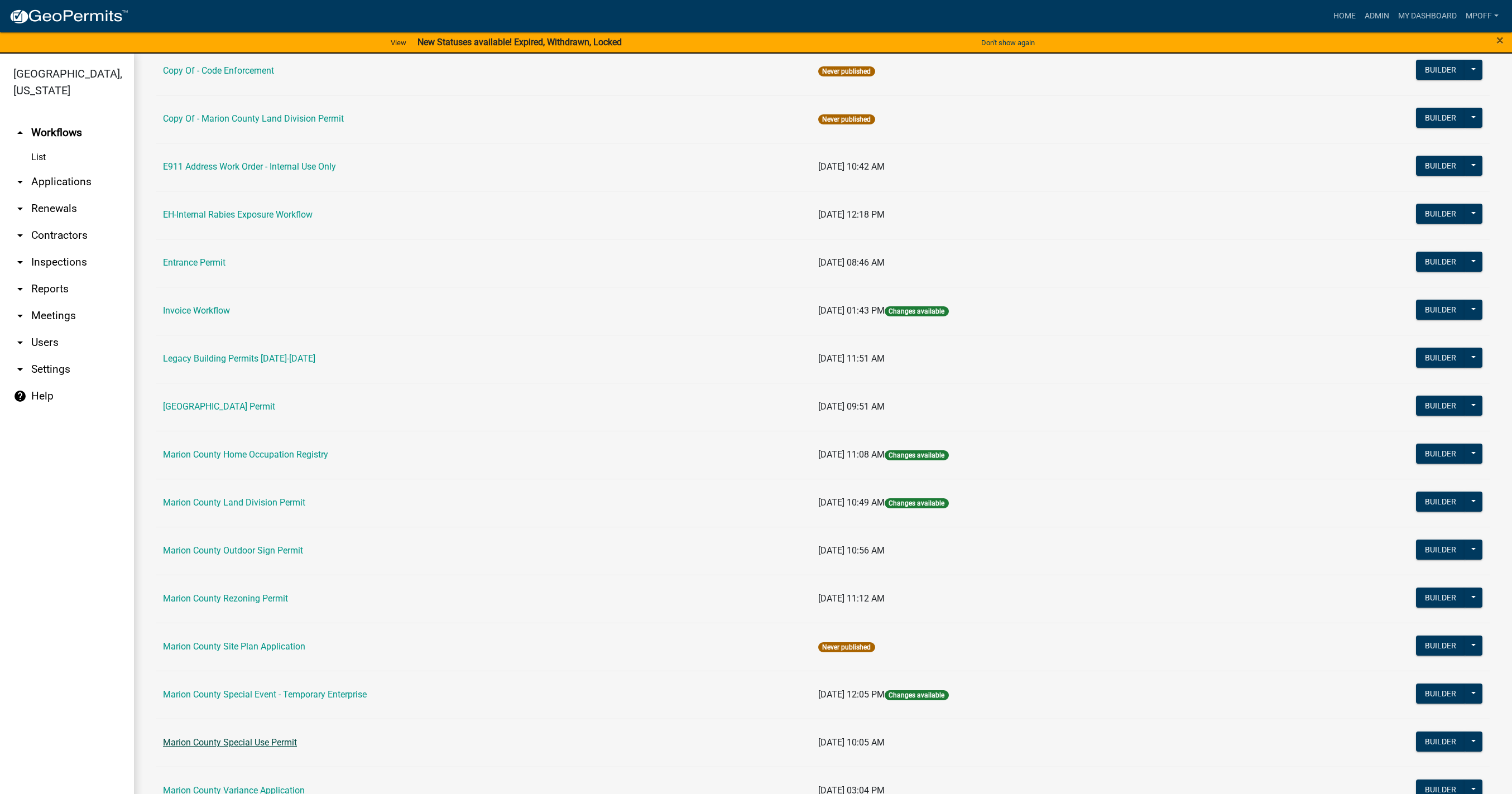
scroll to position [224, 0]
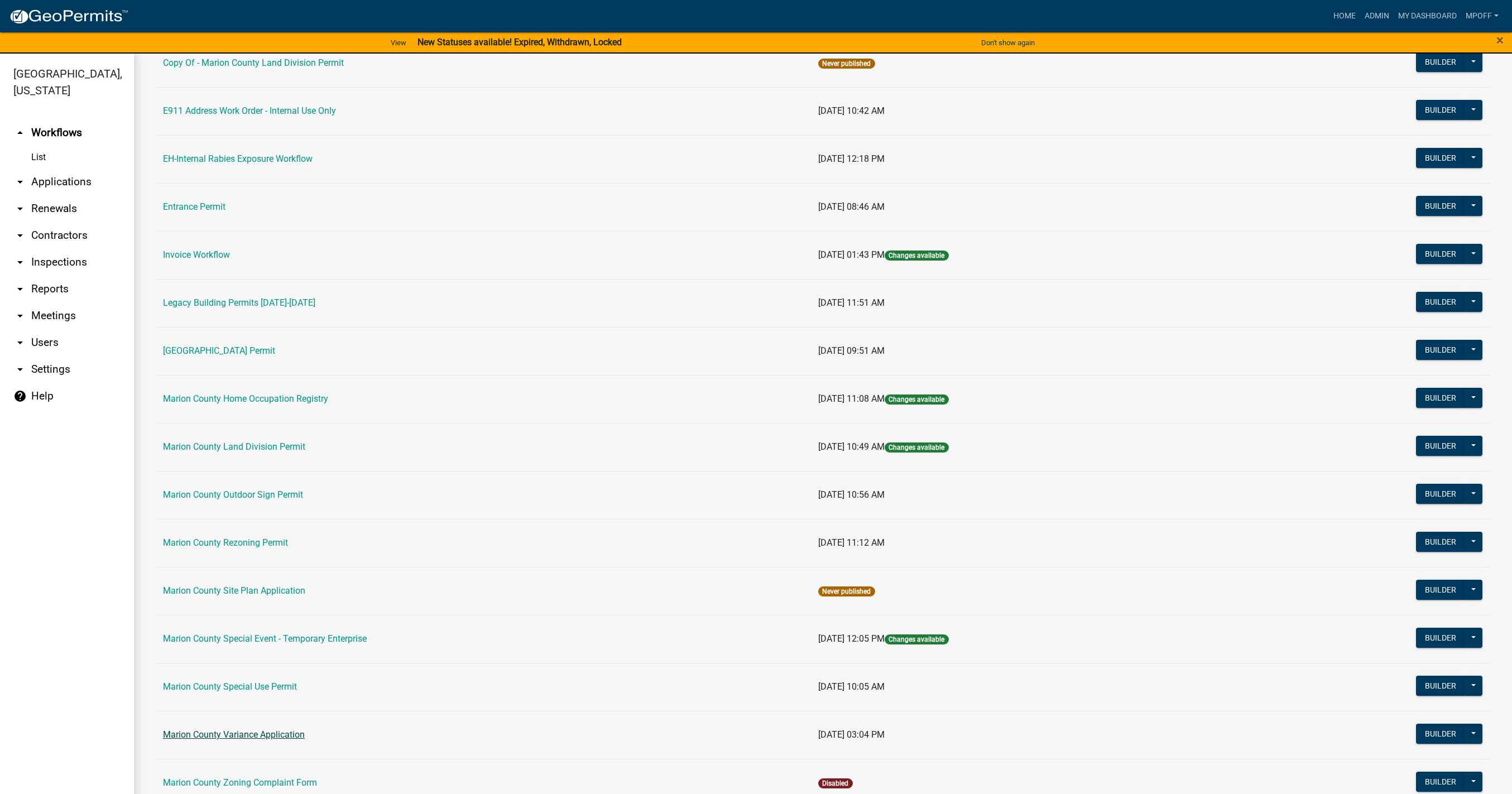
click at [260, 738] on link "Marion County Variance Application" at bounding box center [233, 735] width 142 height 10
